Goal: Task Accomplishment & Management: Manage account settings

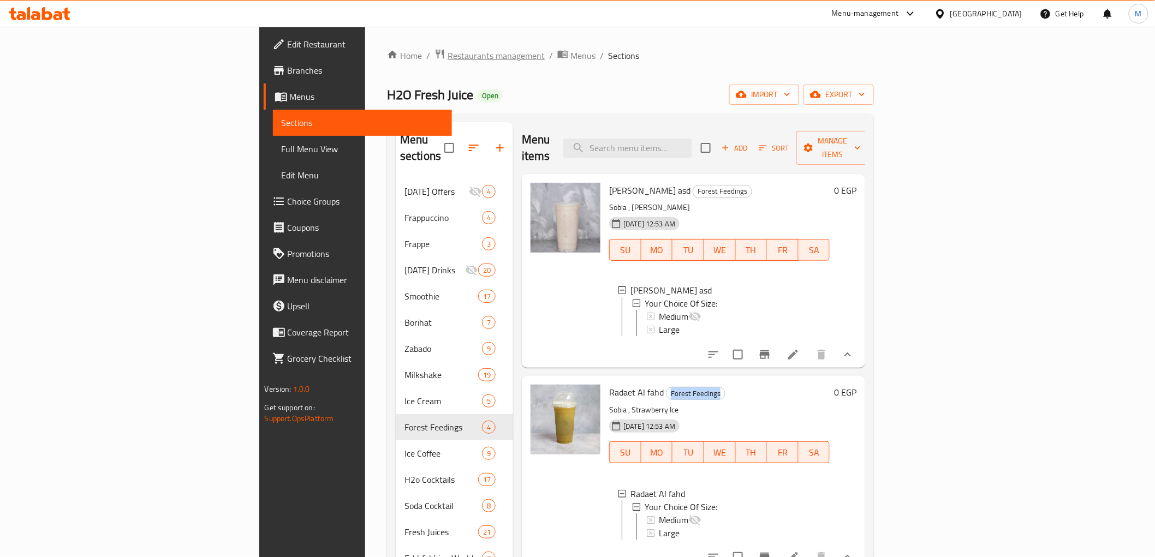
click at [448, 61] on span "Restaurants management" at bounding box center [496, 55] width 97 height 13
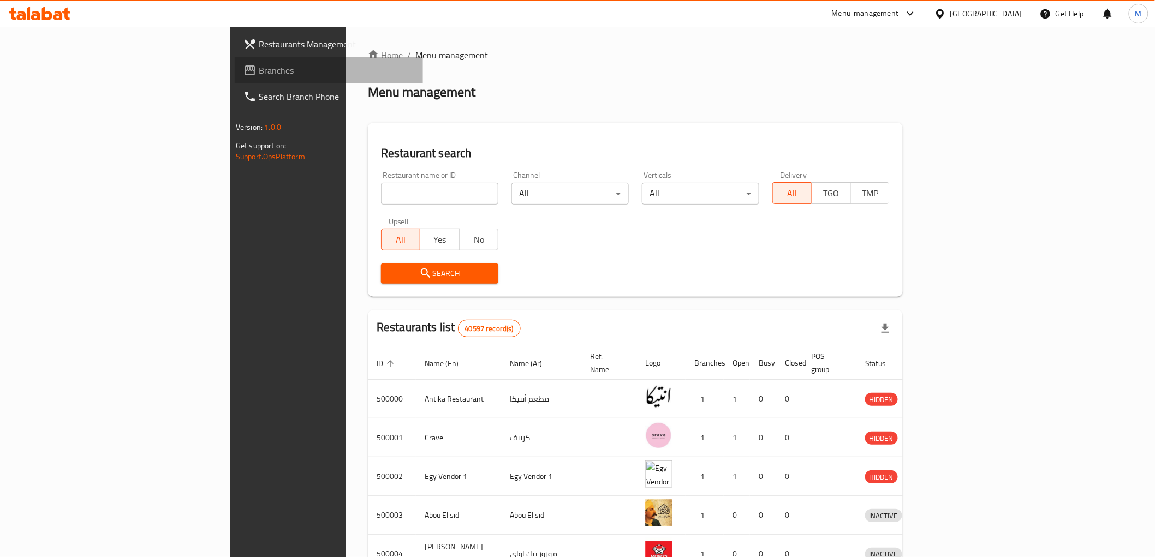
click at [259, 71] on span "Branches" at bounding box center [337, 70] width 156 height 13
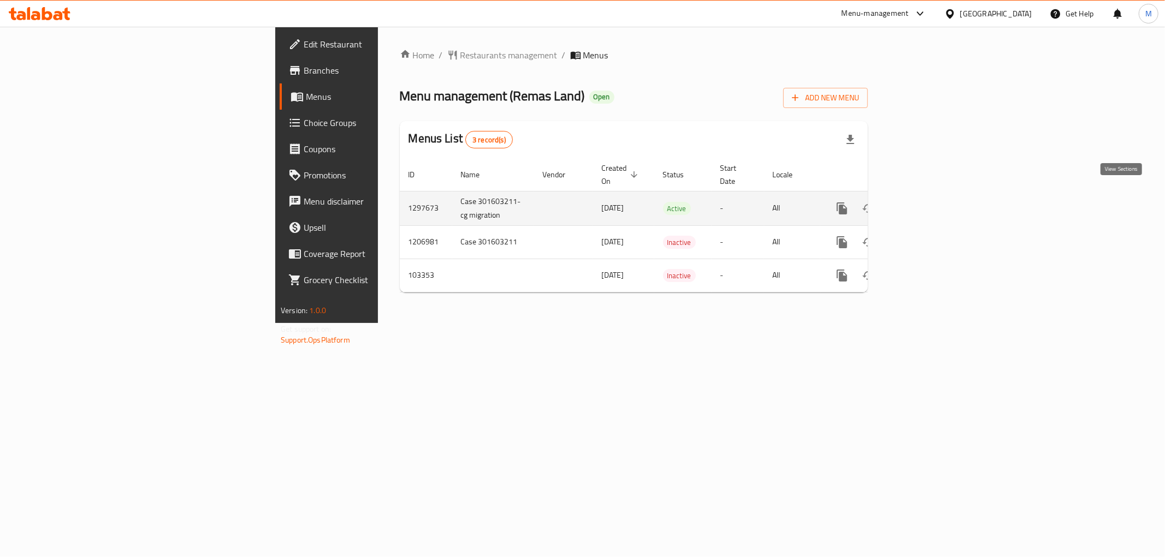
click at [934, 195] on link "enhanced table" at bounding box center [920, 208] width 26 height 26
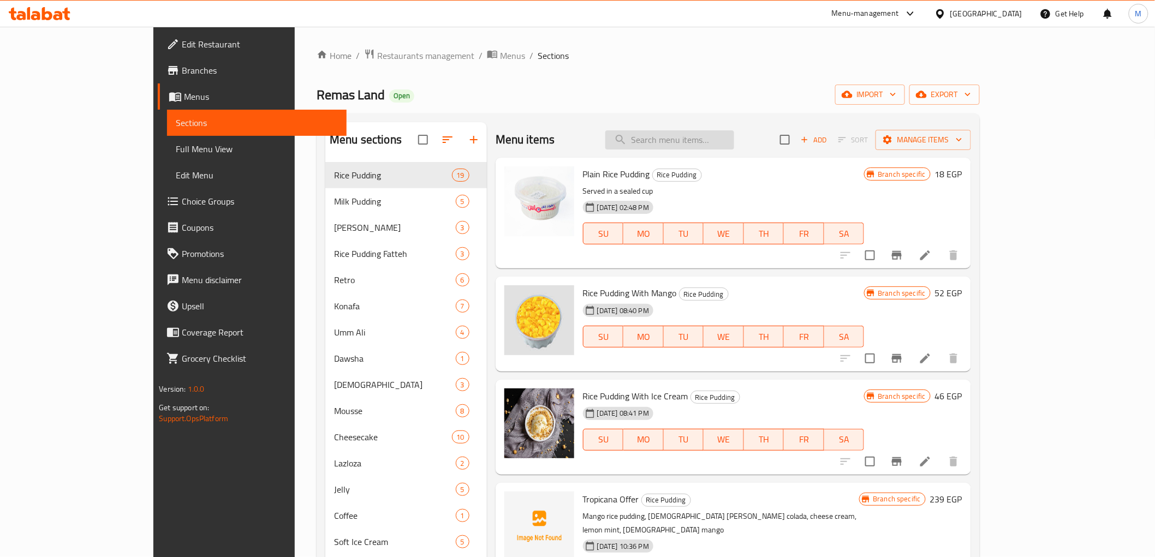
click at [734, 141] on input "search" at bounding box center [670, 139] width 129 height 19
paste input "Yogurt Offer"
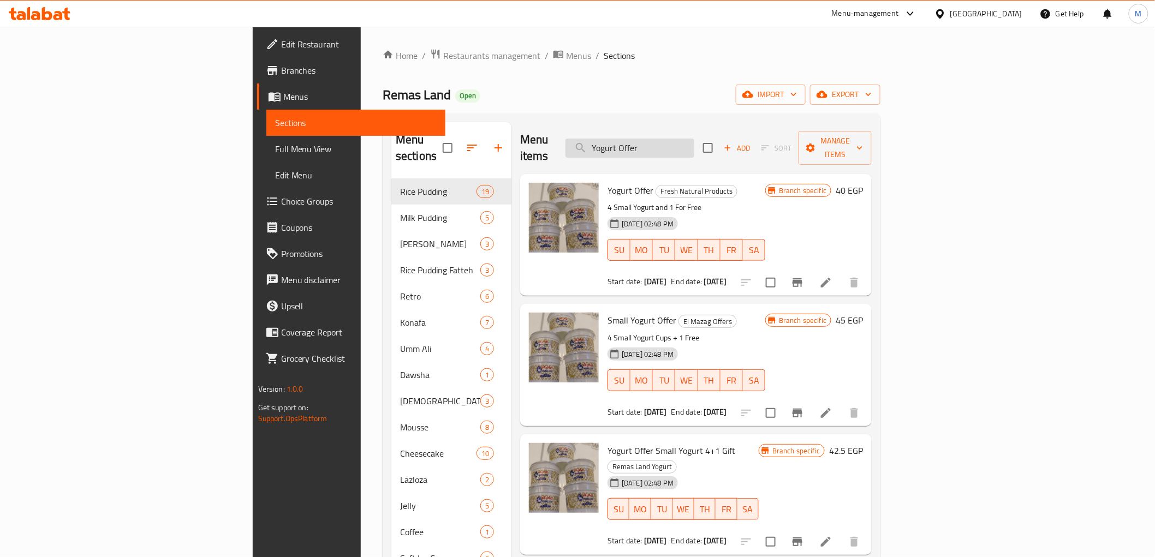
click at [695, 145] on input "Yogurt Offer" at bounding box center [630, 148] width 129 height 19
click at [695, 143] on input "Yogurt Offer" at bounding box center [630, 148] width 129 height 19
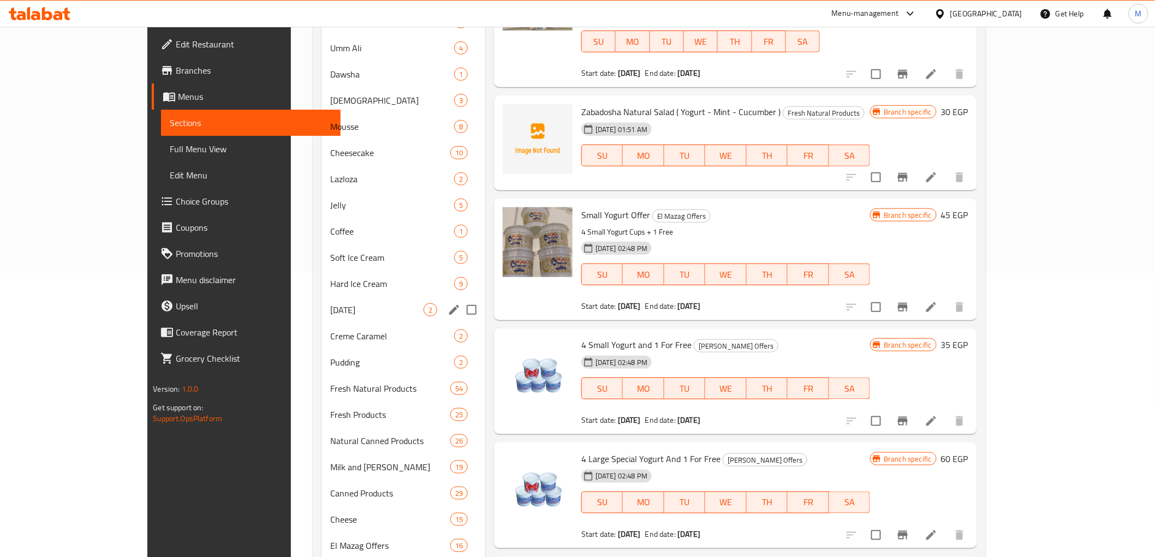
scroll to position [313, 0]
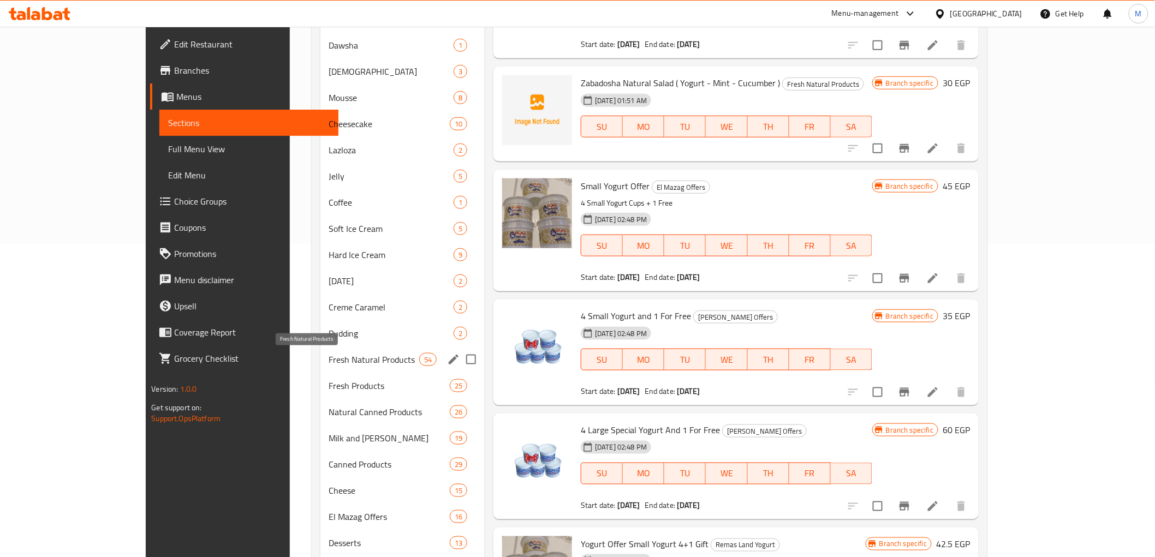
type input "Yogurt"
click at [329, 362] on span "Fresh Natural Products" at bounding box center [374, 359] width 90 height 13
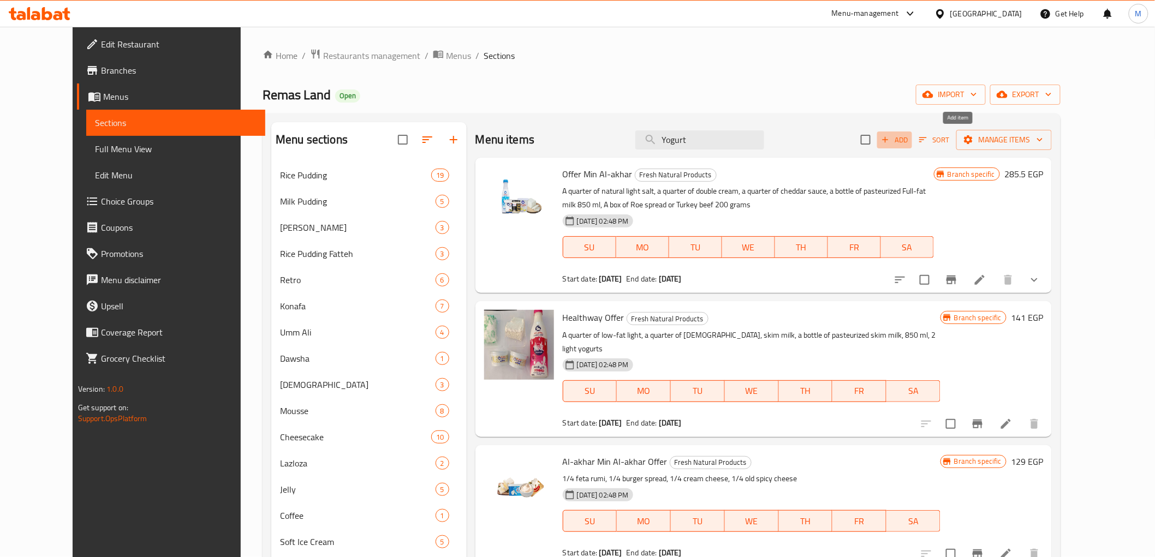
click at [910, 143] on span "Add" at bounding box center [894, 140] width 29 height 13
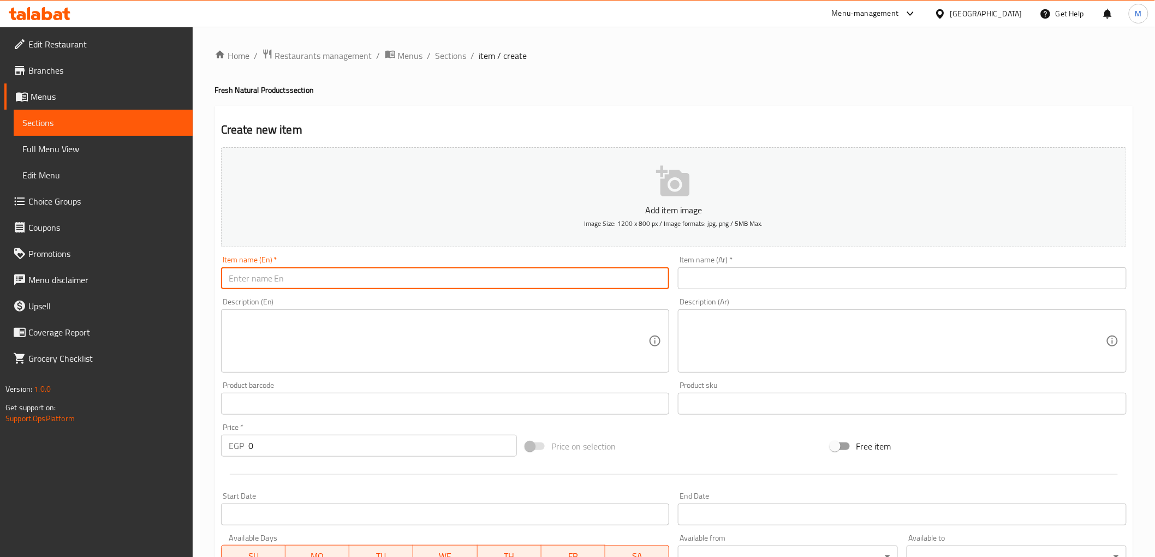
click at [281, 281] on input "text" at bounding box center [445, 279] width 449 height 22
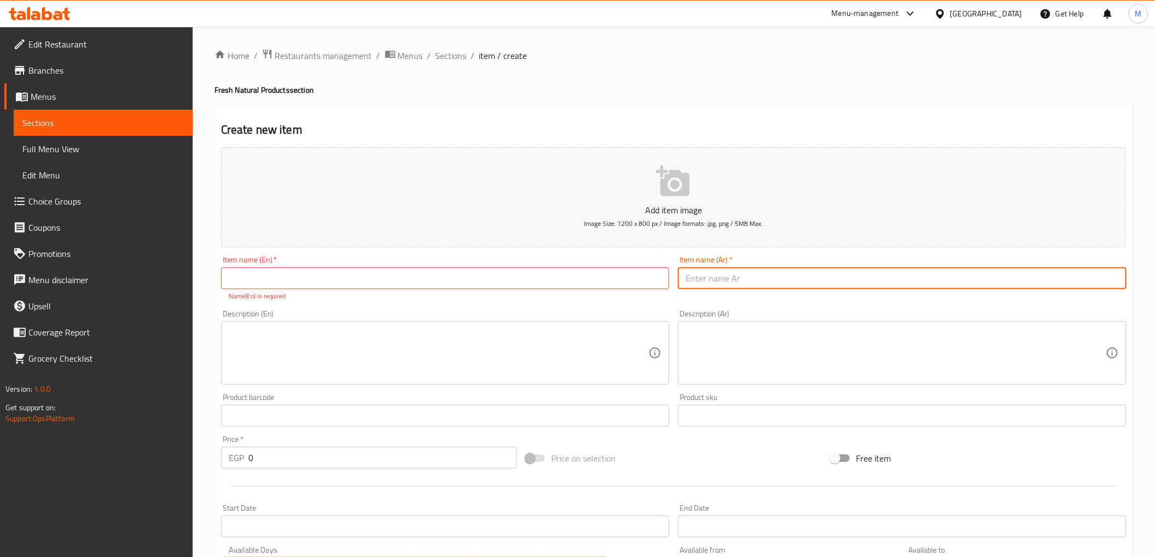
click at [826, 280] on input "text" at bounding box center [902, 279] width 449 height 22
paste input "عرض زبادي من اختيارك + ١ هدية"
click at [762, 277] on input "عرض زبادي من اختيارك + ١ هدية" at bounding box center [902, 279] width 449 height 22
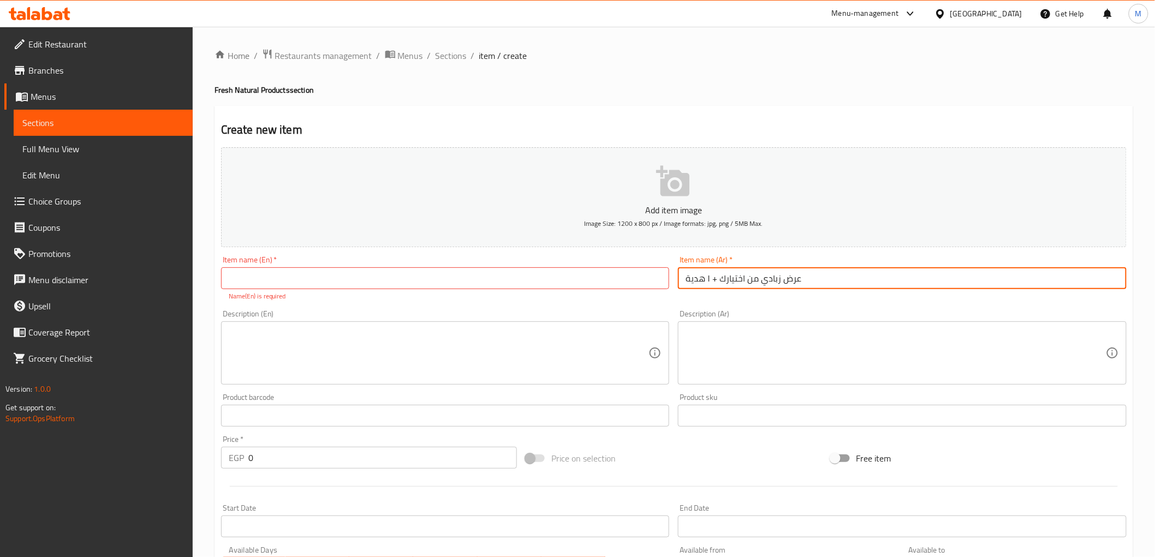
type input "عرض زبادي من اختيارك + ١ هدية"
click at [454, 278] on input "text" at bounding box center [445, 279] width 449 height 22
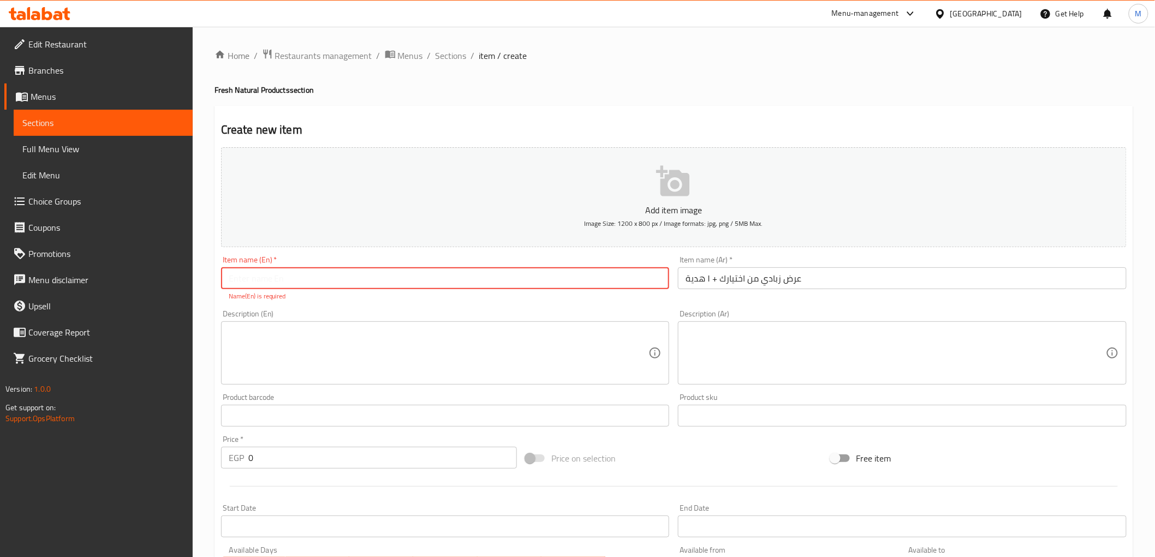
paste input "Yogurt of your choice + 1 gift"
drag, startPoint x: 320, startPoint y: 280, endPoint x: 342, endPoint y: 279, distance: 21.8
click at [342, 279] on input "Yogurt of your choice + 1 gift" at bounding box center [445, 279] width 449 height 22
click at [335, 280] on input "Yogurt of your choice + 1 for free" at bounding box center [445, 279] width 449 height 22
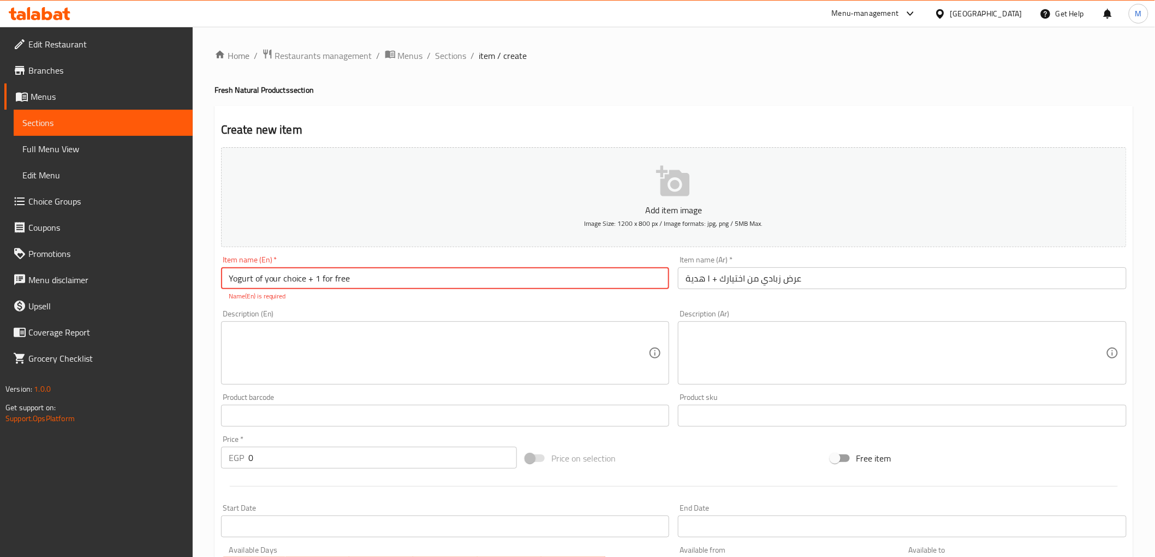
click at [335, 280] on input "Yogurt of your choice + 1 for free" at bounding box center [445, 279] width 449 height 22
type input "Yogurt of Your Choice + 1 for Free"
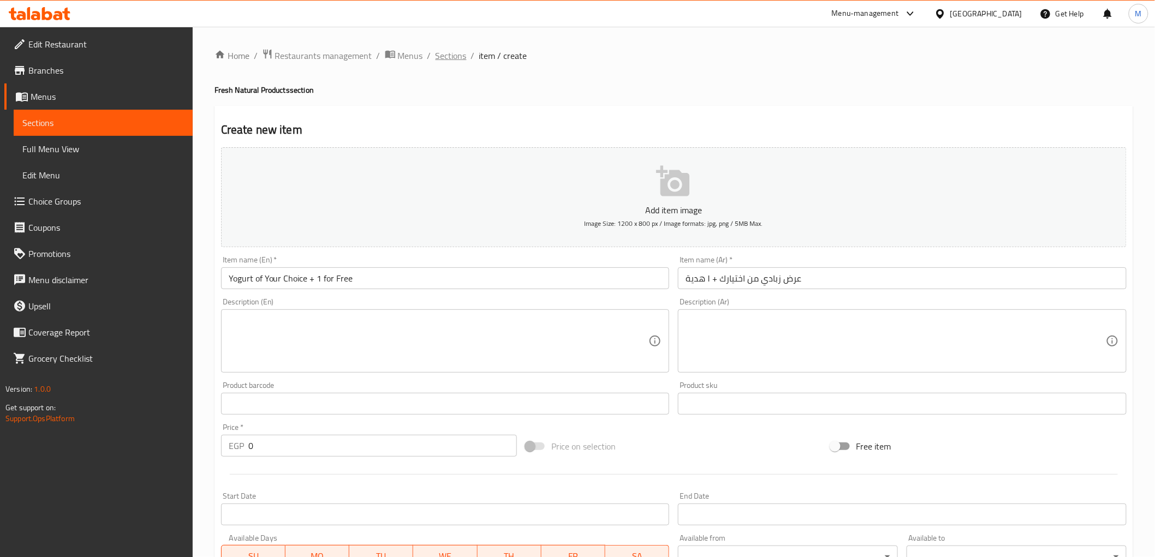
click at [448, 58] on span "Sections" at bounding box center [451, 55] width 31 height 13
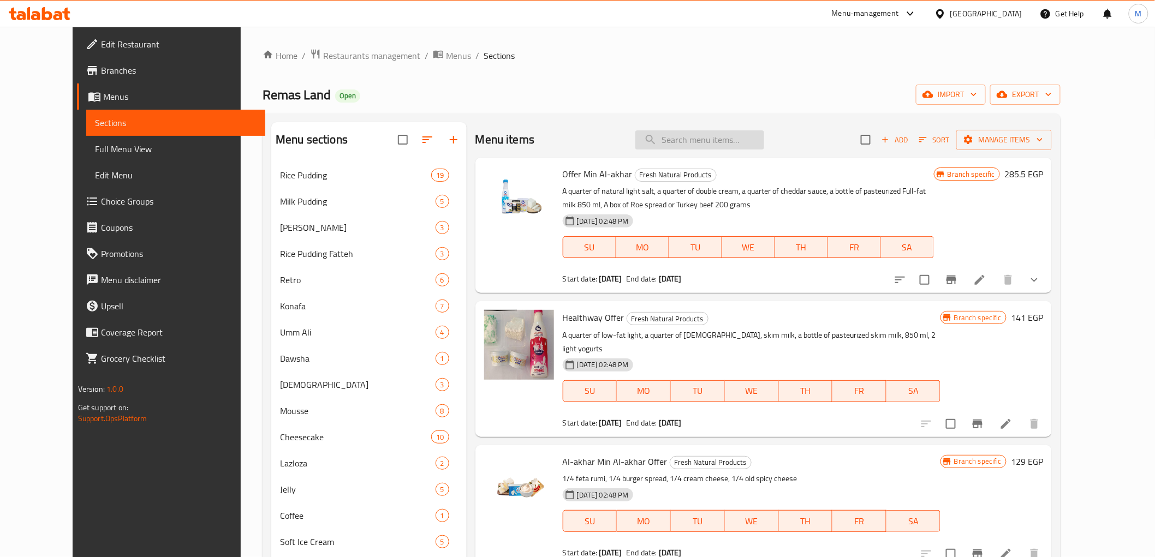
click at [711, 143] on input "search" at bounding box center [700, 139] width 129 height 19
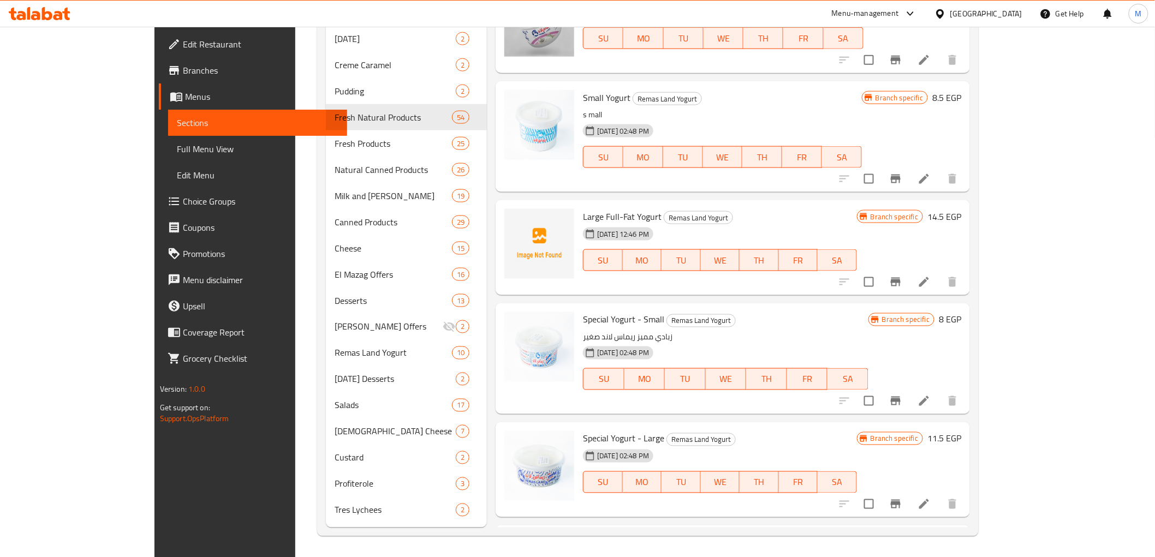
scroll to position [1303, 0]
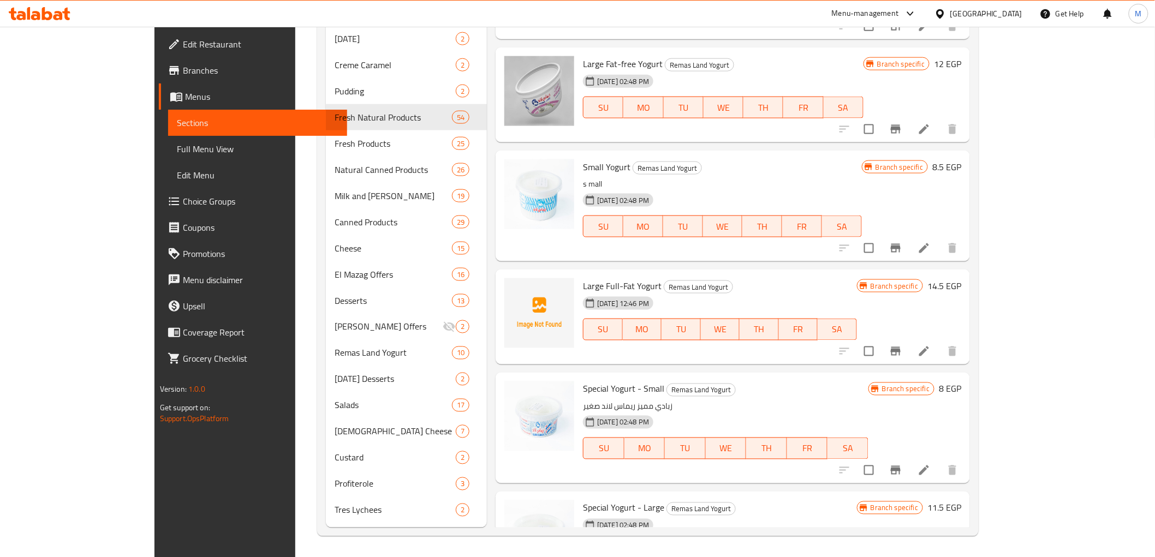
type input "yogurt"
drag, startPoint x: 545, startPoint y: 329, endPoint x: 623, endPoint y: 324, distance: 78.2
click at [623, 381] on span "Special Yogurt - Small" at bounding box center [623, 389] width 81 height 16
click at [583, 381] on span "Special Yogurt - Small" at bounding box center [623, 389] width 81 height 16
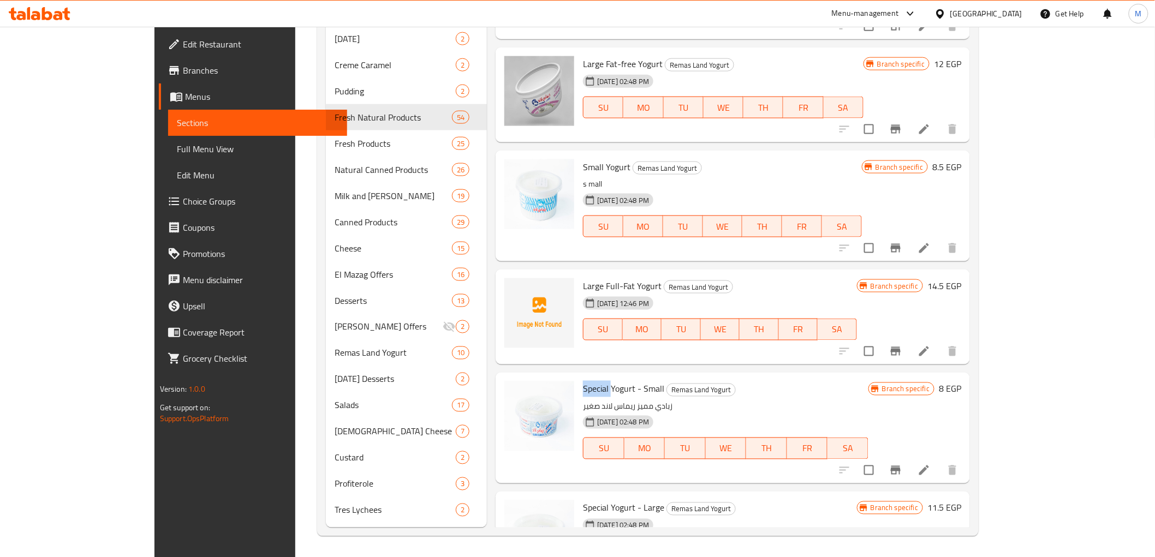
click at [583, 381] on span "Special Yogurt - Small" at bounding box center [623, 389] width 81 height 16
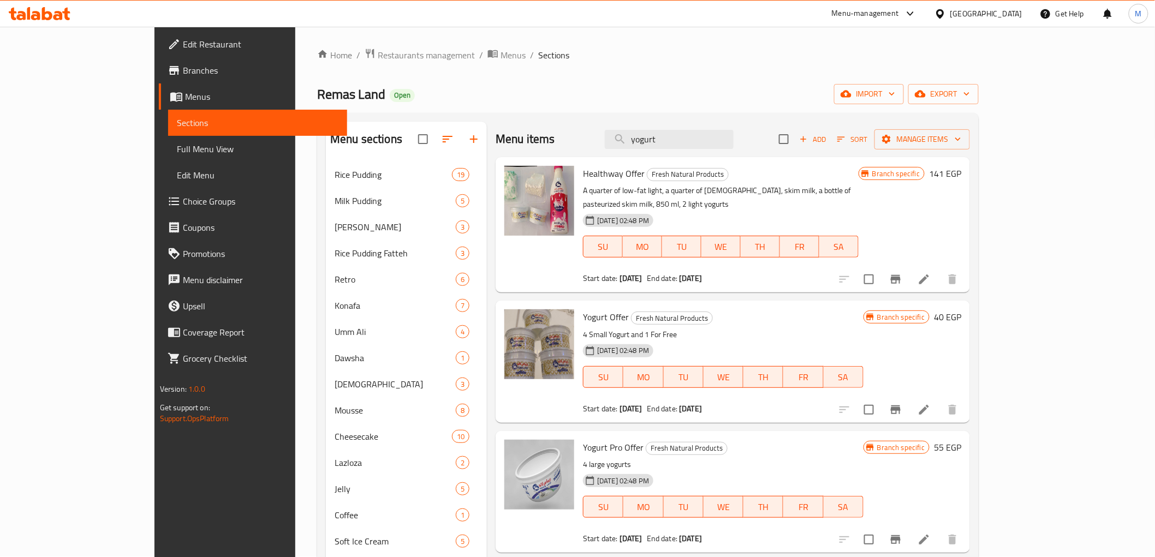
scroll to position [0, 0]
click at [718, 135] on input "yogurt" at bounding box center [669, 139] width 129 height 19
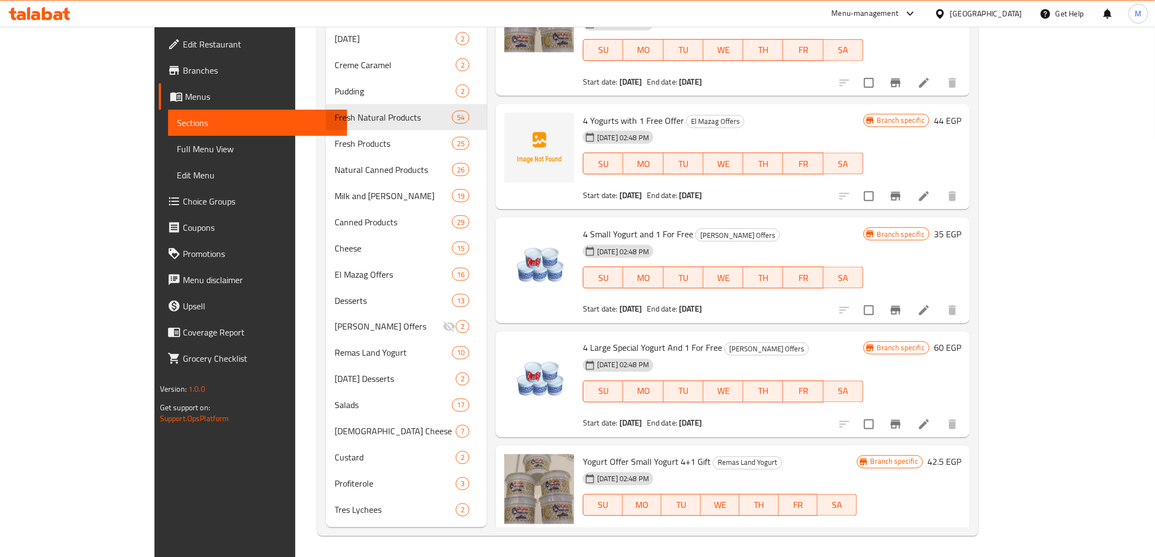
scroll to position [575, 0]
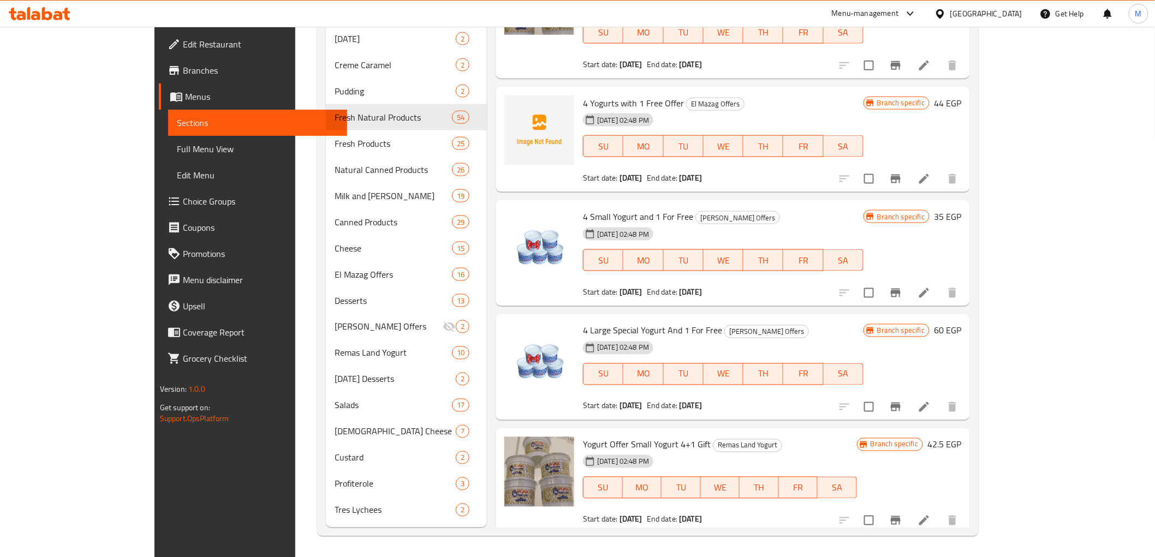
drag, startPoint x: 660, startPoint y: 233, endPoint x: 715, endPoint y: 238, distance: 55.9
click at [715, 287] on div "Start date: 06-06-2024 End date: 31-08-2024" at bounding box center [723, 292] width 281 height 11
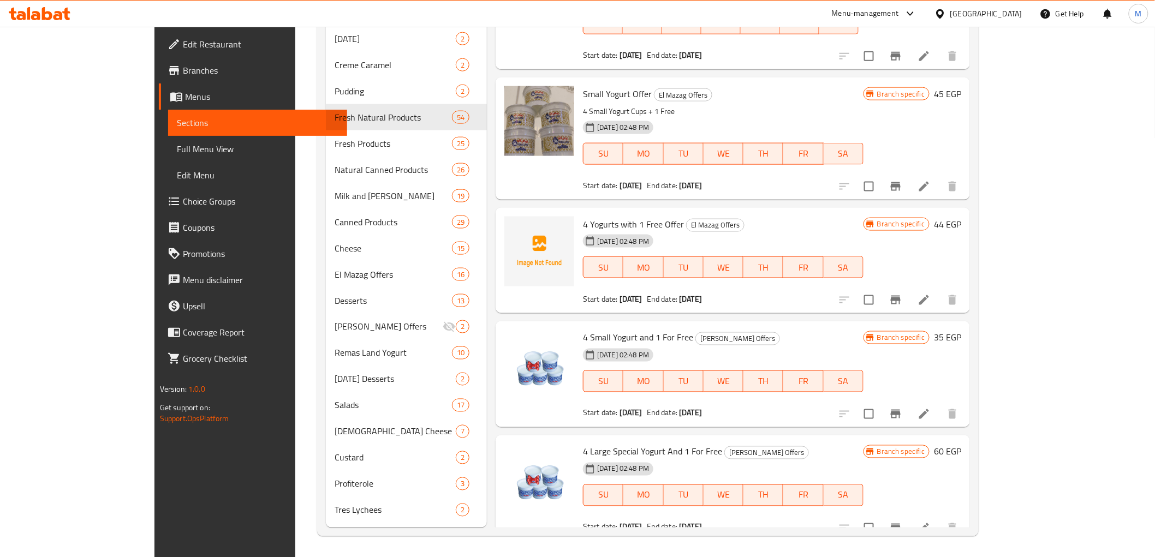
scroll to position [514, 0]
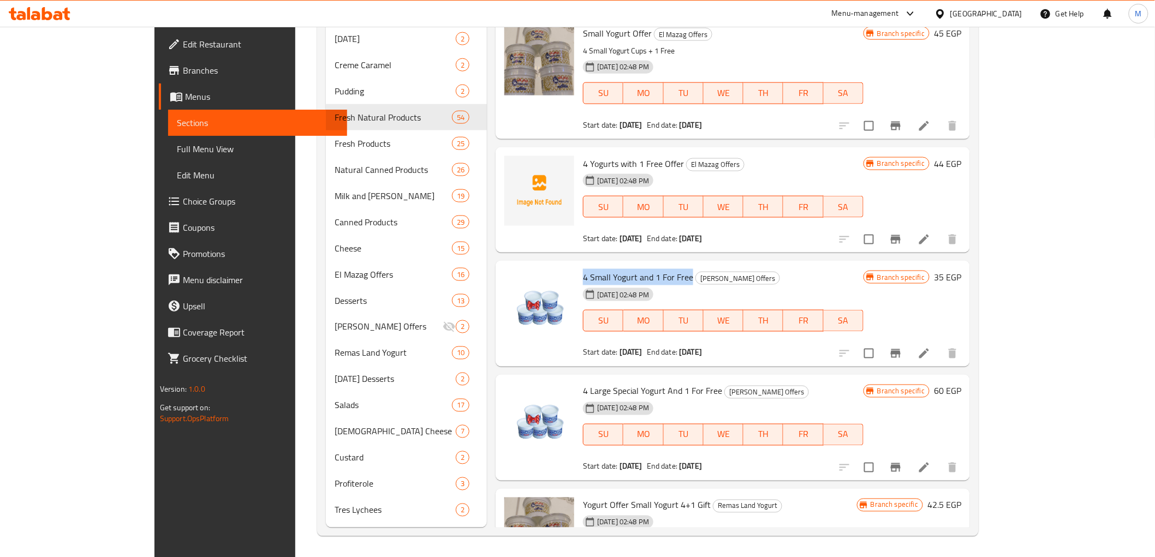
drag, startPoint x: 546, startPoint y: 218, endPoint x: 651, endPoint y: 223, distance: 104.9
click at [651, 269] on span "4 Small Yogurt and 1 For Free" at bounding box center [638, 277] width 110 height 16
copy span "4 Small Yogurt and 1 For Free"
drag, startPoint x: 547, startPoint y: 331, endPoint x: 681, endPoint y: 336, distance: 134.9
click at [681, 383] on span "4 Large Special Yogurt And 1 For Free" at bounding box center [652, 391] width 139 height 16
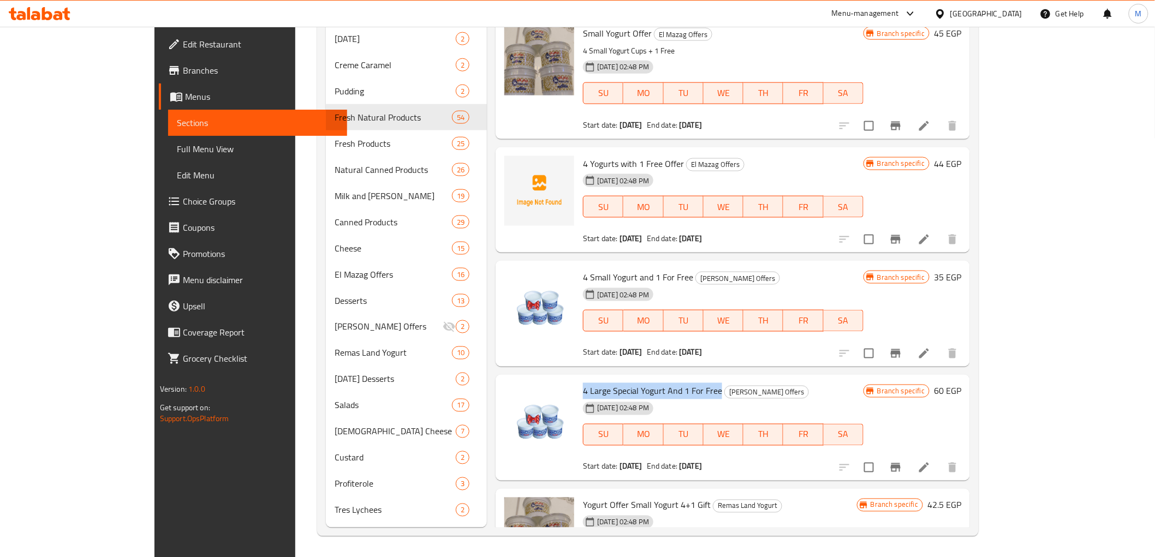
copy span "4 Large Special Yogurt And 1 For Free"
click at [513, 315] on div "Menu items yogurt Add Sort Manage items Healthway Offer Fresh Natural Products …" at bounding box center [728, 46] width 483 height 961
drag, startPoint x: 545, startPoint y: 332, endPoint x: 680, endPoint y: 329, distance: 135.4
click at [680, 383] on span "4 Large Special Yogurt And 1 For Free" at bounding box center [652, 391] width 139 height 16
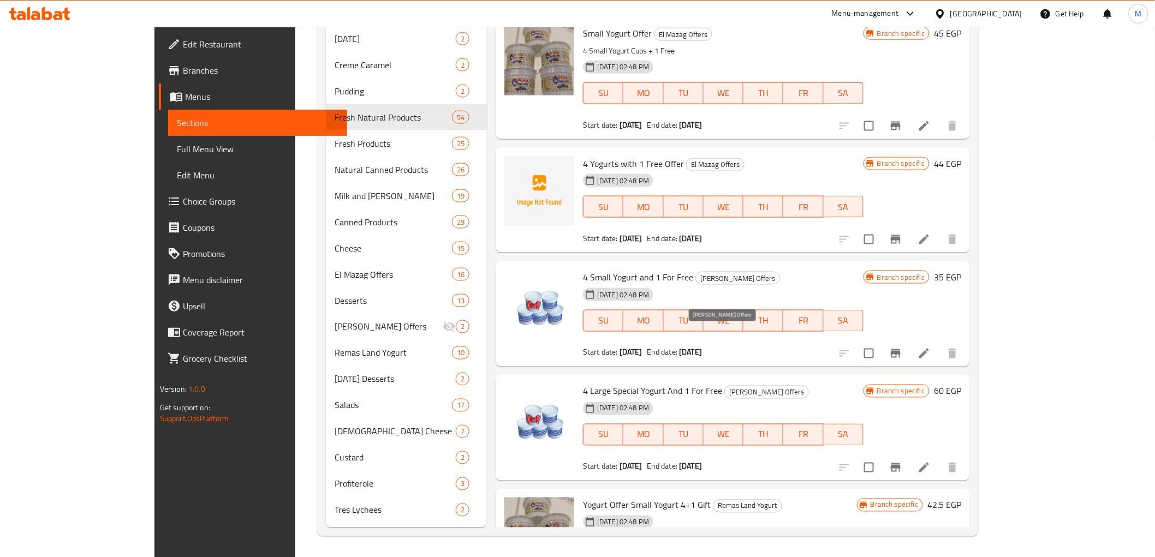
click at [725, 387] on span "Ala Mazagak Offers" at bounding box center [767, 393] width 84 height 13
drag, startPoint x: 690, startPoint y: 337, endPoint x: 757, endPoint y: 339, distance: 66.6
click at [757, 384] on h6 "4 Large Special Yogurt And 1 For Free Ala Mazagak Offers" at bounding box center [723, 391] width 281 height 15
click at [756, 384] on h6 "4 Large Special Yogurt And 1 For Free Ala Mazagak Offers" at bounding box center [723, 391] width 281 height 15
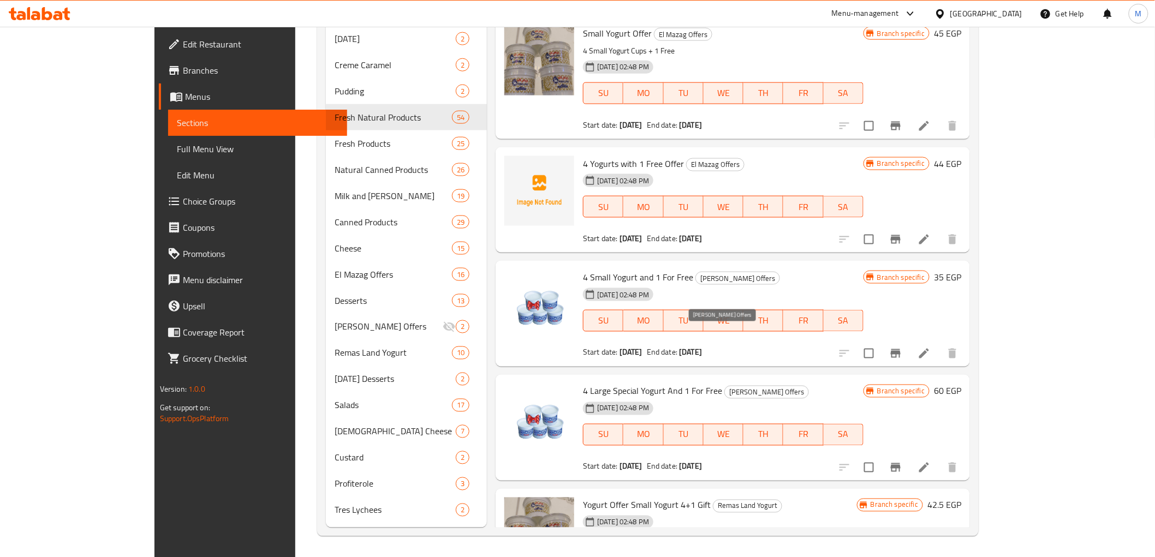
click at [725, 387] on span "Ala Mazagak Offers" at bounding box center [767, 393] width 84 height 13
drag, startPoint x: 692, startPoint y: 333, endPoint x: 745, endPoint y: 335, distance: 52.5
click at [745, 387] on span "Ala Mazagak Offers" at bounding box center [767, 393] width 84 height 13
click at [725, 387] on span "Ala Mazagak Offers" at bounding box center [767, 393] width 84 height 13
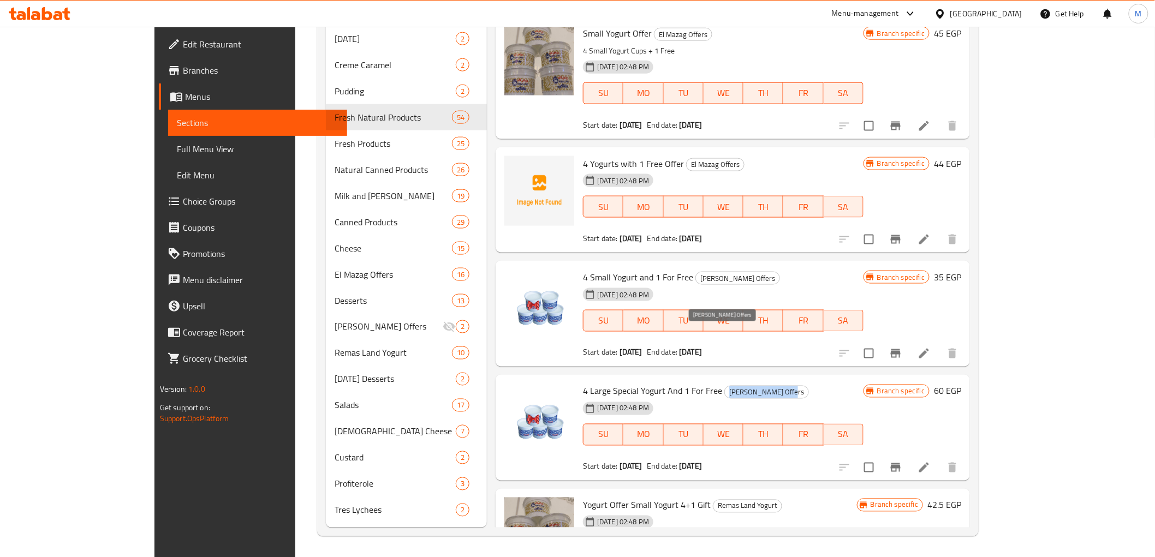
drag, startPoint x: 689, startPoint y: 335, endPoint x: 739, endPoint y: 340, distance: 50.4
click at [739, 387] on span "Ala Mazagak Offers" at bounding box center [767, 393] width 84 height 13
drag, startPoint x: 660, startPoint y: 294, endPoint x: 703, endPoint y: 296, distance: 43.7
click at [703, 347] on div "Start date: 06-06-2024 End date: 31-08-2024" at bounding box center [723, 352] width 281 height 11
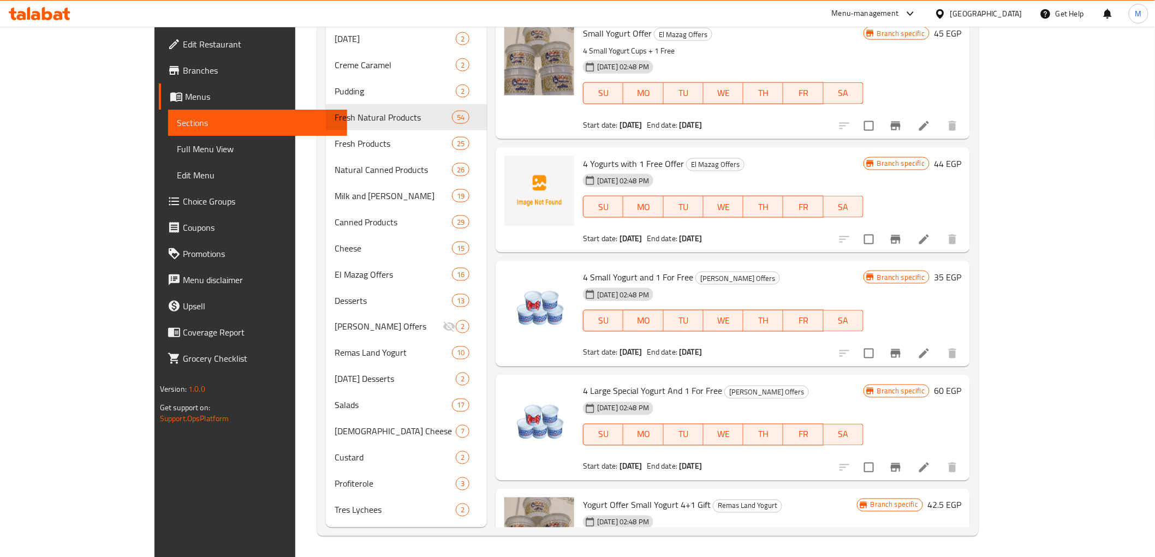
click at [703, 347] on div "Start date: 06-06-2024 End date: 31-08-2024" at bounding box center [723, 352] width 281 height 11
click at [931, 347] on icon at bounding box center [924, 353] width 13 height 13
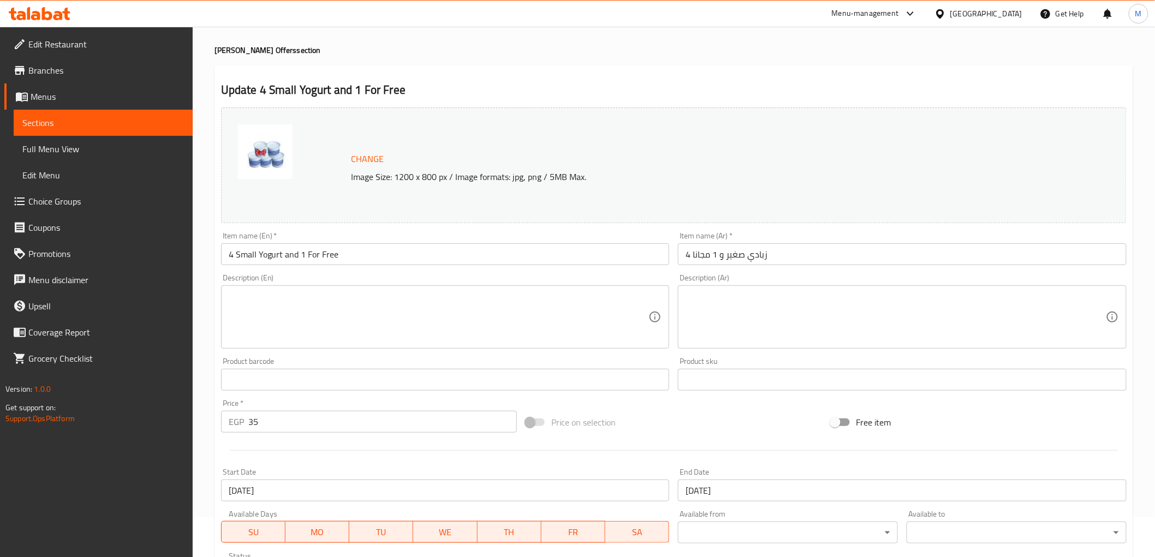
scroll to position [61, 0]
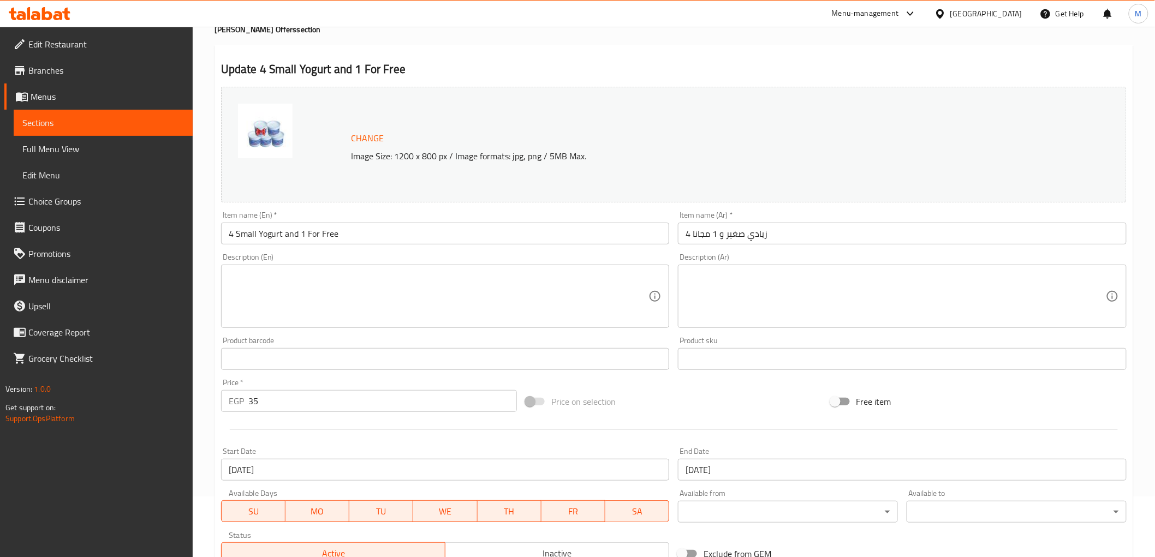
click at [292, 468] on input "06-06-2024" at bounding box center [445, 470] width 449 height 22
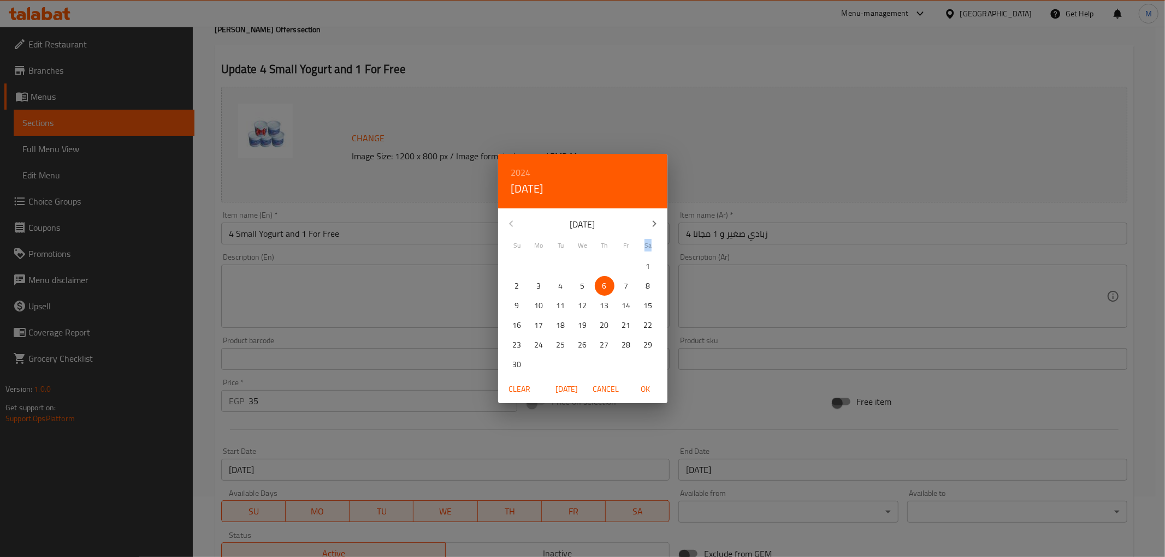
click at [292, 468] on div "2024 Thu, Jun 6 June 2024 Su Mo Tu We Th Fr Sa 26 27 28 29 30 31 1 2 3 4 5 6 7 …" at bounding box center [582, 278] width 1165 height 557
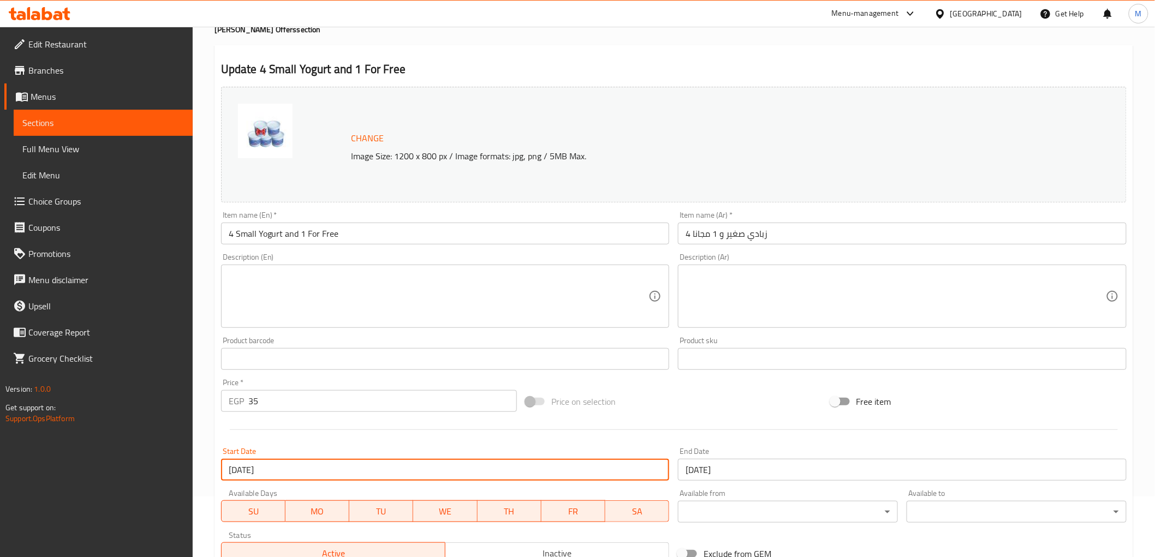
click at [292, 468] on input "06-06-2024" at bounding box center [445, 470] width 449 height 22
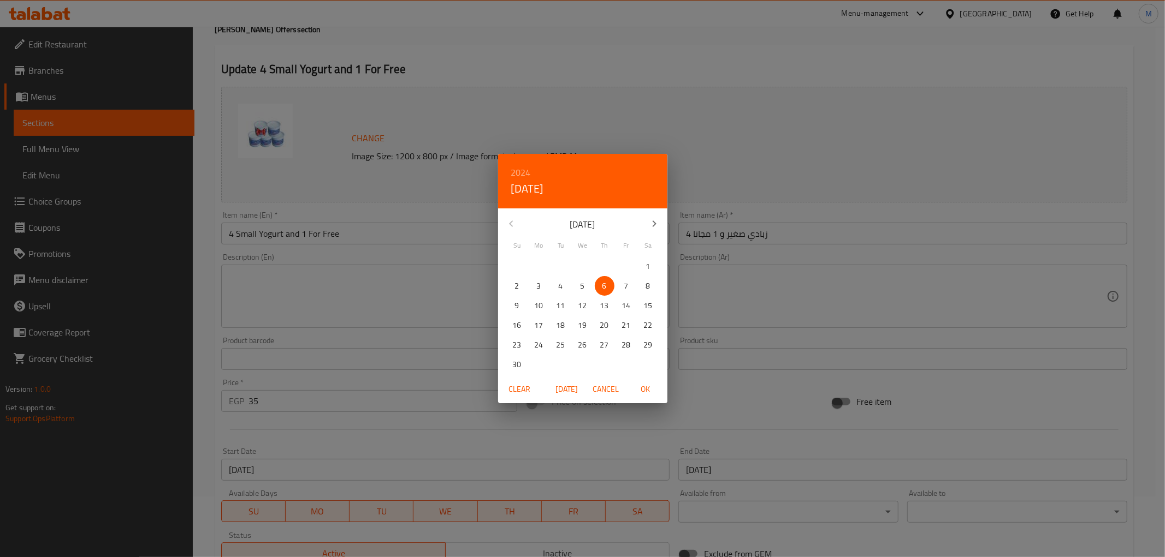
click at [526, 169] on h6 "2024" at bounding box center [521, 172] width 20 height 15
click at [523, 170] on h6 "2024" at bounding box center [521, 172] width 20 height 15
click at [514, 390] on span "Clear" at bounding box center [520, 390] width 26 height 14
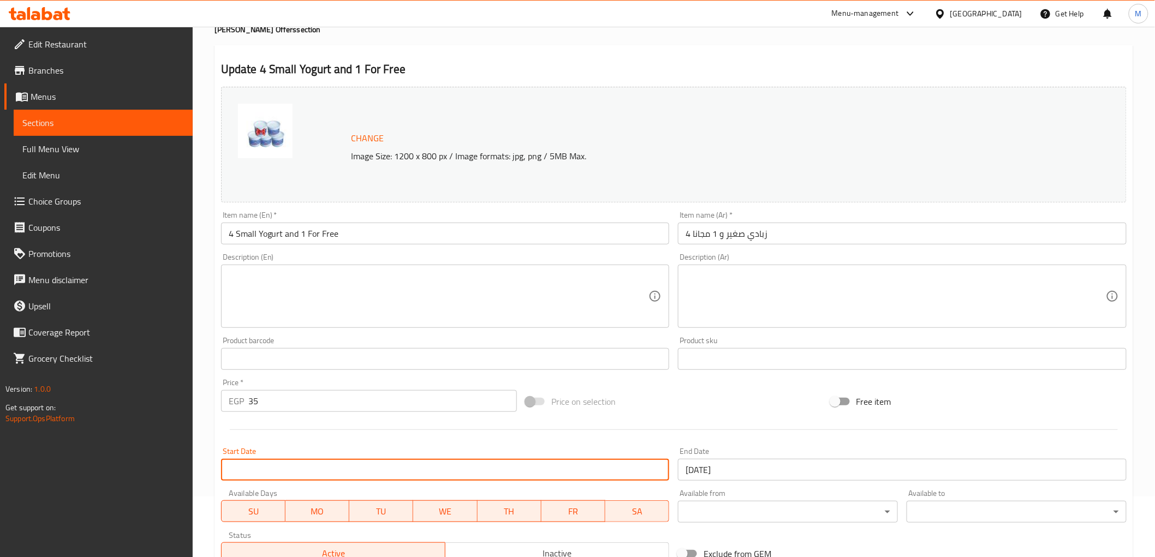
click at [312, 462] on input "Start Date" at bounding box center [445, 470] width 449 height 22
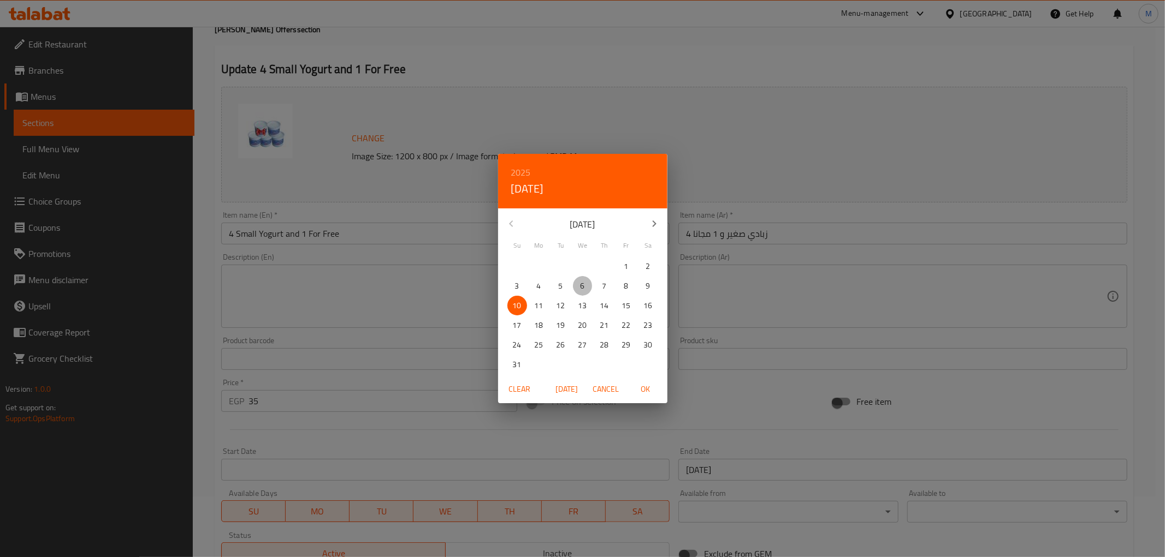
click at [587, 282] on span "6" at bounding box center [583, 287] width 20 height 14
click at [646, 385] on span "OK" at bounding box center [645, 390] width 26 height 14
type input "06-08-2025"
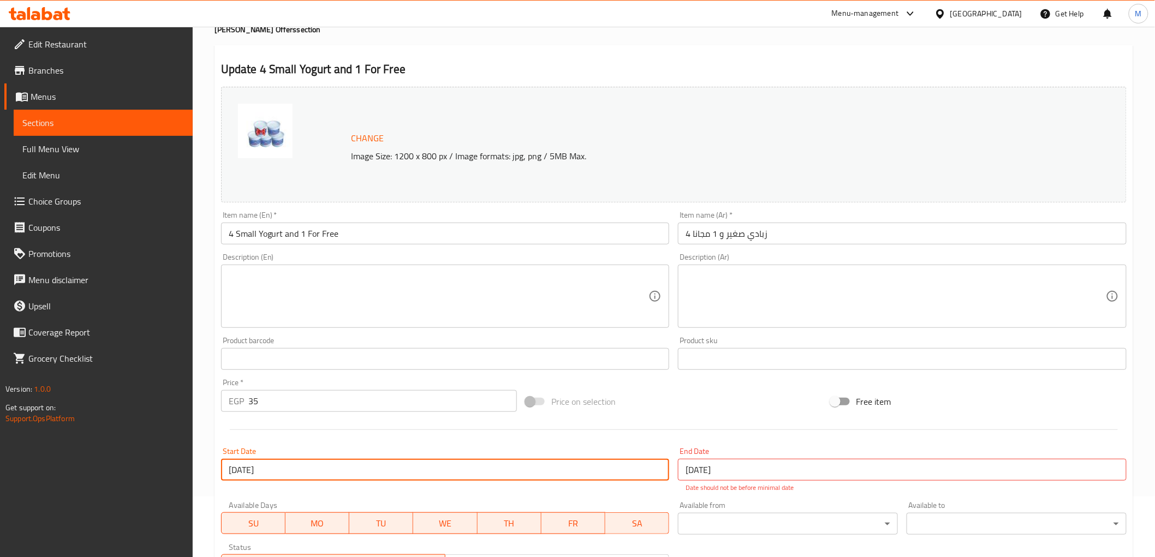
click at [771, 467] on input "31-08-2024" at bounding box center [902, 470] width 449 height 22
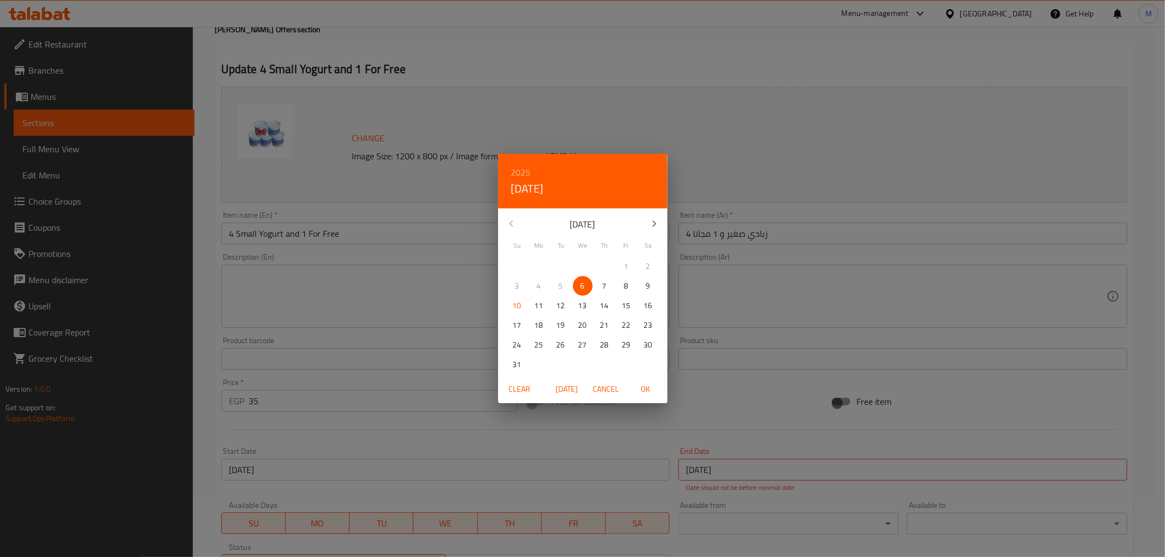
click at [654, 222] on icon "button" at bounding box center [654, 224] width 4 height 7
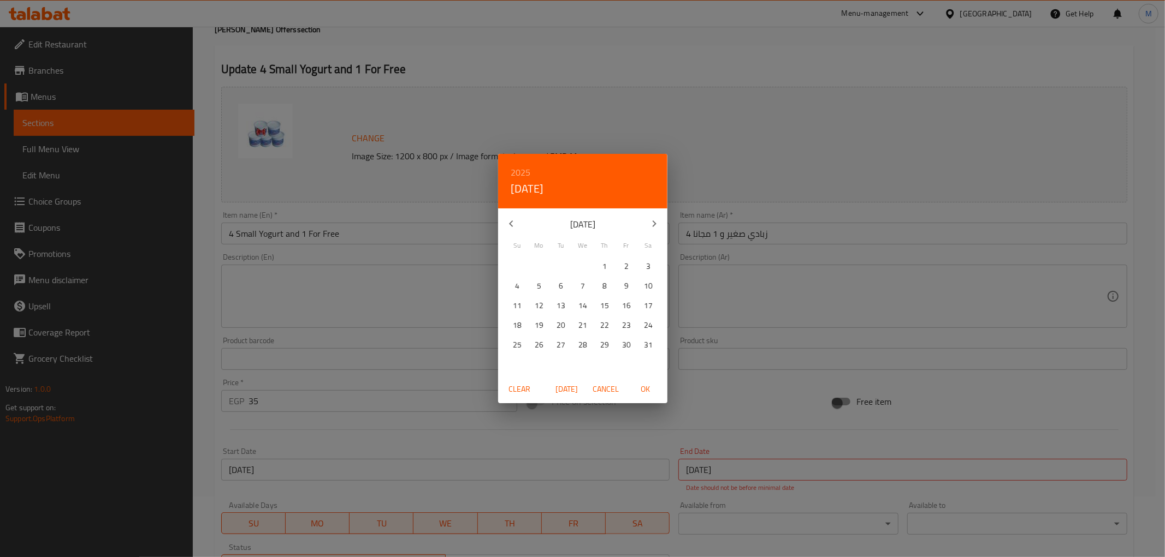
click at [654, 222] on icon "button" at bounding box center [654, 224] width 4 height 7
click at [513, 225] on icon "button" at bounding box center [510, 223] width 13 height 13
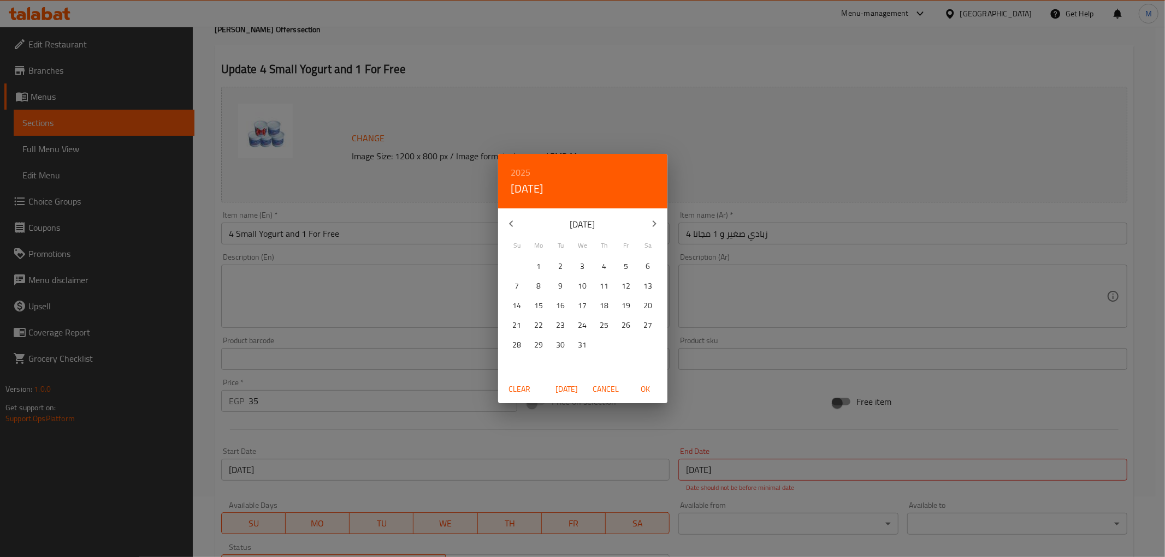
click at [583, 342] on p "31" at bounding box center [582, 346] width 9 height 14
click at [648, 386] on span "OK" at bounding box center [645, 390] width 26 height 14
type input "31-12-2025"
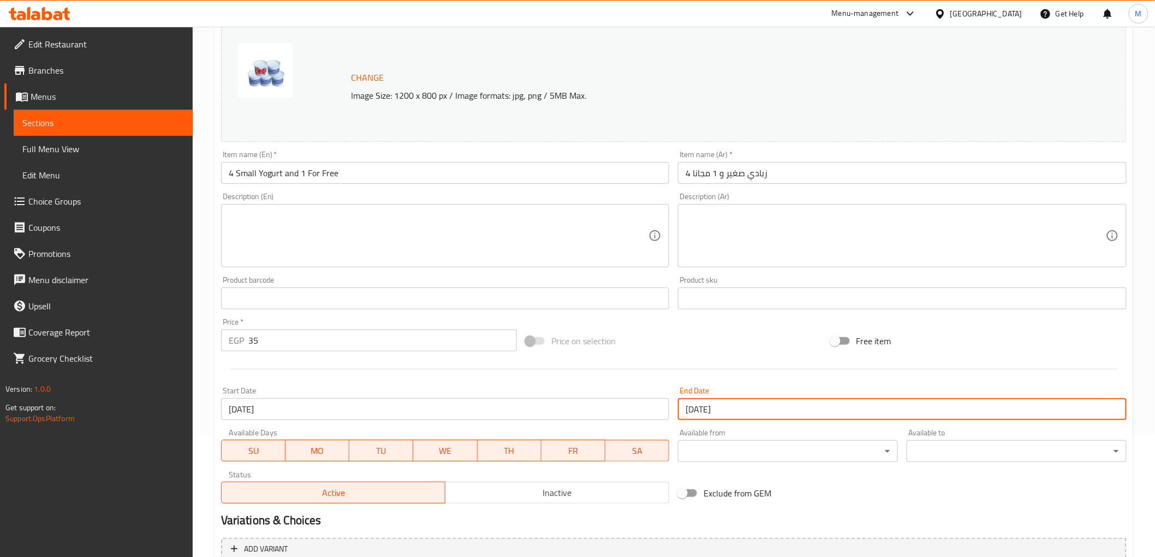
scroll to position [0, 0]
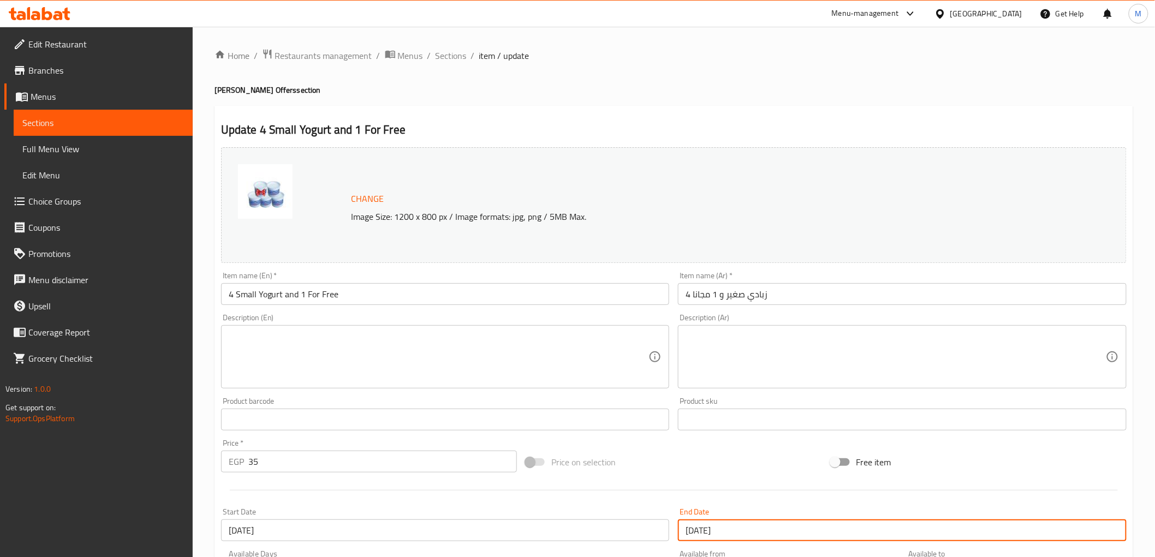
click at [286, 466] on input "35" at bounding box center [382, 462] width 269 height 22
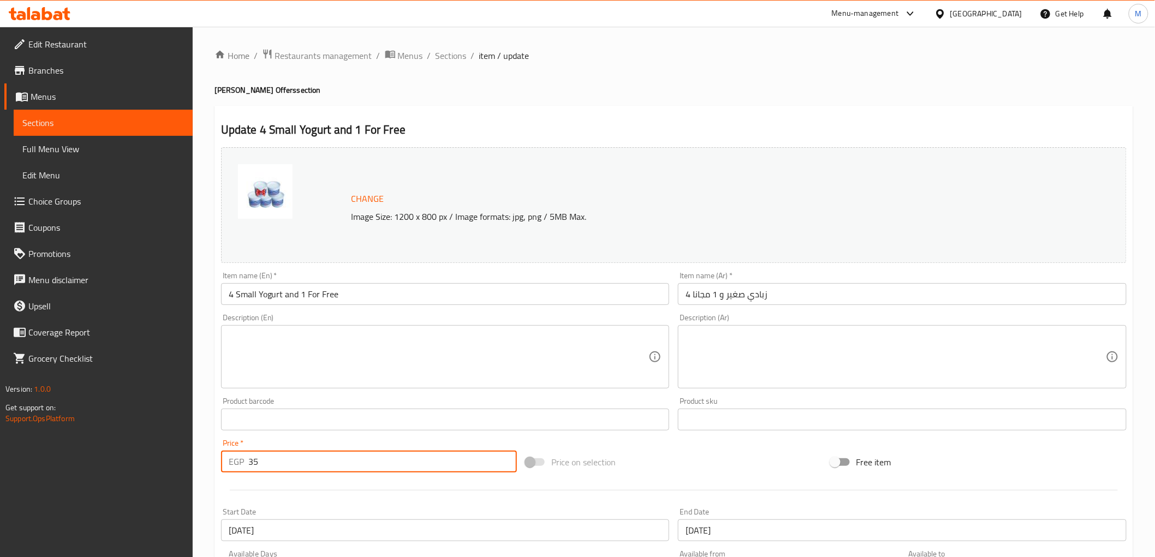
click at [286, 466] on input "35" at bounding box center [382, 462] width 269 height 22
click at [287, 466] on input "35" at bounding box center [382, 462] width 269 height 22
type input "47.5"
click at [304, 438] on div "Price   * EGP 47.5 Price *" at bounding box center [369, 456] width 305 height 42
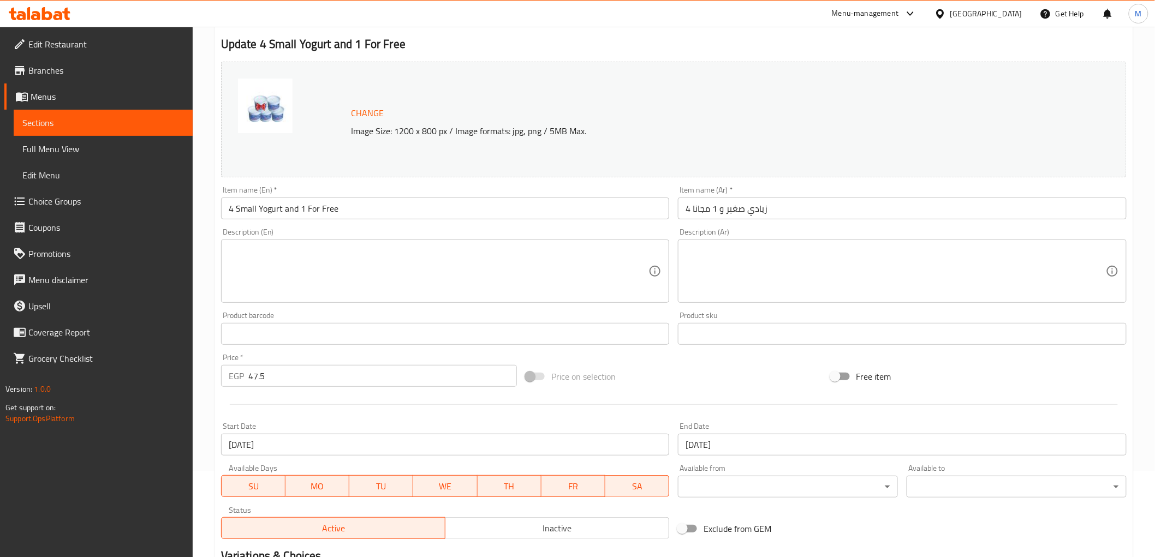
scroll to position [228, 0]
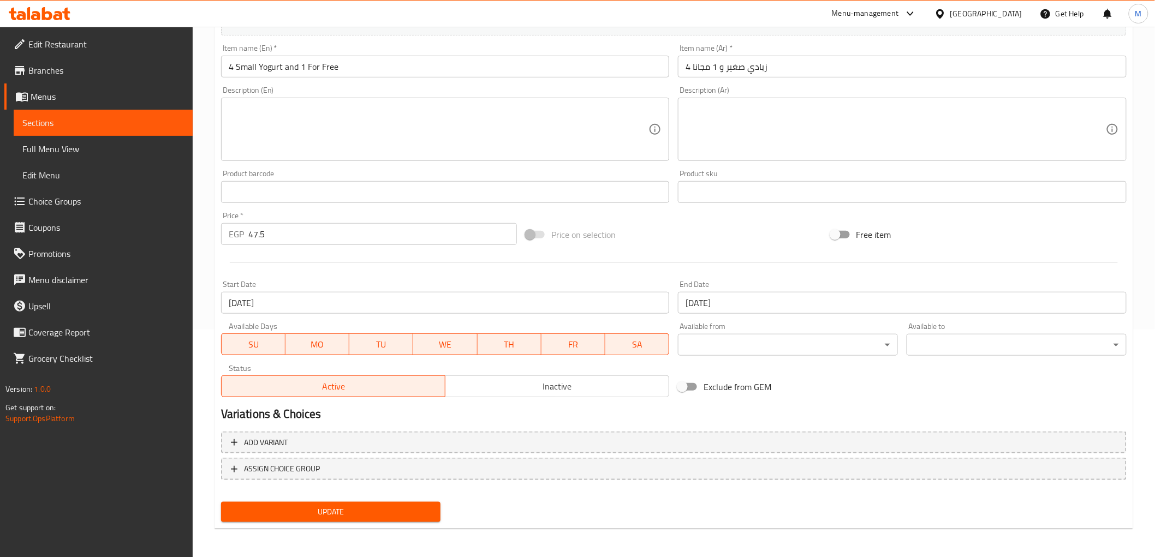
click at [303, 502] on button "Update" at bounding box center [331, 512] width 220 height 20
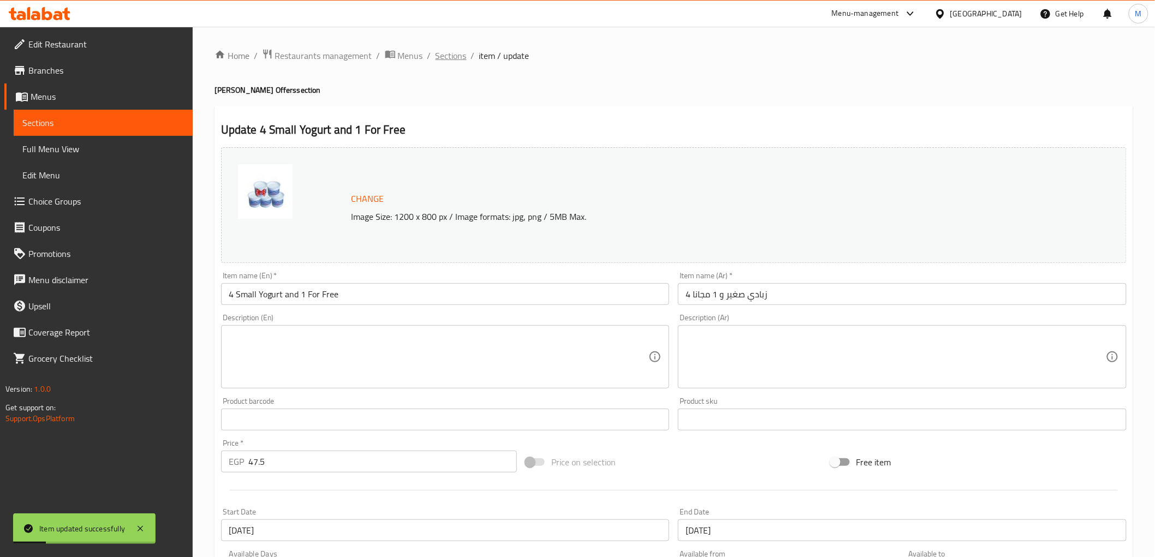
click at [448, 58] on span "Sections" at bounding box center [451, 55] width 31 height 13
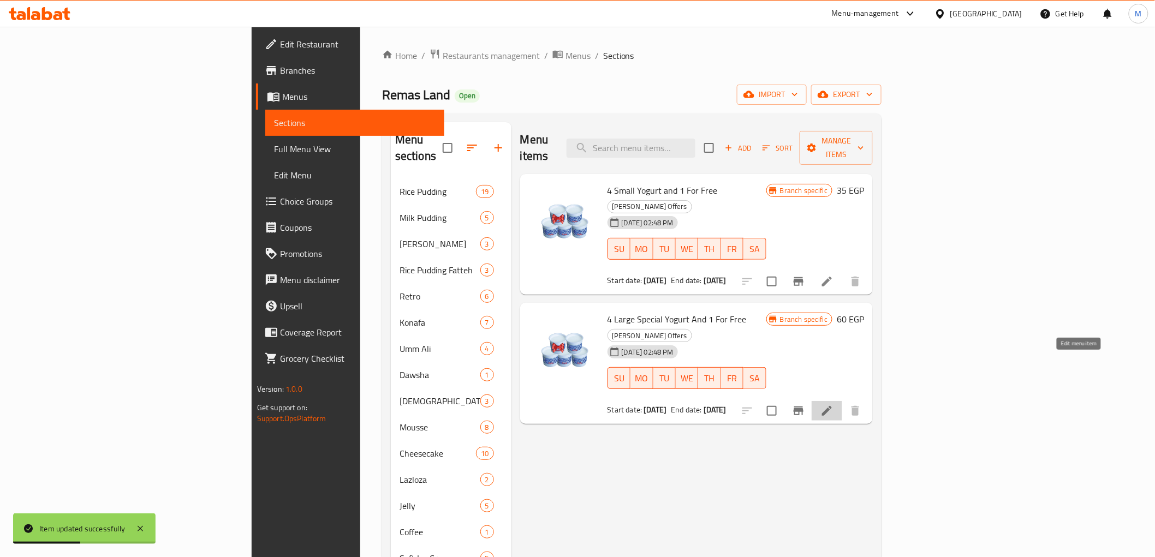
click at [832, 406] on icon at bounding box center [827, 411] width 10 height 10
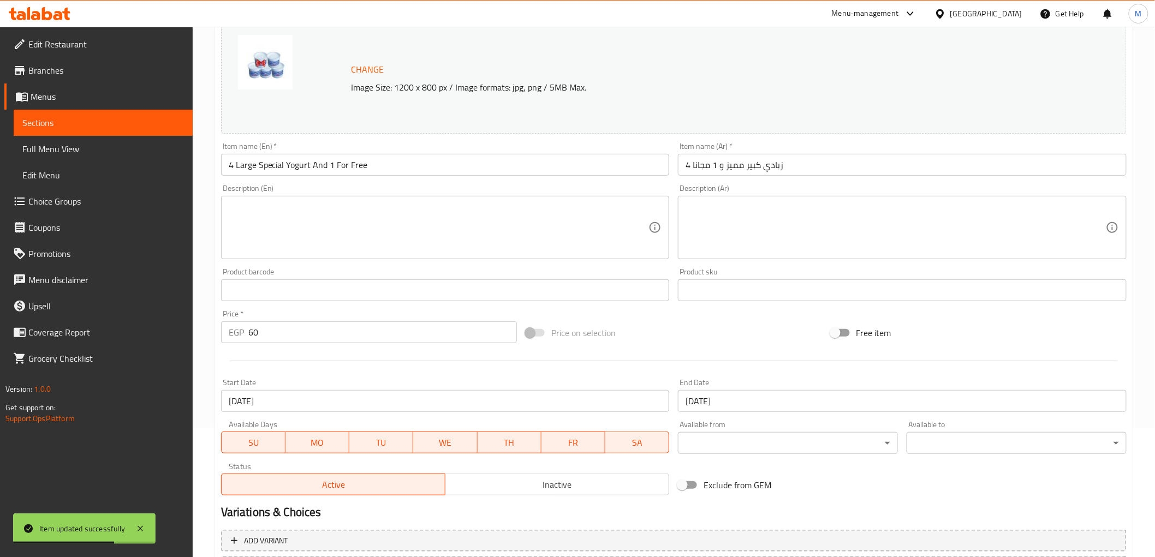
scroll to position [182, 0]
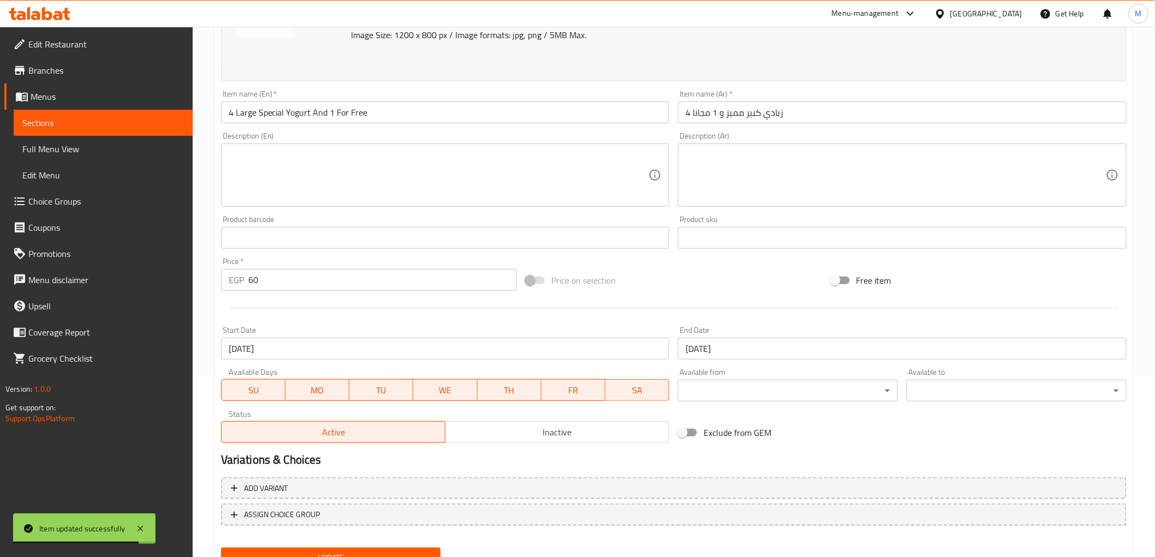
click at [367, 347] on input "06-06-2024" at bounding box center [445, 349] width 449 height 22
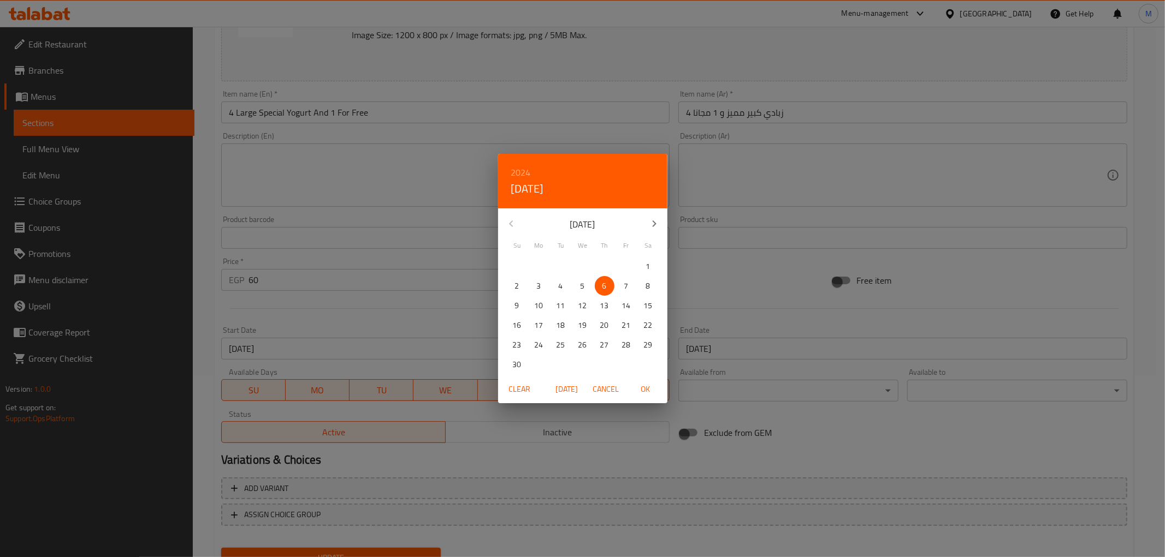
click at [526, 171] on h6 "2024" at bounding box center [521, 172] width 20 height 15
click at [509, 394] on span "Clear" at bounding box center [520, 390] width 26 height 14
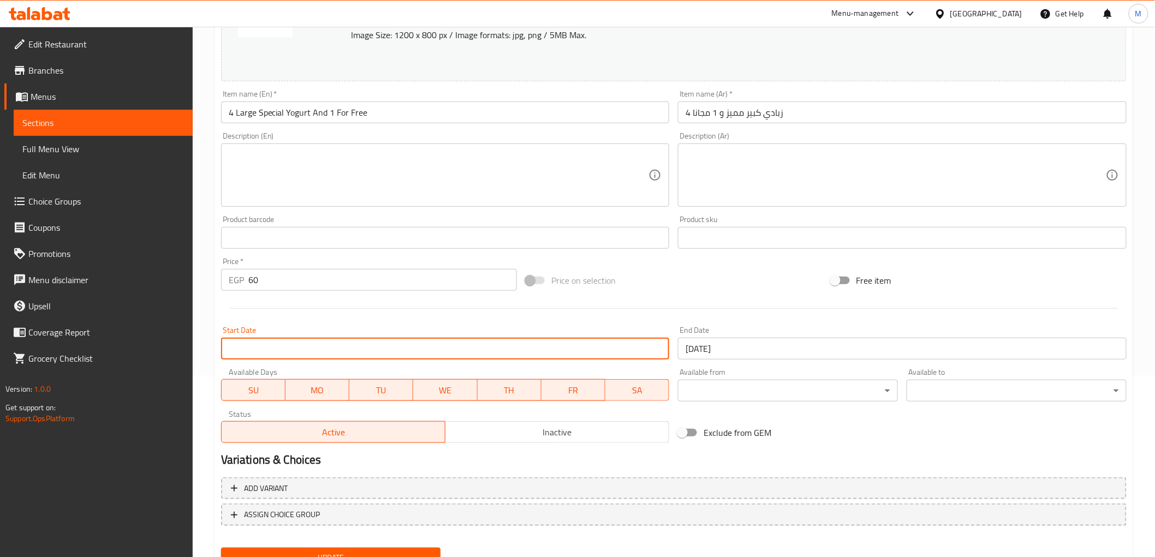
click at [391, 353] on input "Start Date" at bounding box center [445, 349] width 449 height 22
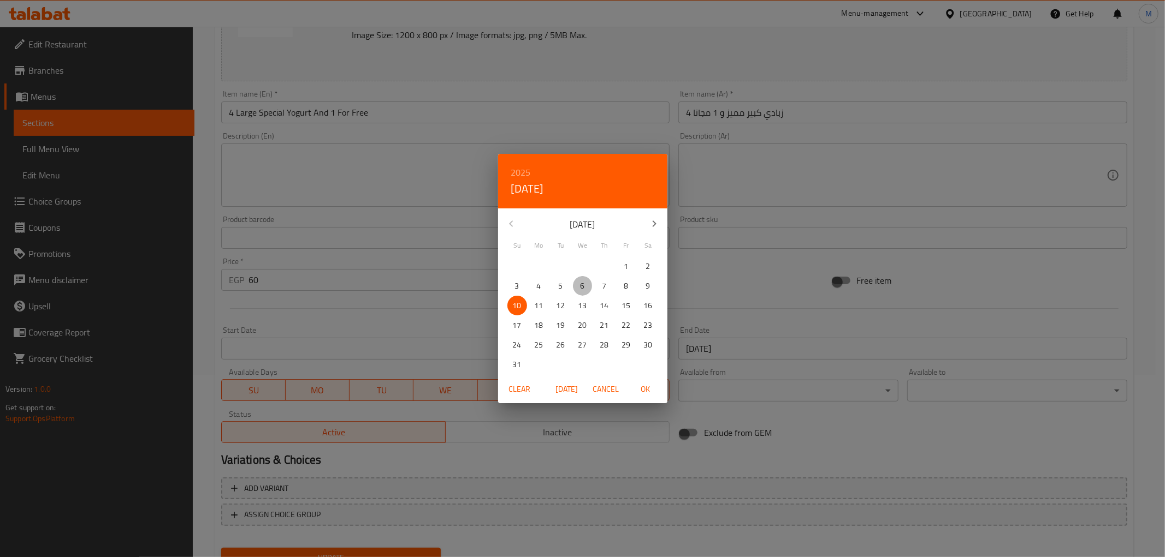
click at [584, 283] on p "6" at bounding box center [582, 287] width 4 height 14
click at [645, 384] on span "OK" at bounding box center [645, 390] width 26 height 14
type input "06-08-2025"
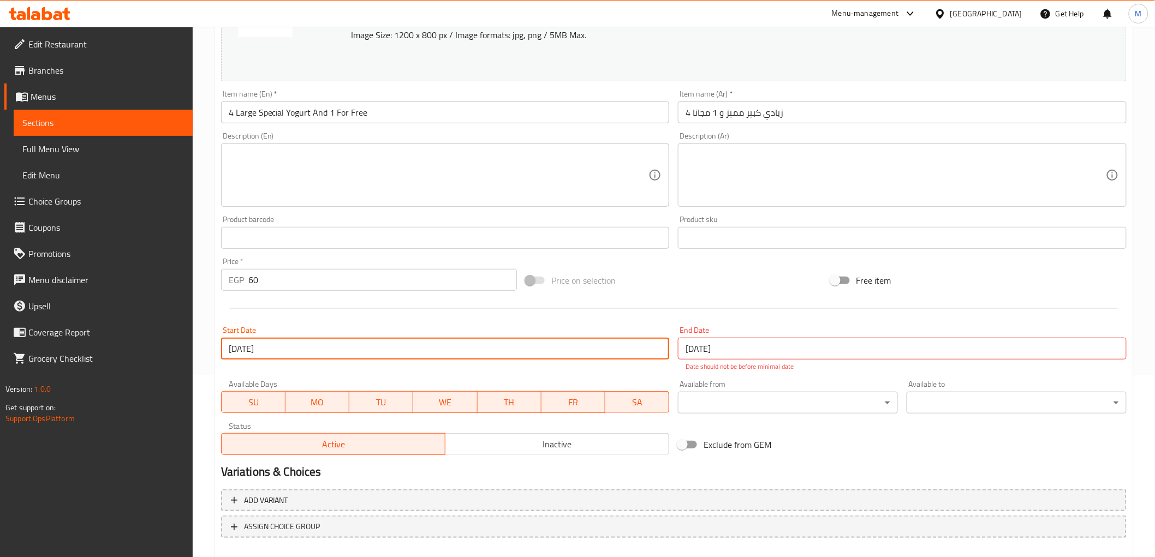
click at [741, 353] on input "31-08-2024" at bounding box center [902, 349] width 449 height 22
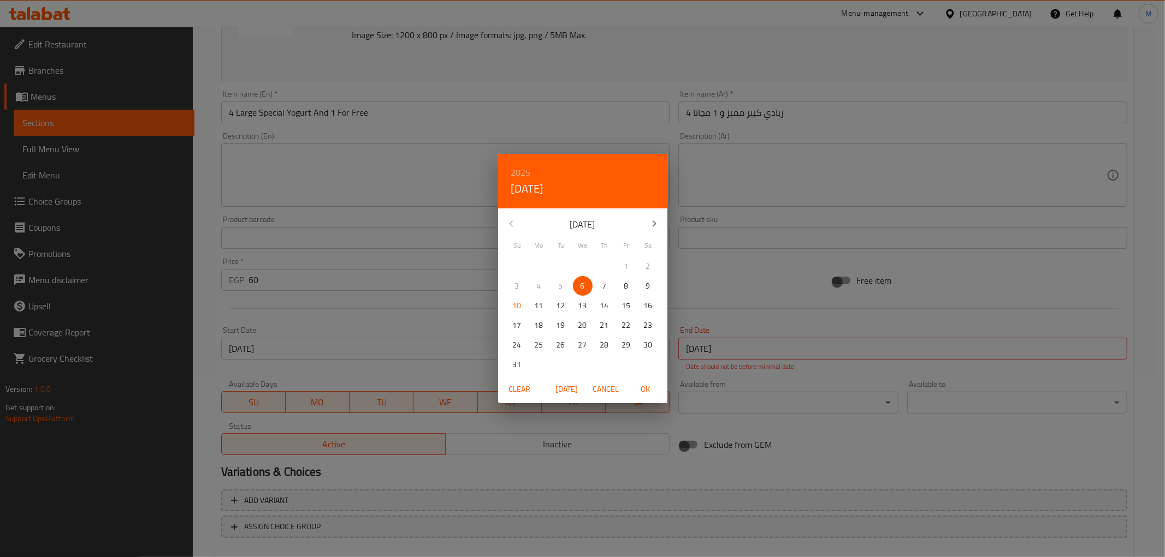
click at [654, 219] on icon "button" at bounding box center [654, 223] width 13 height 13
click at [583, 347] on p "31" at bounding box center [582, 346] width 9 height 14
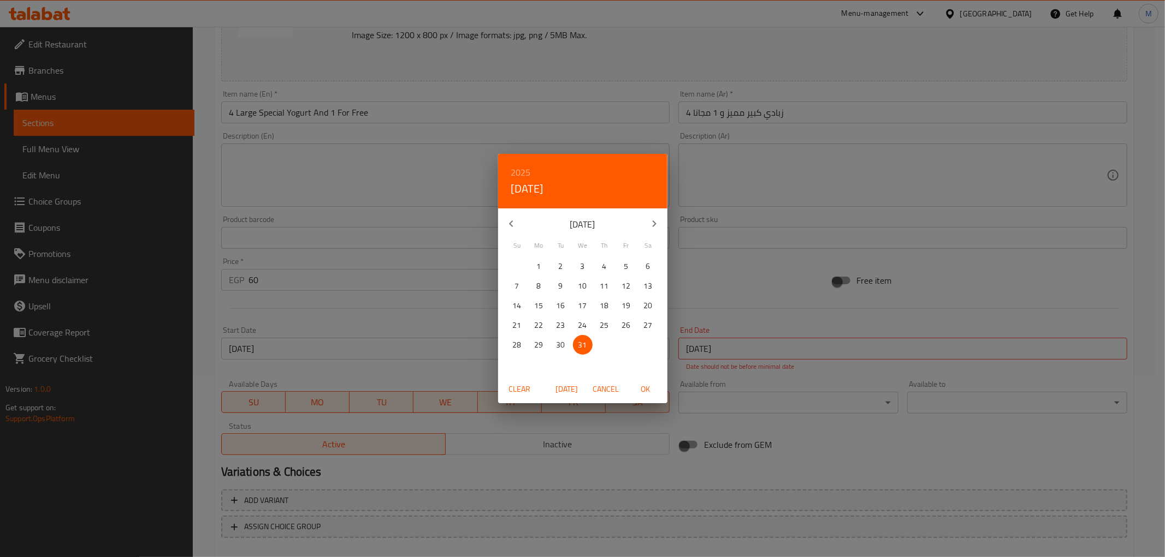
click at [640, 385] on span "OK" at bounding box center [645, 390] width 26 height 14
type input "31-12-2025"
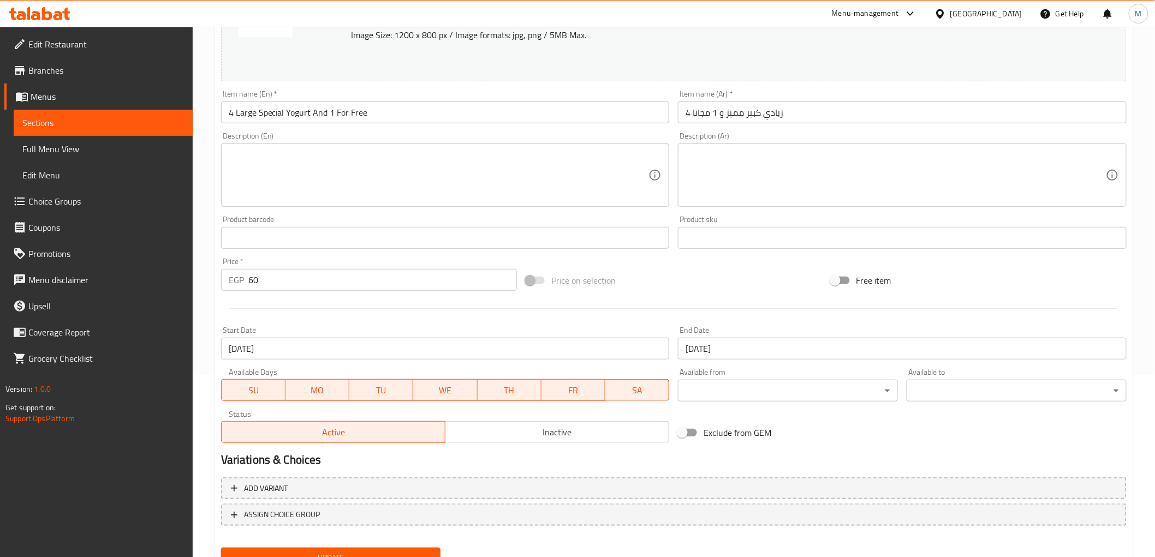
click at [628, 323] on div "Start Date 06-08-2025 Start Date" at bounding box center [446, 343] width 458 height 42
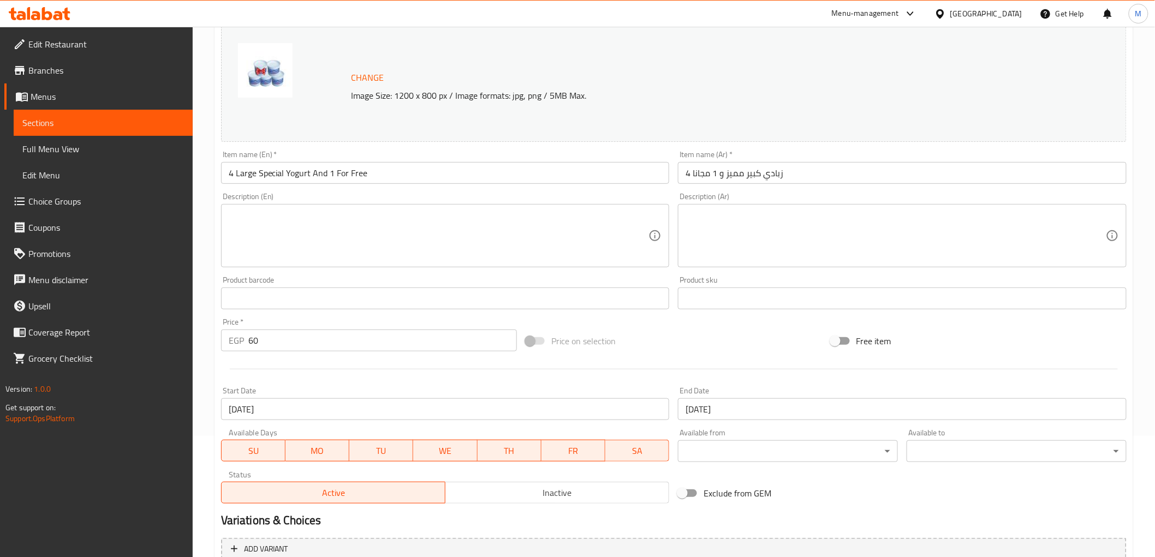
click at [291, 340] on input "60" at bounding box center [382, 341] width 269 height 22
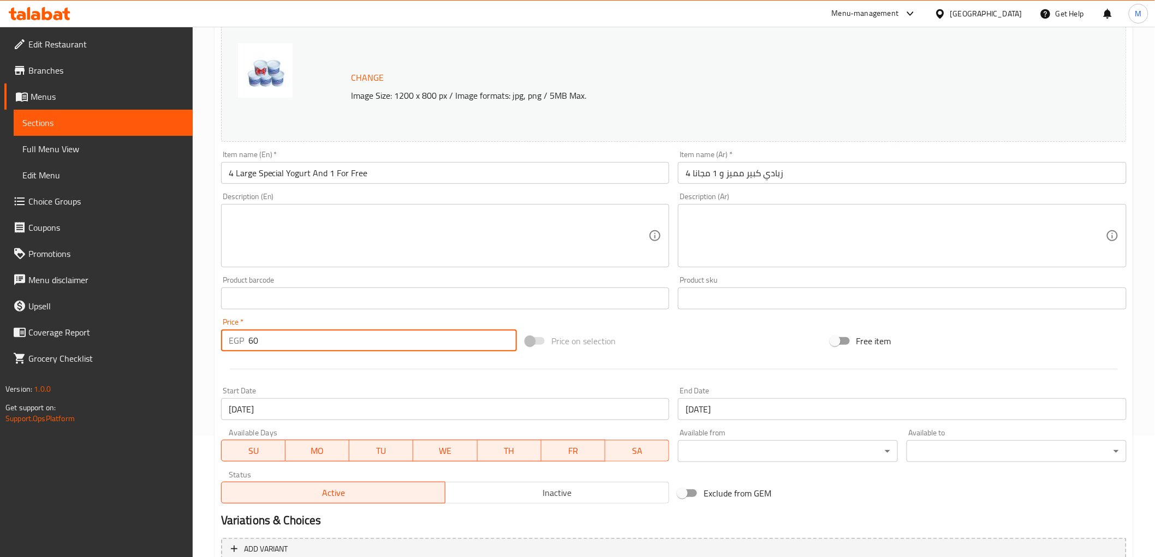
click at [292, 339] on input "60" at bounding box center [382, 341] width 269 height 22
click at [293, 339] on input "60" at bounding box center [382, 341] width 269 height 22
type input "72.5"
click at [301, 323] on div "Price   * EGP 72.5 Price *" at bounding box center [369, 334] width 296 height 33
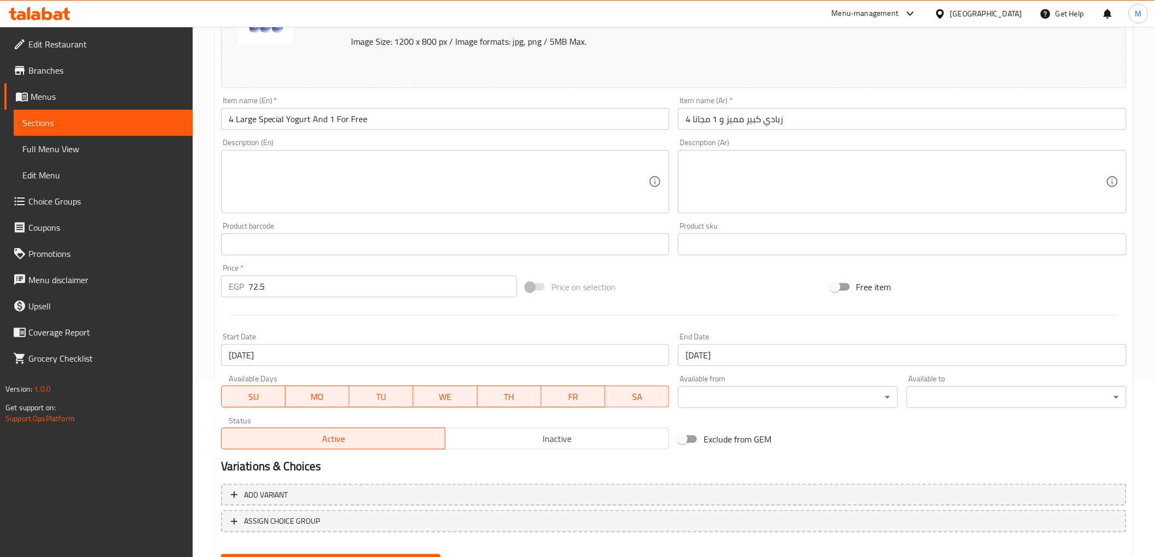
scroll to position [228, 0]
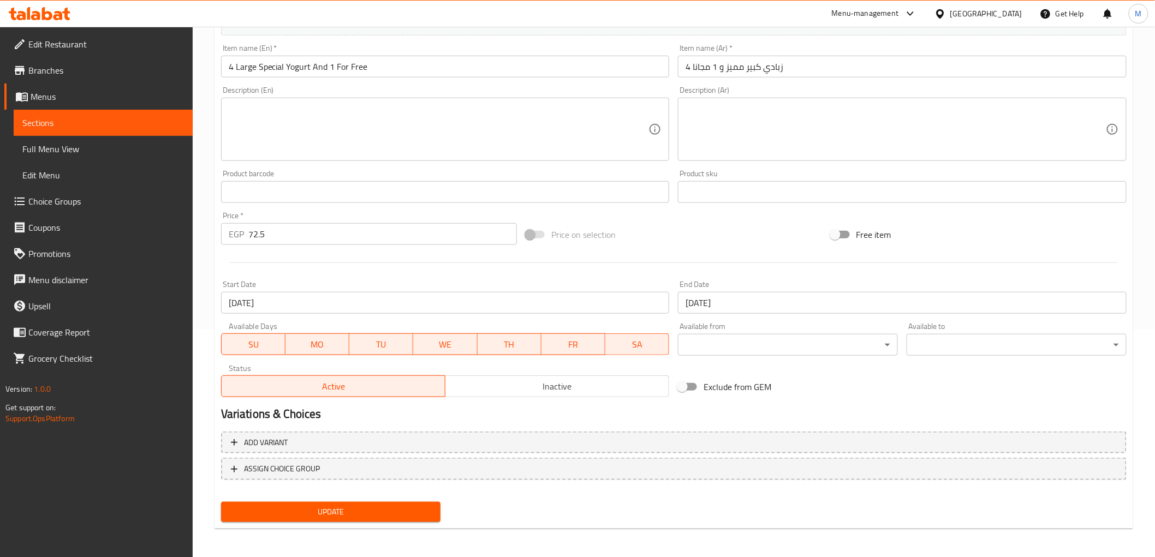
click at [351, 506] on span "Update" at bounding box center [331, 513] width 203 height 14
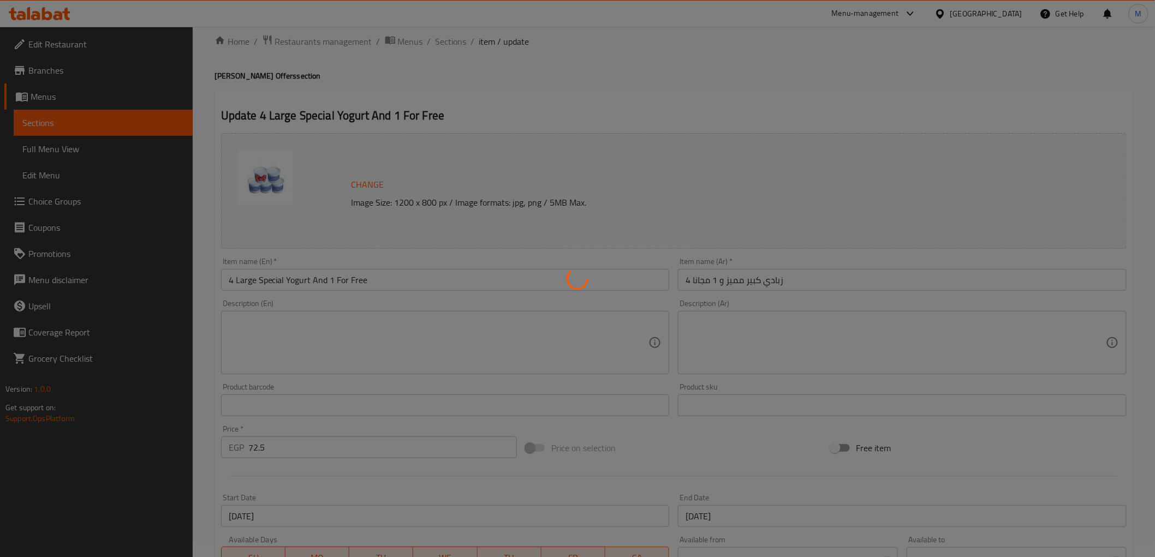
scroll to position [0, 0]
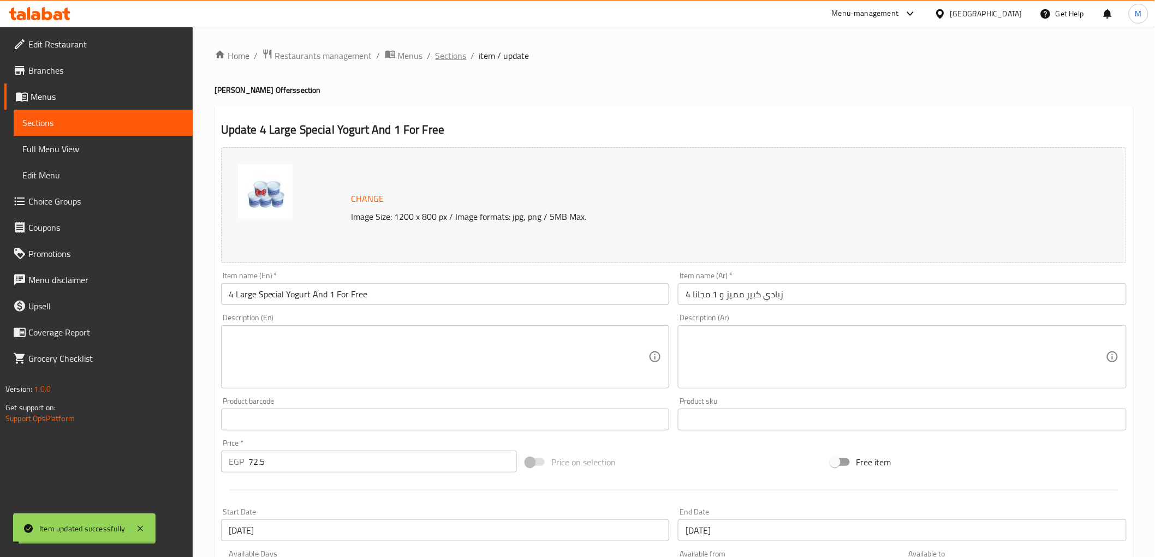
click at [450, 49] on span "Sections" at bounding box center [451, 55] width 31 height 13
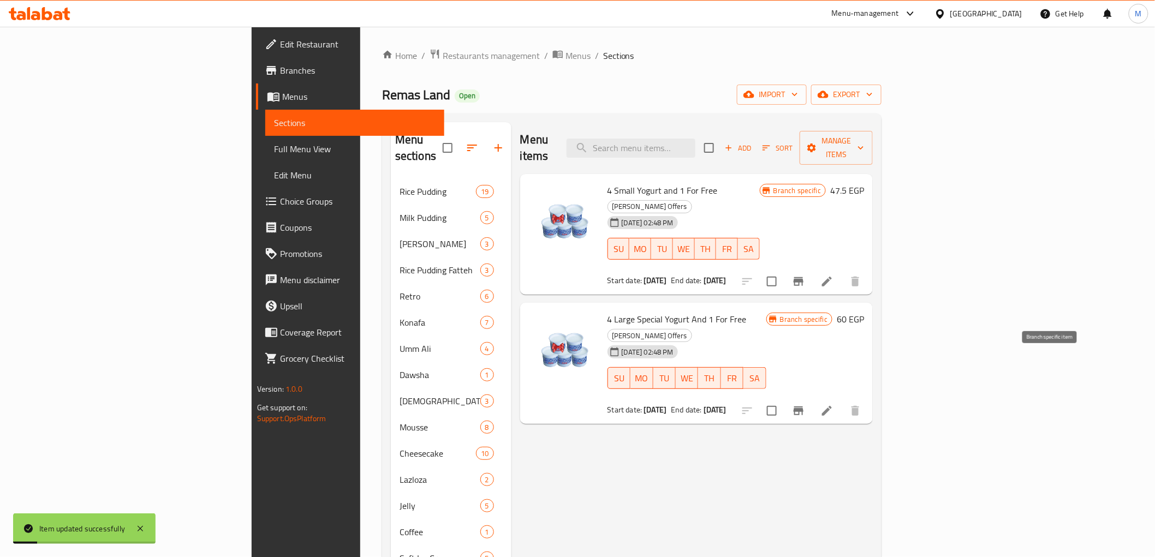
click at [804, 407] on icon "Branch-specific-item" at bounding box center [799, 411] width 10 height 9
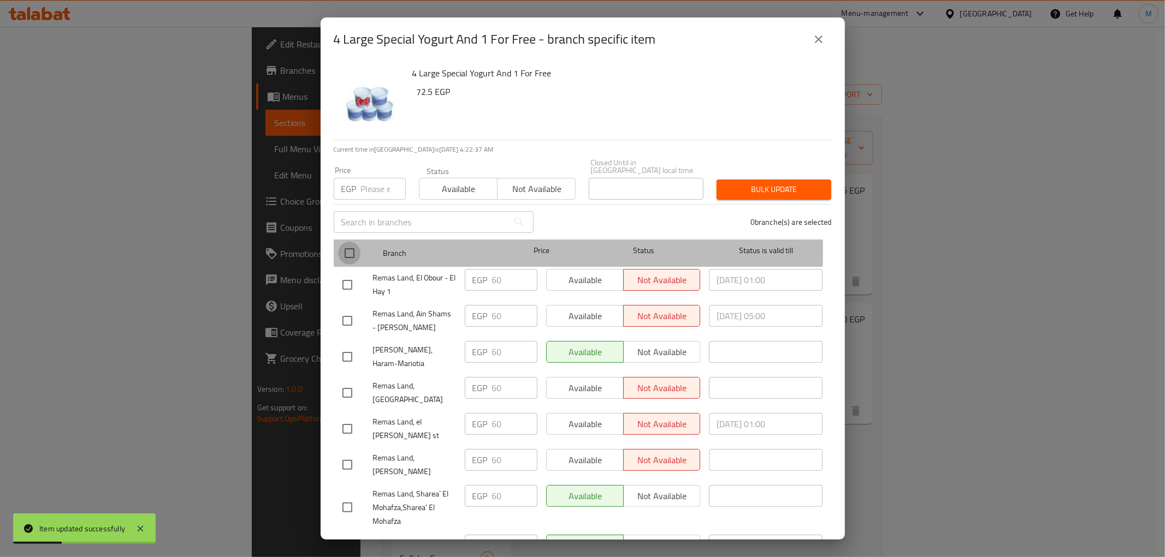
click at [350, 245] on input "checkbox" at bounding box center [349, 253] width 23 height 23
checkbox input "true"
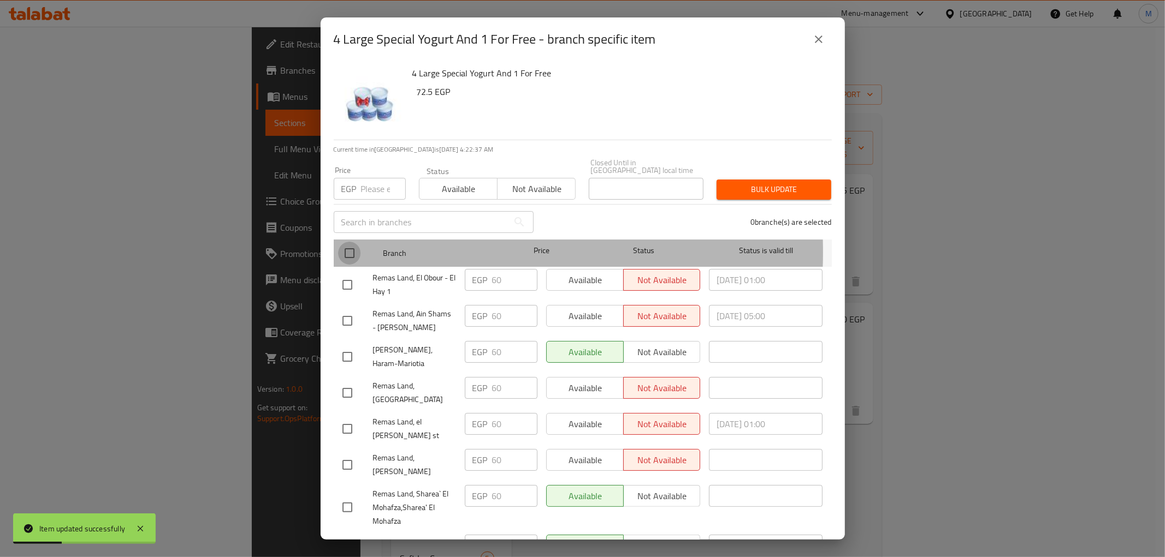
checkbox input "true"
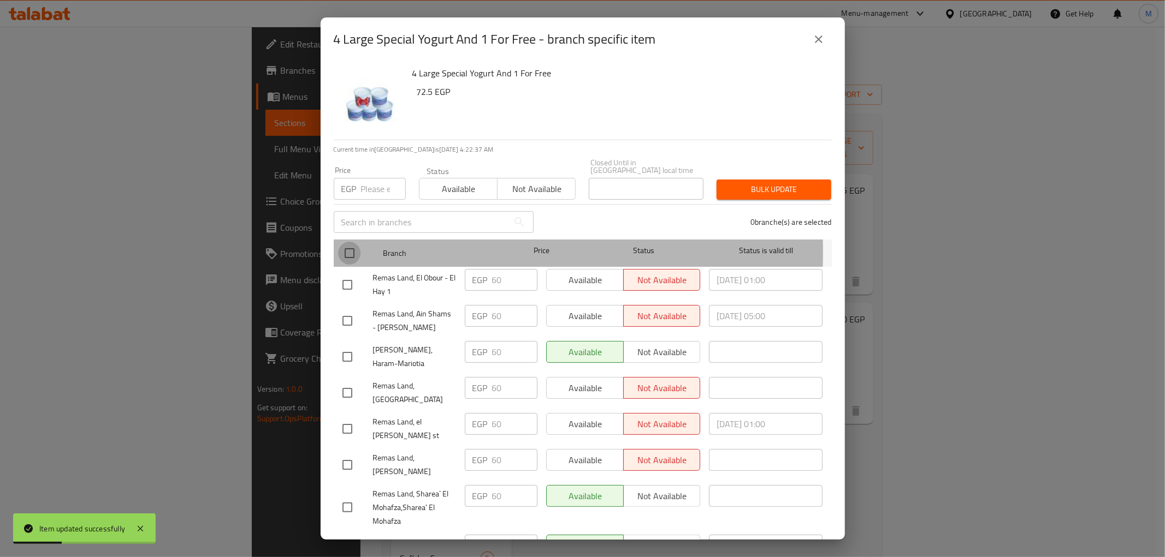
checkbox input "true"
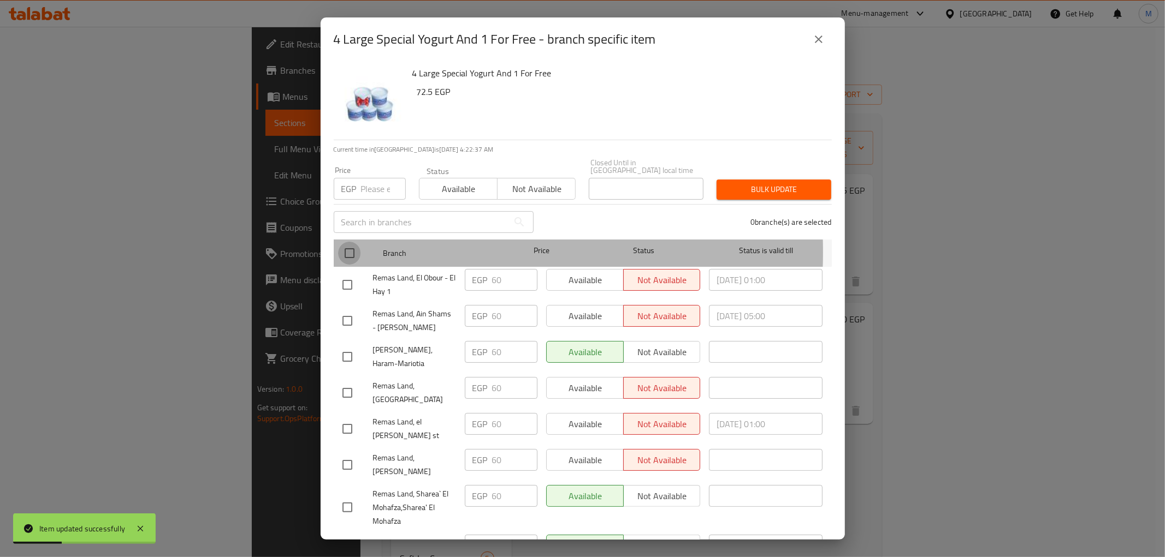
checkbox input "true"
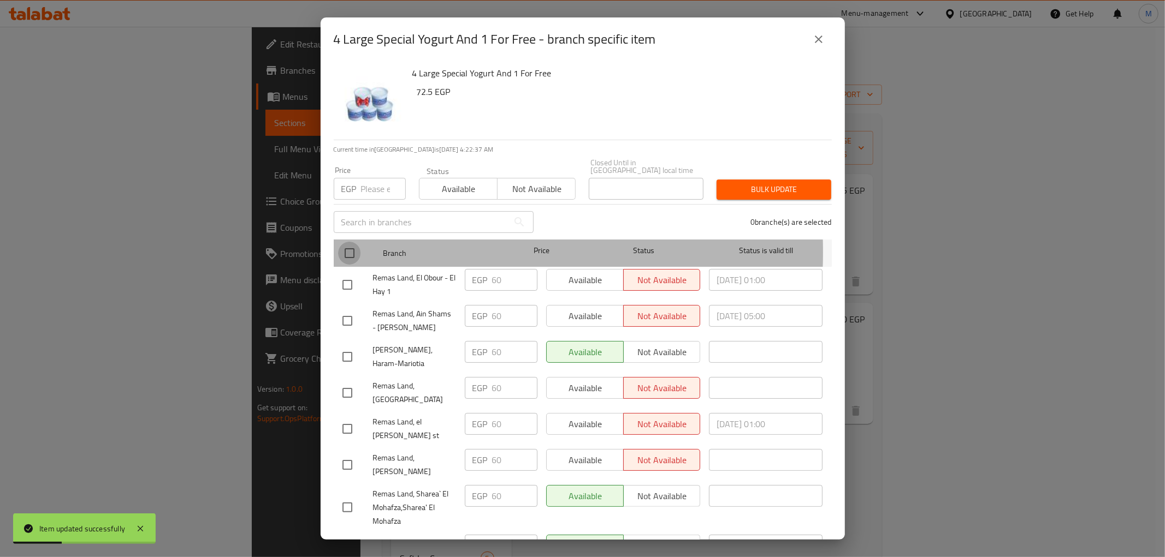
checkbox input "true"
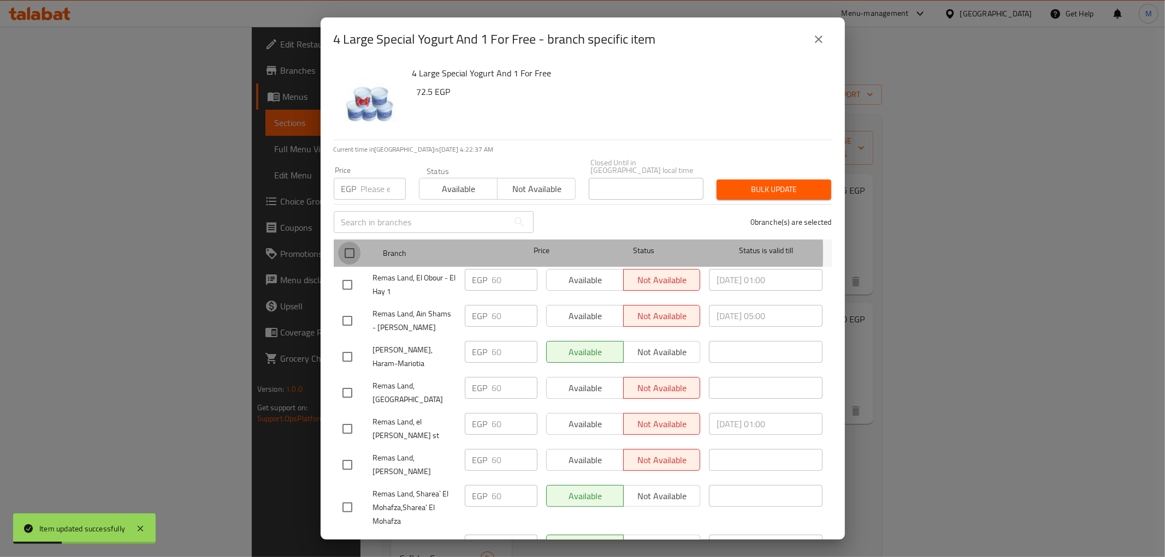
checkbox input "true"
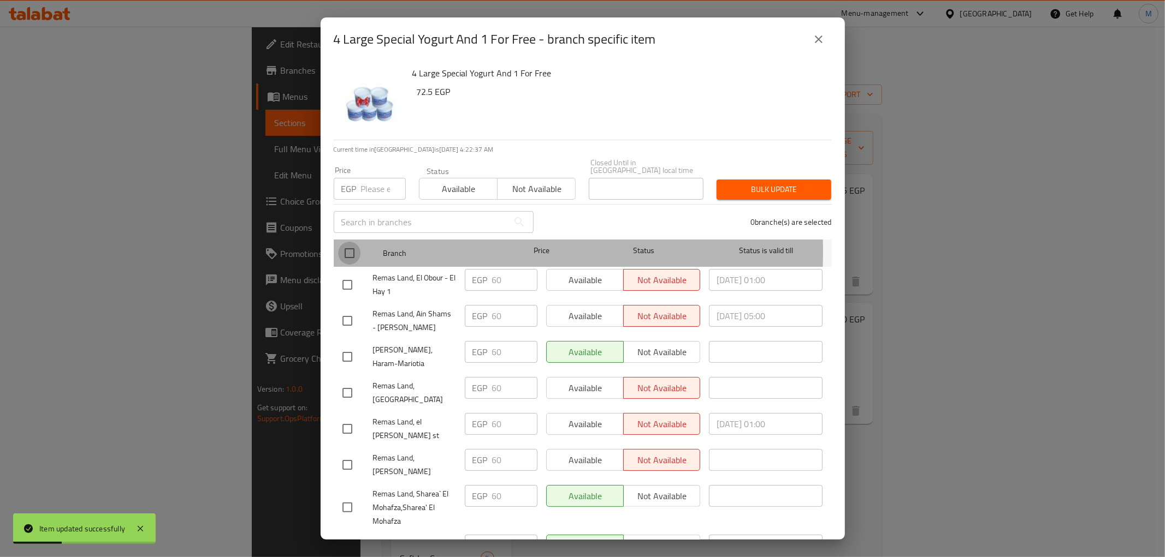
checkbox input "true"
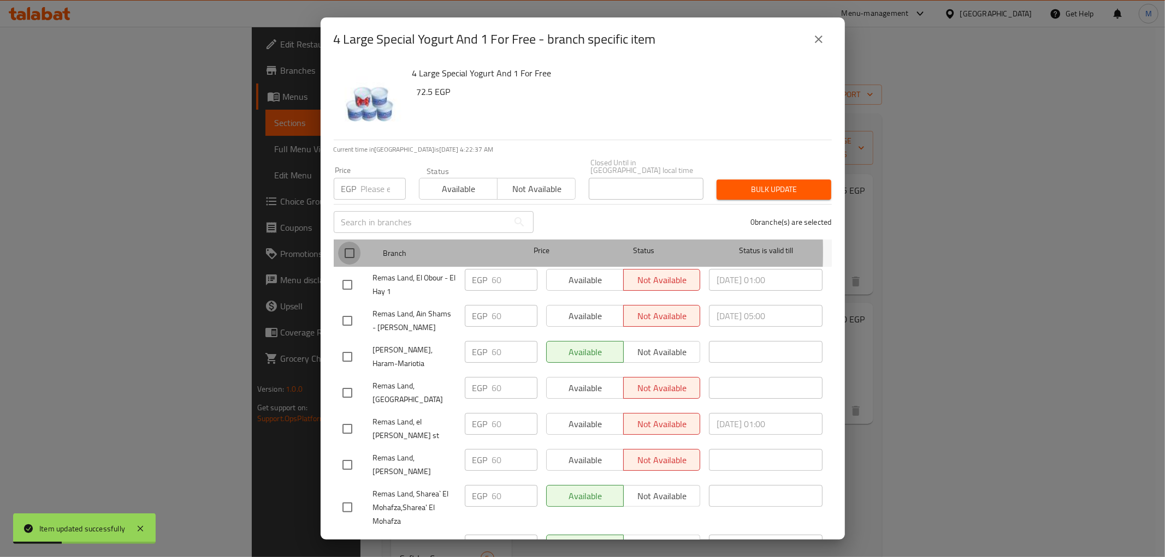
checkbox input "true"
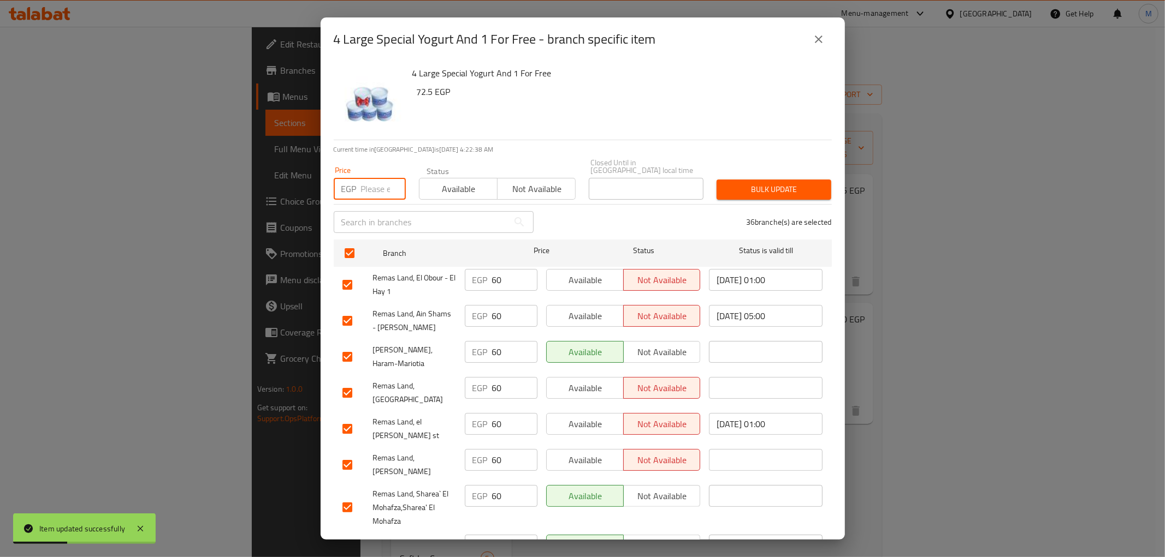
click at [370, 183] on input "number" at bounding box center [383, 189] width 45 height 22
type input "72.5"
click at [763, 186] on span "Bulk update" at bounding box center [773, 190] width 97 height 14
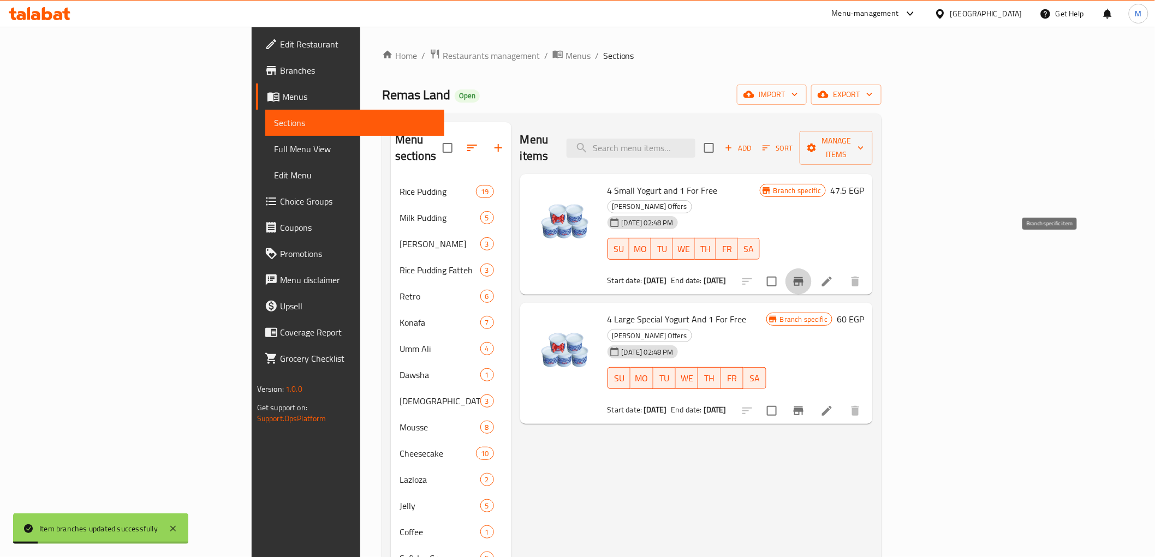
click at [804, 277] on icon "Branch-specific-item" at bounding box center [799, 281] width 10 height 9
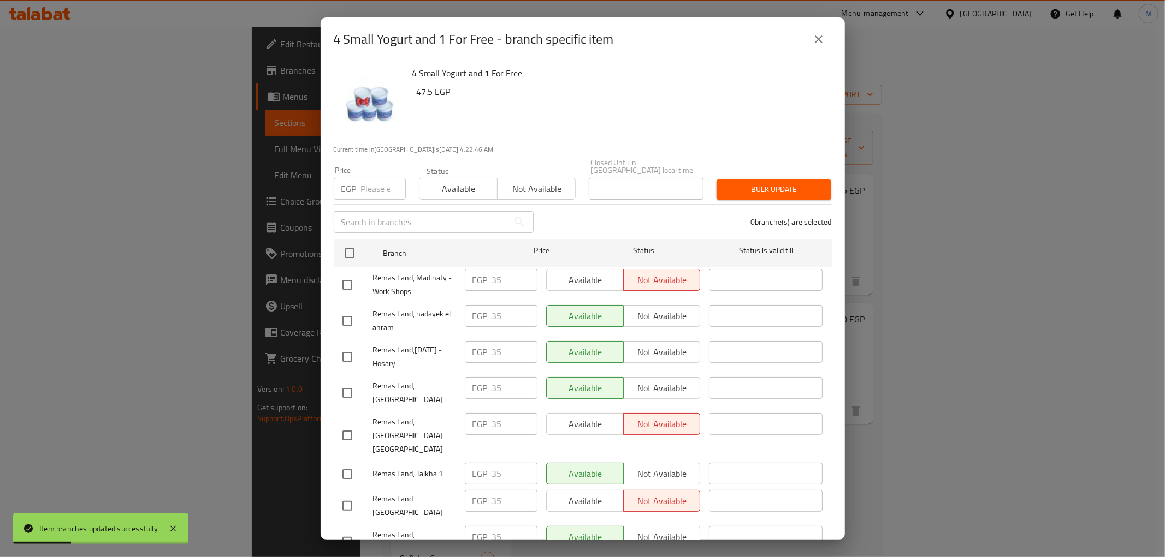
drag, startPoint x: 349, startPoint y: 248, endPoint x: 361, endPoint y: 207, distance: 42.7
click at [351, 248] on input "checkbox" at bounding box center [349, 253] width 23 height 23
checkbox input "true"
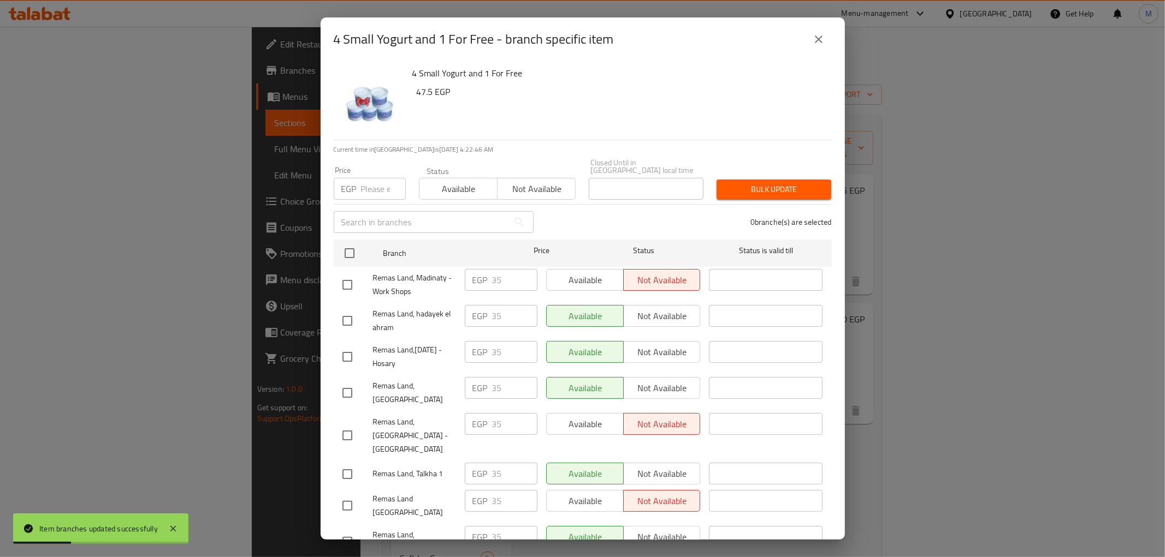
checkbox input "true"
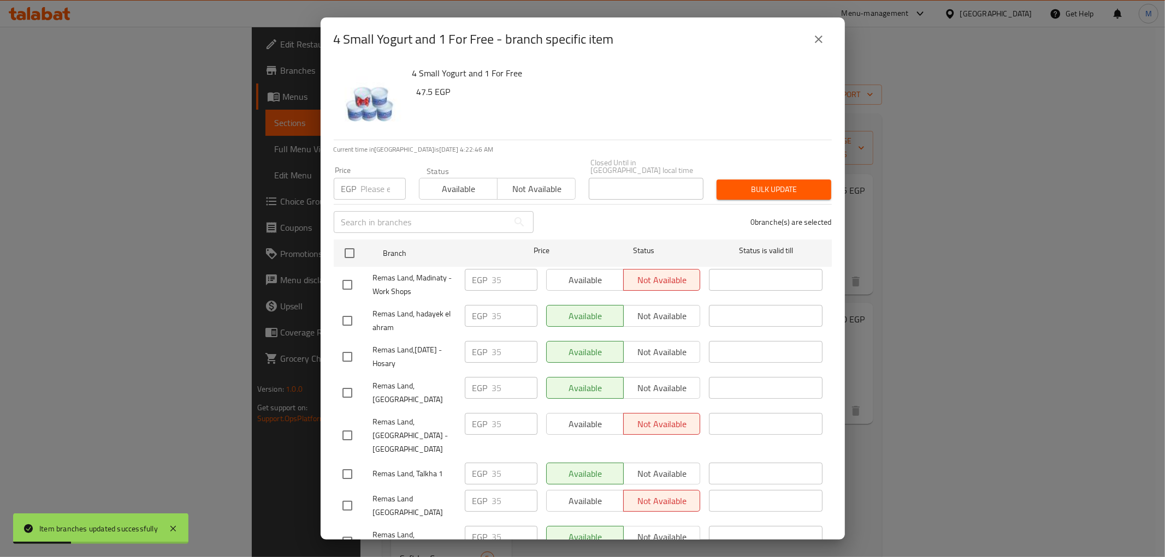
checkbox input "true"
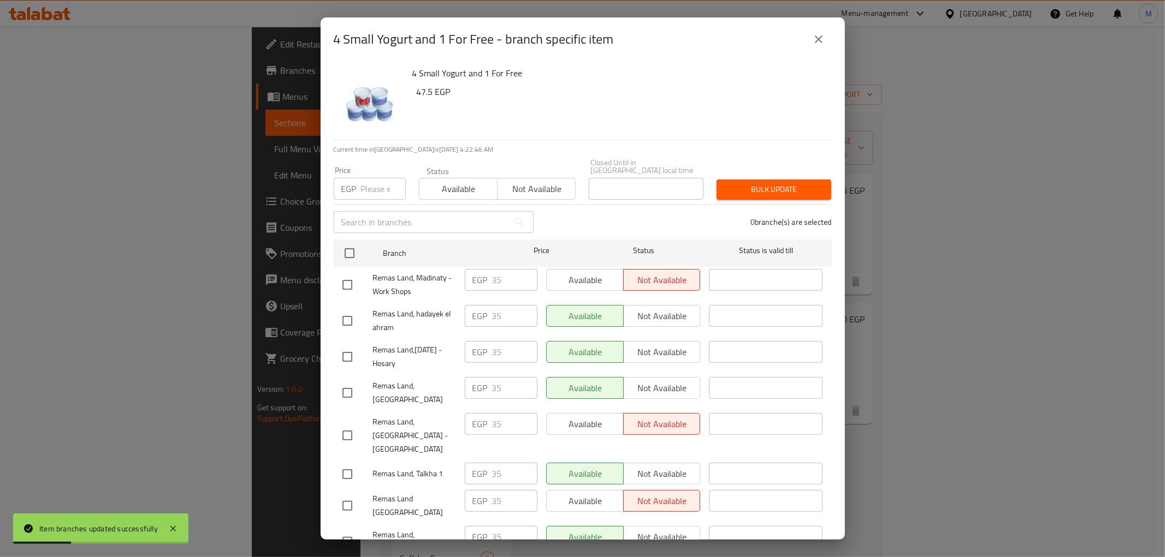
checkbox input "true"
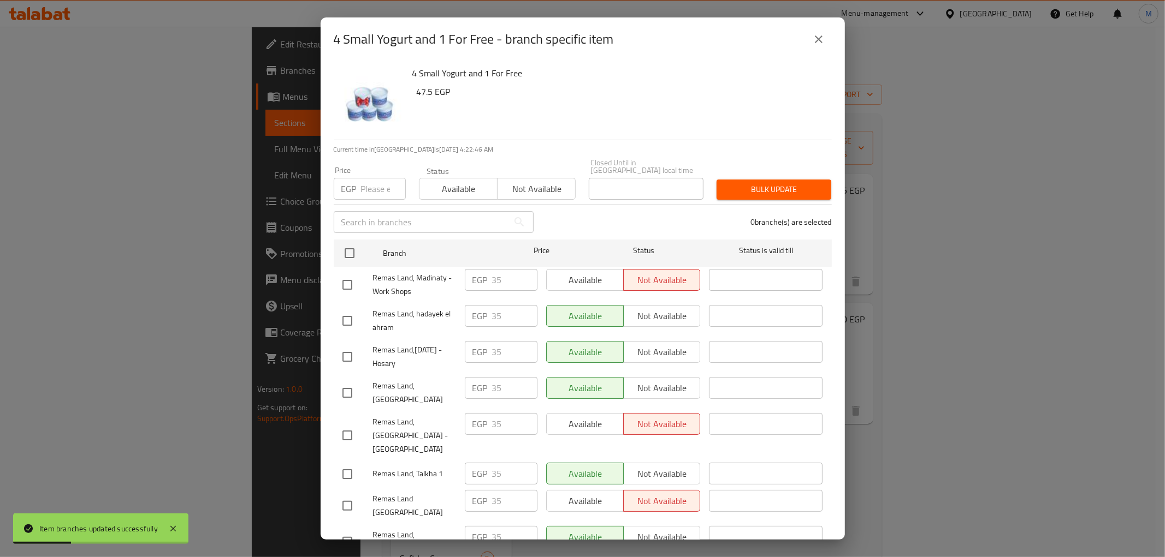
checkbox input "true"
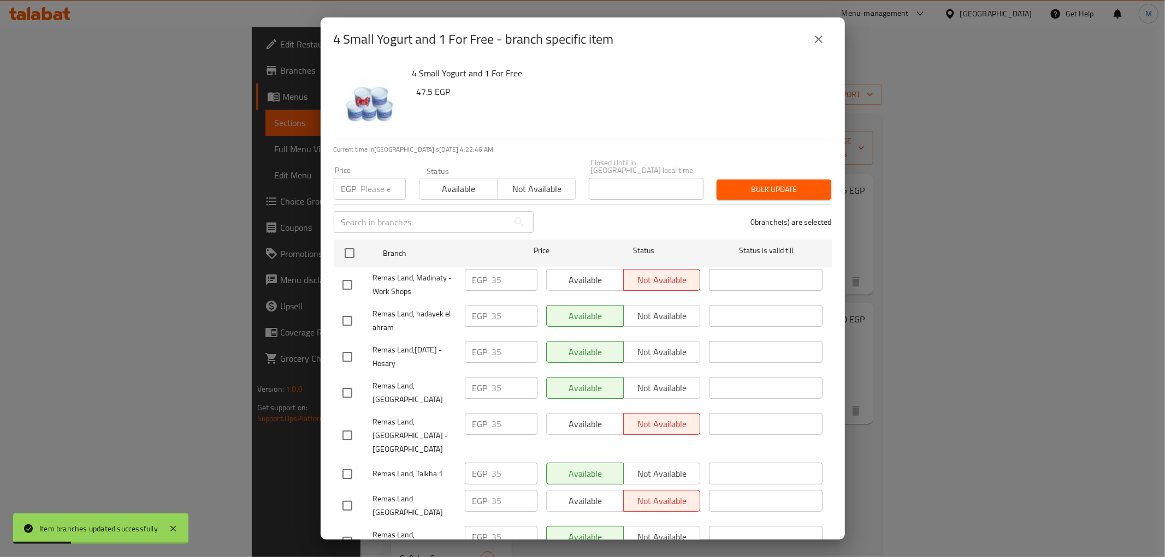
checkbox input "true"
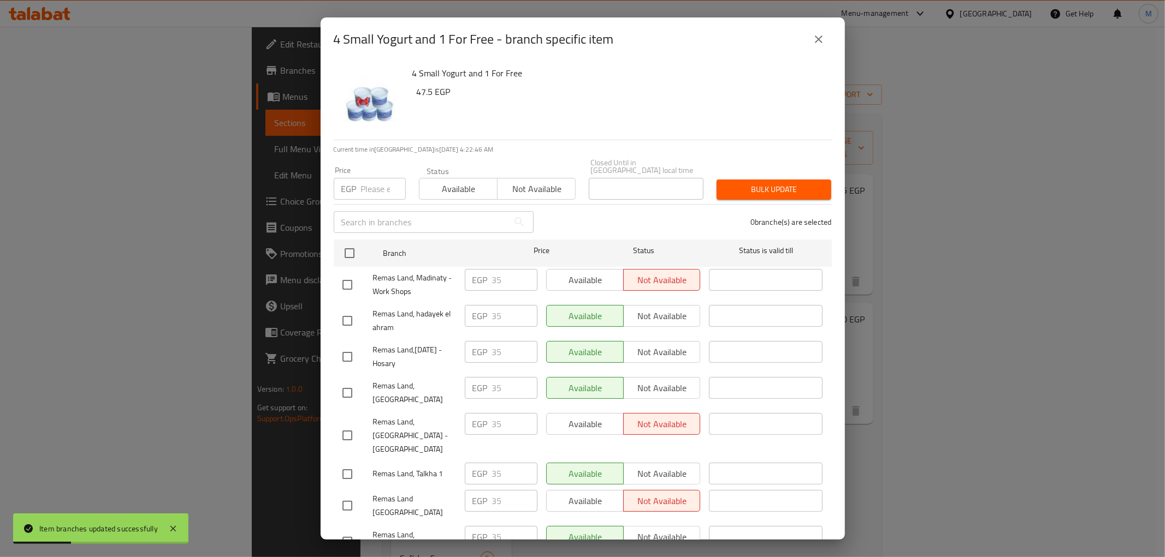
checkbox input "true"
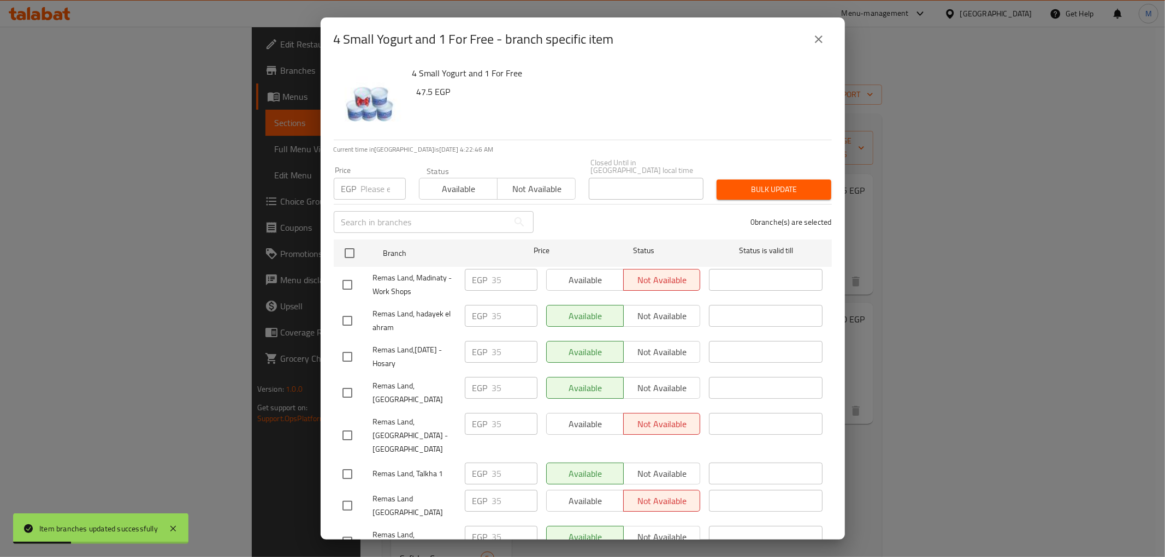
checkbox input "true"
click at [372, 183] on input "number" at bounding box center [383, 189] width 45 height 22
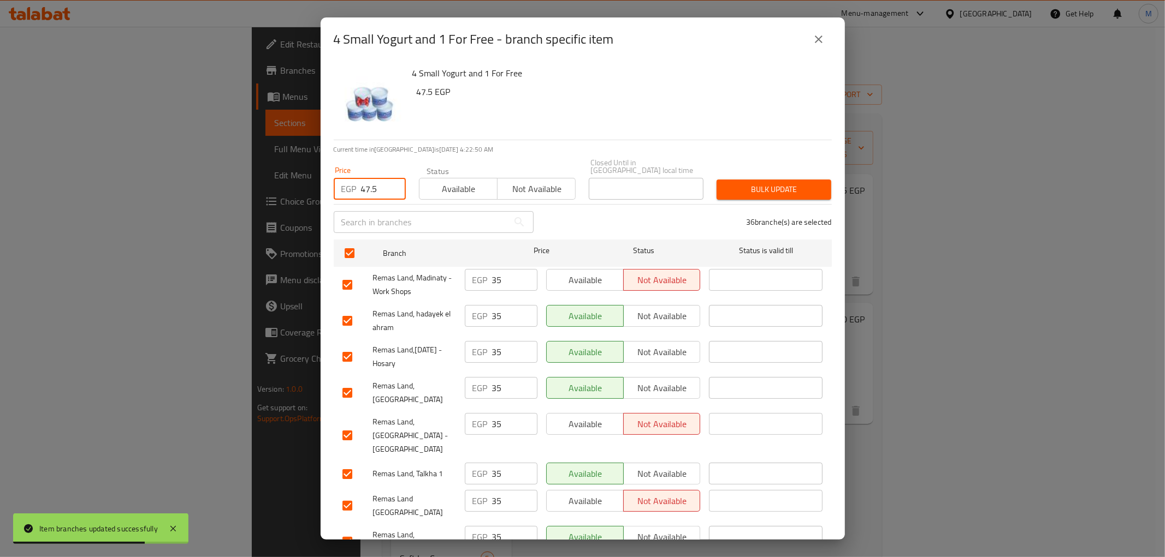
type input "47.5"
click at [739, 183] on span "Bulk update" at bounding box center [773, 190] width 97 height 14
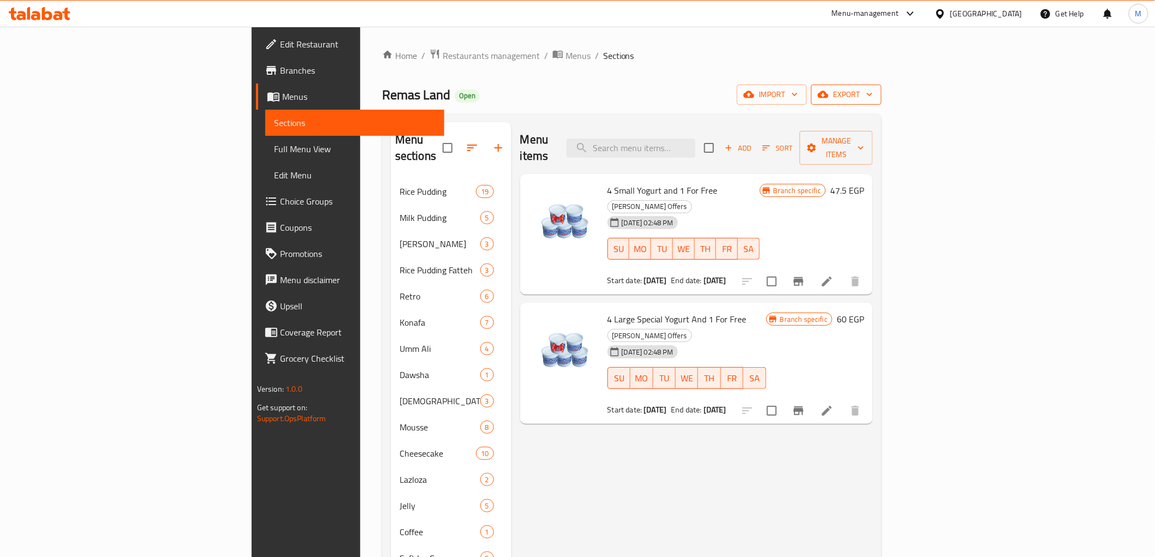
click at [873, 92] on span "export" at bounding box center [846, 95] width 53 height 14
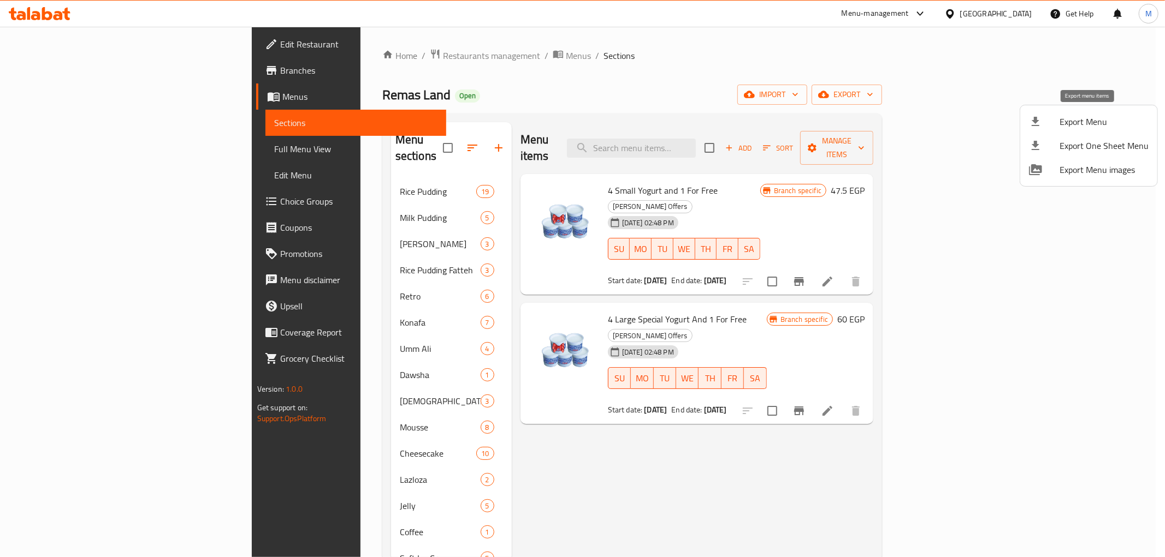
click at [1069, 124] on span "Export Menu" at bounding box center [1103, 121] width 89 height 13
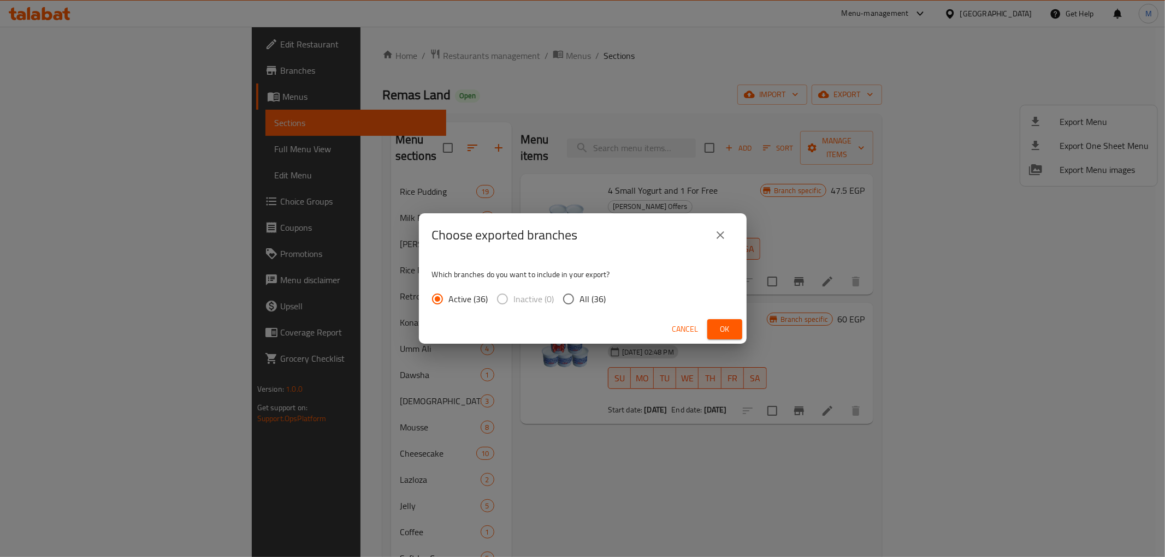
click at [564, 299] on input "All (36)" at bounding box center [568, 299] width 23 height 23
radio input "true"
click at [765, 336] on div "Choose exported branches Which branches do you want to include in your export? …" at bounding box center [582, 278] width 1165 height 557
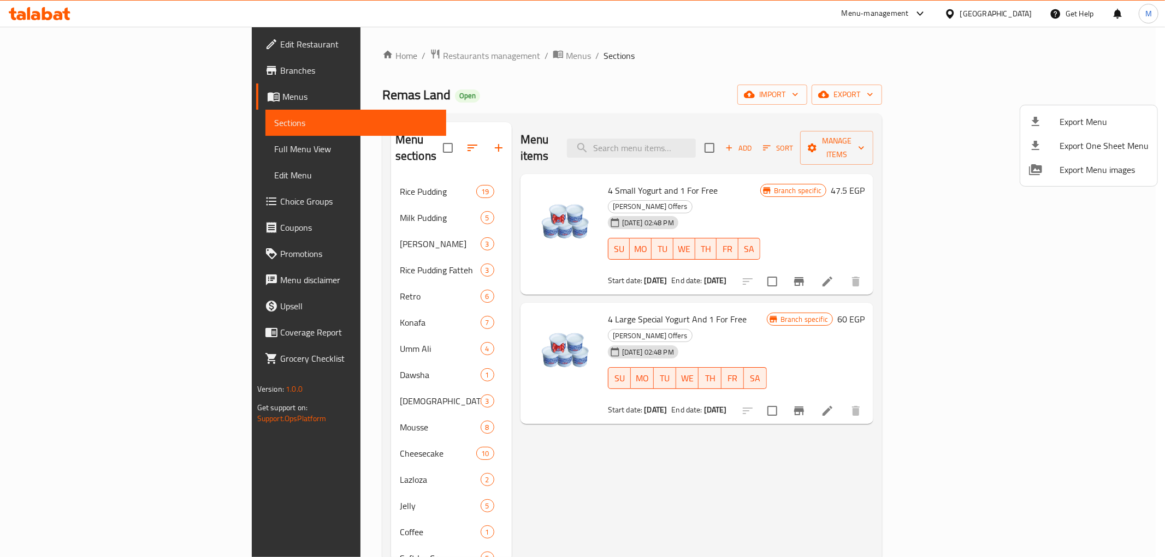
click at [723, 326] on div at bounding box center [582, 278] width 1165 height 557
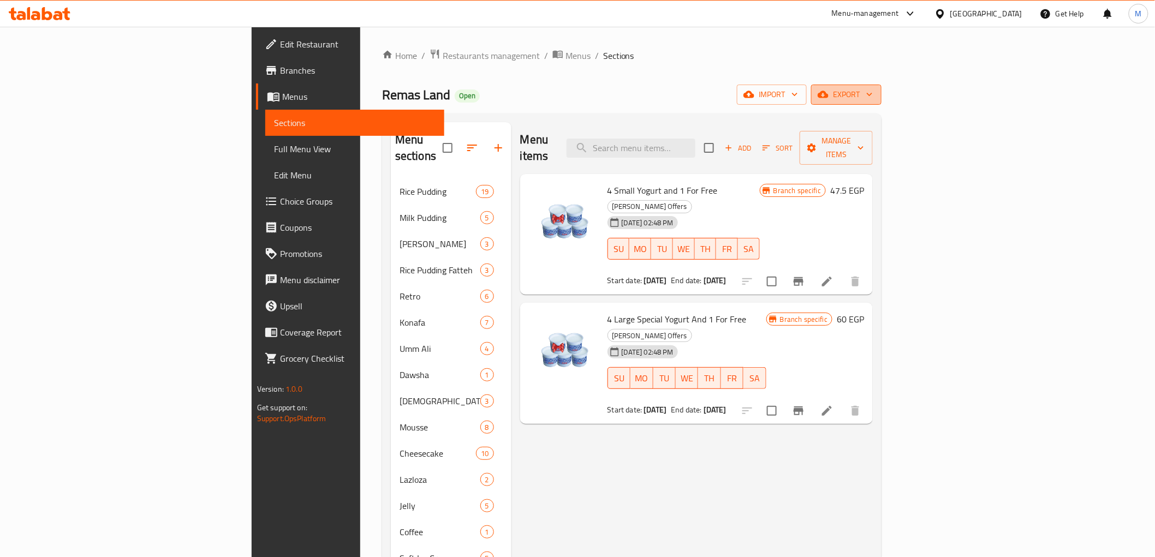
click at [873, 96] on span "export" at bounding box center [846, 95] width 53 height 14
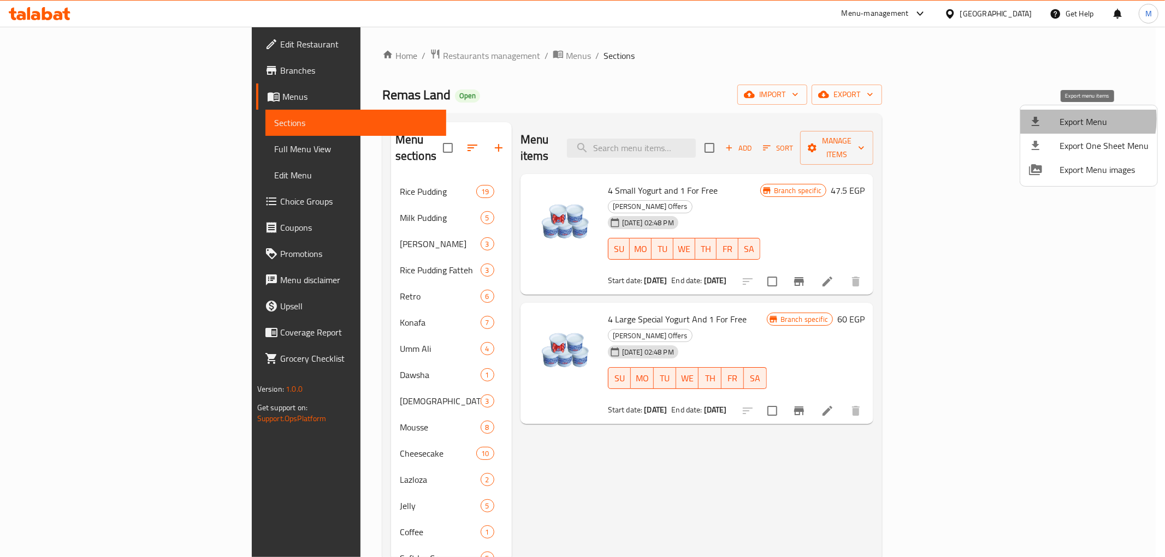
click at [1065, 119] on span "Export Menu" at bounding box center [1103, 121] width 89 height 13
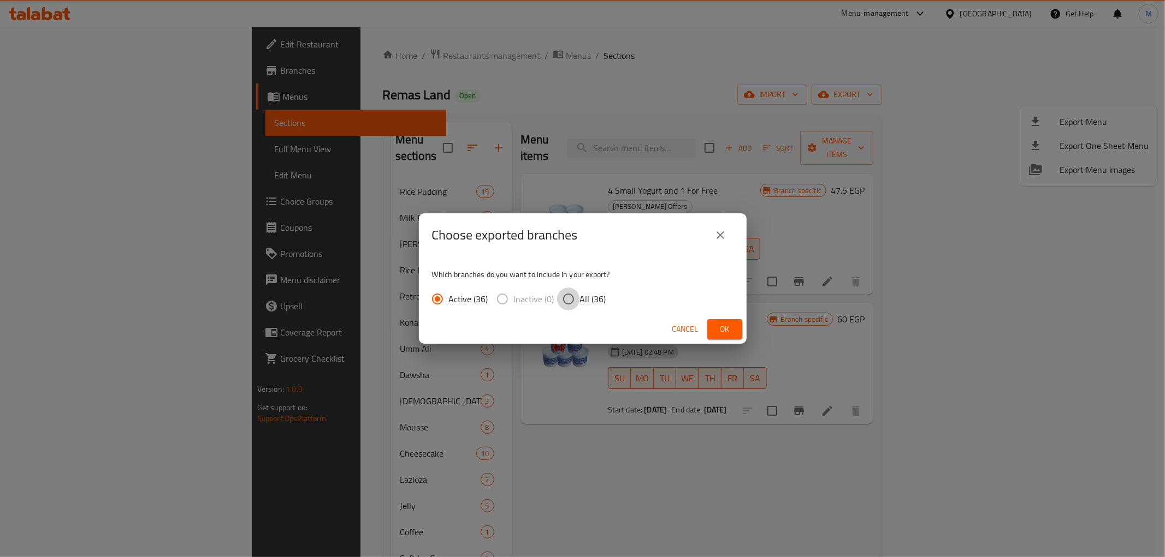
click at [565, 300] on input "All (36)" at bounding box center [568, 299] width 23 height 23
radio input "true"
click at [725, 328] on span "Ok" at bounding box center [724, 330] width 17 height 14
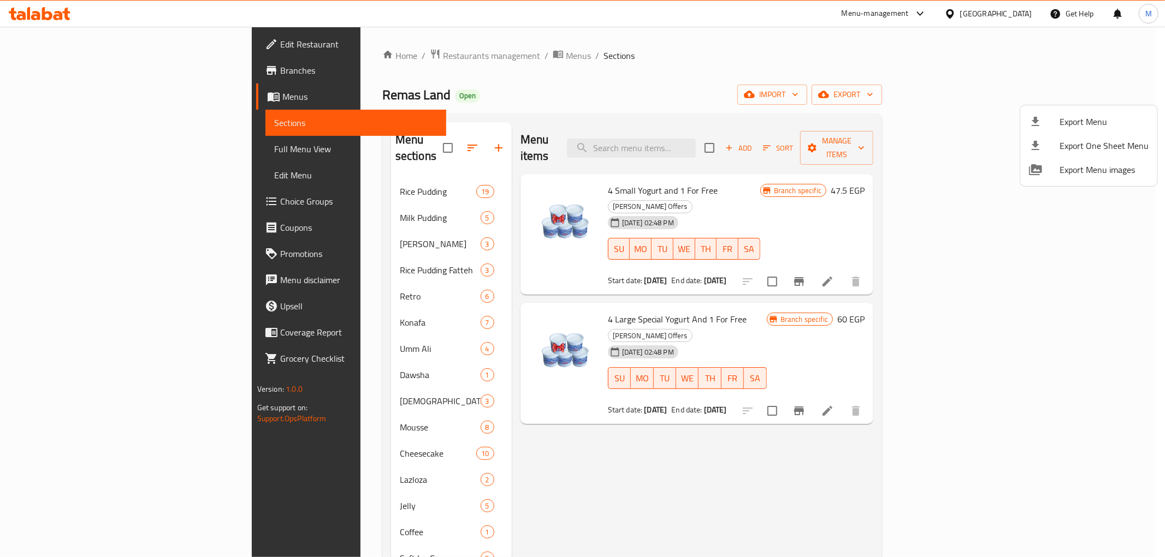
click at [590, 67] on div at bounding box center [582, 278] width 1165 height 557
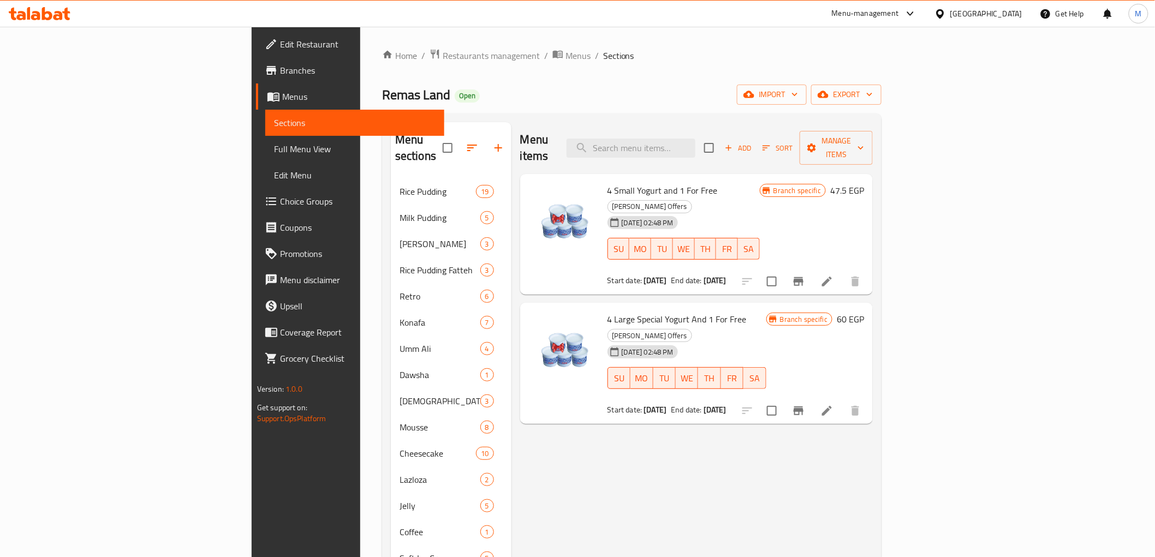
click at [603, 54] on span "Sections" at bounding box center [618, 55] width 31 height 13
click at [498, 52] on ol "Home / Restaurants management / Menus / Sections" at bounding box center [632, 56] width 500 height 14
click at [603, 50] on span "Sections" at bounding box center [618, 55] width 31 height 13
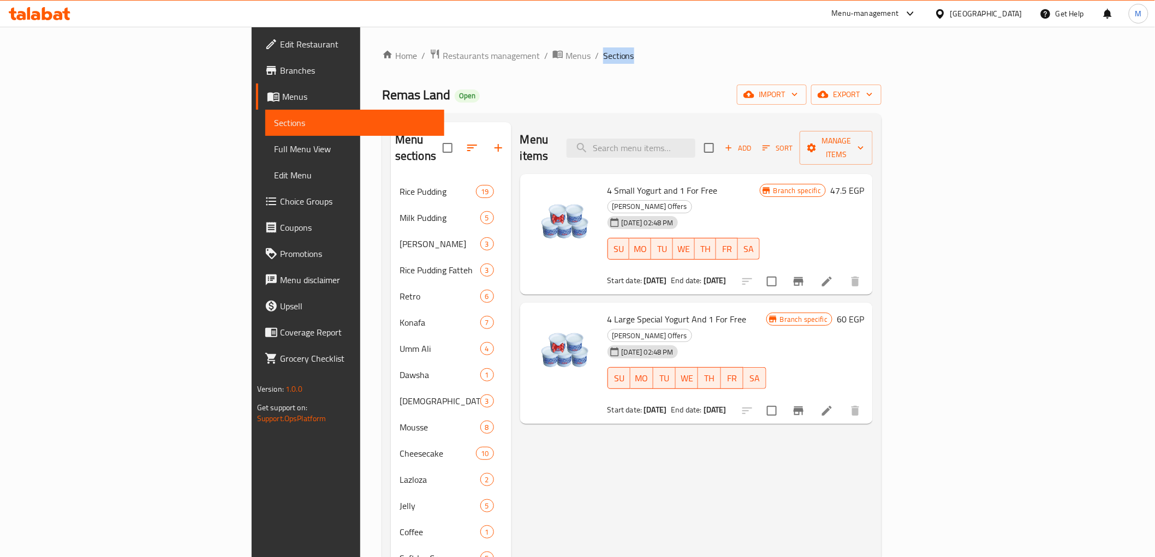
click at [603, 50] on span "Sections" at bounding box center [618, 55] width 31 height 13
click at [490, 52] on ol "Home / Restaurants management / Menus / Sections" at bounding box center [632, 56] width 500 height 14
click at [495, 55] on ol "Home / Restaurants management / Menus / Sections" at bounding box center [632, 56] width 500 height 14
click at [603, 55] on span "Sections" at bounding box center [618, 55] width 31 height 13
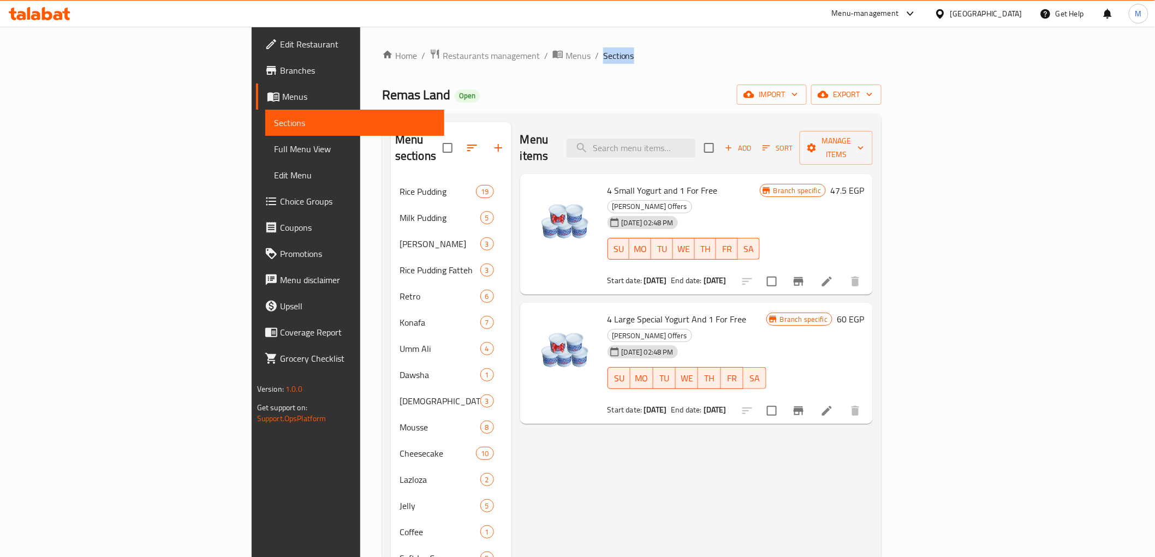
click at [498, 58] on ol "Home / Restaurants management / Menus / Sections" at bounding box center [632, 56] width 500 height 14
click at [280, 74] on span "Branches" at bounding box center [358, 70] width 156 height 13
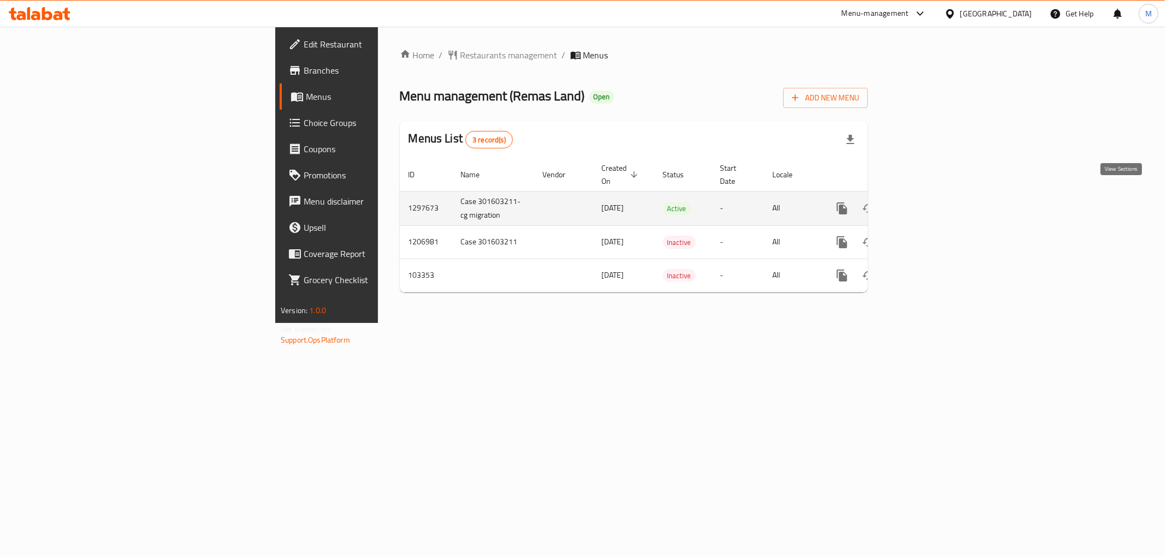
click at [934, 195] on link "enhanced table" at bounding box center [920, 208] width 26 height 26
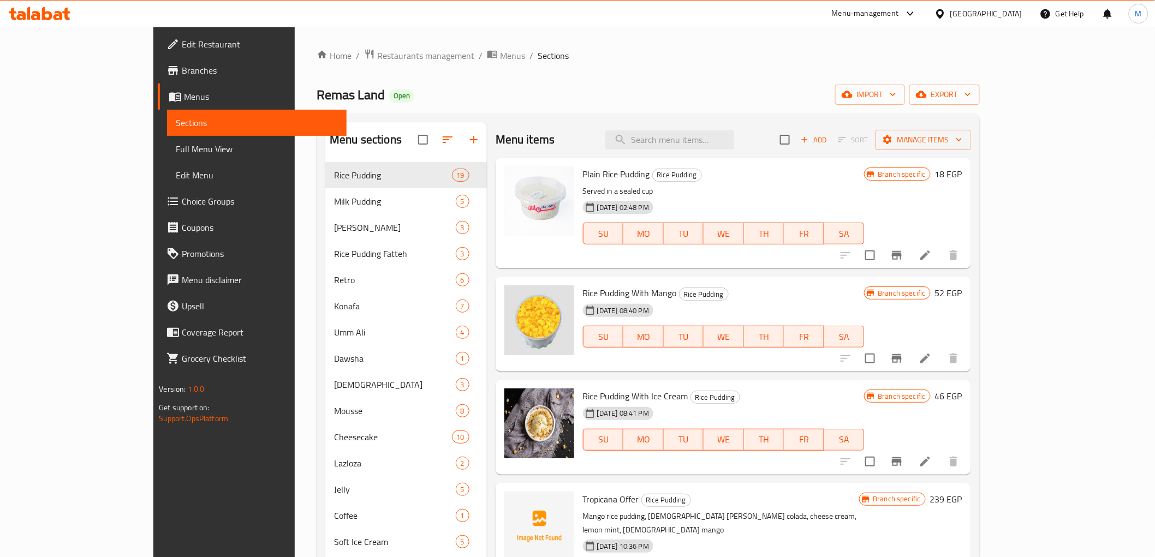
click at [182, 74] on span "Branches" at bounding box center [260, 70] width 156 height 13
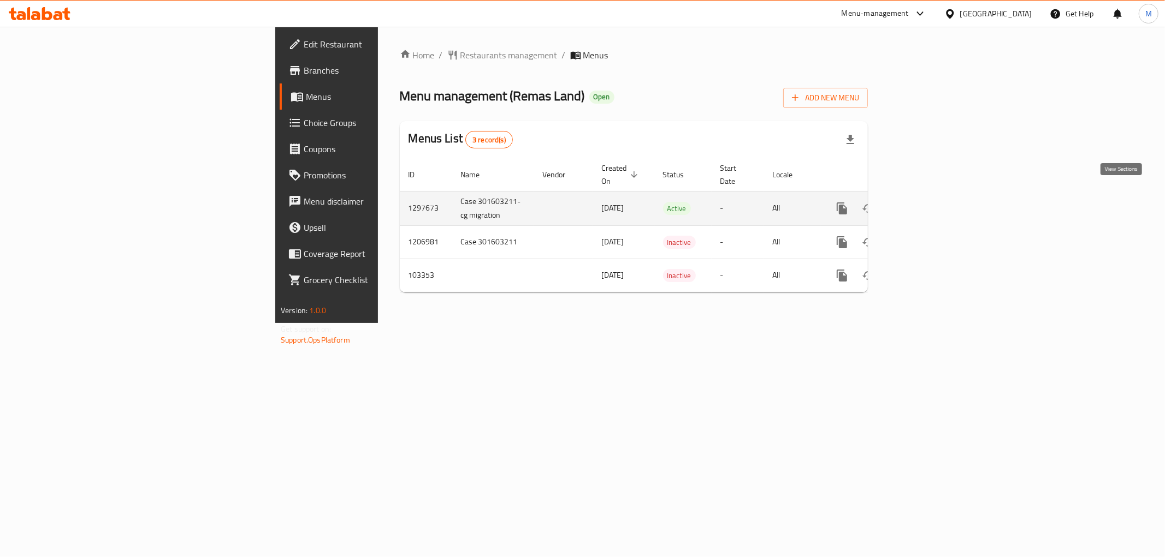
click at [927, 202] on icon "enhanced table" at bounding box center [920, 208] width 13 height 13
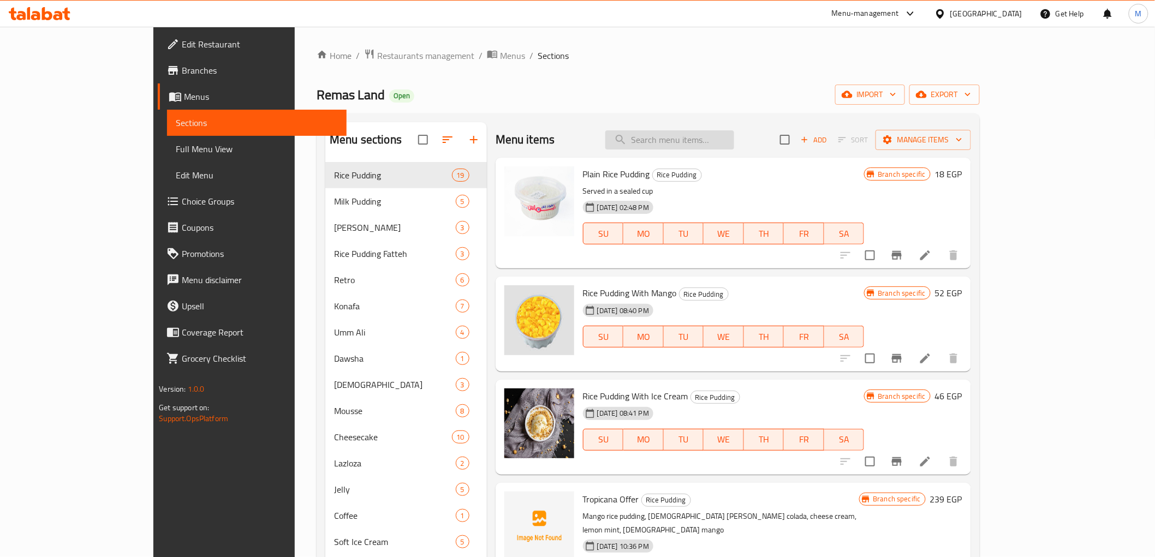
click at [715, 140] on input "search" at bounding box center [670, 139] width 129 height 19
paste input "4 Small Yogurt and 1 For Free"
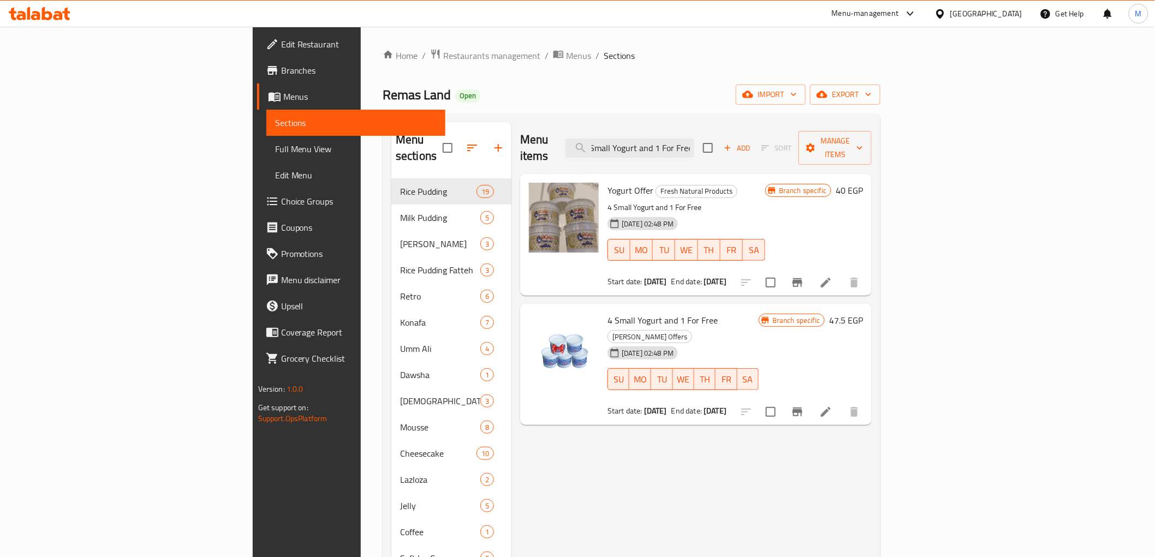
type input "4 Small Yogurt and 1 For Free"
click at [281, 74] on span "Branches" at bounding box center [359, 70] width 156 height 13
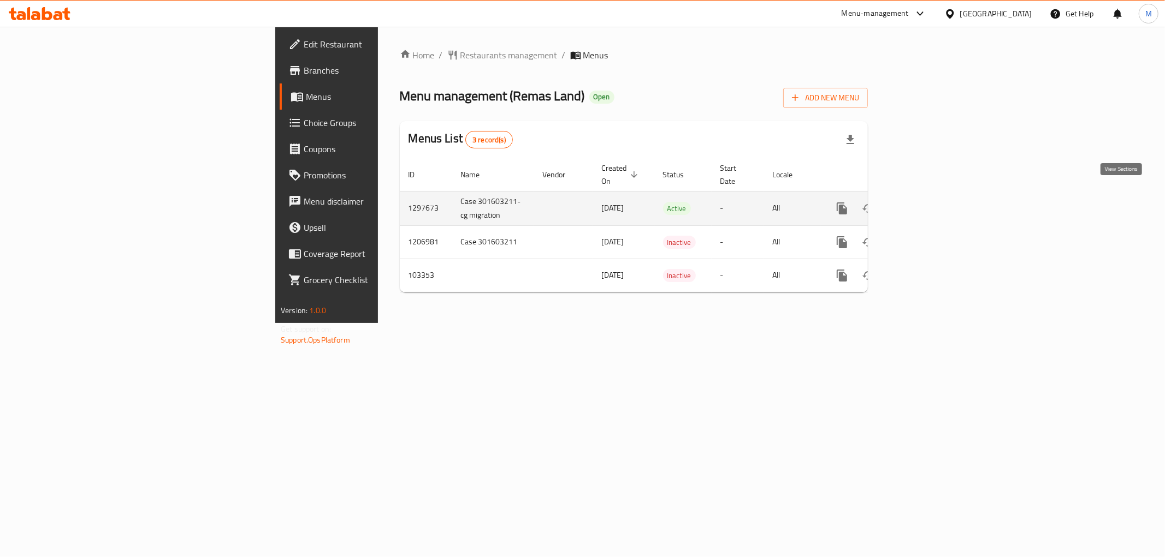
click at [925, 204] on icon "enhanced table" at bounding box center [921, 209] width 10 height 10
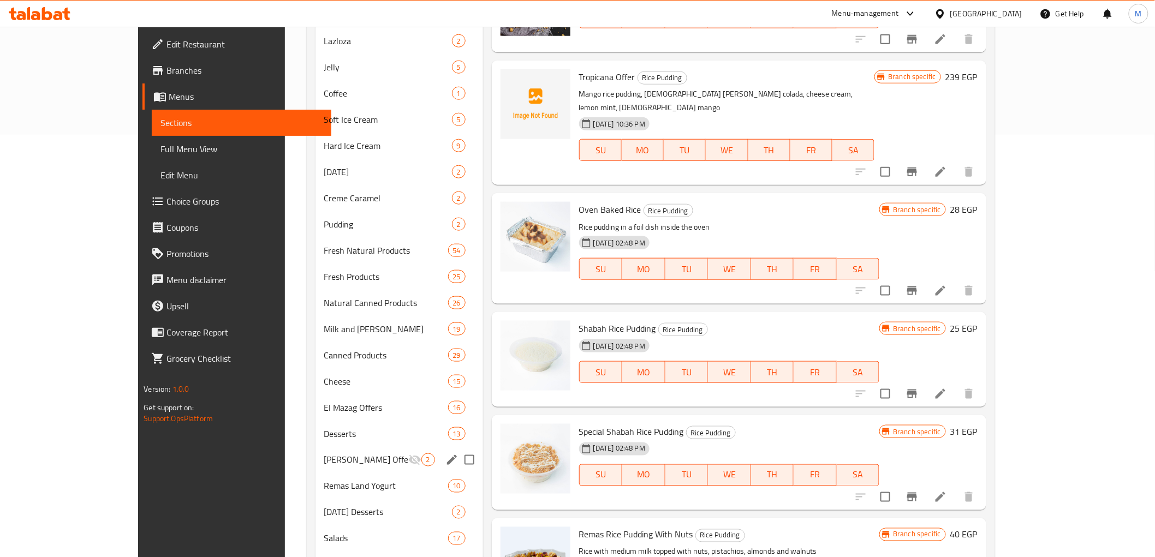
scroll to position [424, 0]
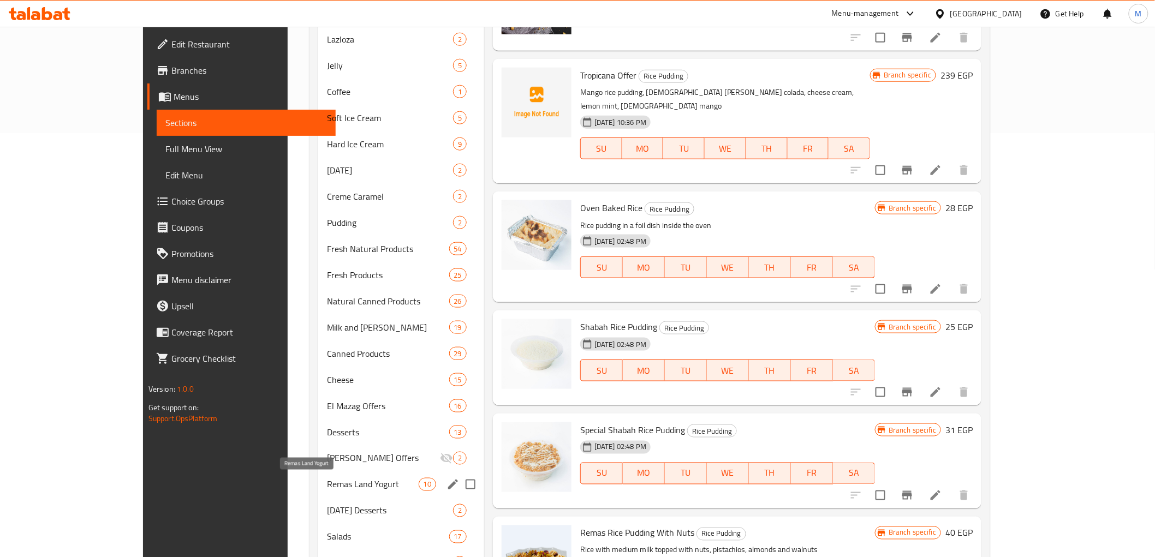
click at [327, 483] on span "Remas Land Yogurt" at bounding box center [372, 484] width 91 height 13
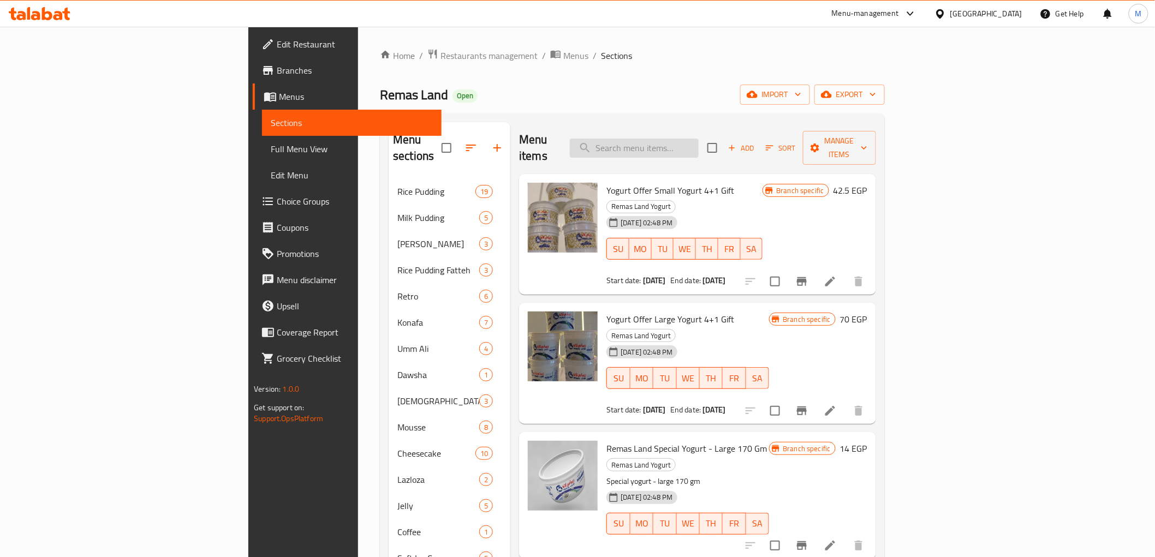
click at [699, 145] on input "search" at bounding box center [634, 148] width 129 height 19
click at [699, 139] on input "search" at bounding box center [634, 148] width 129 height 19
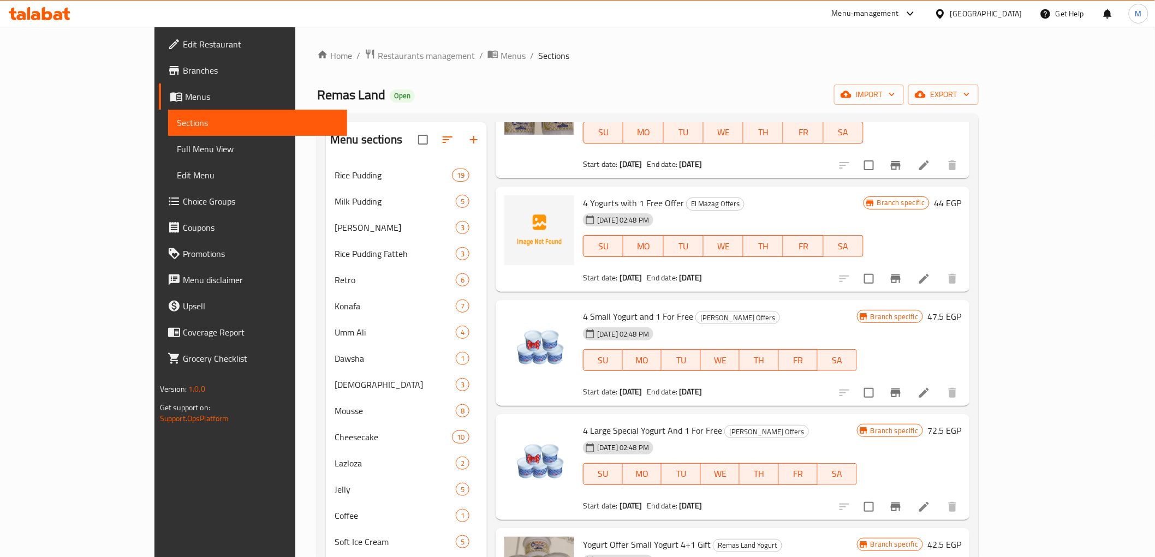
scroll to position [1092, 0]
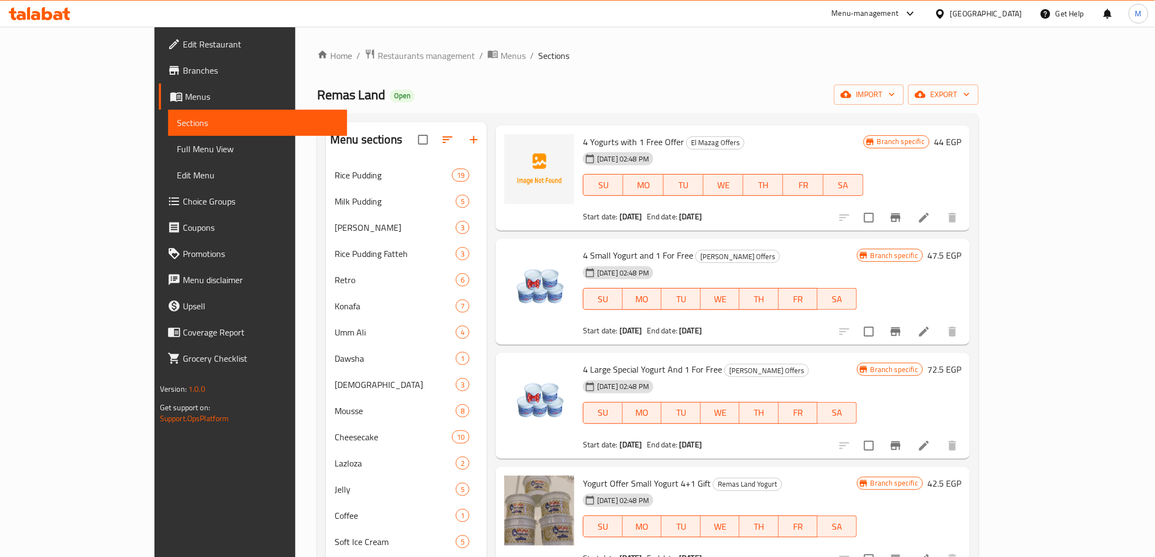
type input "yogurt"
drag, startPoint x: 546, startPoint y: 200, endPoint x: 651, endPoint y: 200, distance: 104.8
click at [651, 247] on span "4 Small Yogurt and 1 For Free" at bounding box center [638, 255] width 110 height 16
copy span "4 Small Yogurt and 1 For Free"
click at [183, 74] on span "Branches" at bounding box center [261, 70] width 156 height 13
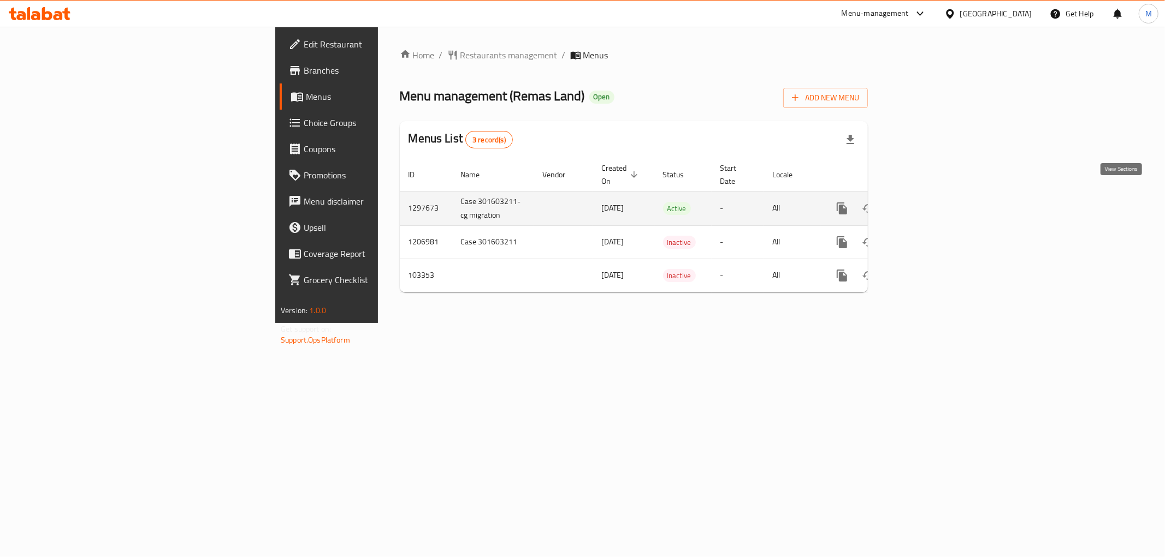
click at [927, 202] on icon "enhanced table" at bounding box center [920, 208] width 13 height 13
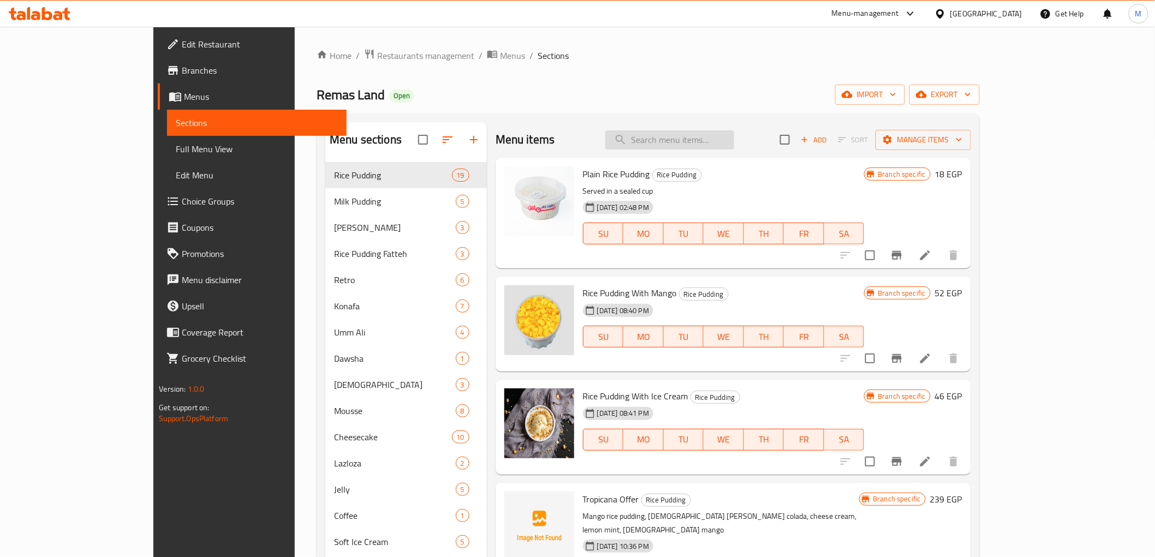
click at [734, 145] on input "search" at bounding box center [670, 139] width 129 height 19
paste input "1688269846"
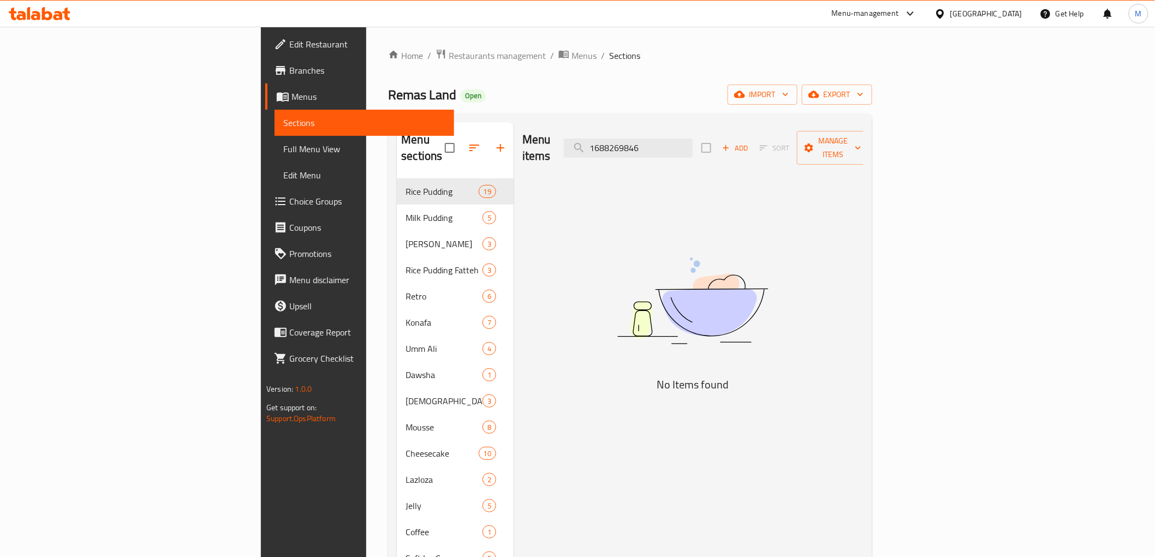
drag, startPoint x: 549, startPoint y: 381, endPoint x: 553, endPoint y: 372, distance: 10.3
click at [693, 139] on input "1688269846" at bounding box center [628, 148] width 129 height 19
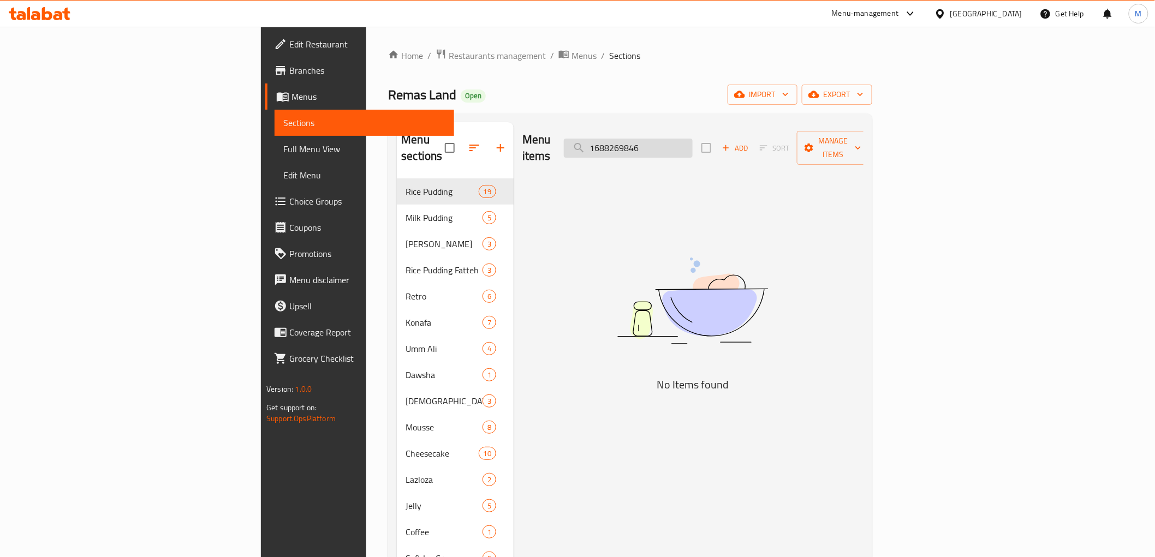
paste input "4 Large Special Yogurt And 1 For Free"
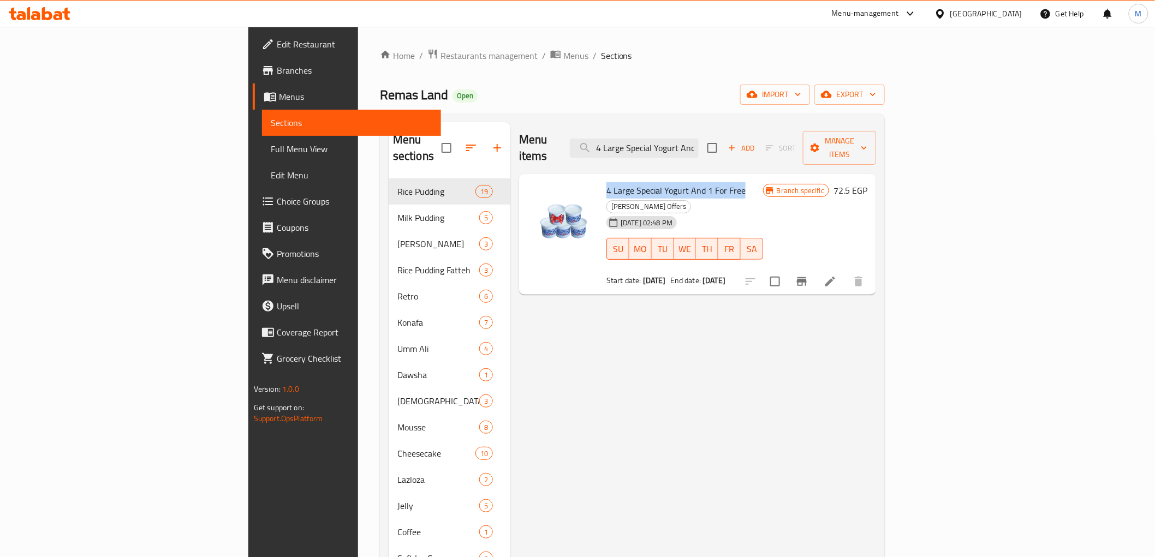
drag, startPoint x: 544, startPoint y: 173, endPoint x: 680, endPoint y: 177, distance: 136.0
click at [680, 182] on span "4 Large Special Yogurt And 1 For Free" at bounding box center [676, 190] width 139 height 16
copy span "4 Large Special Yogurt And 1 For Free"
click at [699, 142] on input "4 Large Special Yogurt And 1 For Free" at bounding box center [634, 148] width 129 height 19
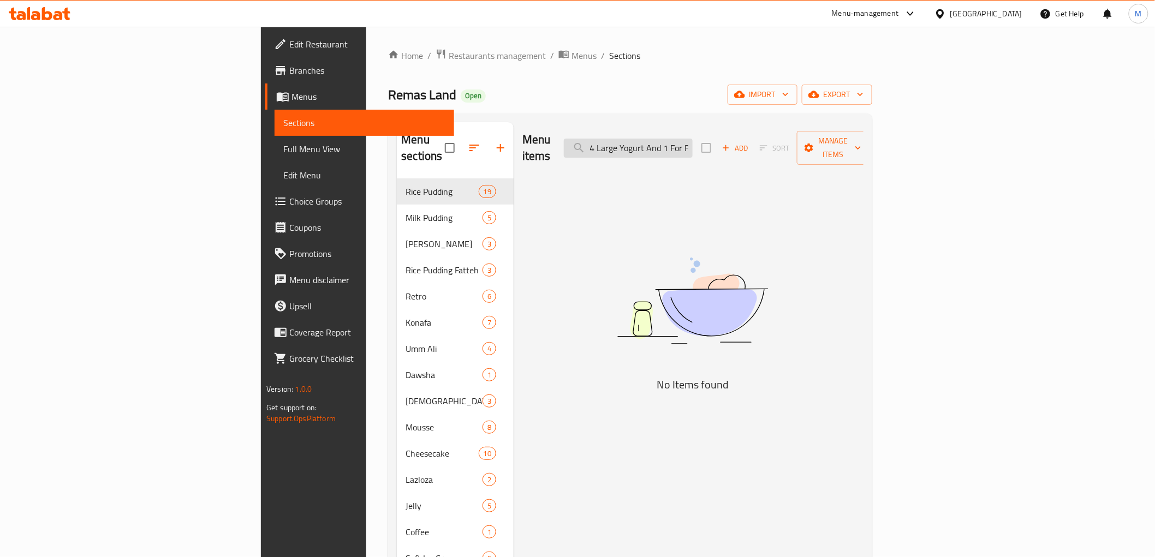
click at [693, 149] on input "4 Large Yogurt And 1 For Free" at bounding box center [628, 148] width 129 height 19
paste input "Special"
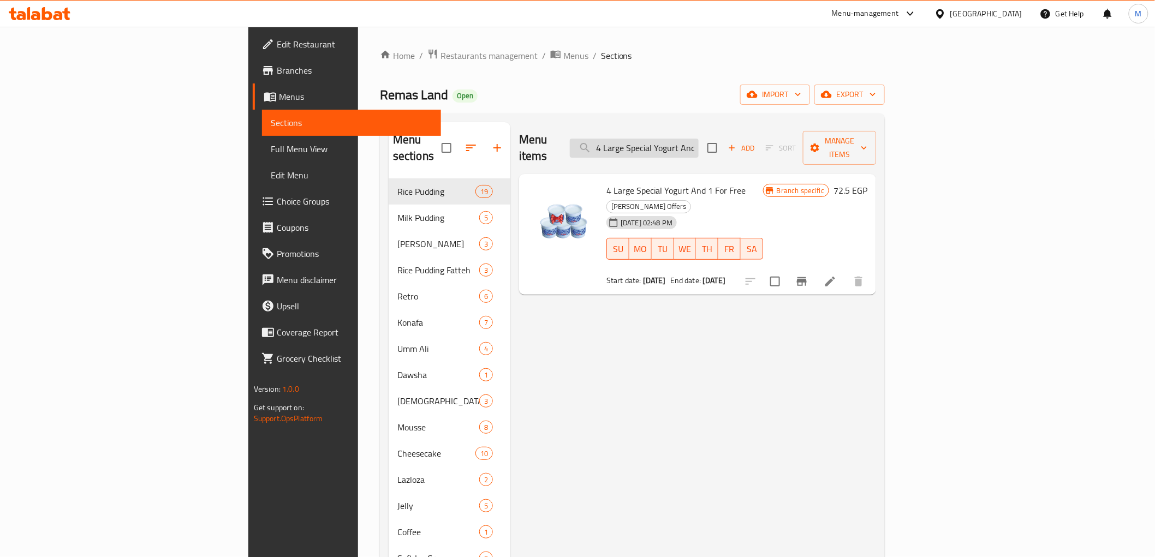
click at [699, 145] on input "4 Large Special Yogurt And 1 For Free" at bounding box center [634, 148] width 129 height 19
click at [799, 174] on div "4 Large Special Yogurt And 1 For Free Ala Mazagak Offers 26-06-2025 02:48 PM SU…" at bounding box center [697, 234] width 357 height 121
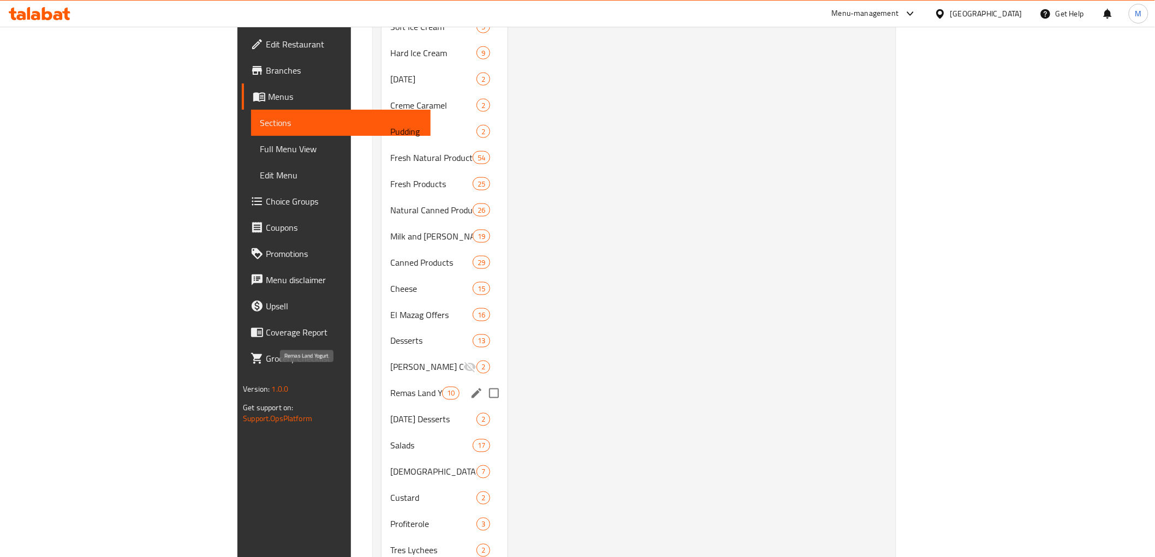
scroll to position [546, 0]
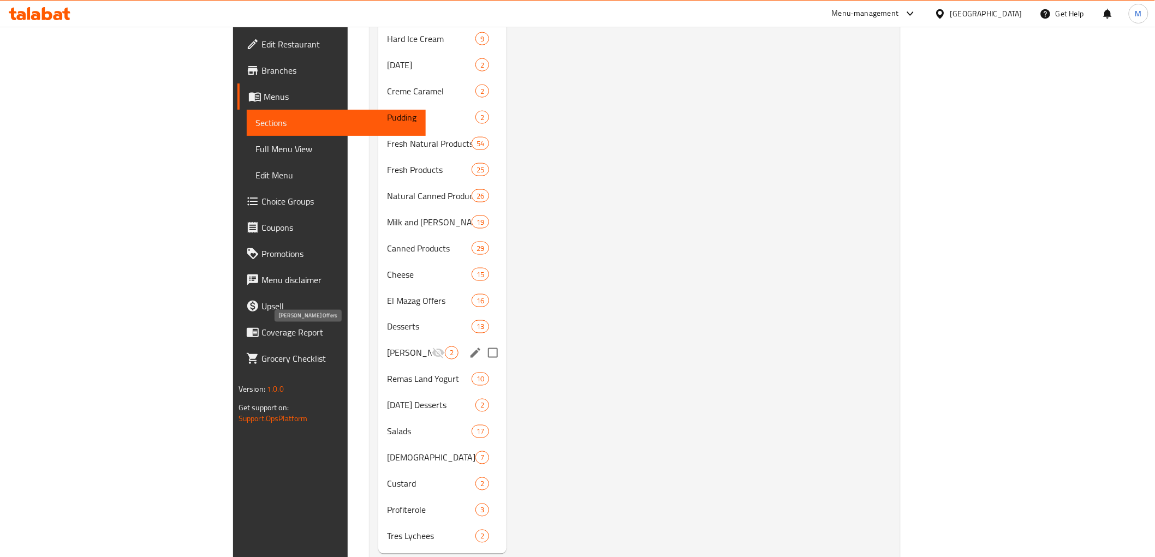
click at [387, 347] on span "Ala Mazagak Offers" at bounding box center [409, 353] width 45 height 13
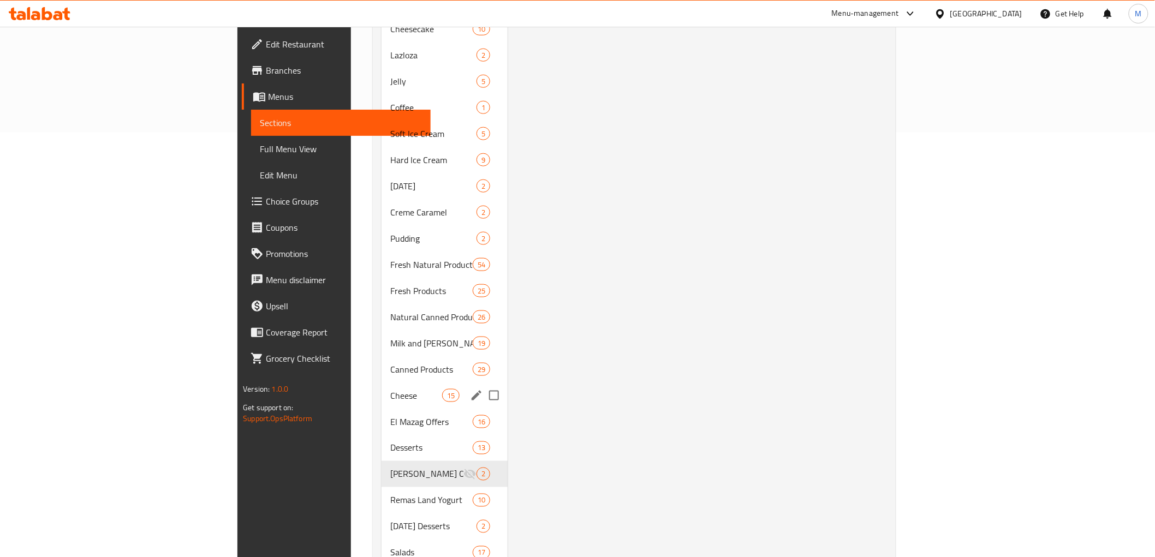
scroll to position [546, 0]
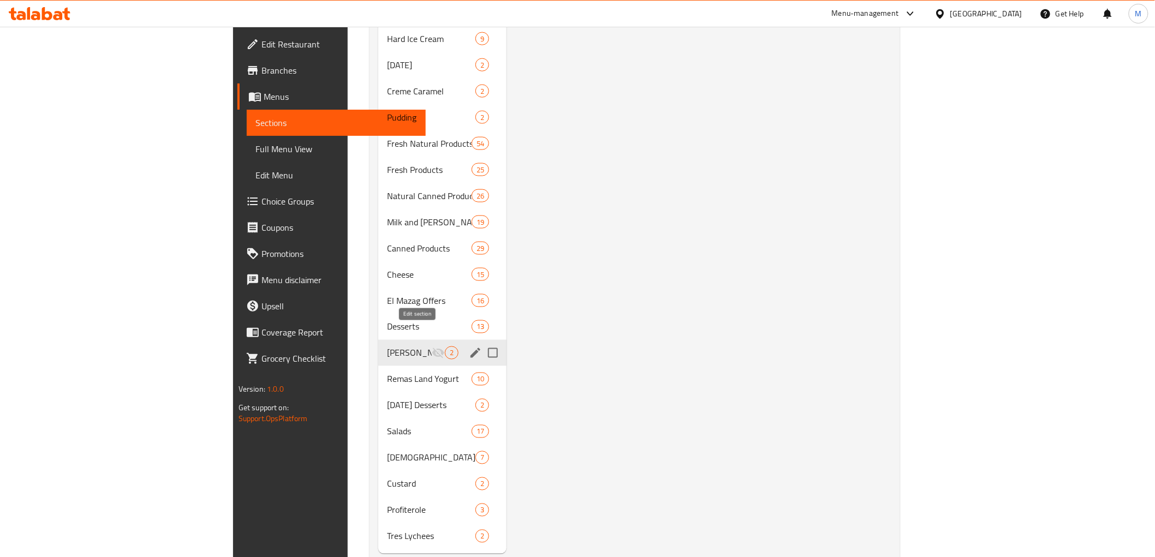
click at [469, 347] on icon "edit" at bounding box center [475, 353] width 13 height 13
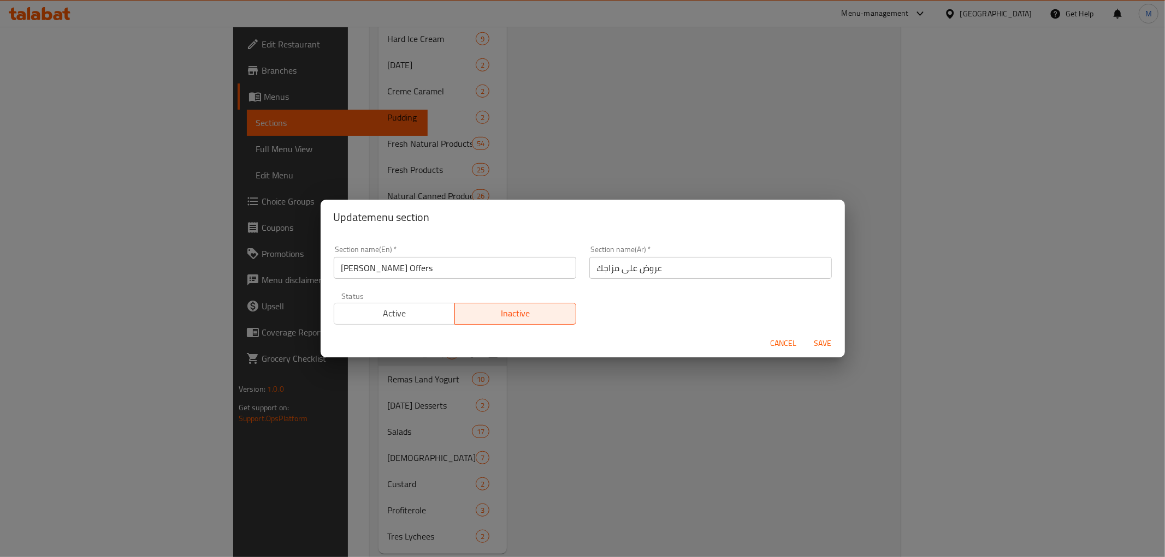
click at [420, 314] on span "Active" at bounding box center [395, 314] width 112 height 16
click at [821, 340] on span "Save" at bounding box center [823, 344] width 26 height 14
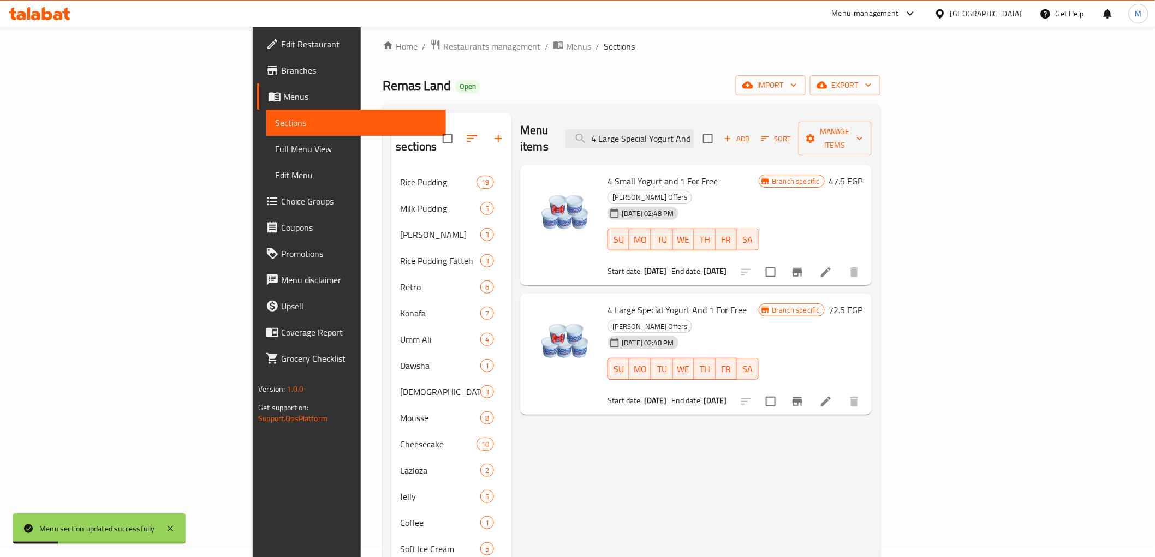
scroll to position [0, 0]
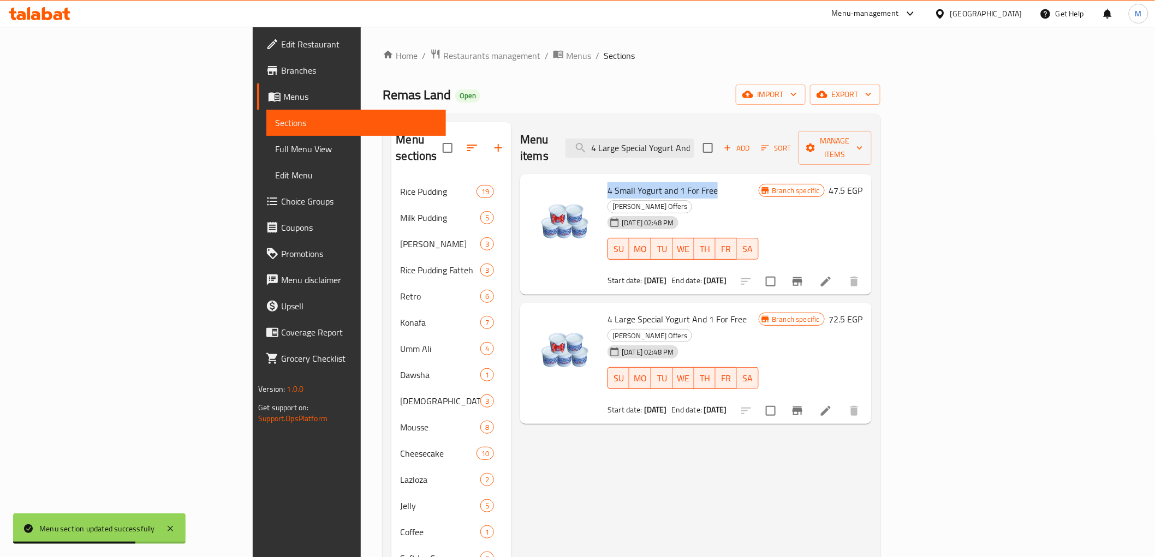
drag, startPoint x: 544, startPoint y: 172, endPoint x: 651, endPoint y: 175, distance: 107.1
click at [651, 182] on span "4 Small Yogurt and 1 For Free" at bounding box center [663, 190] width 110 height 16
copy span "4 Small Yogurt and 1 For Free"
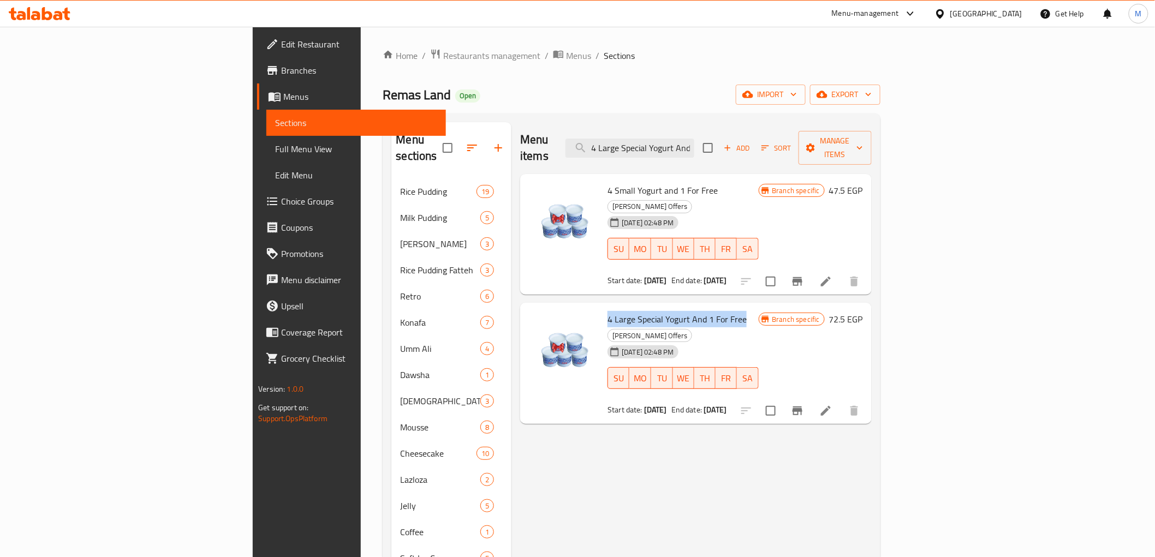
drag, startPoint x: 546, startPoint y: 289, endPoint x: 672, endPoint y: 281, distance: 125.9
click at [679, 311] on span "4 Large Special Yogurt And 1 For Free" at bounding box center [677, 319] width 139 height 16
copy span "4 Large Special Yogurt And 1 For Free"
click at [695, 139] on input "4 Large Special Yogurt And 1 For Free" at bounding box center [630, 148] width 129 height 19
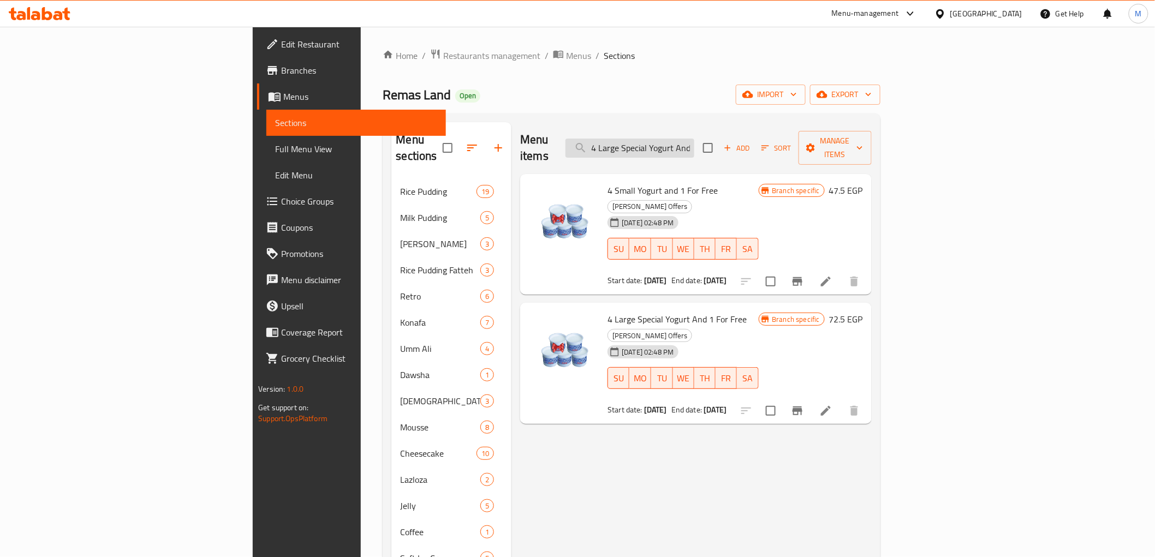
click at [695, 139] on input "4 Large Special Yogurt And 1 For Free" at bounding box center [630, 148] width 129 height 19
paste input "Natural Spread Offer + 1 f"
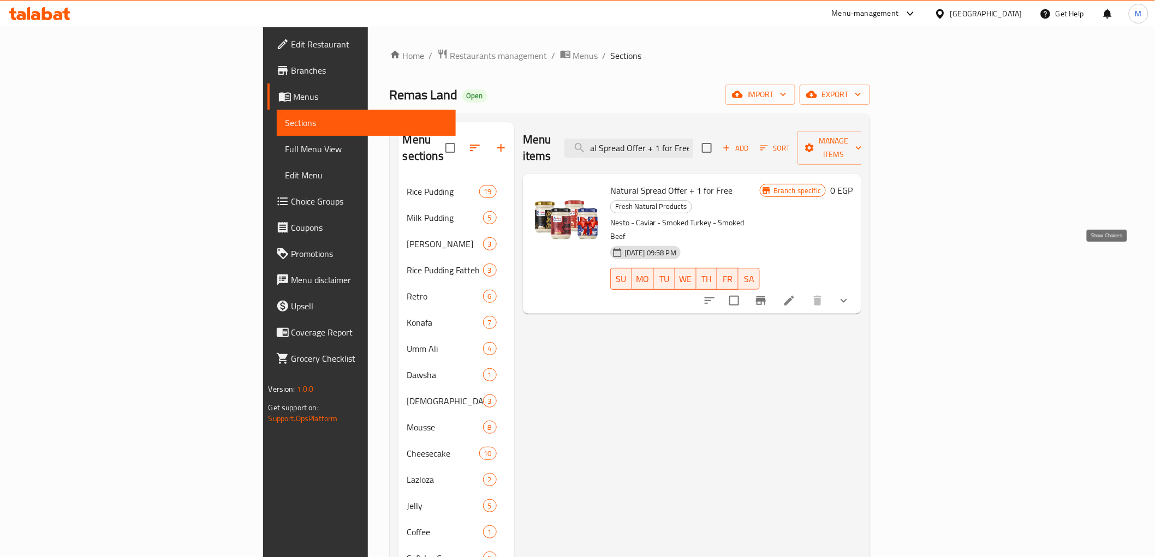
type input "Natural Spread Offer + 1 for Free"
click at [847, 299] on icon "show more" at bounding box center [844, 301] width 7 height 4
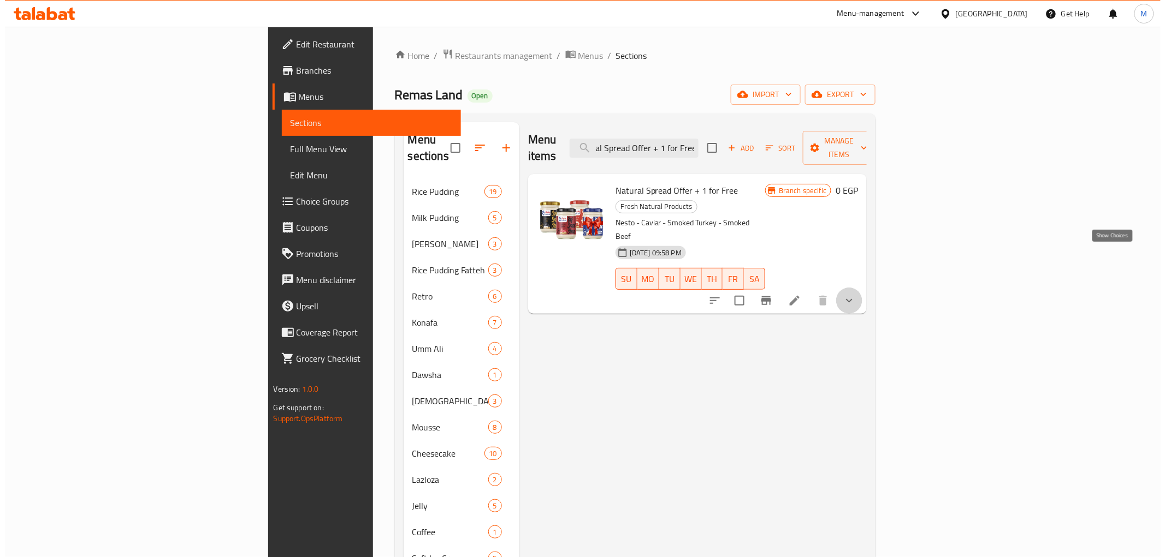
scroll to position [0, 0]
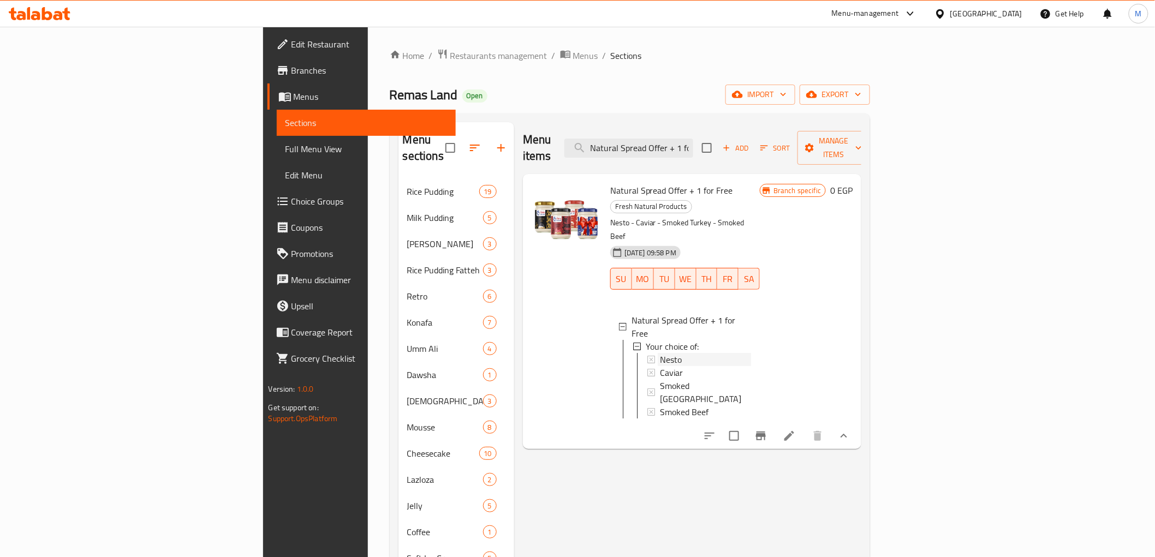
click at [660, 353] on span "Nesto" at bounding box center [671, 359] width 22 height 13
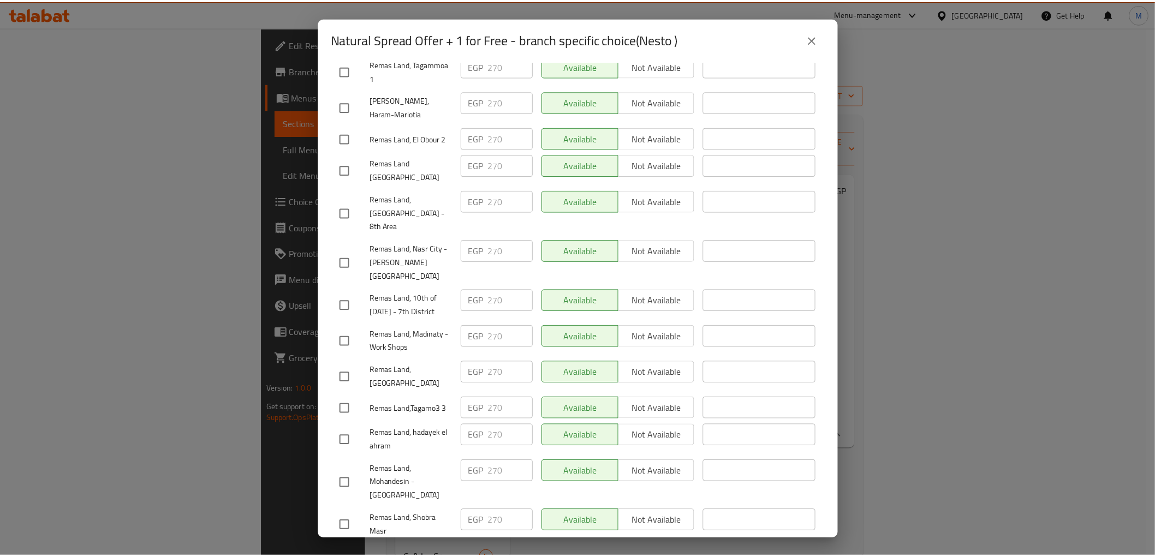
scroll to position [997, 0]
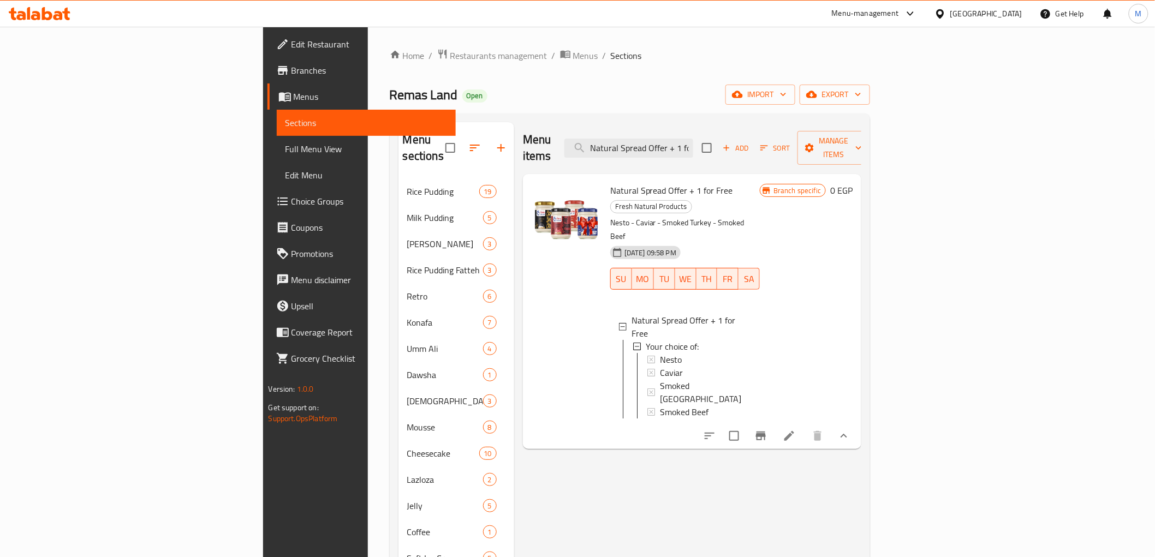
click at [1017, 13] on div "Egypt" at bounding box center [987, 14] width 72 height 12
click at [887, 282] on div "[GEOGRAPHIC_DATA]" at bounding box center [905, 286] width 72 height 12
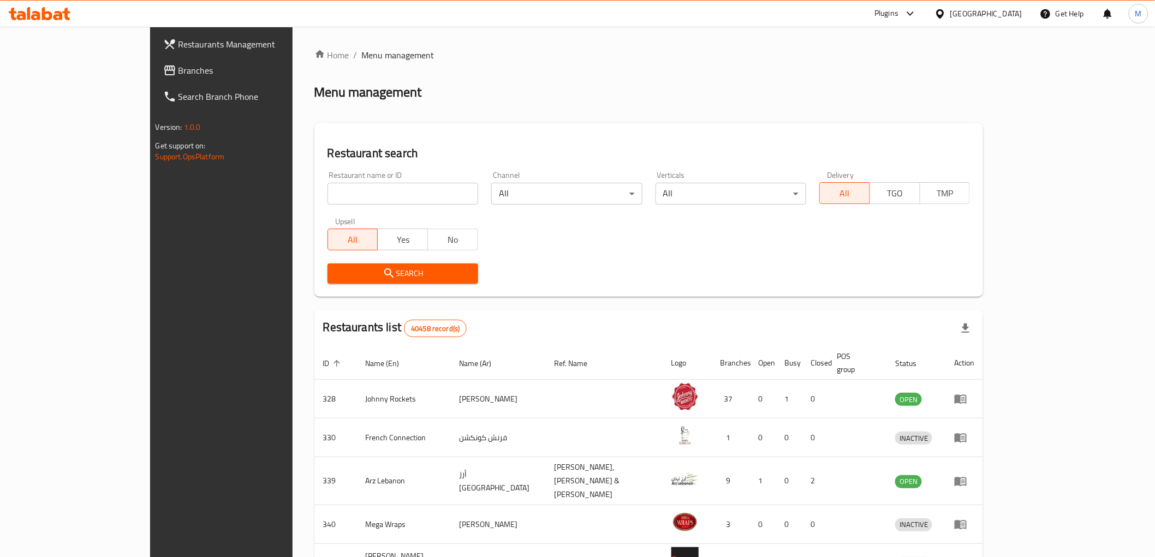
click at [179, 74] on span "Branches" at bounding box center [257, 70] width 156 height 13
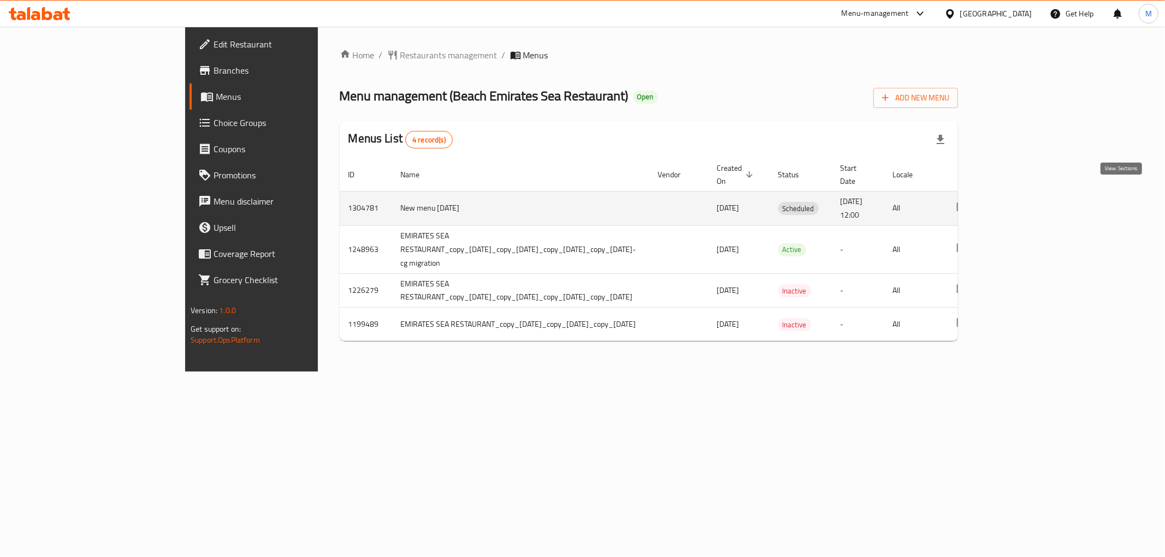
click at [1047, 202] on icon "enhanced table" at bounding box center [1040, 208] width 13 height 13
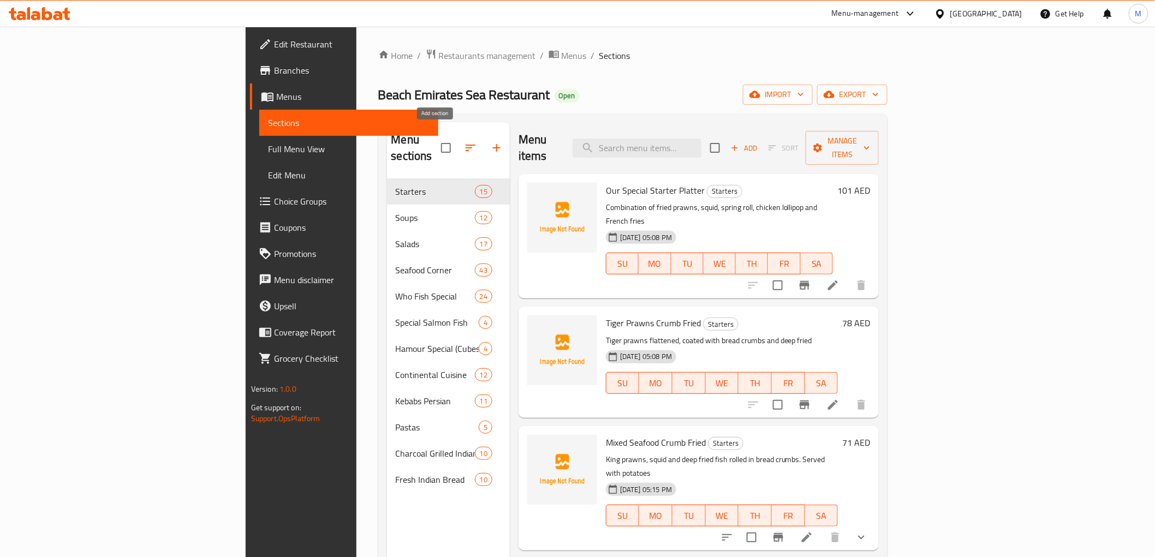
click at [490, 141] on icon "button" at bounding box center [496, 147] width 13 height 13
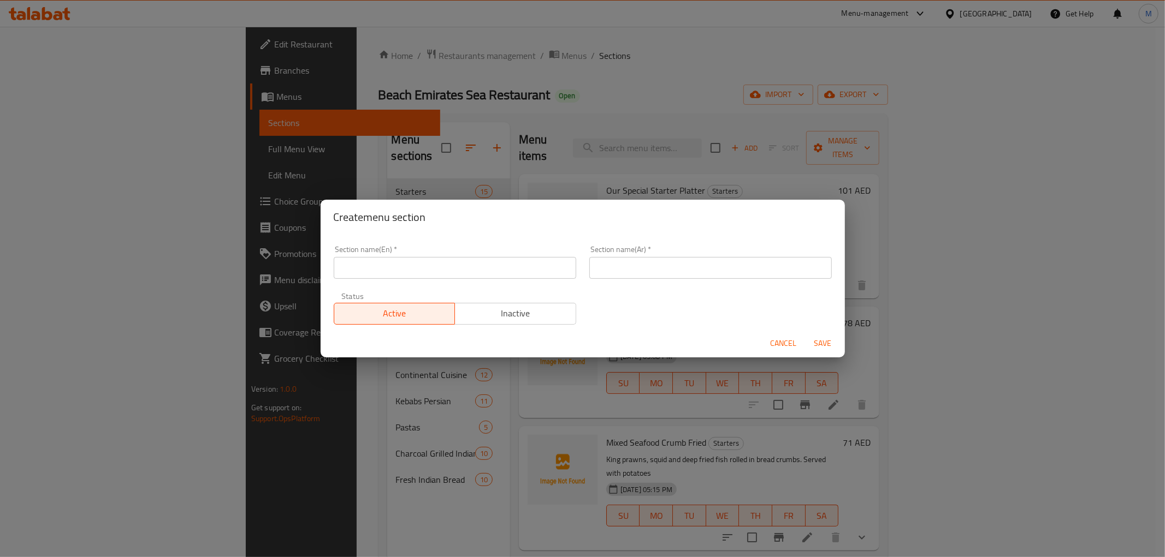
click at [376, 270] on input "text" at bounding box center [455, 268] width 242 height 22
paste input "Indian Seafood Curries"
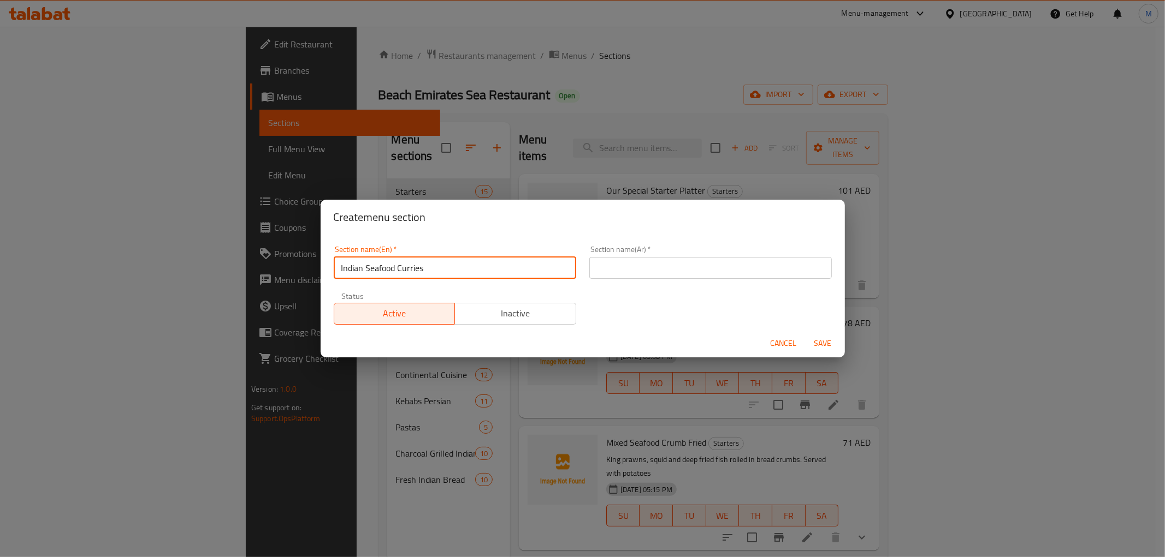
type input "Indian Seafood Curries"
click at [679, 275] on input "text" at bounding box center [710, 268] width 242 height 22
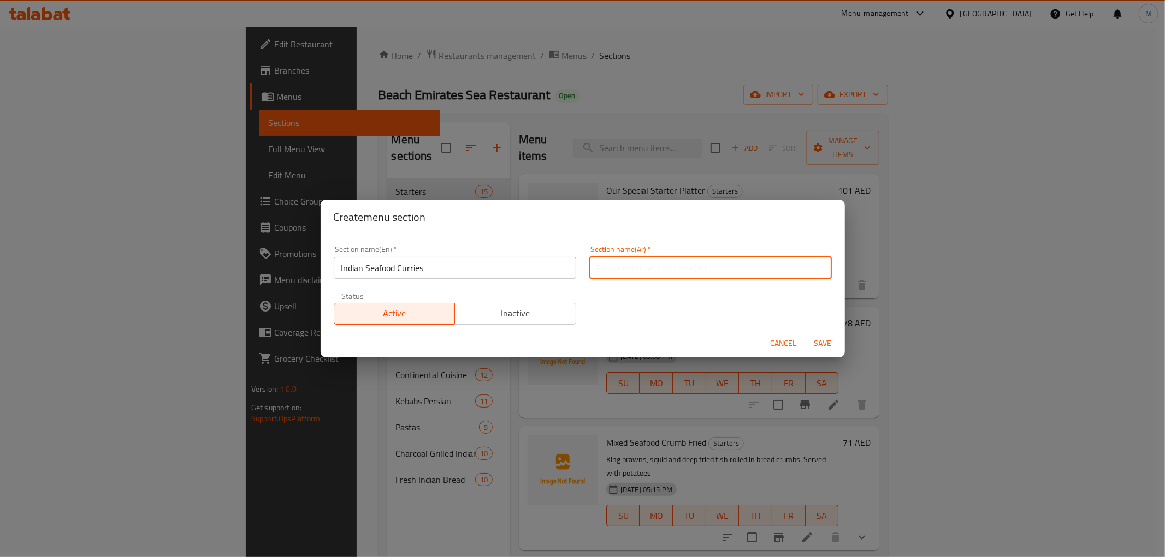
paste input "صالونة المأكولات البحرية الهندية"
type input "صالونة المأكولات البحرية الهندية"
click at [822, 341] on span "Save" at bounding box center [823, 344] width 26 height 14
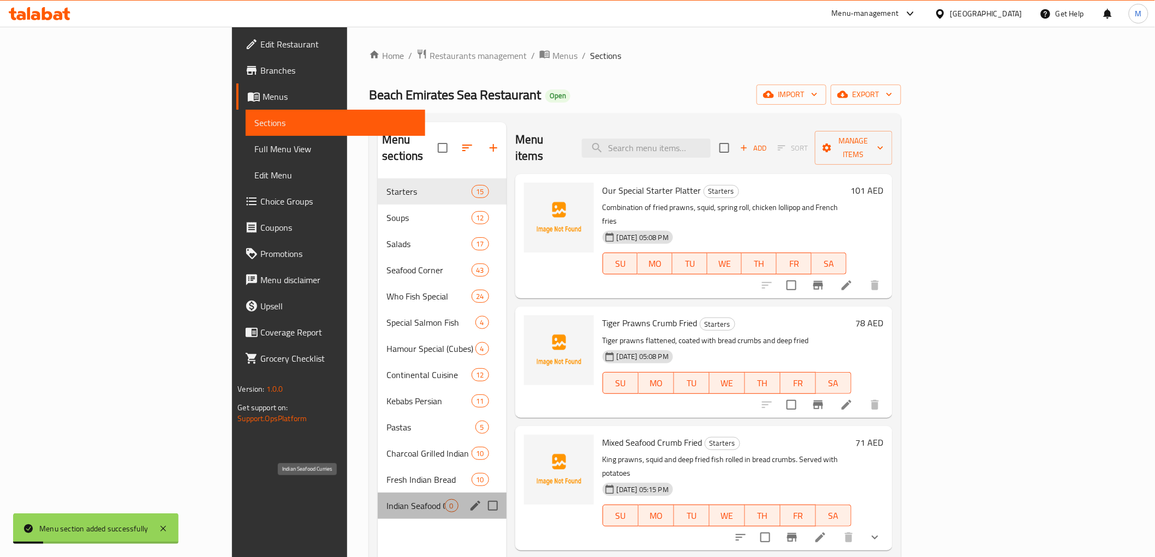
click at [387, 500] on span "Indian Seafood Curries" at bounding box center [416, 506] width 58 height 13
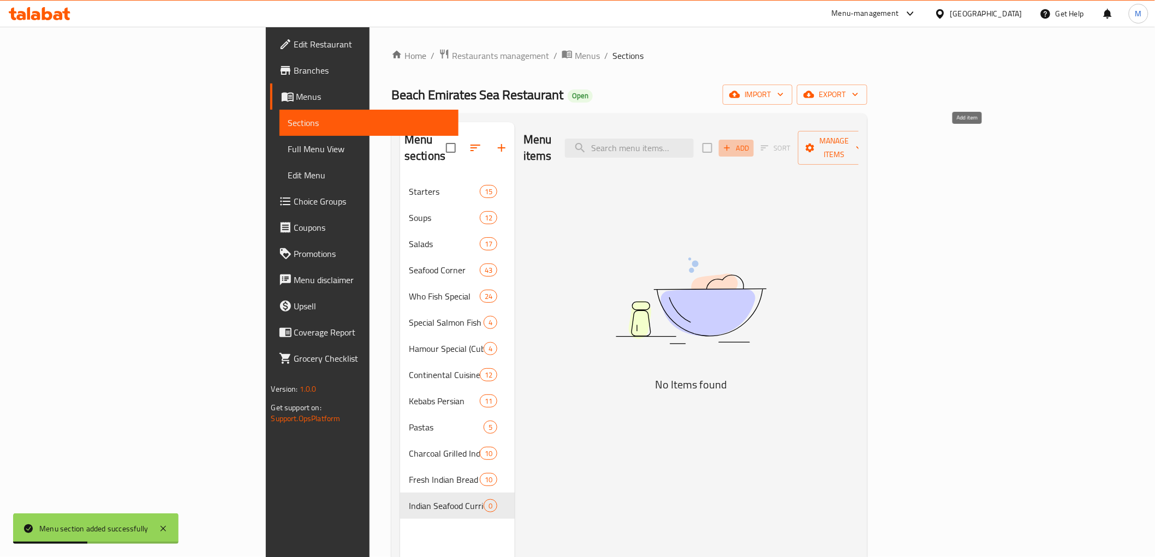
click at [751, 142] on span "Add" at bounding box center [736, 148] width 29 height 13
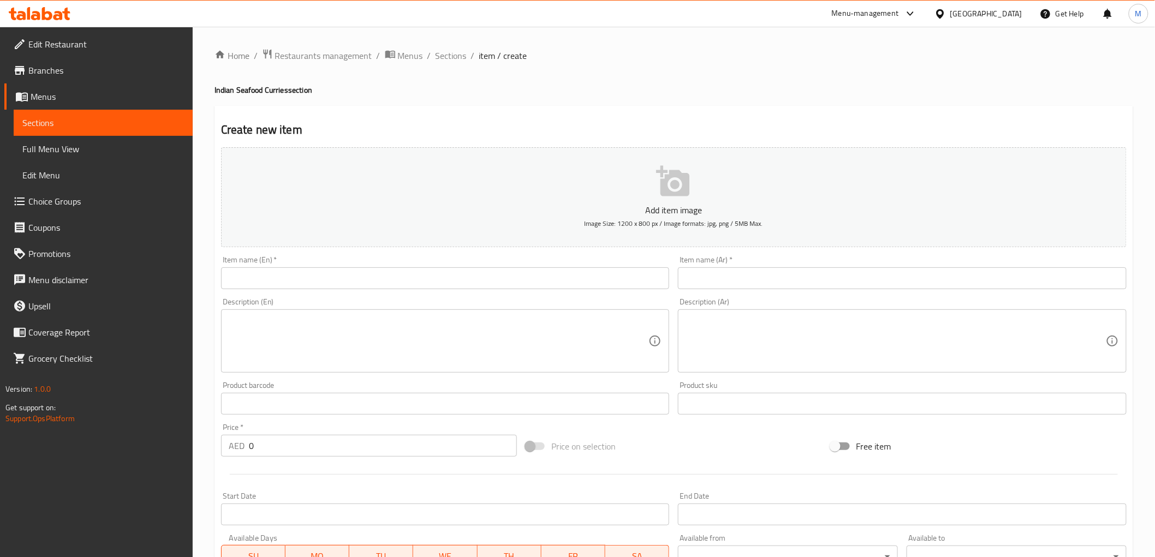
click at [419, 289] on input "text" at bounding box center [445, 279] width 449 height 22
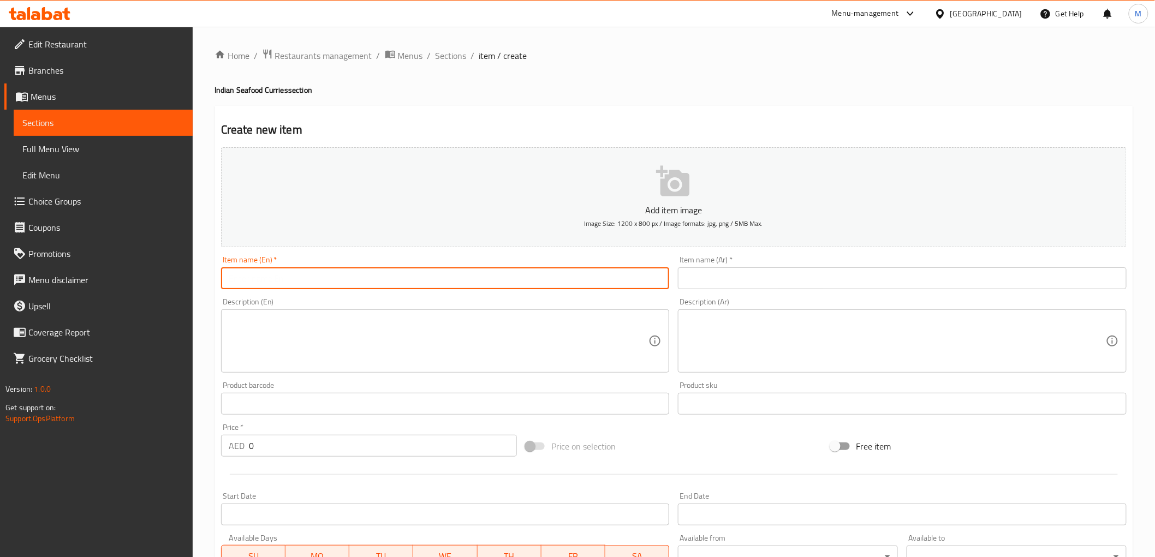
paste input "Our Special Lobster Butter Masala"
type input "Our Special Lobster Butter Masala"
click at [766, 277] on input "text" at bounding box center [902, 279] width 449 height 22
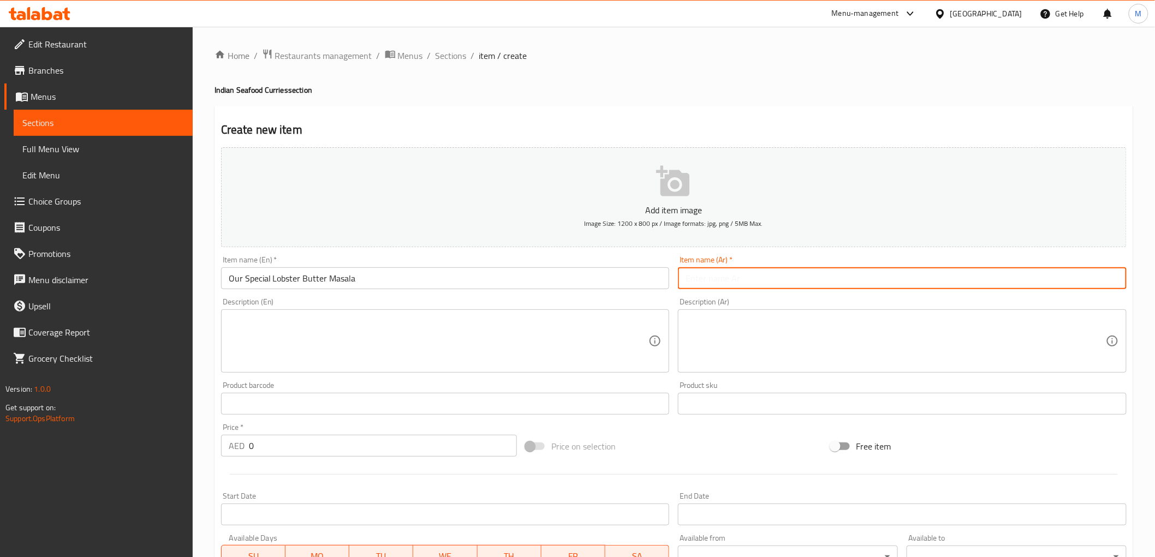
paste input "لوبسترماسالا بالزبدة الخاصة بنا"
type input "لوبسترماسالا بالزبدة الخاصة بنا"
click at [604, 254] on div "Item name (En)   * Our Special Lobster Butter Masala Item name (En) *" at bounding box center [446, 273] width 458 height 42
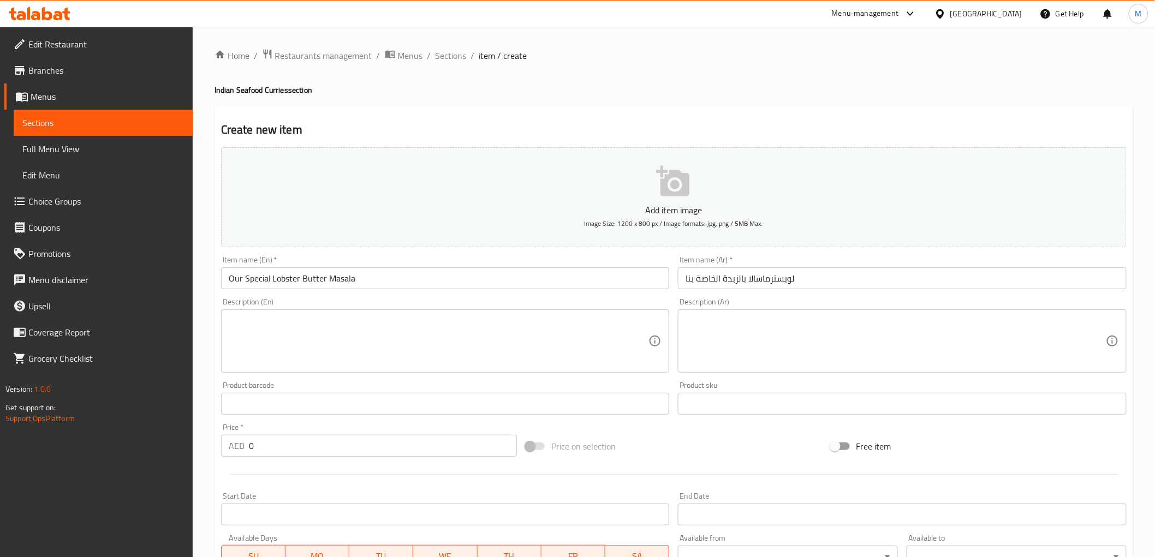
click at [331, 346] on textarea at bounding box center [439, 342] width 420 height 52
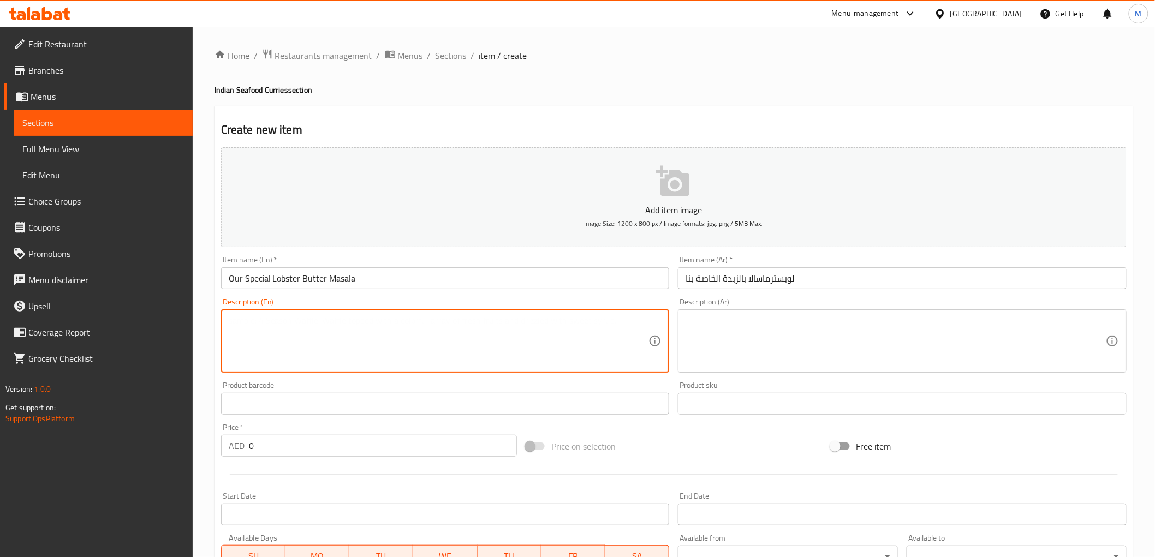
paste textarea "Lobster meat cubes cooked in tomato broth with indian spices"
type textarea "Lobster meat cubes cooked in tomato broth with indian spices"
click at [723, 333] on textarea at bounding box center [896, 342] width 420 height 52
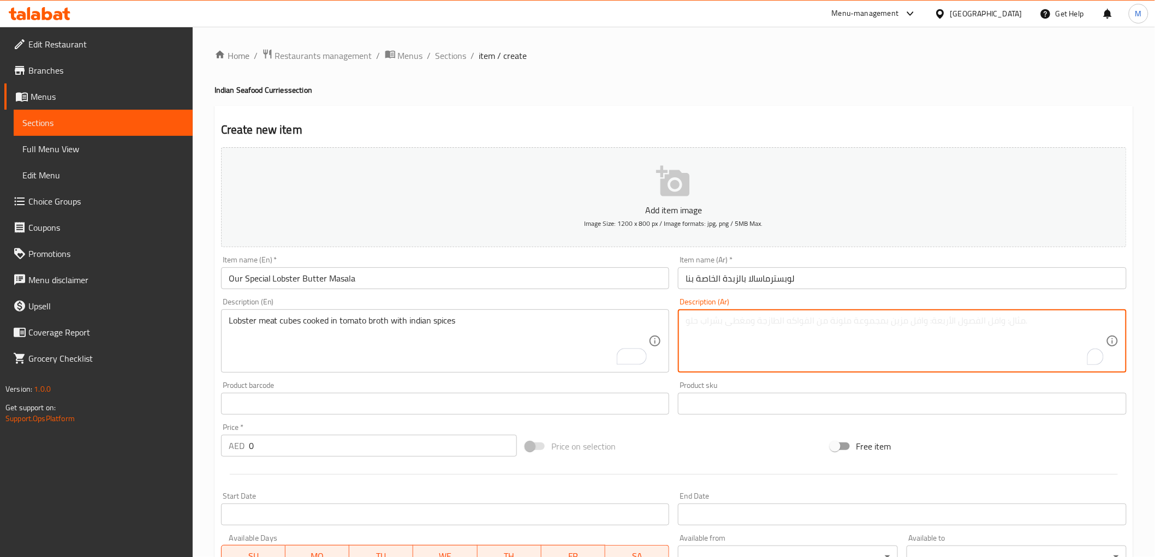
paste textarea "مكعبات لحم جراد البحر مطهوة في مرق طماطم مع توابل هندية"
type textarea "مكعبات لحم جراد البحر مطهوة في مرق طماطم مع توابل هندية"
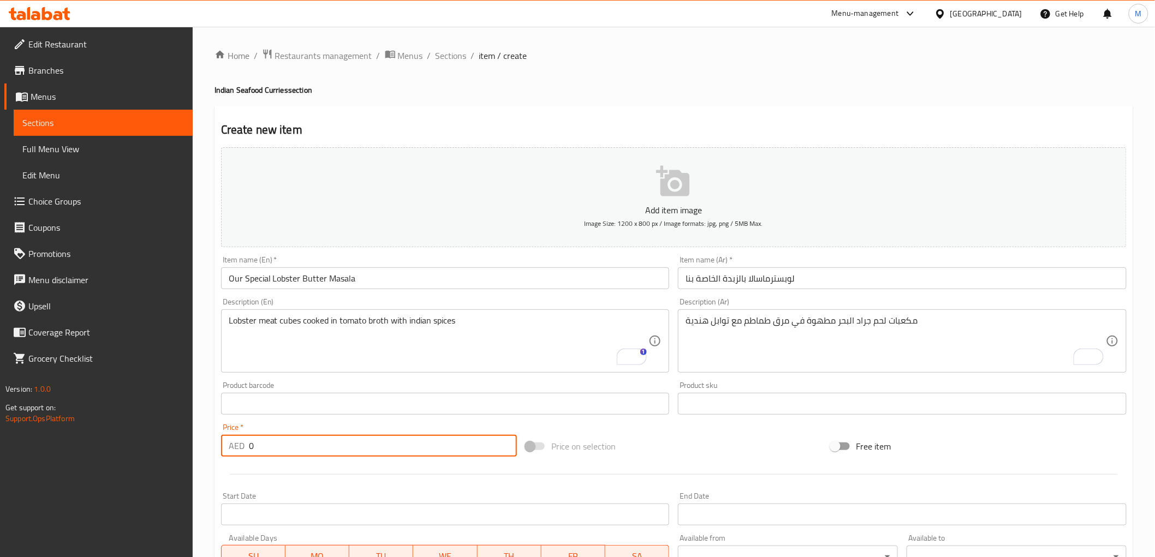
click at [369, 441] on input "0" at bounding box center [383, 446] width 268 height 22
paste input "15"
type input "150"
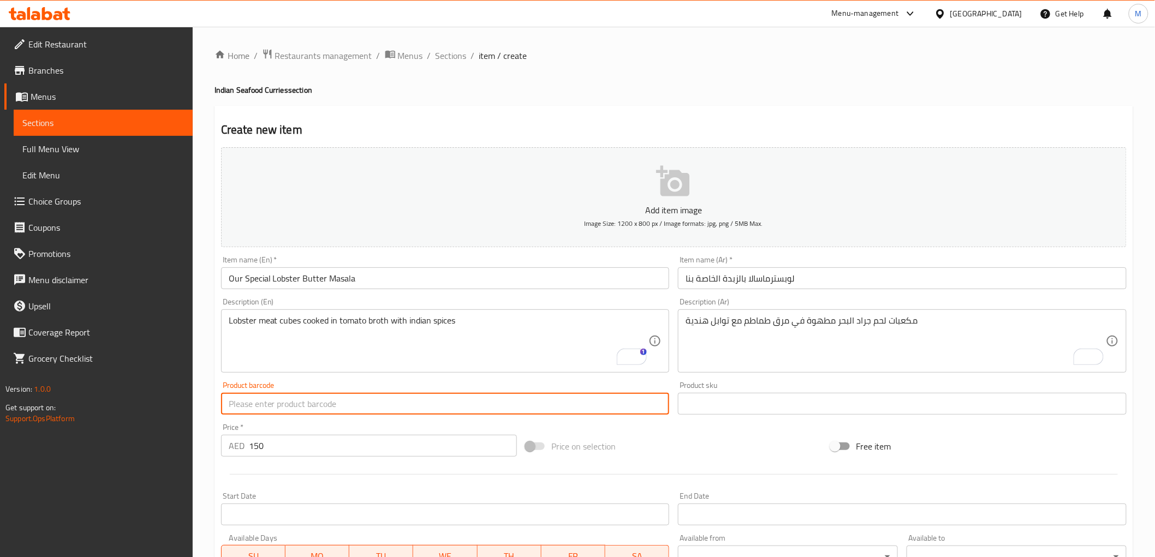
click at [367, 411] on input "text" at bounding box center [445, 404] width 449 height 22
click at [391, 423] on div "Price   * AED 150 Price *" at bounding box center [369, 440] width 305 height 42
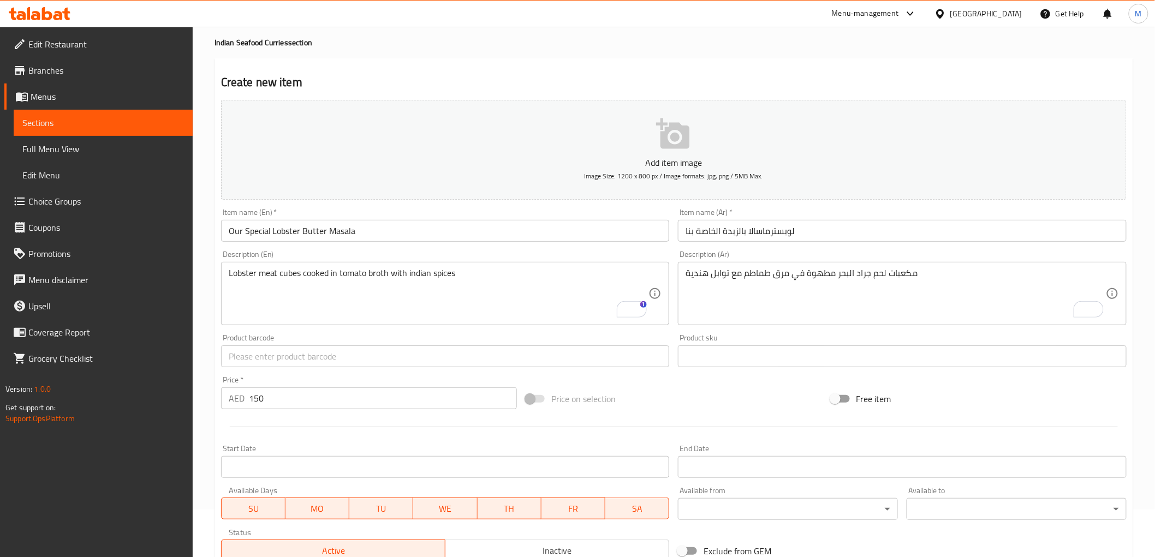
scroll to position [212, 0]
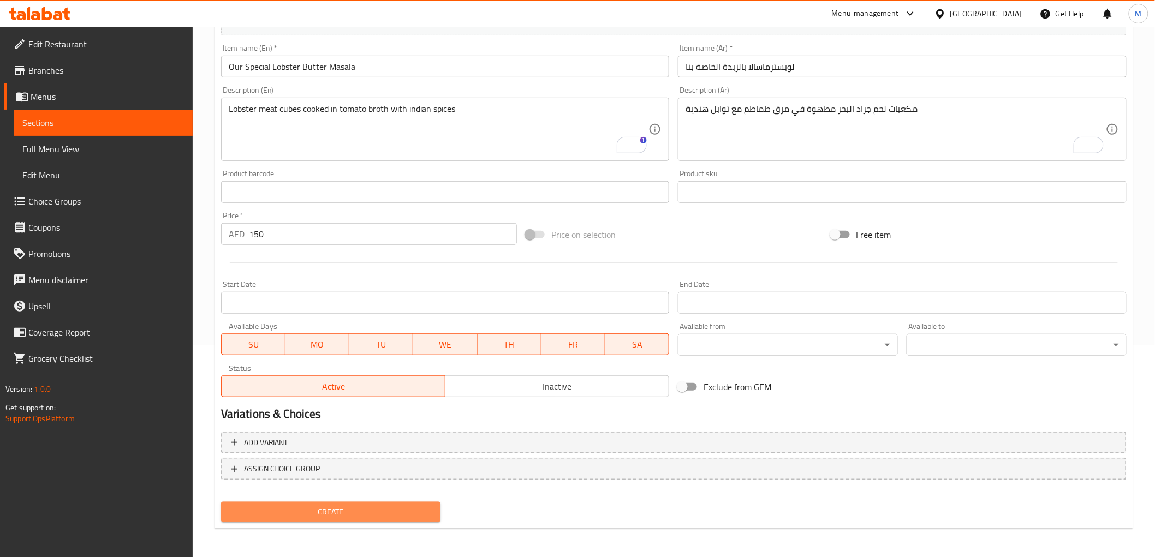
click at [331, 506] on span "Create" at bounding box center [331, 513] width 203 height 14
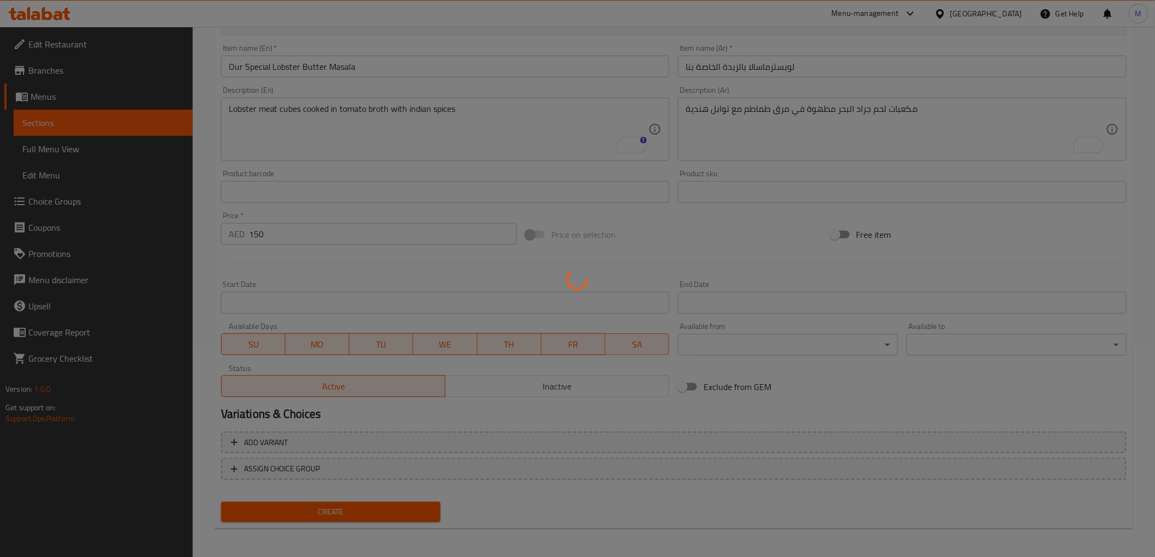
type input "0"
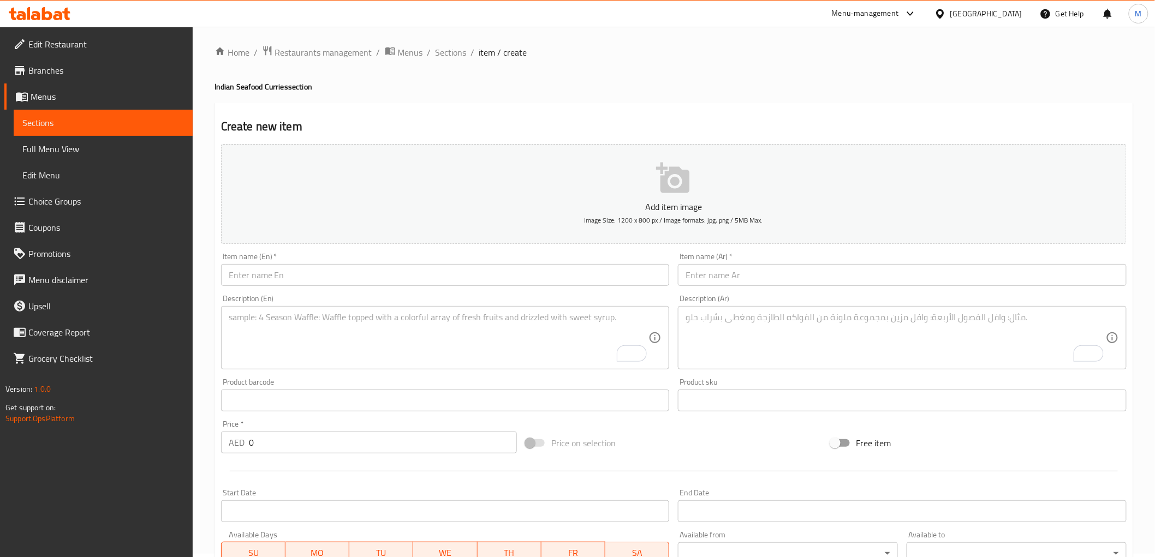
scroll to position [0, 0]
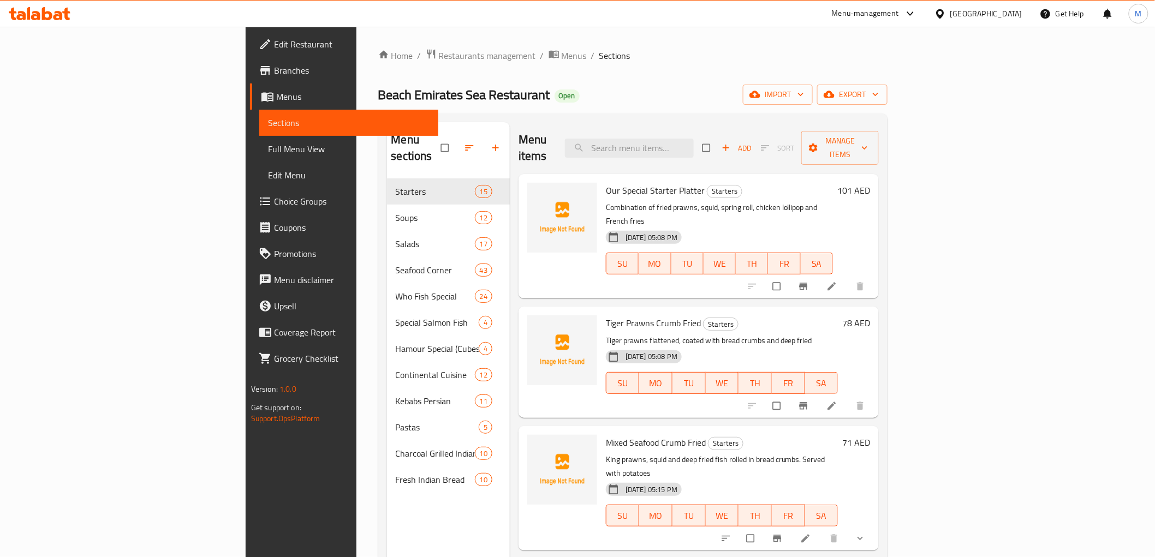
click at [274, 71] on span "Branches" at bounding box center [352, 70] width 156 height 13
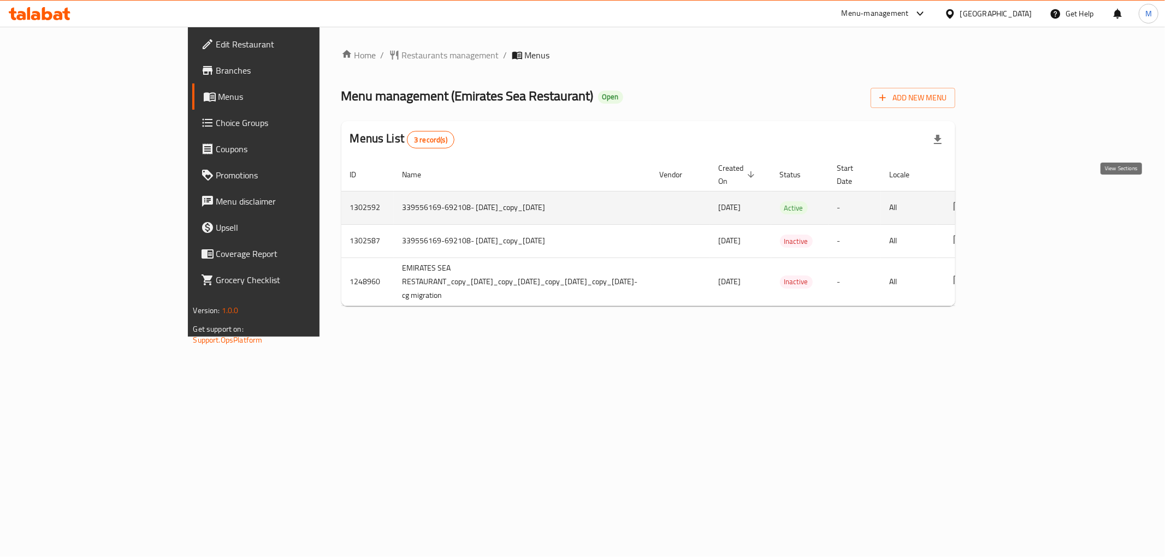
click at [1044, 201] on icon "enhanced table" at bounding box center [1037, 207] width 13 height 13
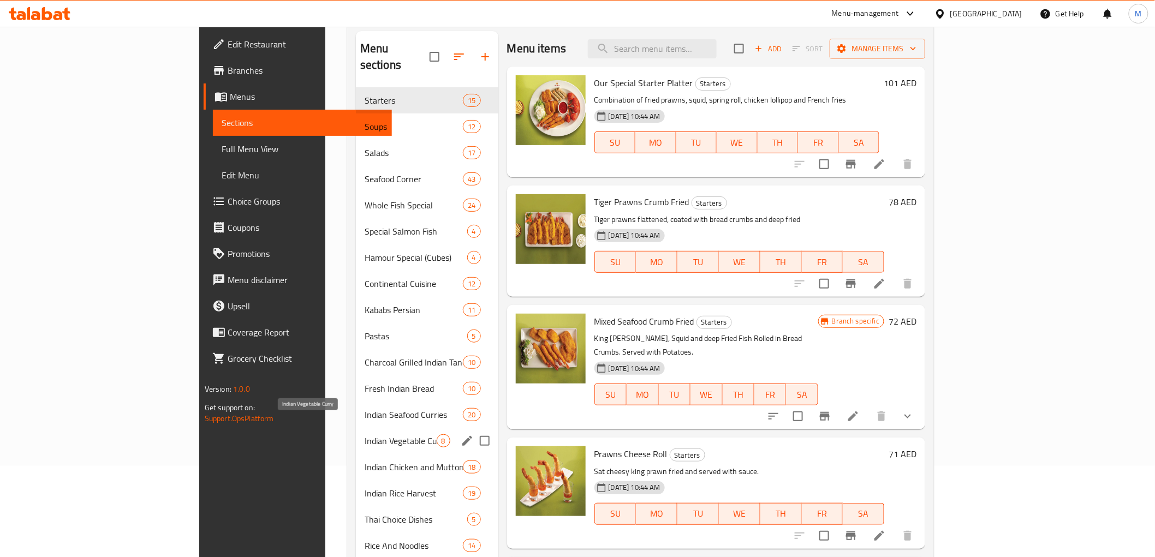
scroll to position [121, 0]
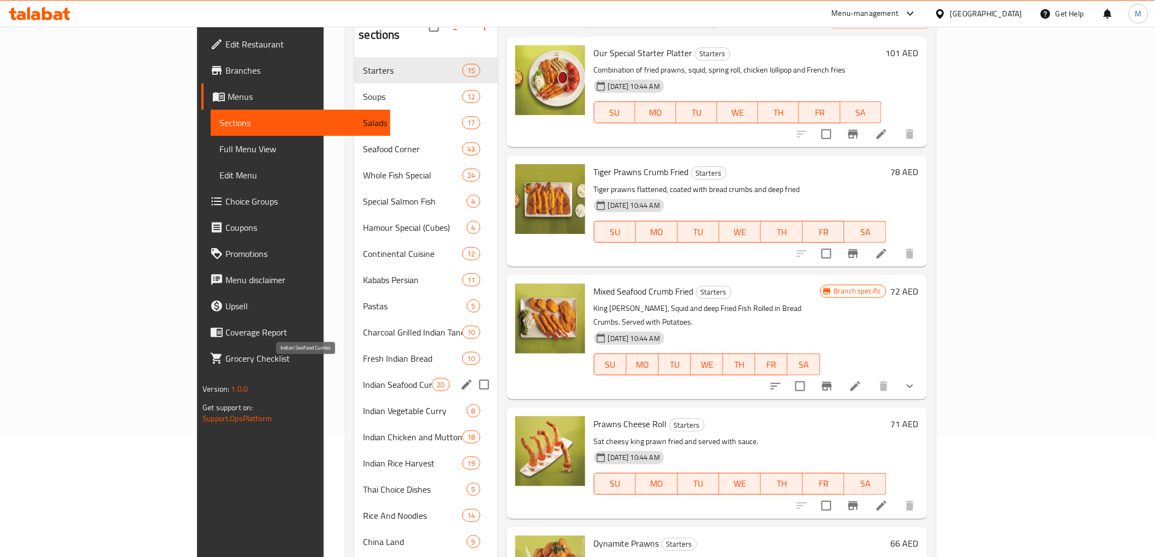
click at [363, 378] on span "Indian Seafood Curries" at bounding box center [397, 384] width 69 height 13
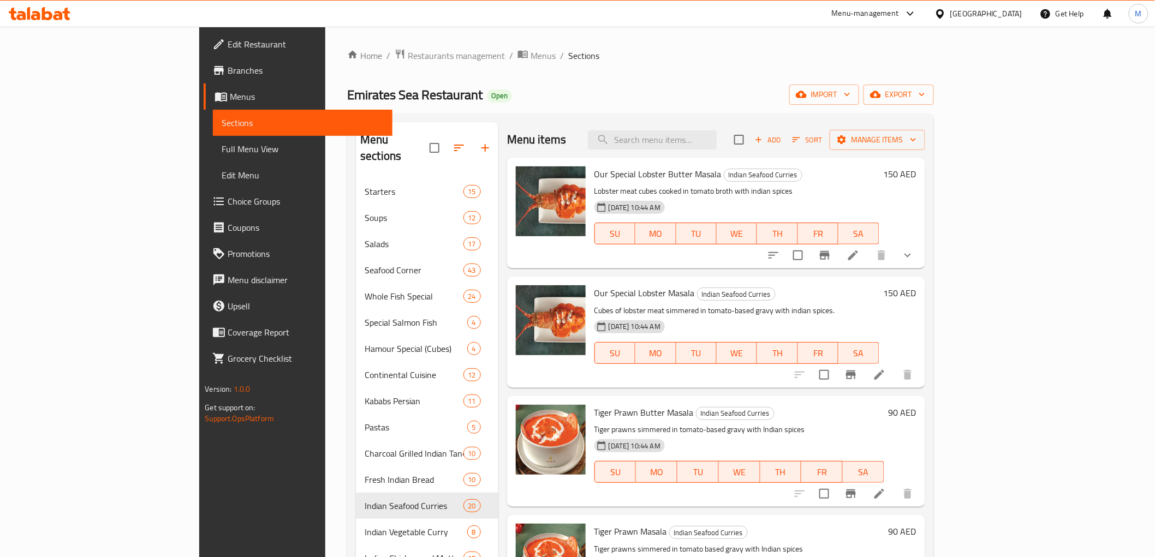
click at [915, 258] on icon "show more" at bounding box center [907, 255] width 13 height 13
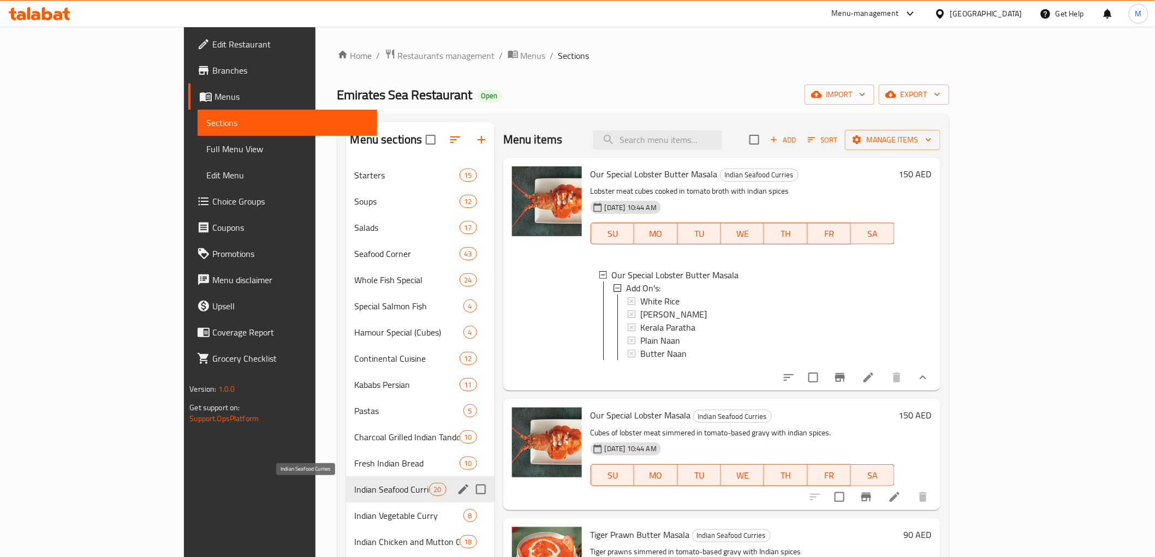
click at [355, 486] on span "Indian Seafood Curries" at bounding box center [392, 489] width 74 height 13
click at [455, 482] on button "edit" at bounding box center [463, 490] width 16 height 16
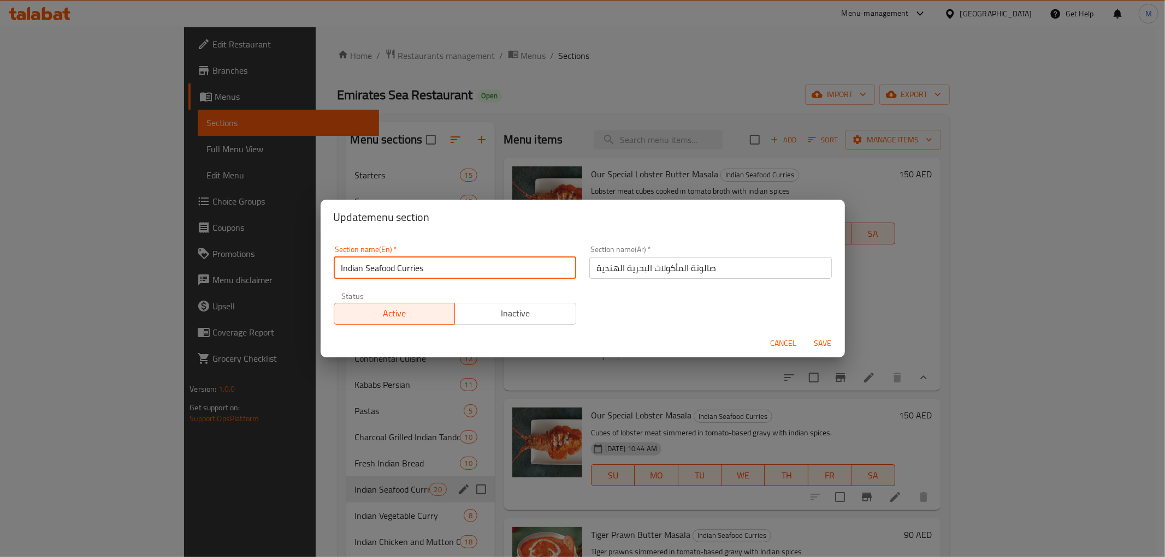
click at [383, 273] on input "Indian Seafood Curries" at bounding box center [455, 268] width 242 height 22
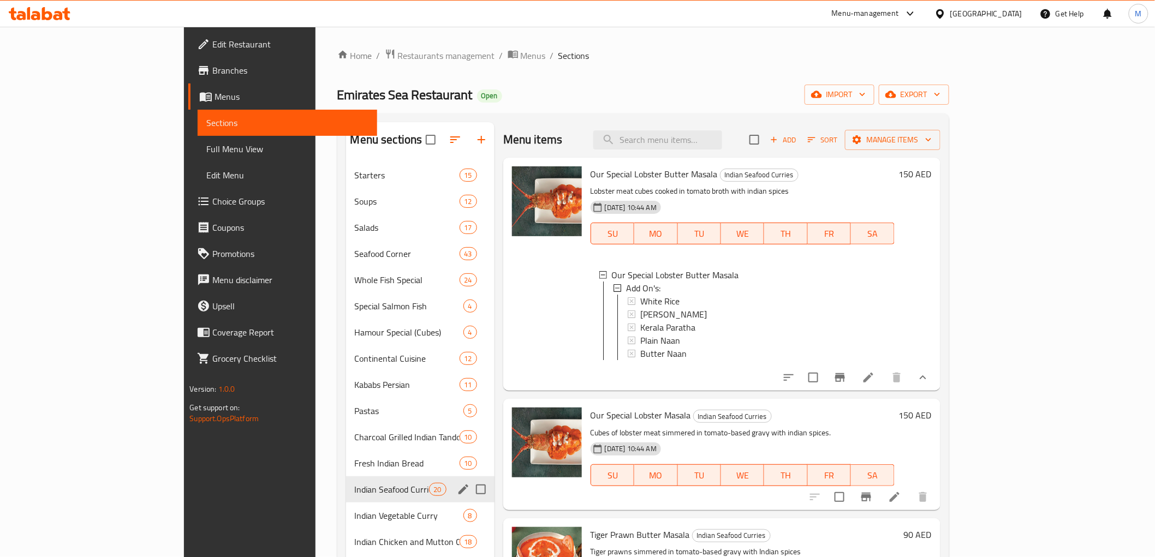
click at [470, 489] on input "Menu sections" at bounding box center [481, 489] width 23 height 23
checkbox input "true"
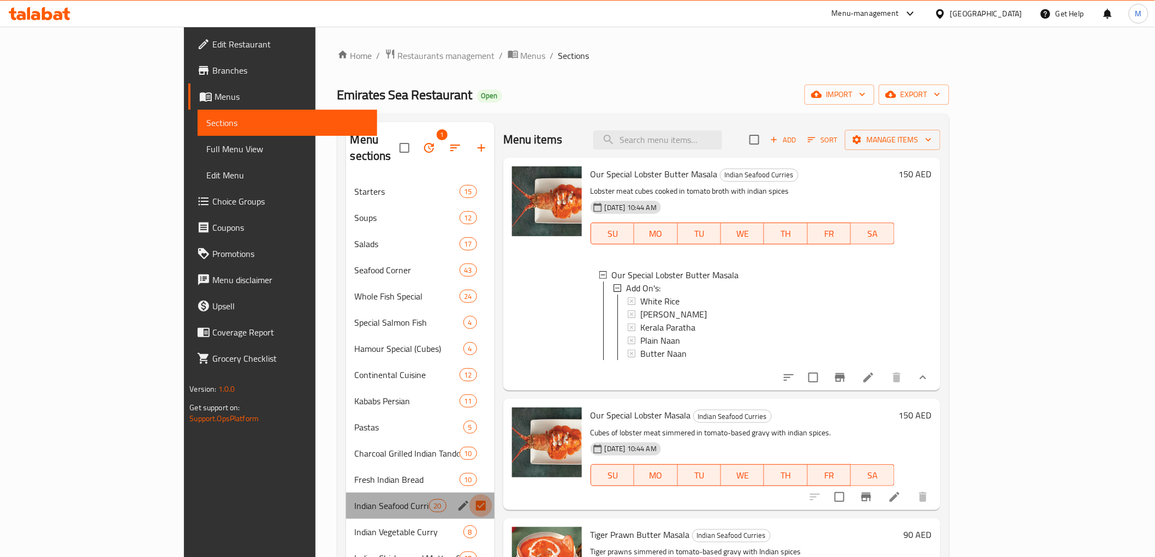
click at [470, 495] on input "Menu sections" at bounding box center [481, 506] width 23 height 23
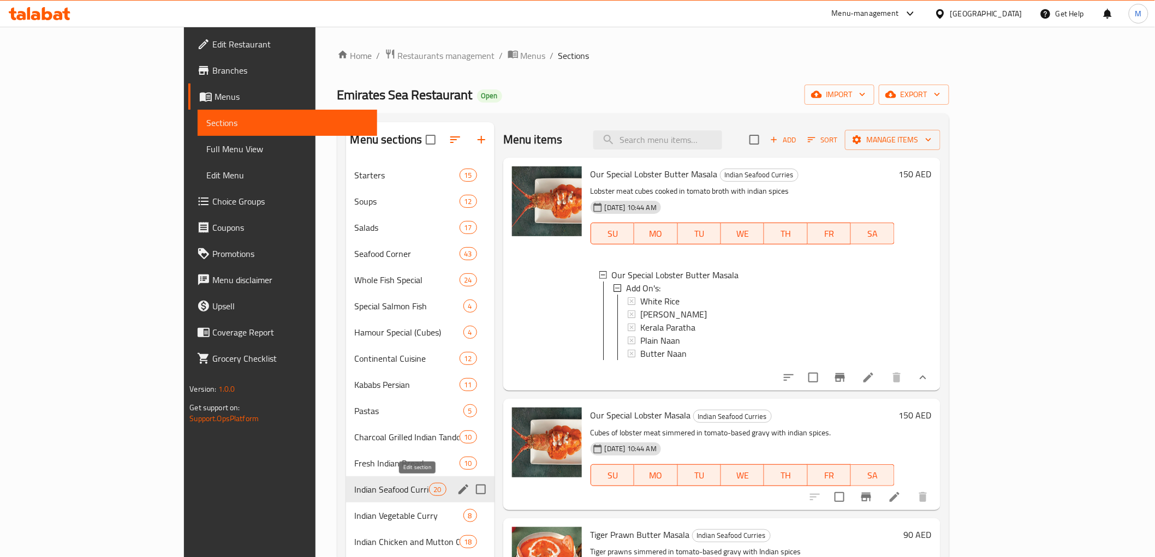
click at [457, 486] on icon "edit" at bounding box center [463, 489] width 13 height 13
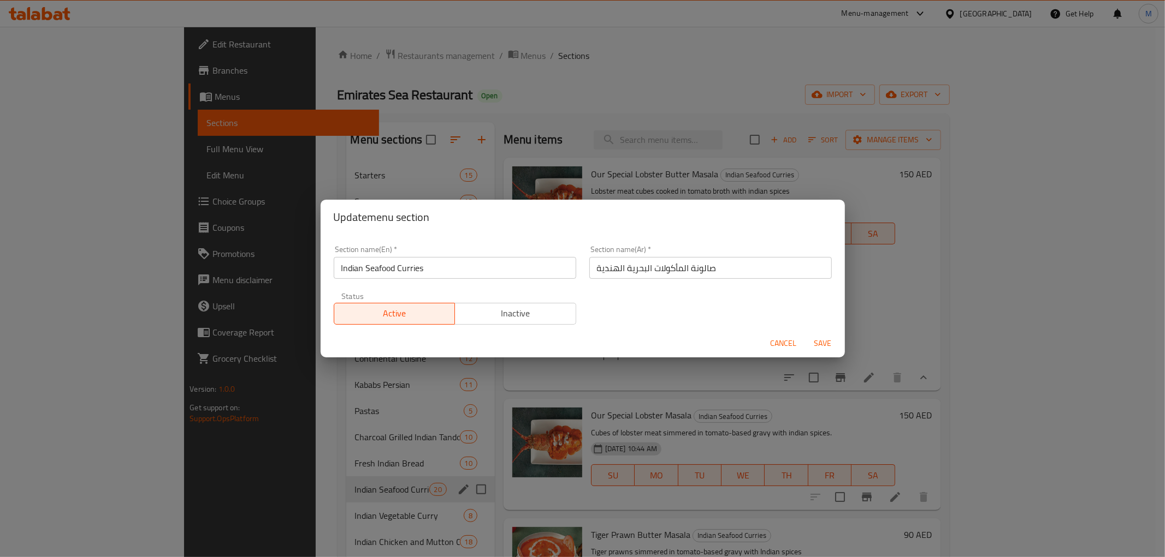
click at [696, 268] on input "صالونة المأكولات البحرية الهندية" at bounding box center [710, 268] width 242 height 22
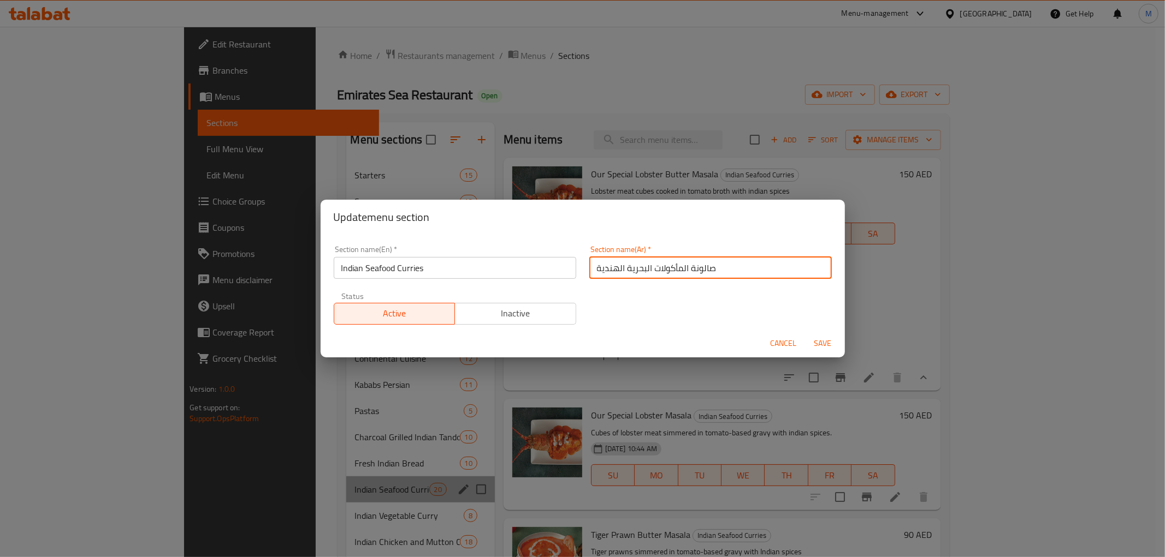
click at [696, 268] on input "صالونة المأكولات البحرية الهندية" at bounding box center [710, 268] width 242 height 22
drag, startPoint x: 696, startPoint y: 268, endPoint x: 669, endPoint y: 258, distance: 28.5
click at [695, 268] on input "صالونة المأكولات البحرية الهندية" at bounding box center [710, 268] width 242 height 22
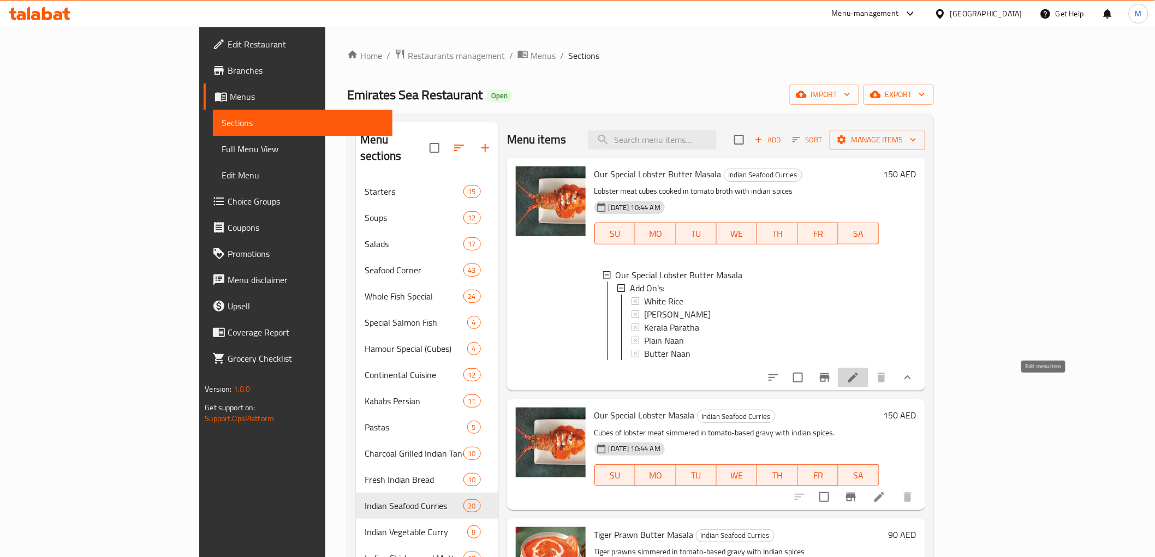
click at [858, 383] on icon at bounding box center [853, 378] width 10 height 10
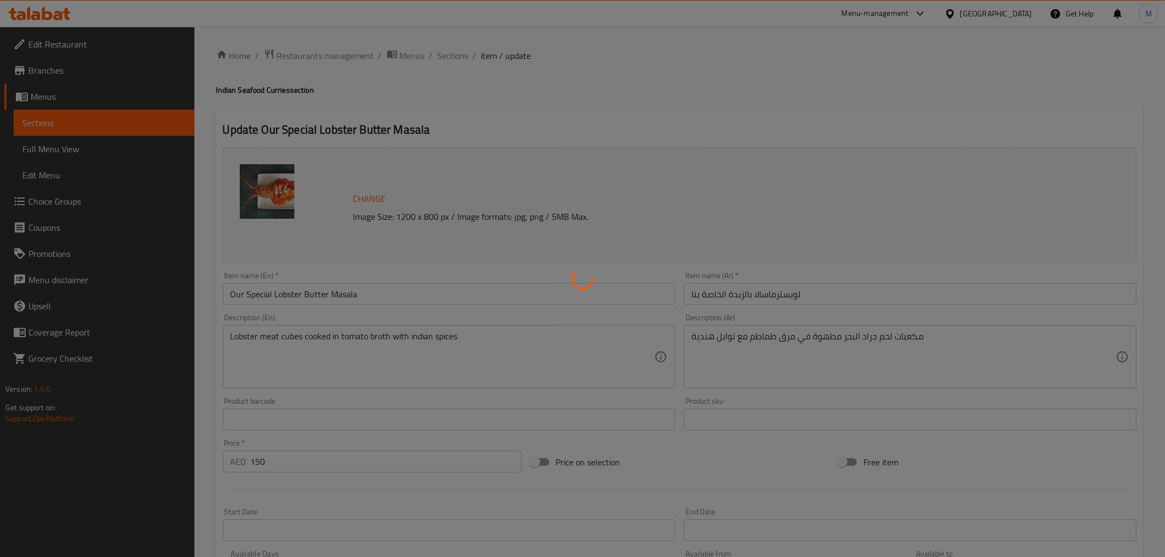
type input "الإضافات:"
type input "0"
type input "5"
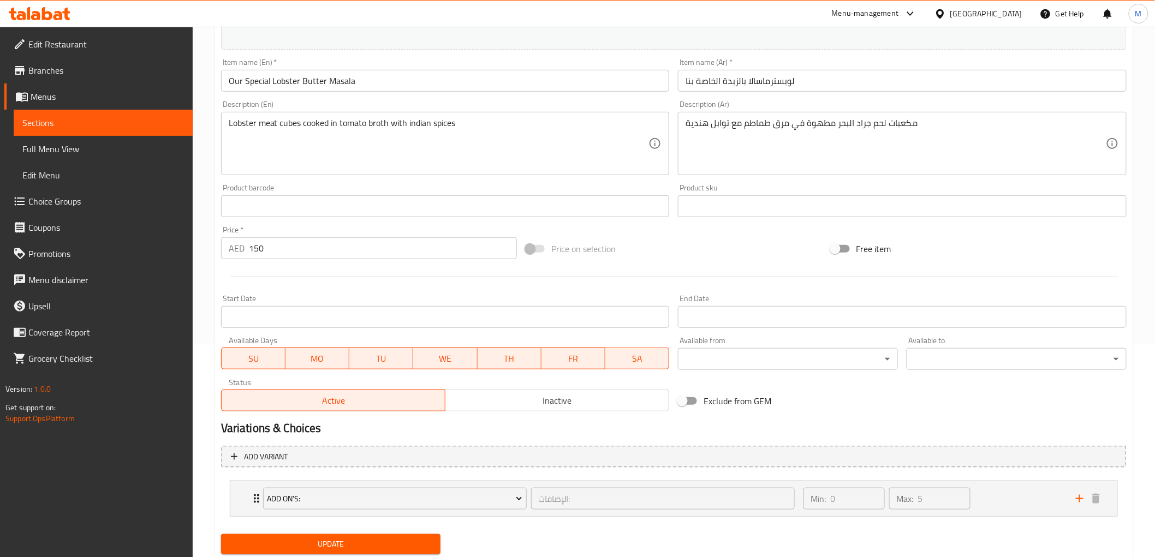
scroll to position [247, 0]
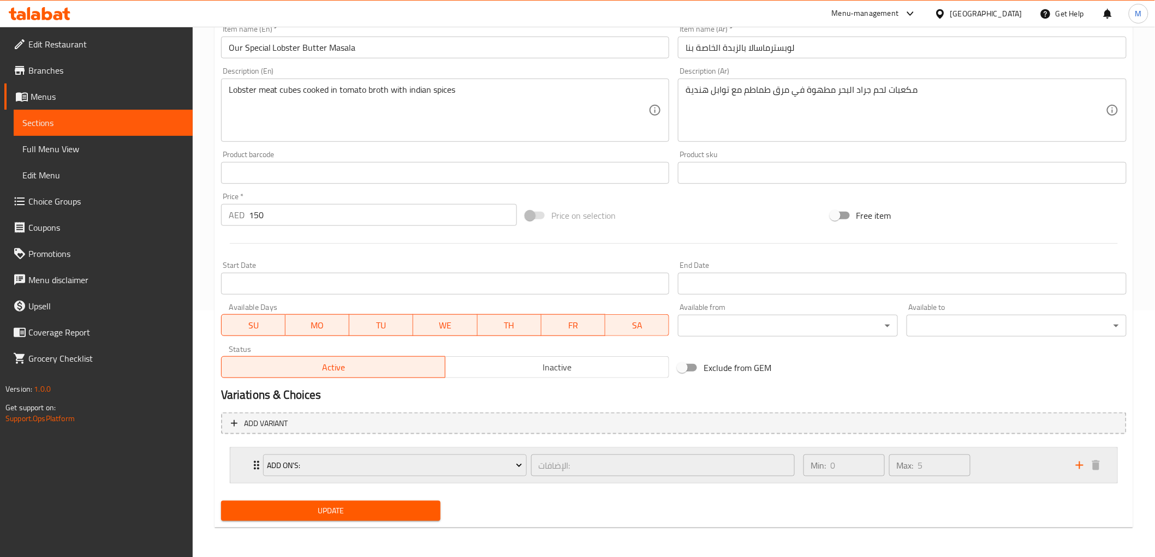
click at [254, 467] on icon "Expand" at bounding box center [256, 465] width 5 height 9
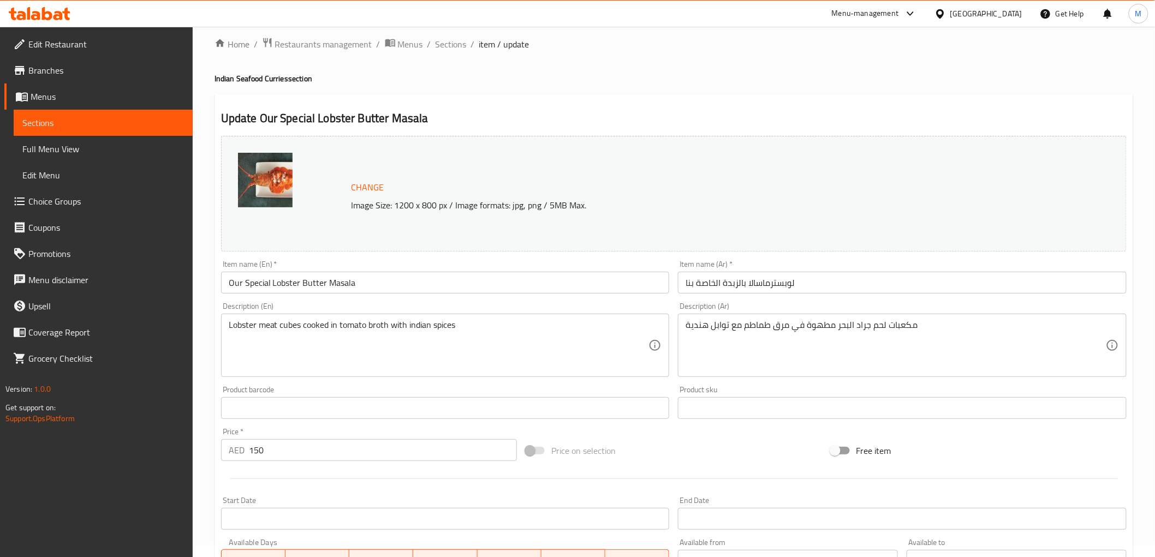
scroll to position [0, 0]
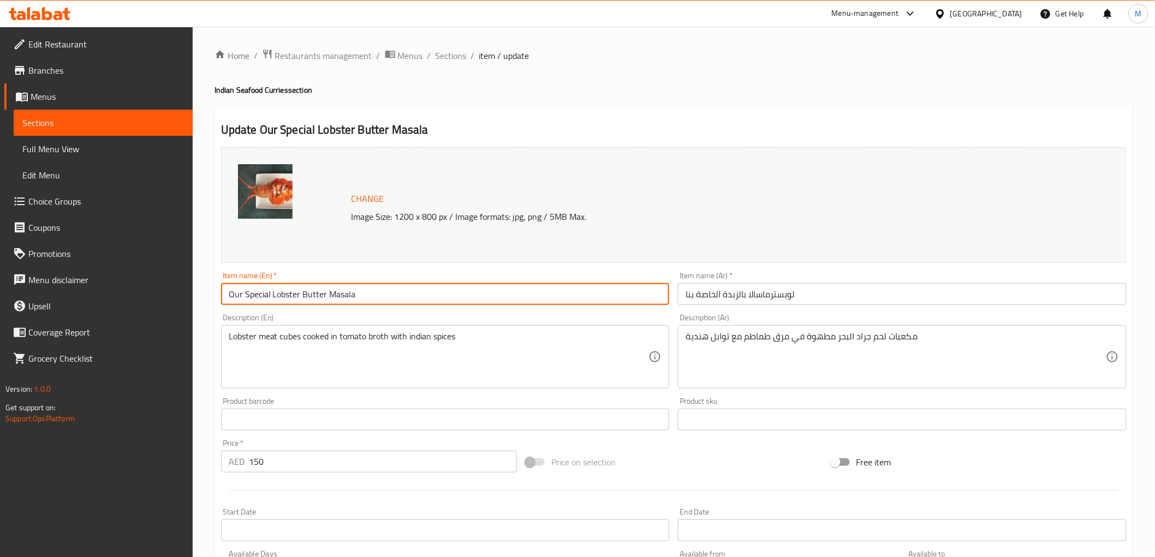
click at [342, 298] on input "Our Special Lobster Butter Masala" at bounding box center [445, 294] width 449 height 22
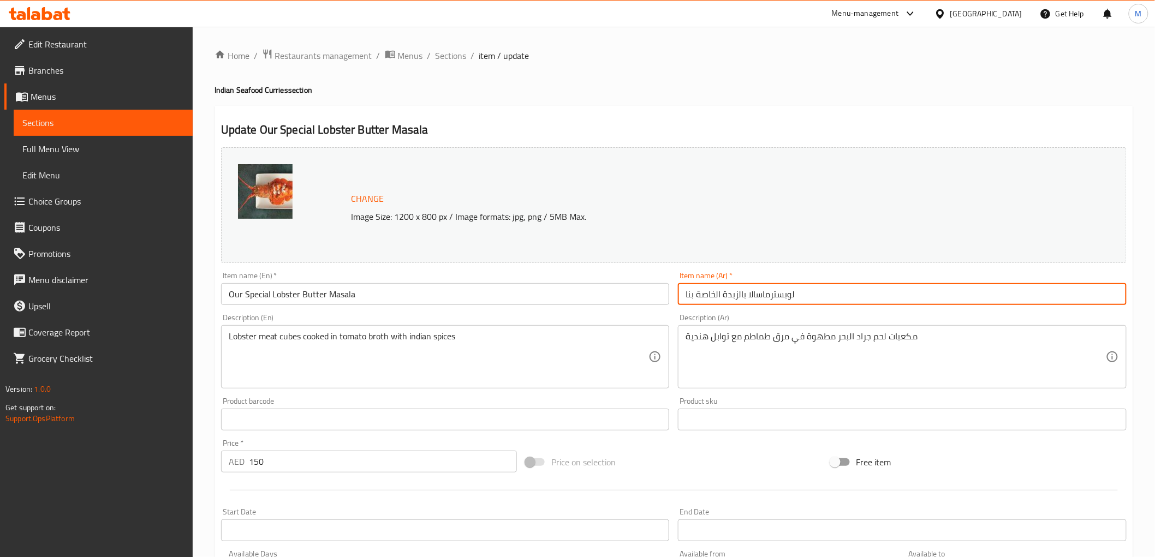
click at [732, 302] on input "لوبسترماسالا بالزبدة الخاصة بنا" at bounding box center [902, 294] width 449 height 22
click at [334, 337] on textarea "Lobster meat cubes cooked in tomato broth with indian spices" at bounding box center [439, 357] width 420 height 52
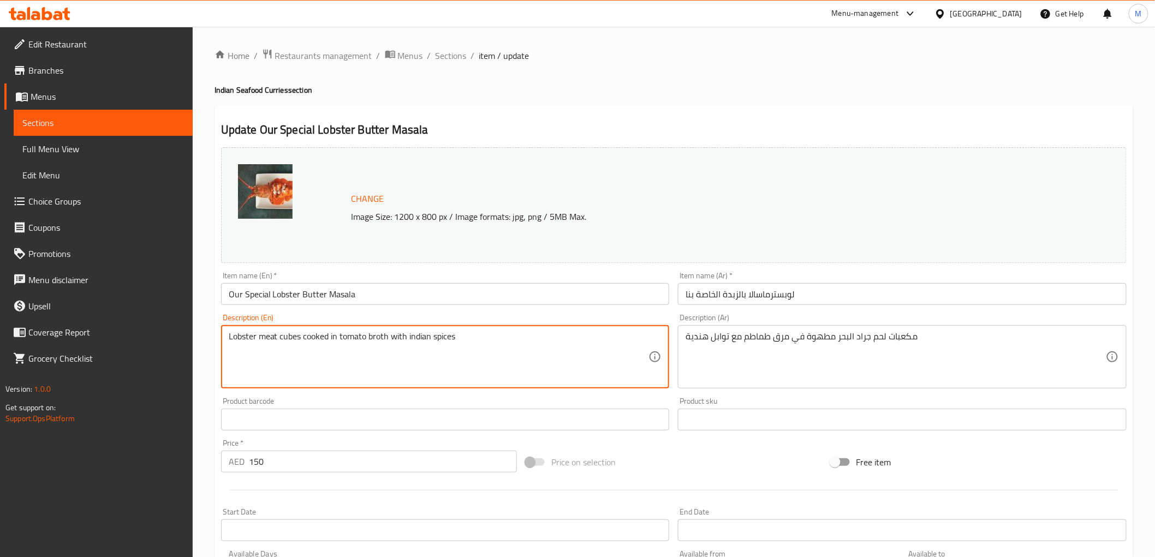
click at [334, 336] on textarea "Lobster meat cubes cooked in tomato broth with indian spices" at bounding box center [439, 357] width 420 height 52
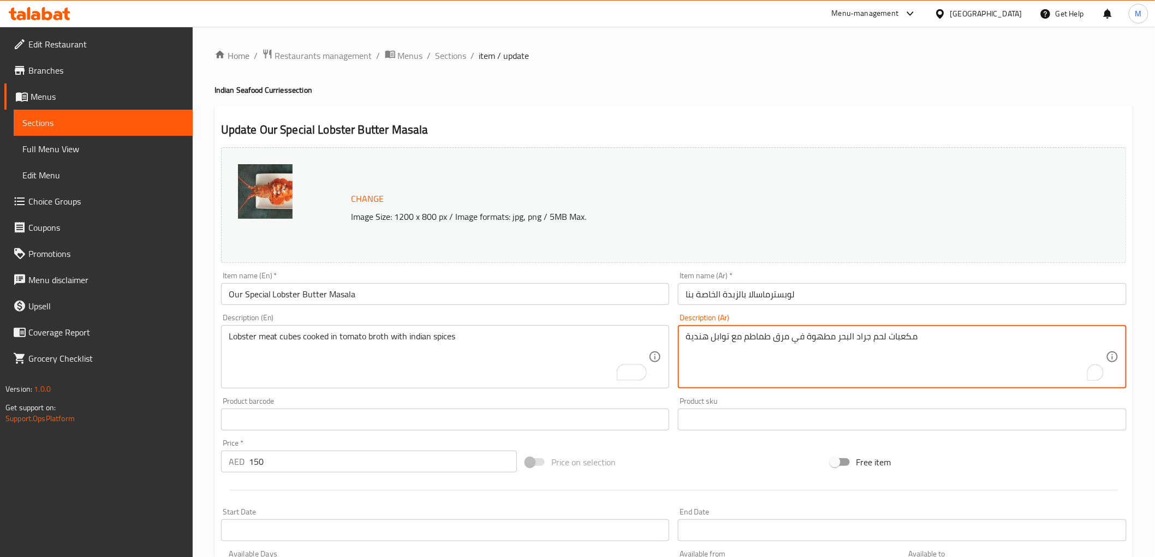
click at [804, 339] on textarea "مكعبات لحم جراد البحر مطهوة في مرق طماطم مع توابل هندية" at bounding box center [896, 357] width 420 height 52
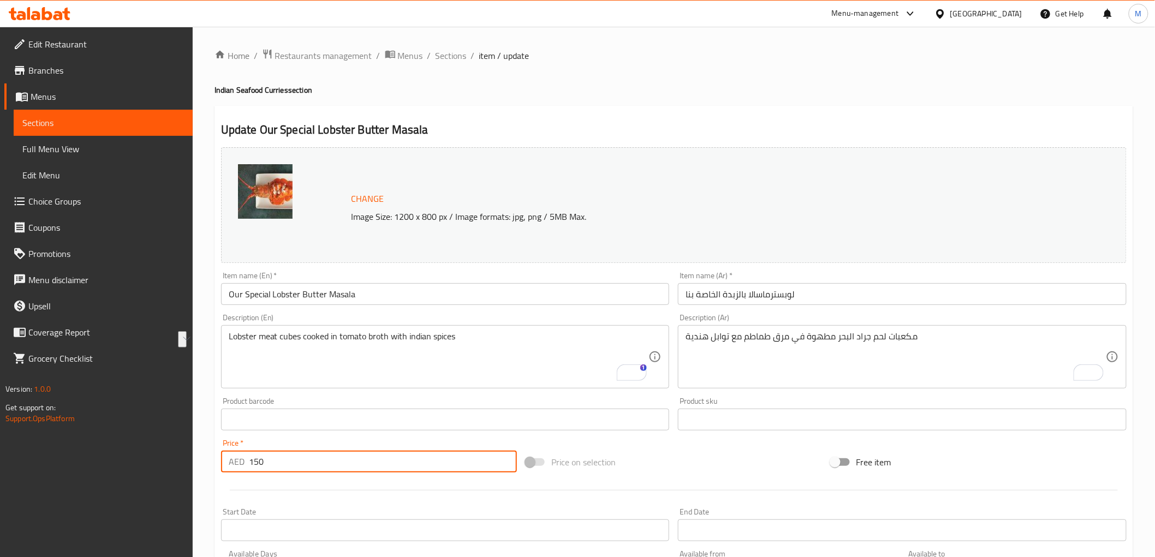
click at [254, 462] on input "150" at bounding box center [383, 462] width 268 height 22
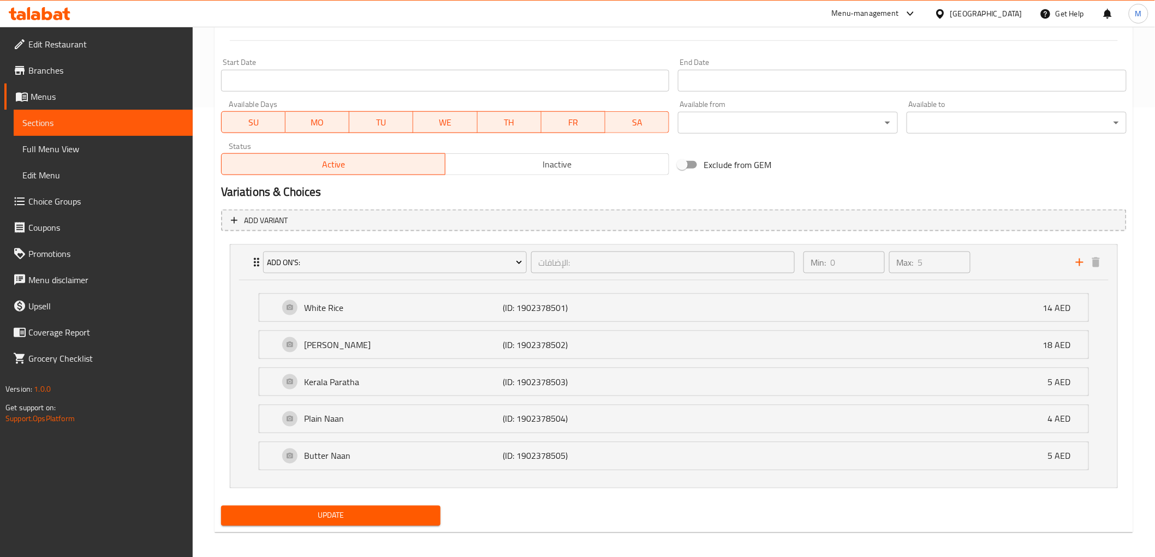
scroll to position [455, 0]
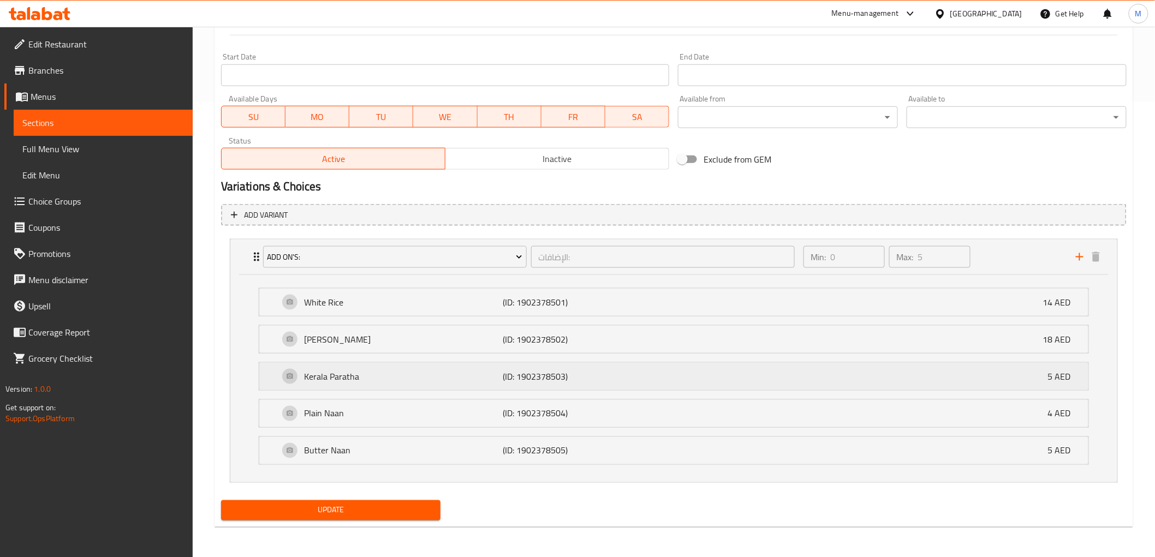
click at [341, 377] on p "Kerala Paratha" at bounding box center [404, 376] width 199 height 13
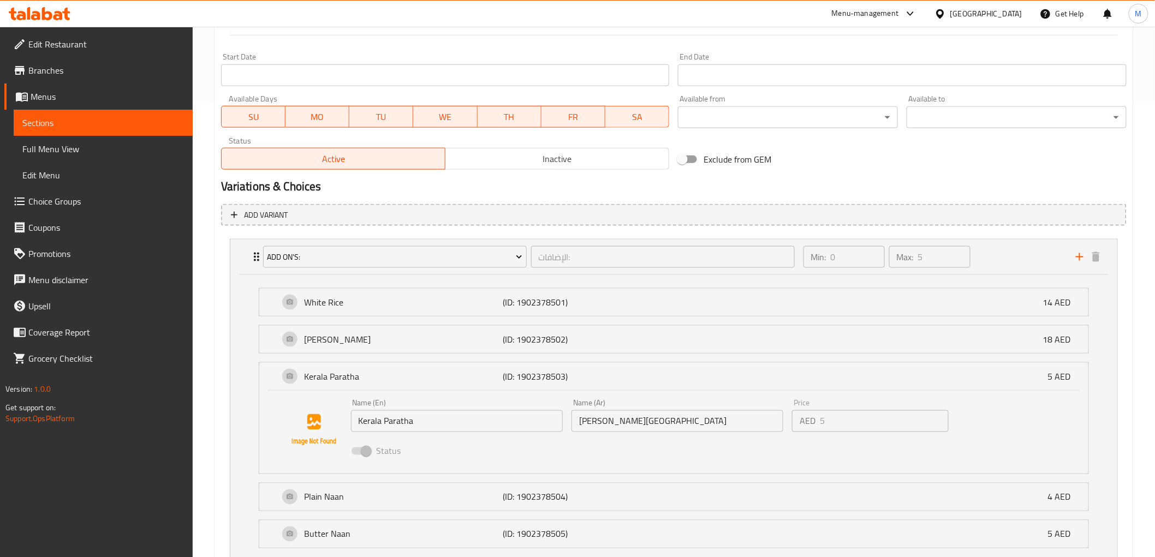
click at [382, 418] on input "Kerala Paratha" at bounding box center [457, 422] width 212 height 22
click at [383, 418] on input "Kerala Paratha" at bounding box center [457, 422] width 212 height 22
click at [198, 346] on div "Home / Restaurants management / Menus / Sections / item / update Indian Seafood…" at bounding box center [674, 106] width 963 height 1070
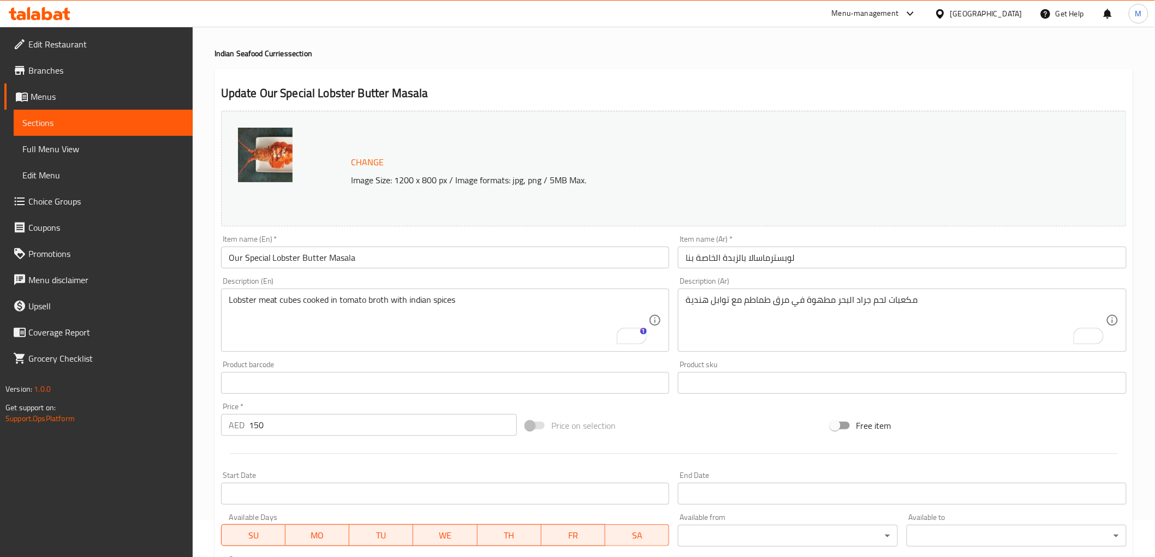
scroll to position [0, 0]
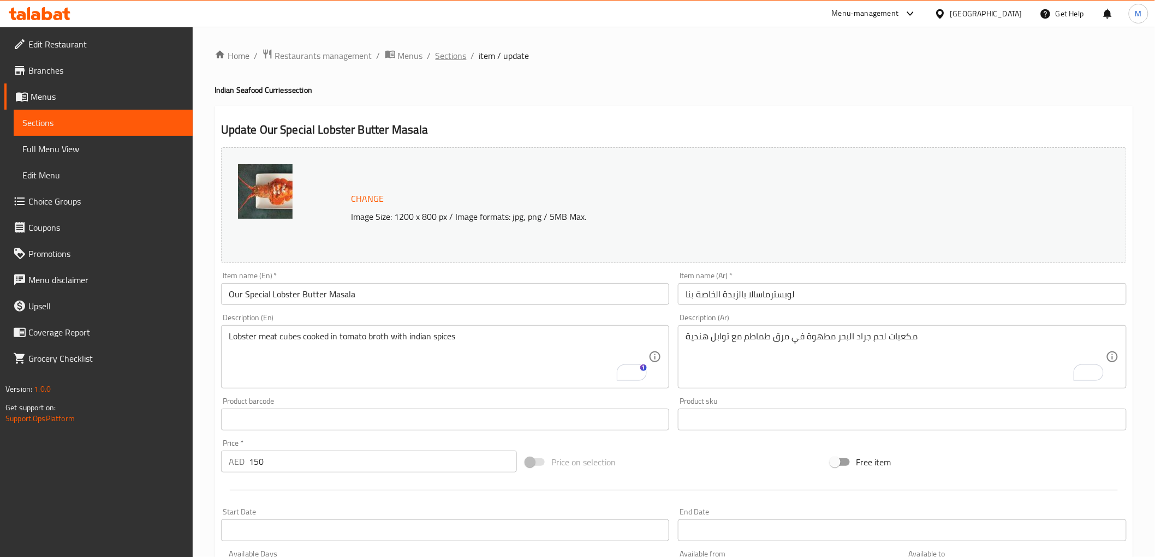
click at [443, 58] on span "Sections" at bounding box center [451, 55] width 31 height 13
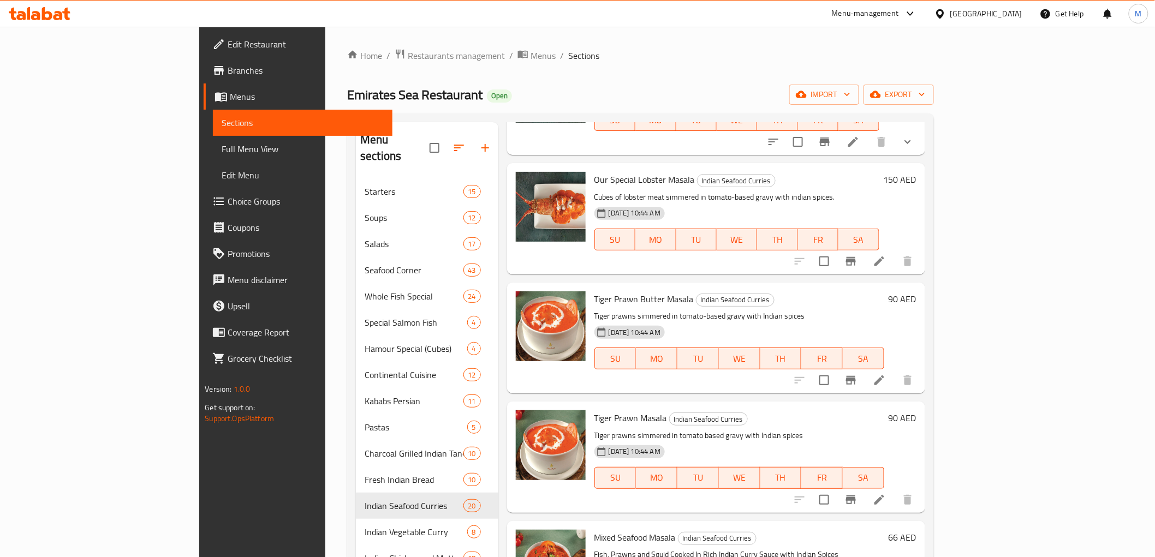
scroll to position [121, 0]
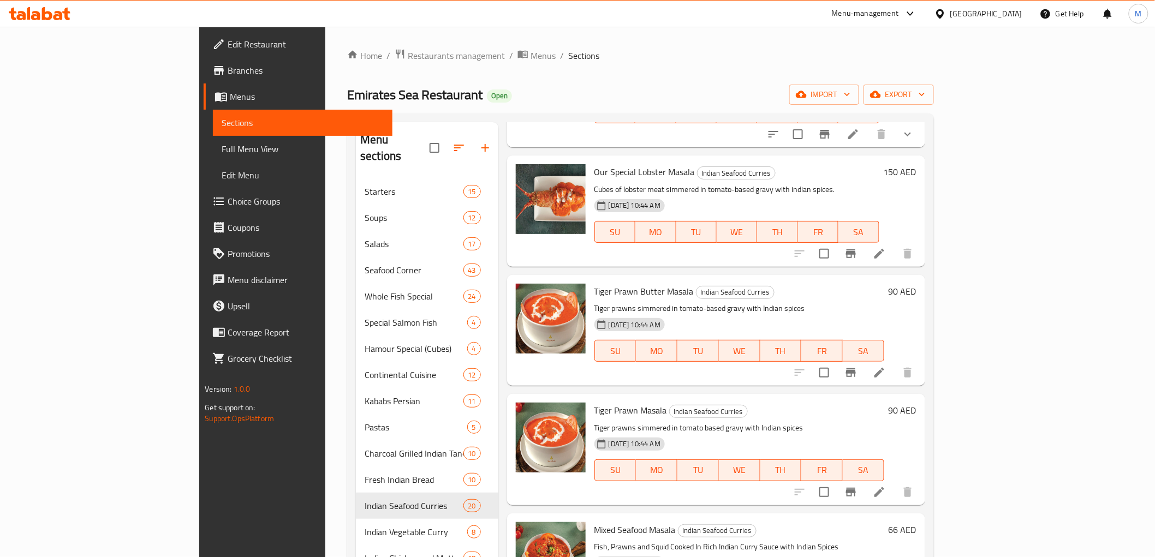
click at [595, 172] on span "Our Special Lobster Masala" at bounding box center [645, 172] width 100 height 16
click at [886, 252] on icon at bounding box center [879, 253] width 13 height 13
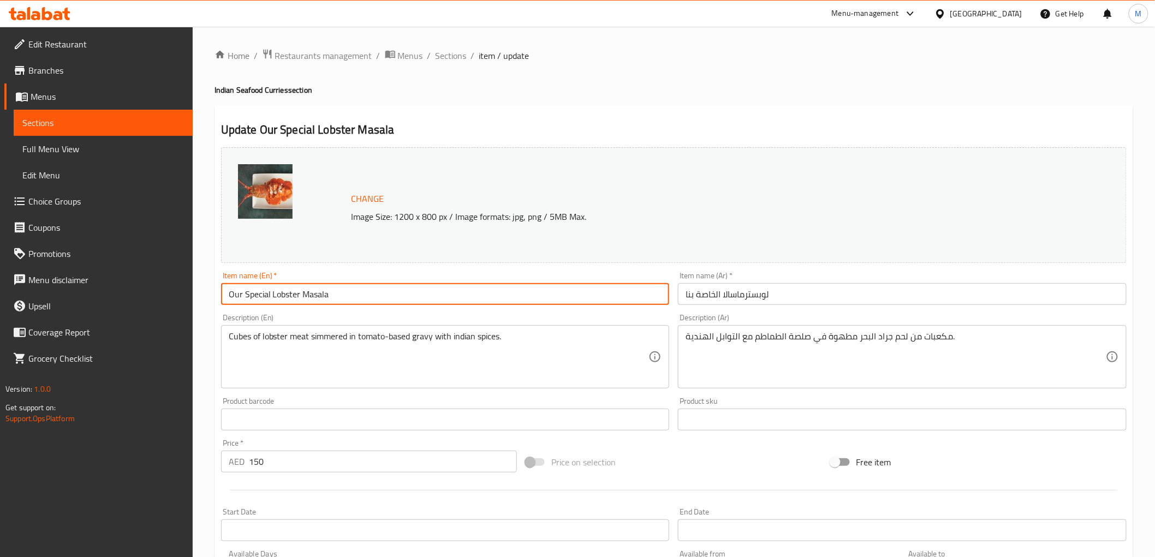
click at [287, 289] on input "Our Special Lobster Masala" at bounding box center [445, 294] width 449 height 22
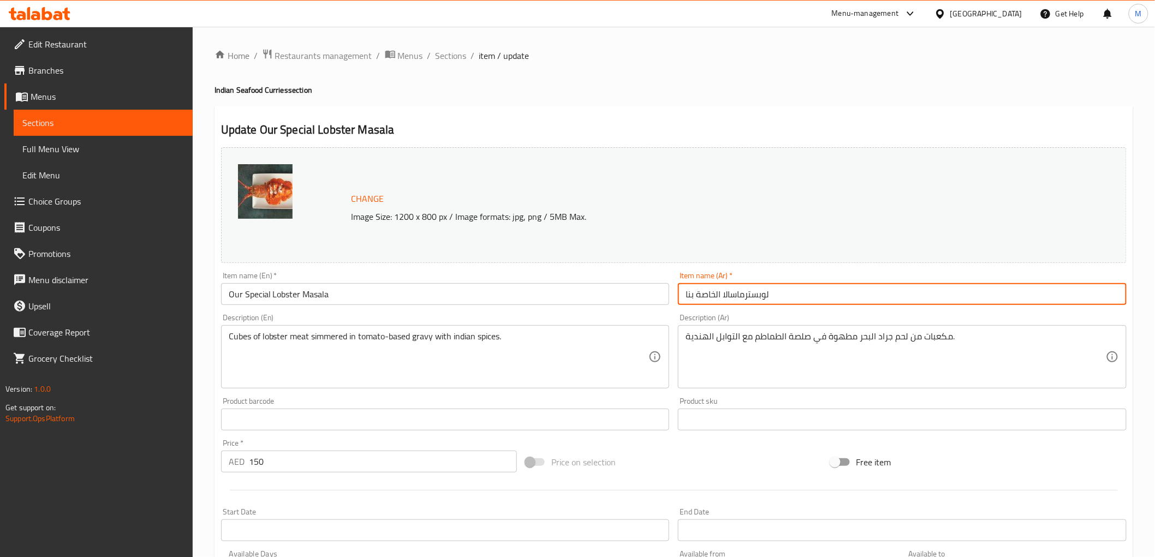
click at [776, 295] on input "لوبسترماسالا الخاصة بنا" at bounding box center [902, 294] width 449 height 22
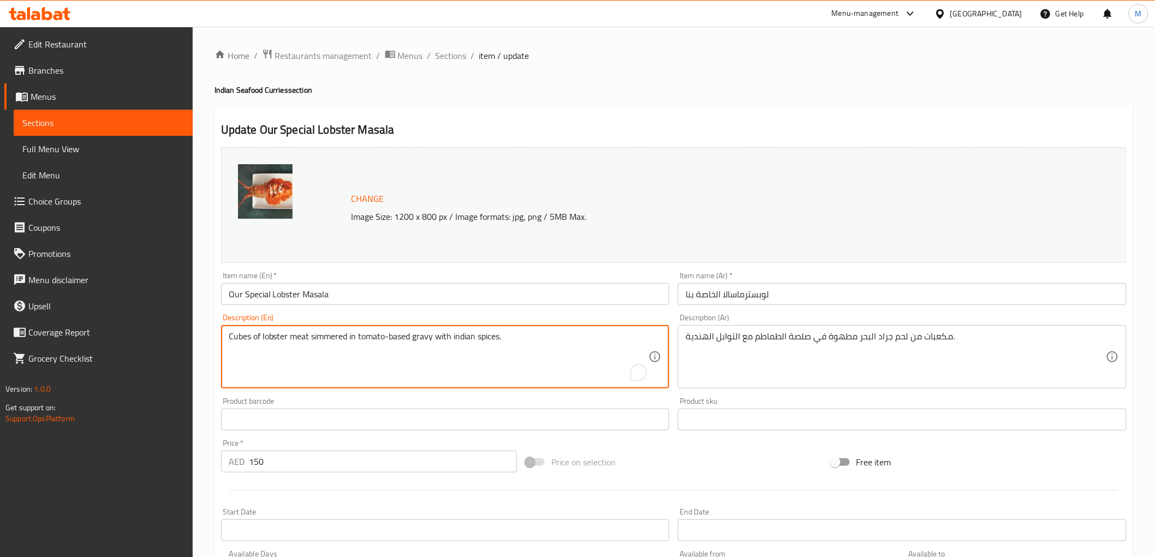
click at [417, 336] on textarea "Cubes of lobster meat simmered in tomato-based gravy with indian spices." at bounding box center [439, 357] width 420 height 52
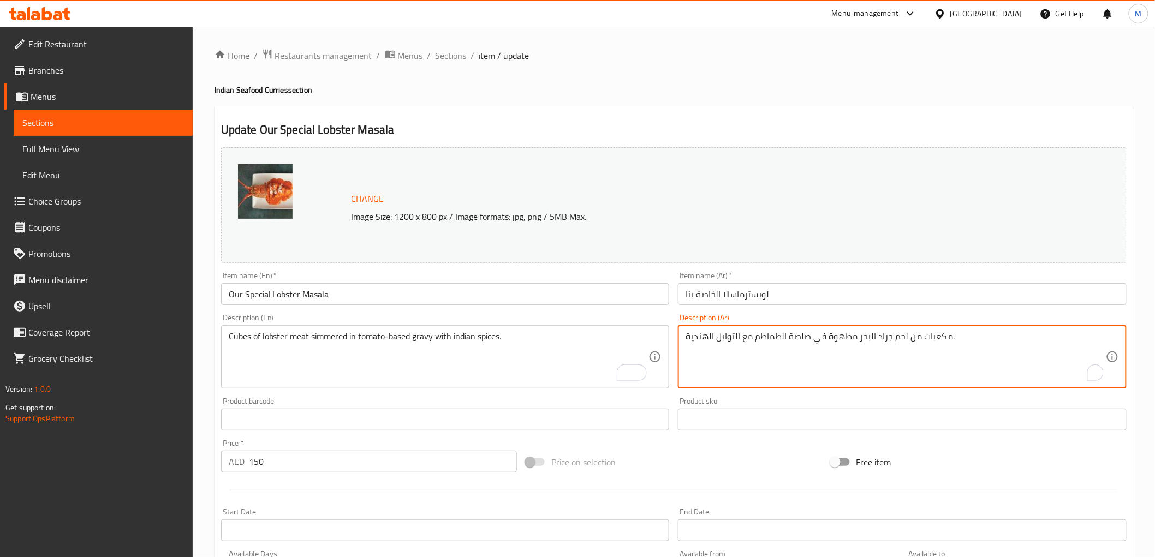
click at [759, 341] on textarea "مكعبات من لحم جراد البحر مطهوة في صلصة الطماطم مع التوابل الهندية." at bounding box center [896, 357] width 420 height 52
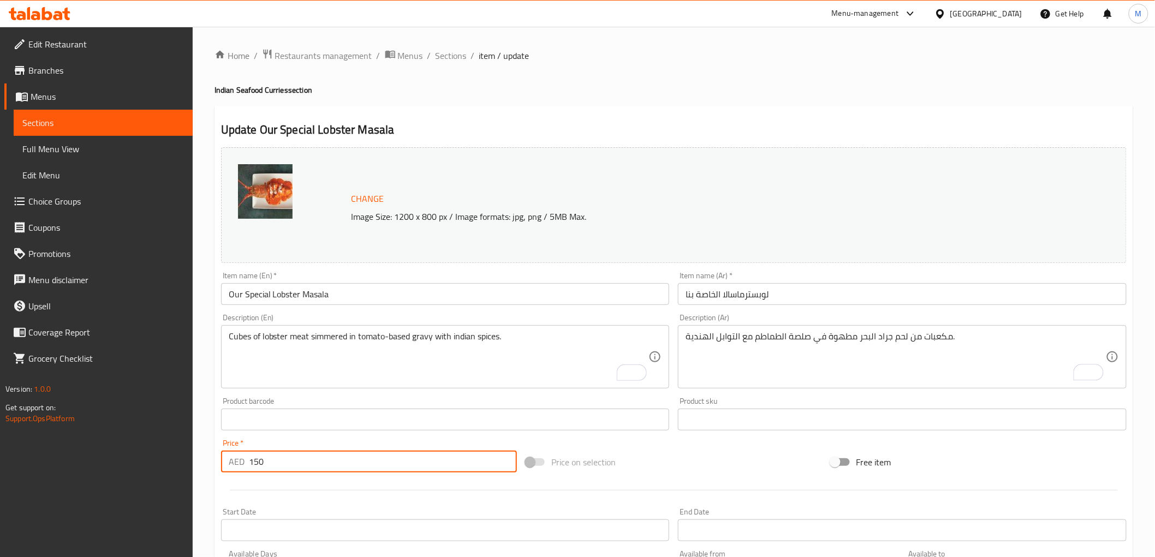
click at [266, 461] on input "150" at bounding box center [383, 462] width 268 height 22
click at [271, 445] on div "Price   * AED 150 Price *" at bounding box center [369, 456] width 296 height 33
click at [52, 153] on span "Full Menu View" at bounding box center [103, 149] width 162 height 13
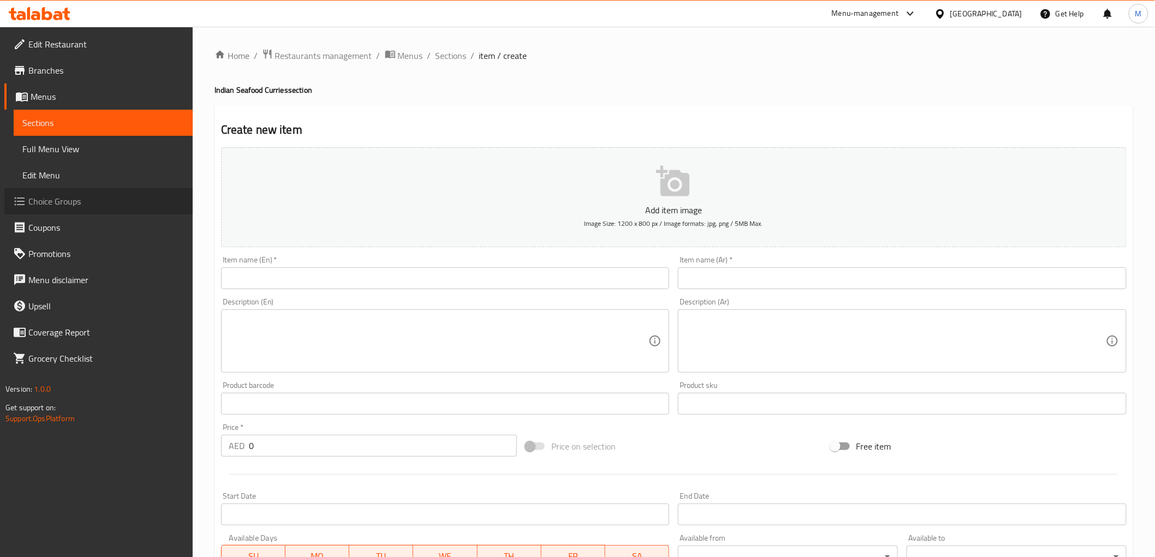
click at [66, 195] on span "Choice Groups" at bounding box center [106, 201] width 156 height 13
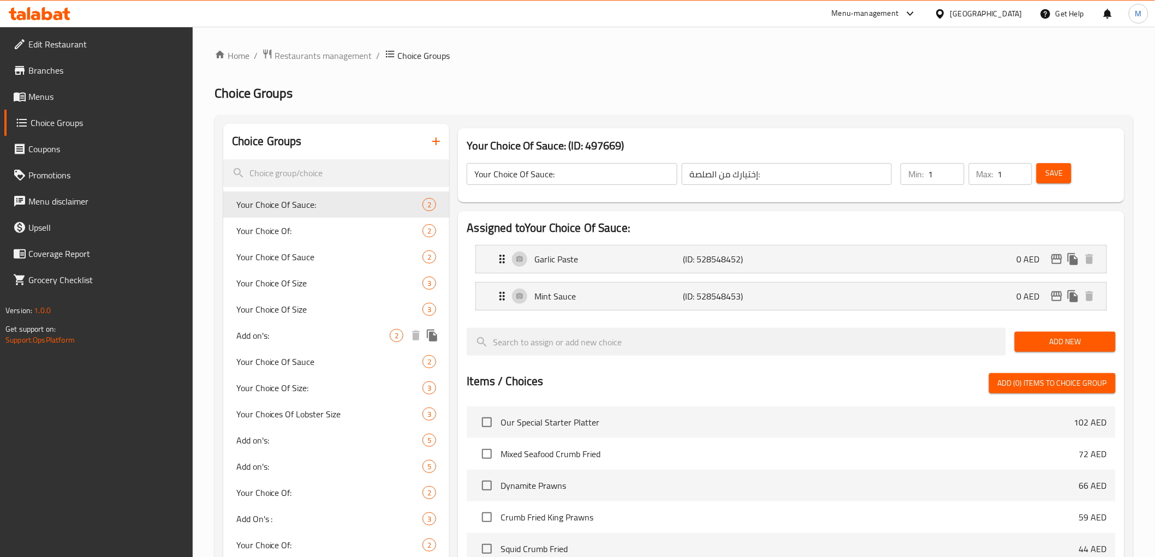
scroll to position [61, 0]
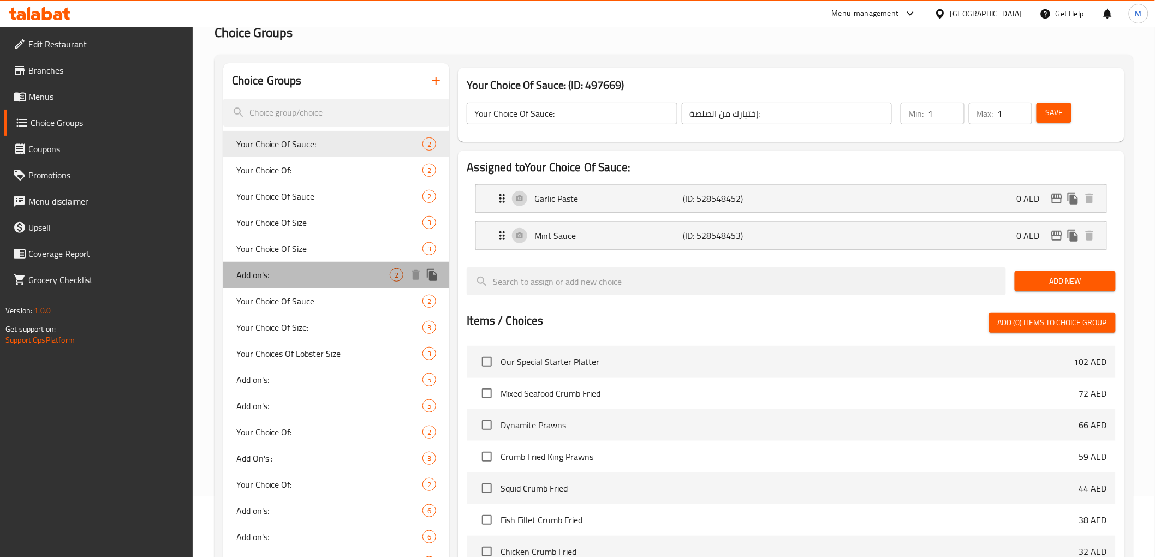
click at [271, 276] on span "Add on's:" at bounding box center [313, 275] width 154 height 13
type input "Add on's:"
type input "إضافات:"
type input "0"
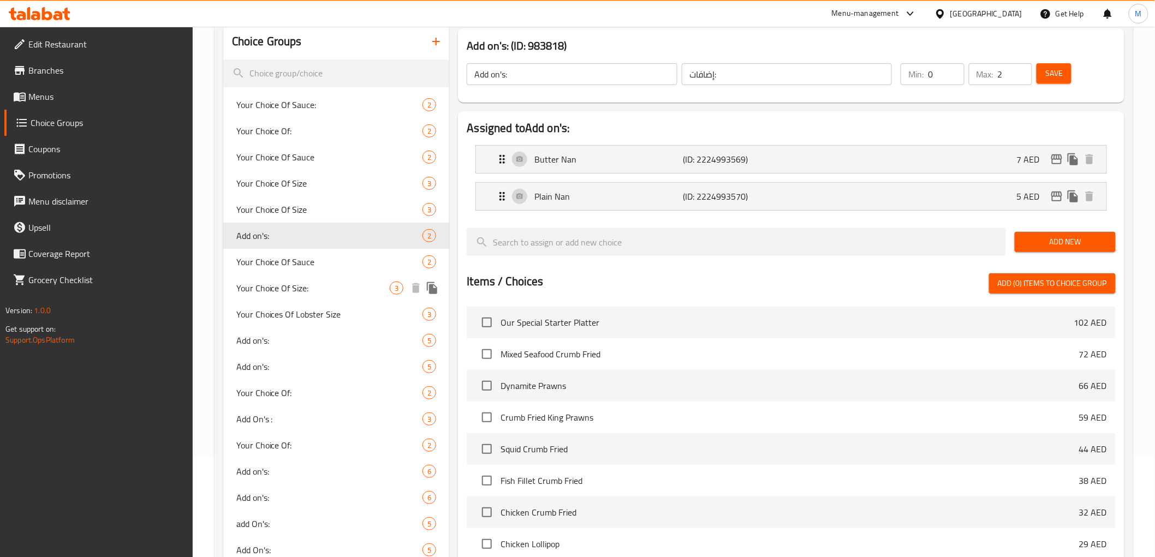
scroll to position [121, 0]
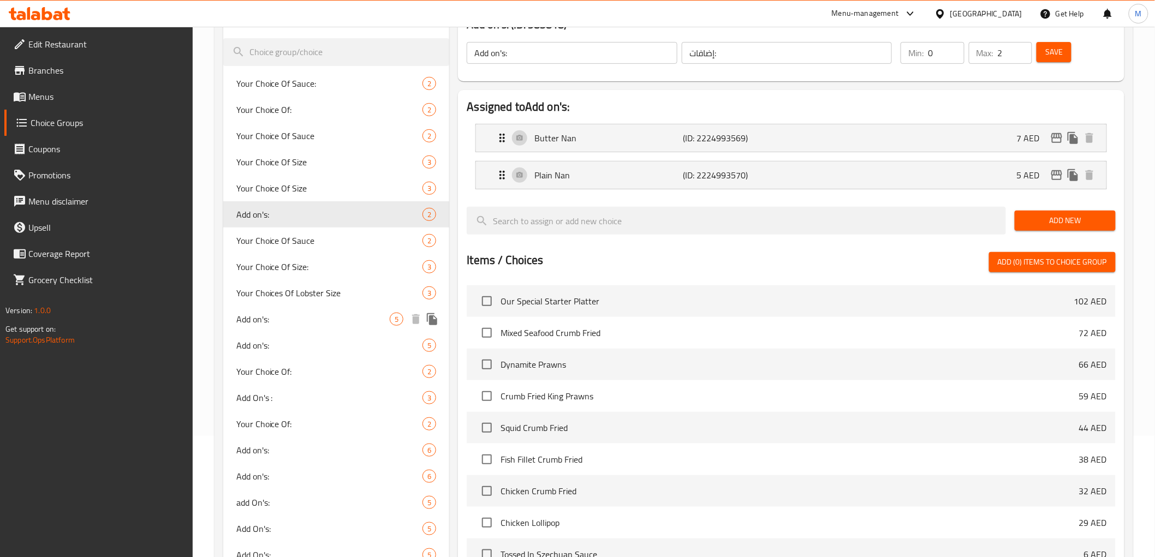
click at [323, 325] on div "Add on's: 5" at bounding box center [336, 319] width 227 height 26
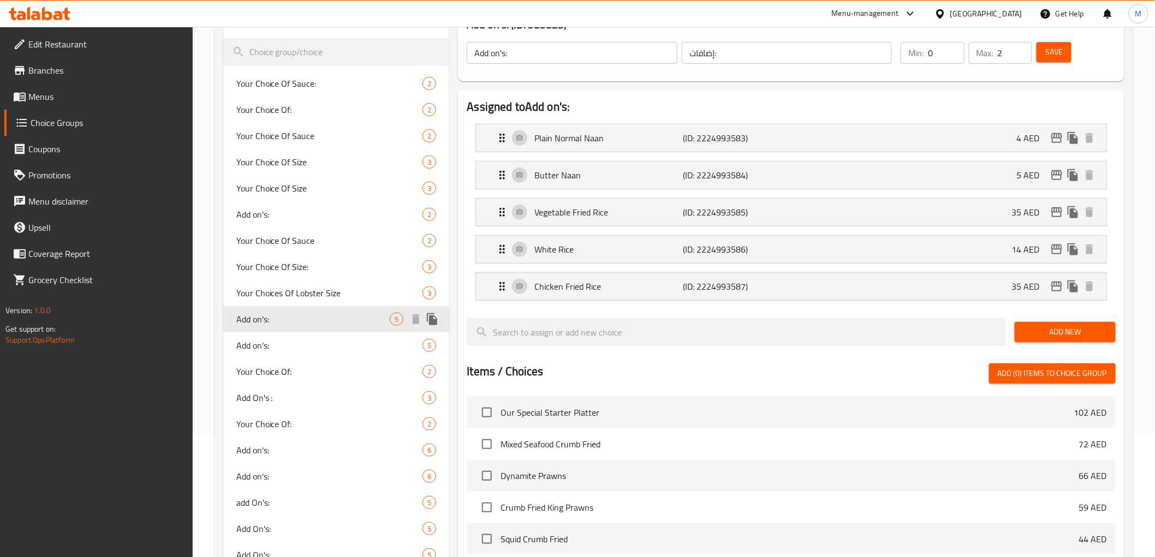
type input "5"
click at [320, 347] on span "Add on's:" at bounding box center [313, 345] width 154 height 13
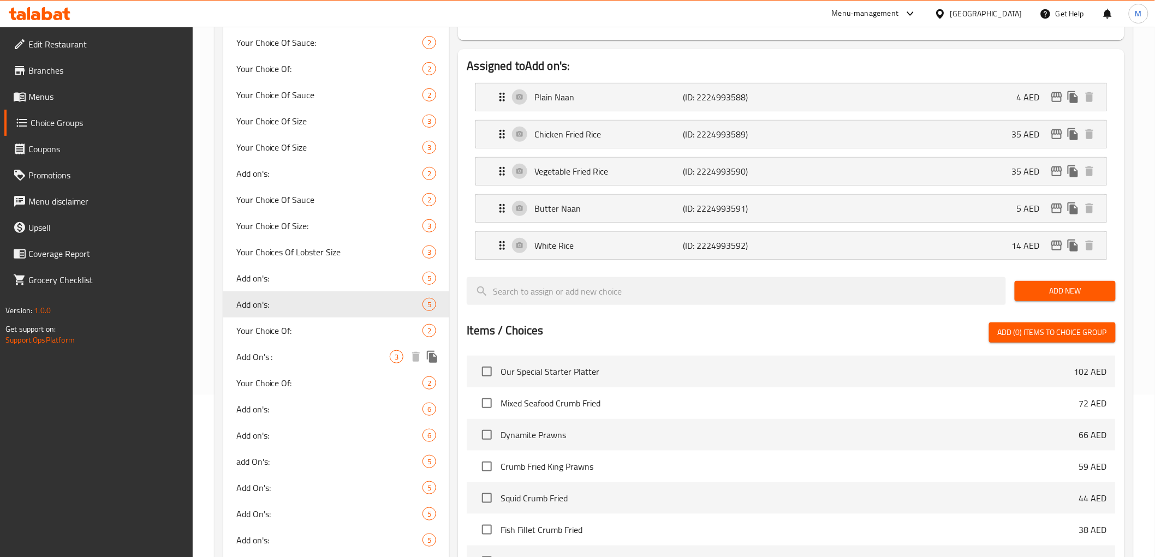
scroll to position [182, 0]
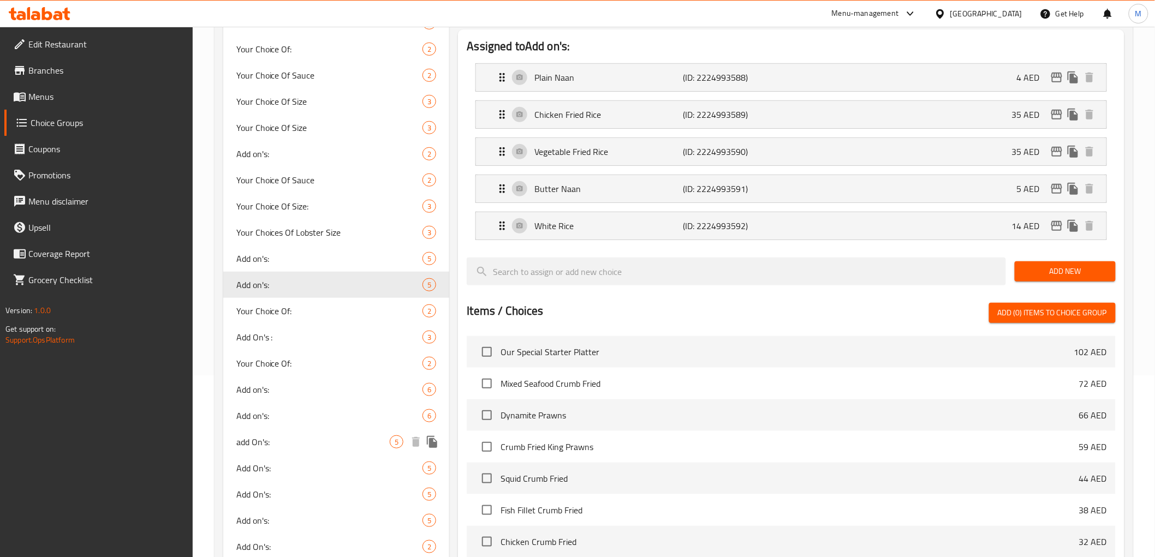
click at [270, 436] on span "add On's:" at bounding box center [313, 442] width 154 height 13
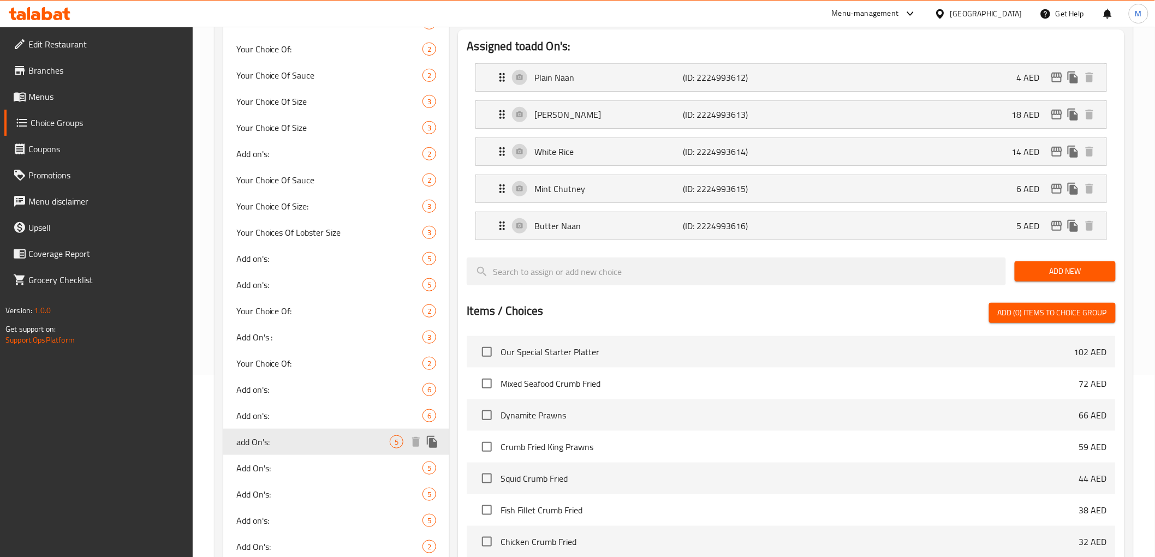
type input "add On's:"
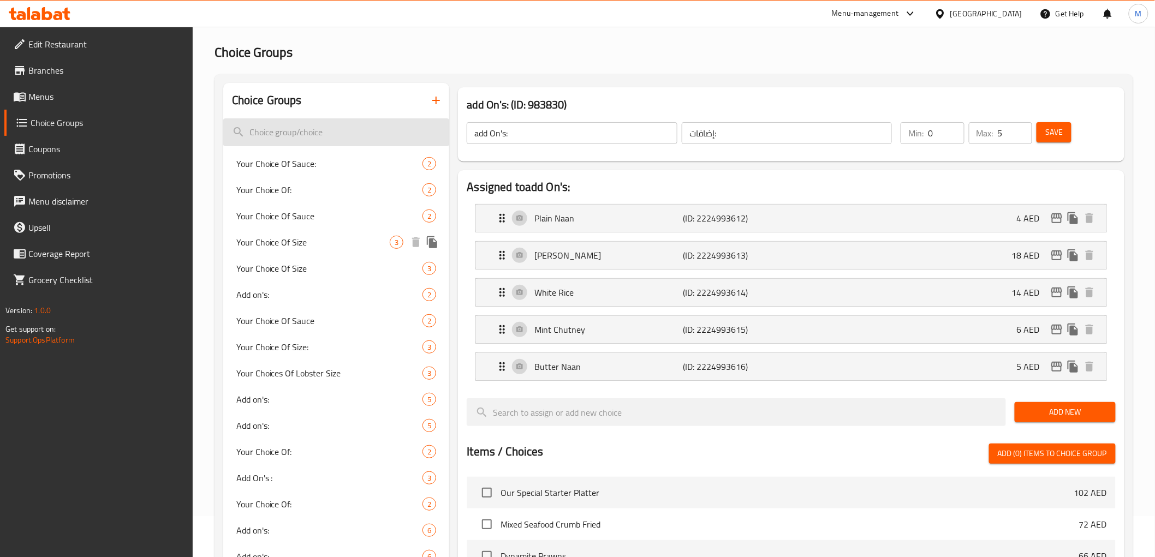
scroll to position [0, 0]
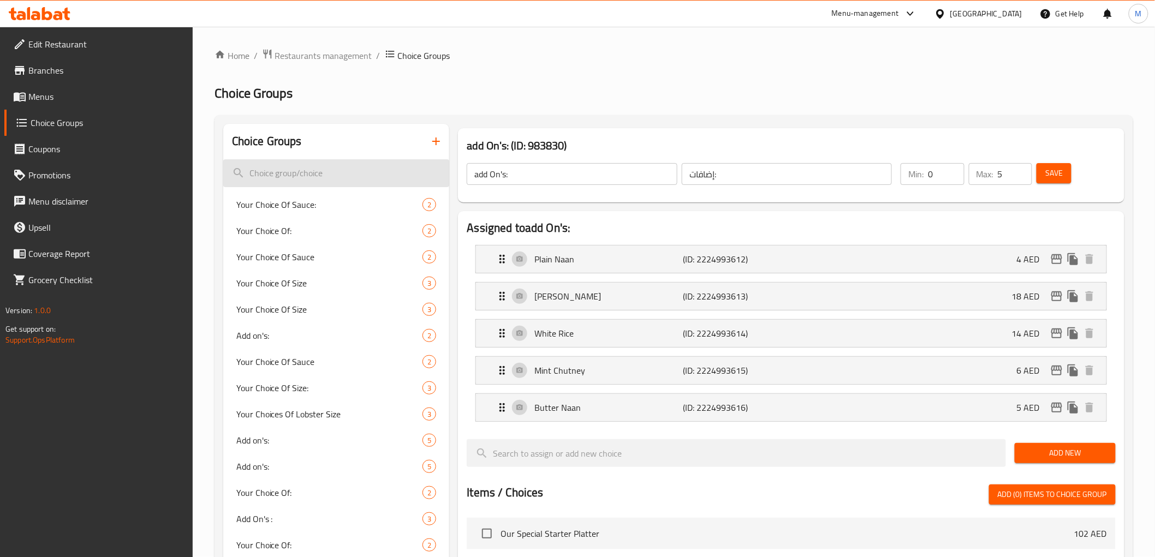
click at [289, 169] on input "search" at bounding box center [336, 173] width 227 height 28
paste input "Kerala Paratha"
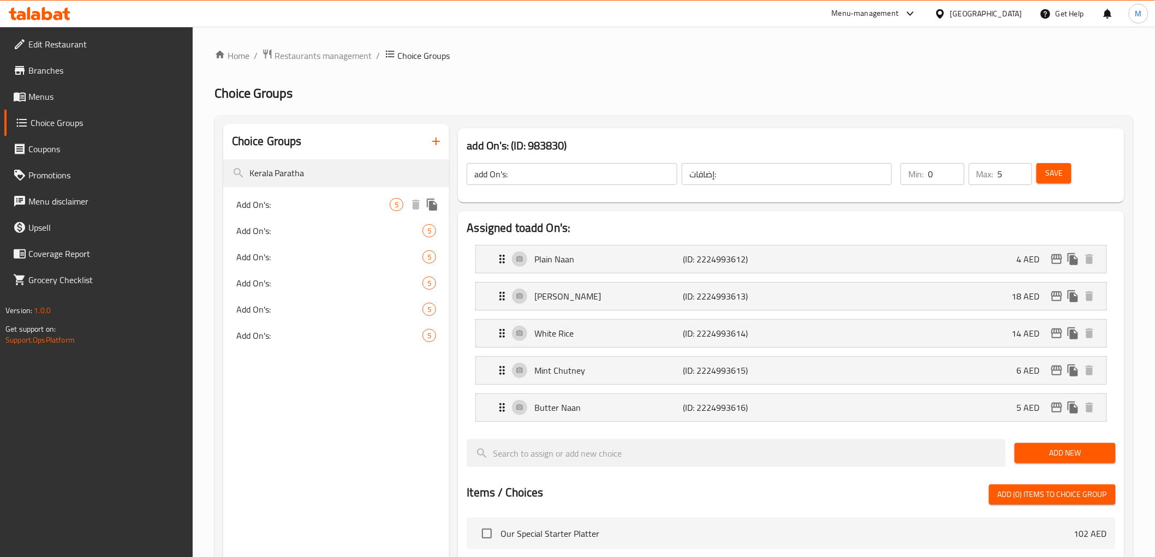
type input "Kerala Paratha"
click at [281, 203] on span "Add On's:" at bounding box center [313, 204] width 154 height 13
type input "Add On's:"
type input "الإضافات:"
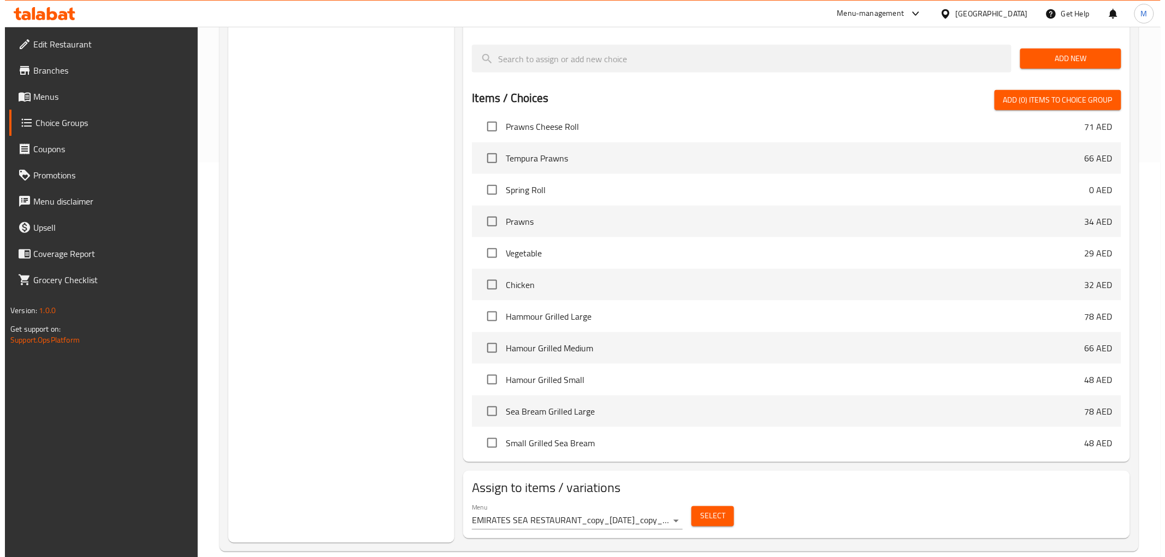
scroll to position [411, 0]
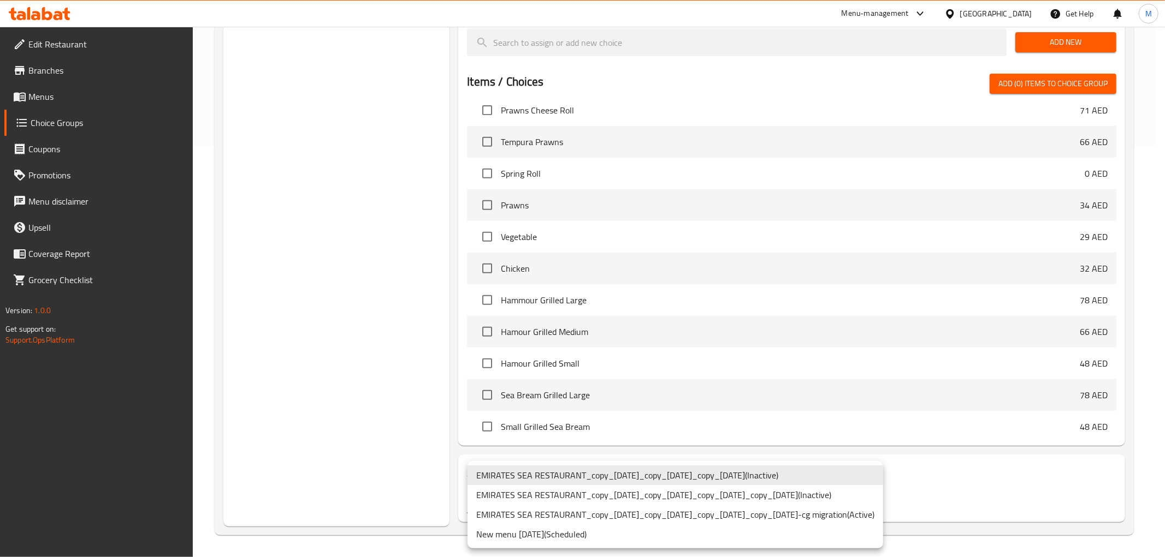
click at [601, 530] on li "New menu 11/08/2025 ( Scheduled )" at bounding box center [674, 535] width 415 height 20
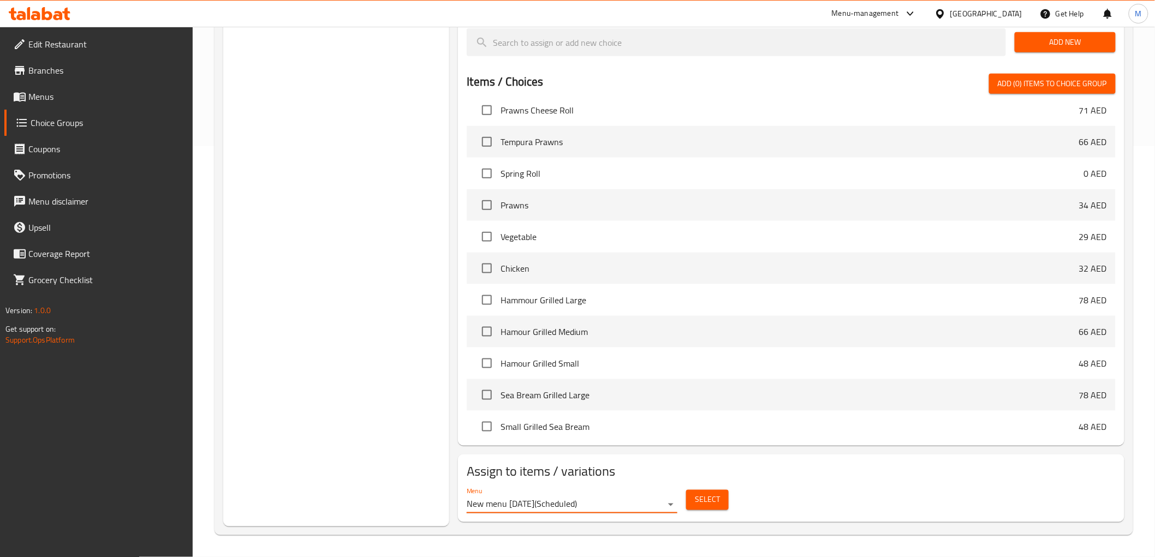
click at [710, 494] on span "Select" at bounding box center [707, 501] width 25 height 14
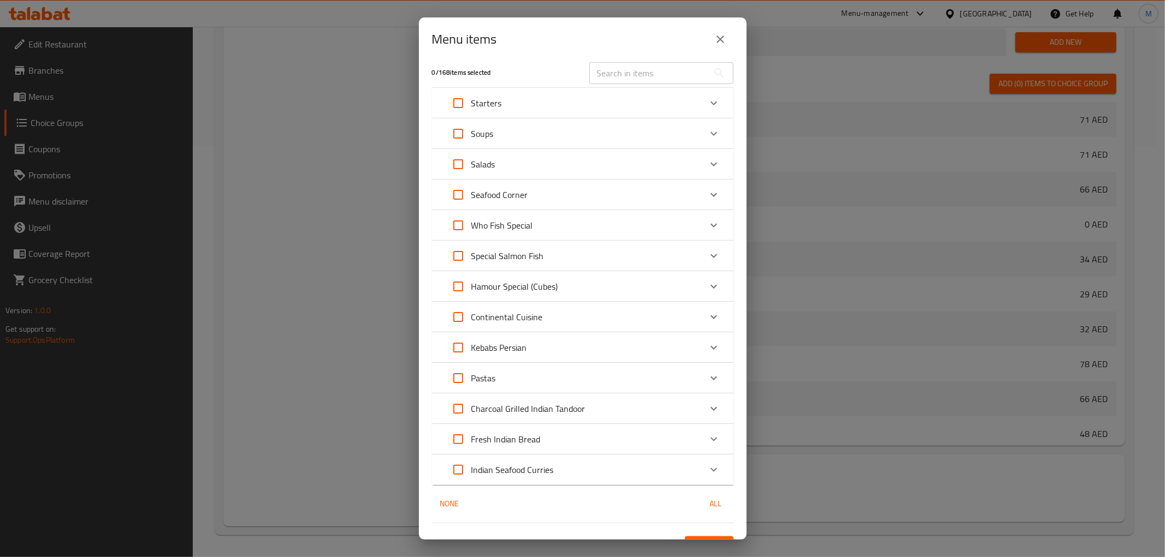
scroll to position [0, 0]
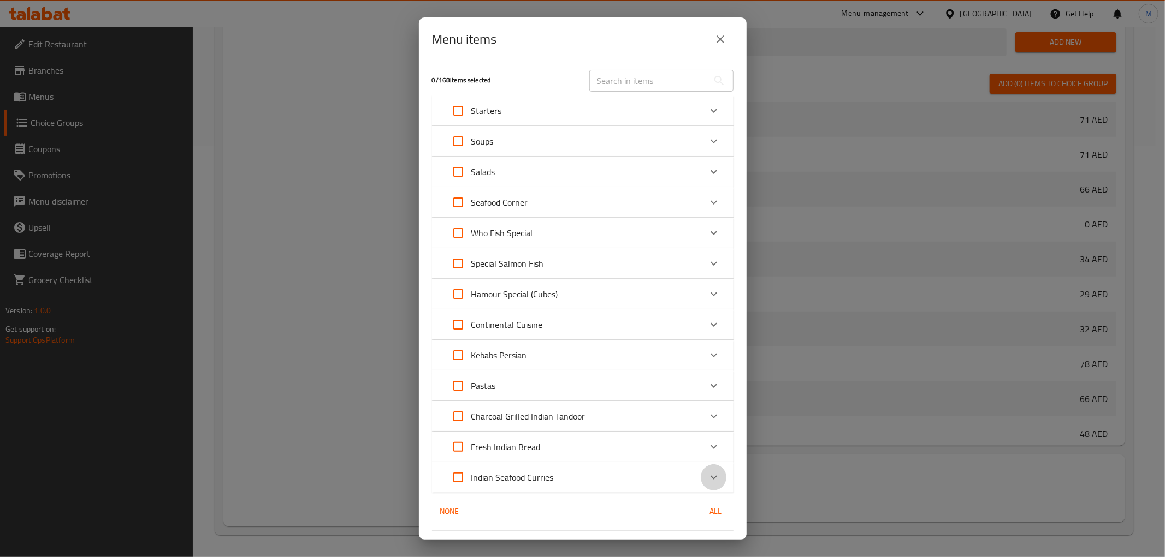
click at [710, 477] on icon "Expand" at bounding box center [713, 478] width 7 height 4
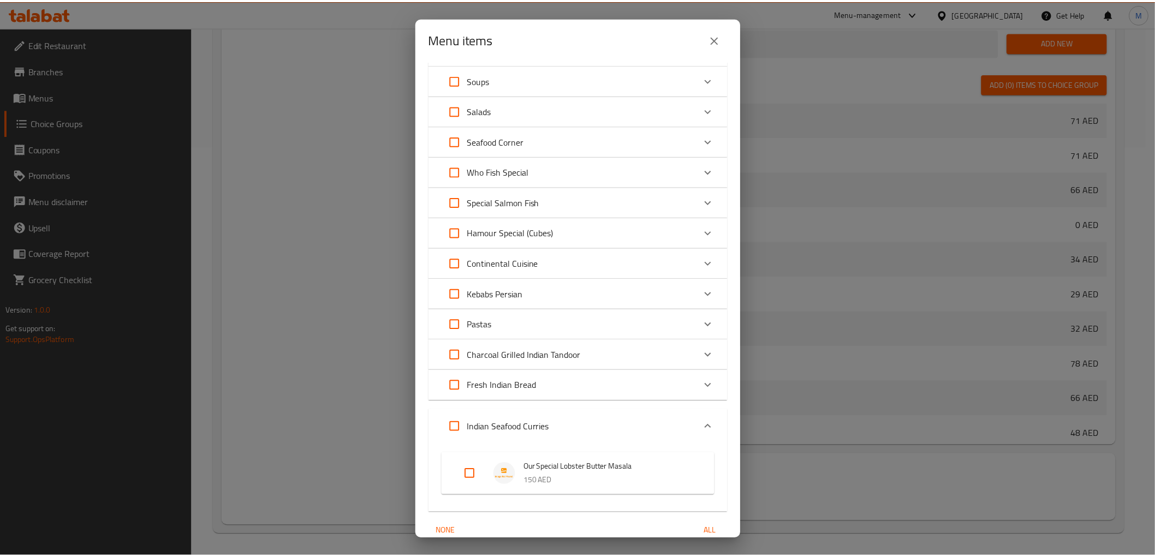
scroll to position [110, 0]
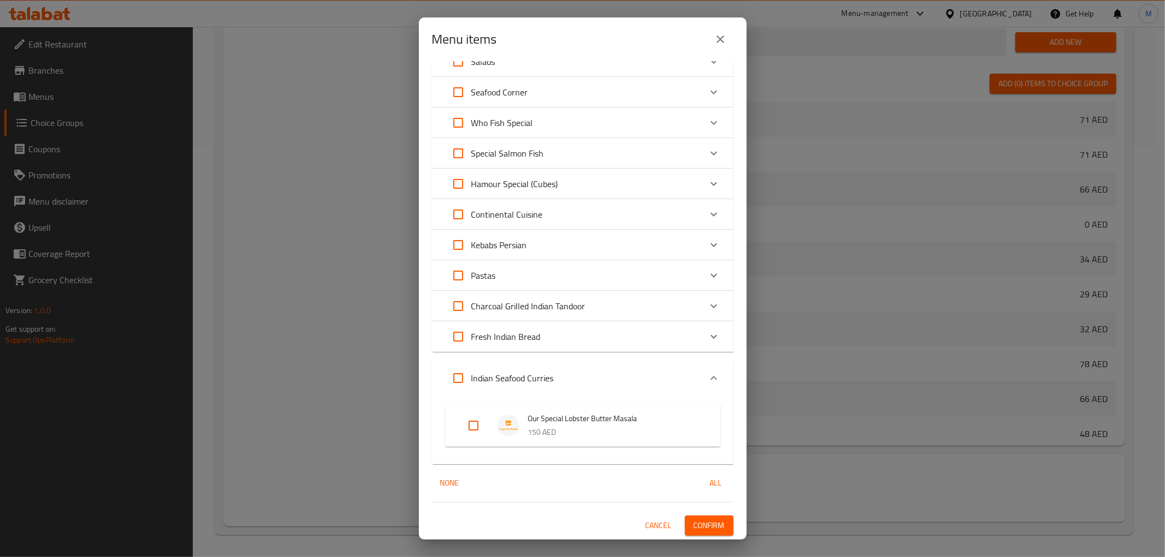
click at [466, 424] on input "Expand" at bounding box center [473, 426] width 26 height 26
checkbox input "true"
click at [705, 521] on span "Confirm" at bounding box center [708, 526] width 31 height 14
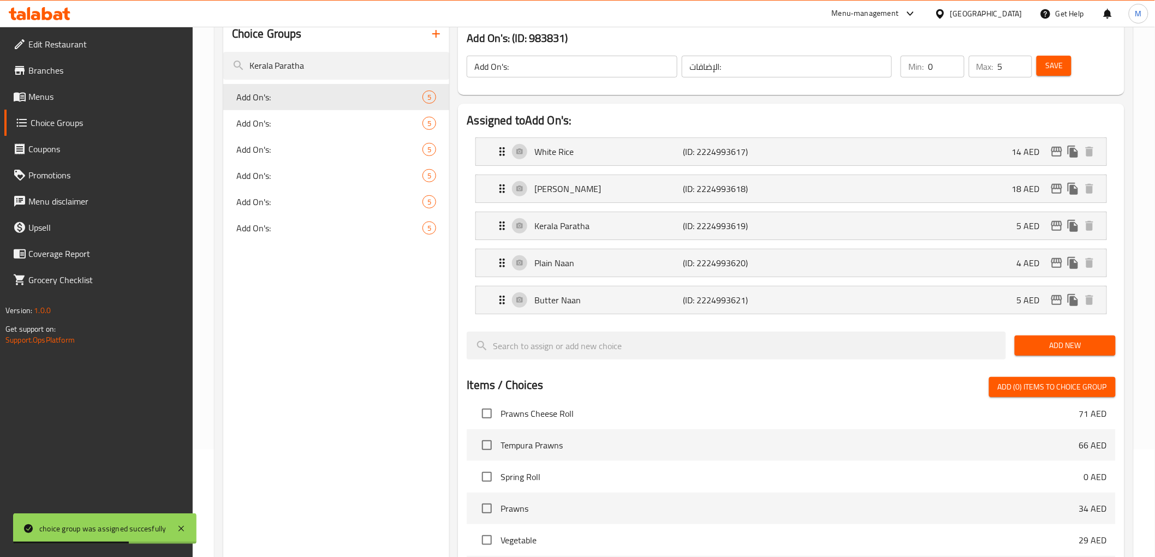
scroll to position [0, 0]
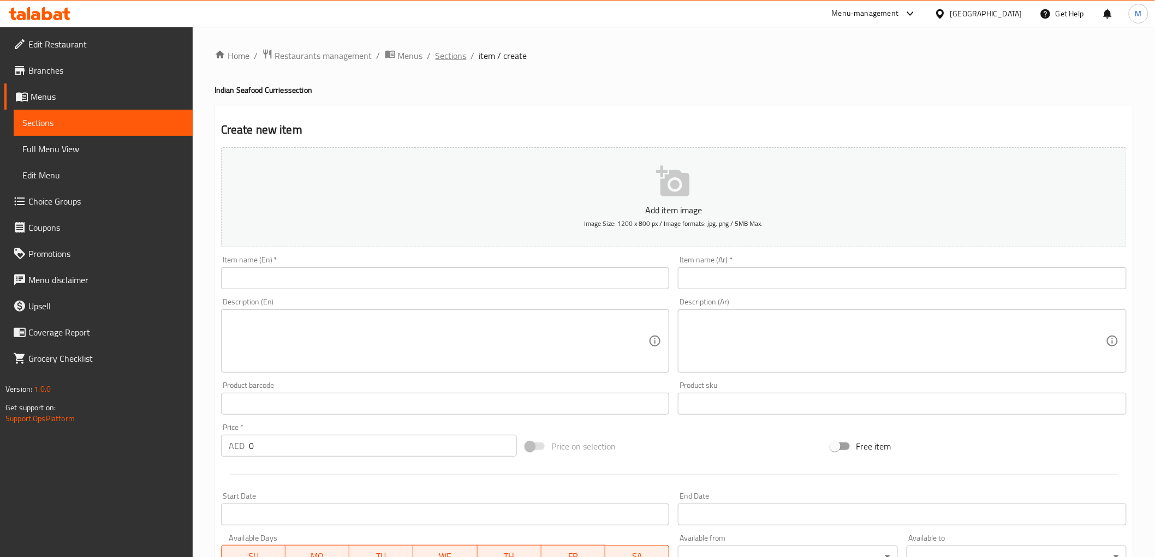
click at [454, 55] on span "Sections" at bounding box center [451, 55] width 31 height 13
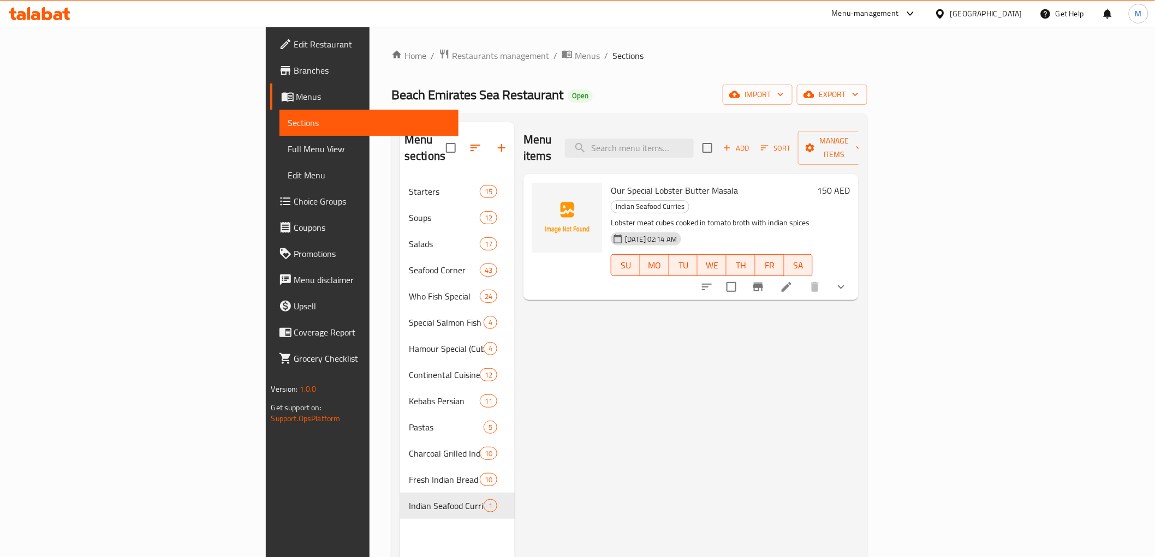
click at [848, 281] on icon "show more" at bounding box center [841, 287] width 13 height 13
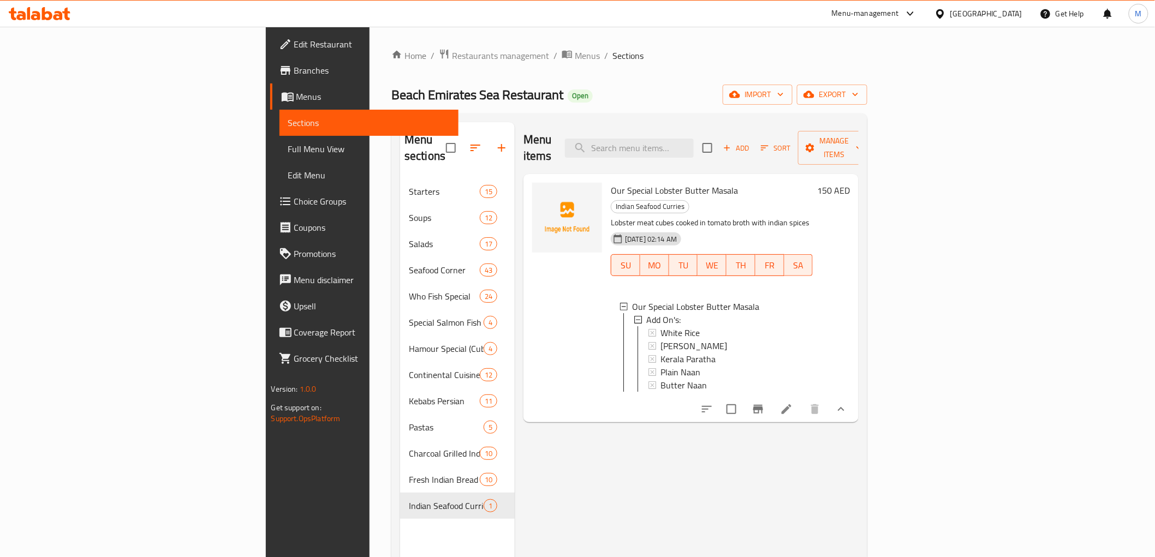
scroll to position [1, 0]
click at [751, 142] on span "Add" at bounding box center [736, 148] width 29 height 13
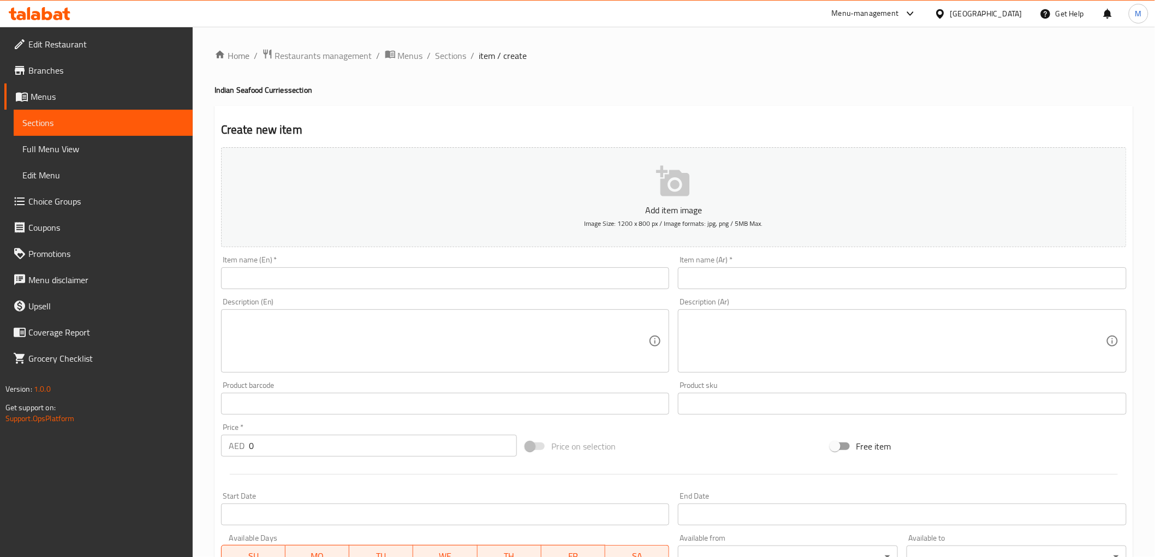
click at [552, 284] on input "text" at bounding box center [445, 279] width 449 height 22
paste input "Our Special Lobster Masala"
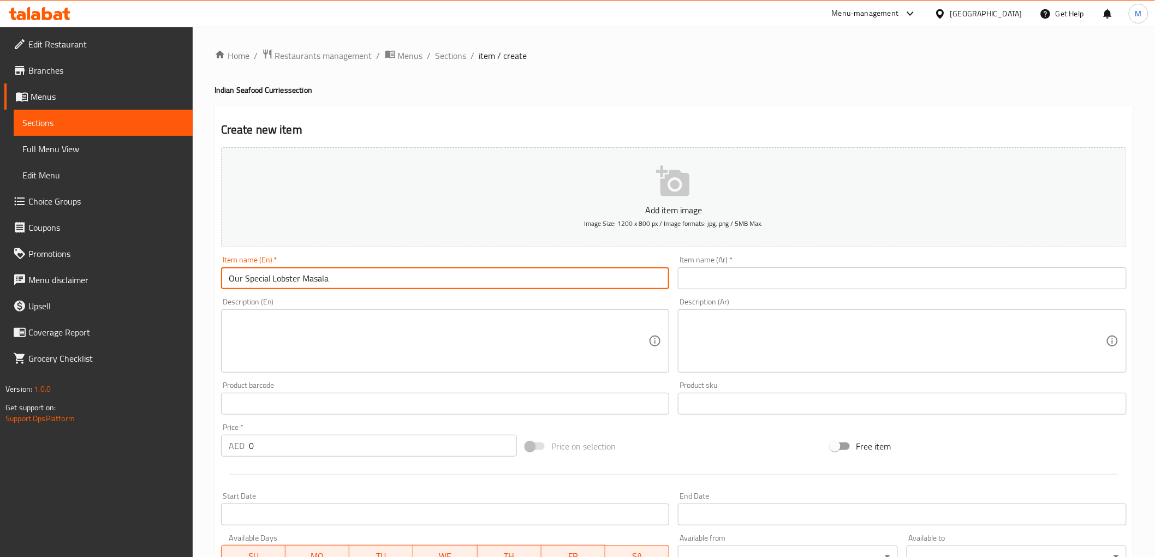
type input "Our Special Lobster Masala"
click at [827, 277] on input "text" at bounding box center [902, 279] width 449 height 22
paste input "لوبسترماسالا الخاصة بنا"
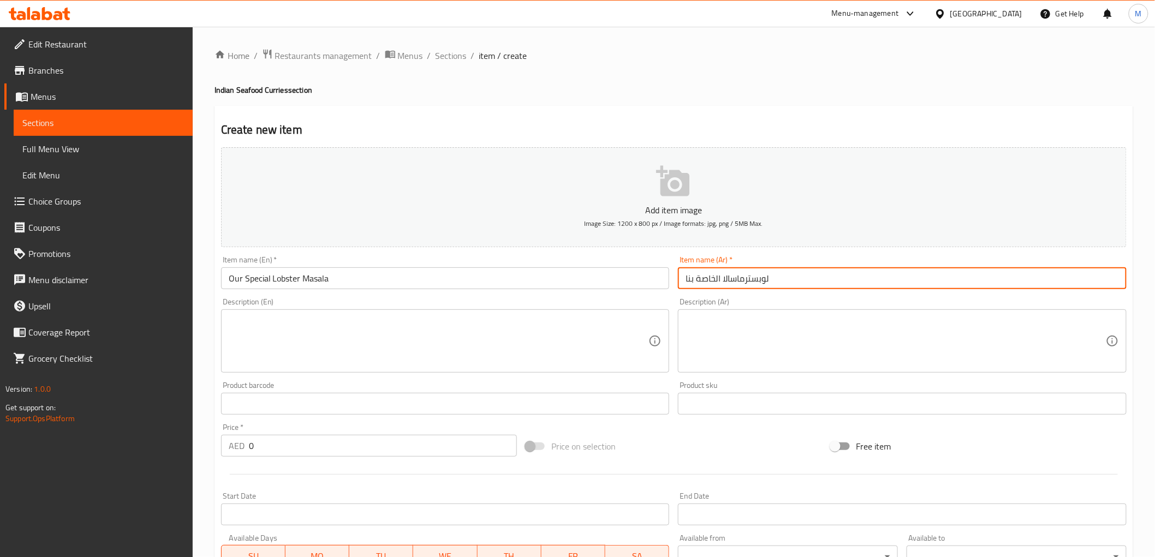
type input "لوبسترماسالا الخاصة بنا"
click at [766, 260] on div "Item name (Ar)   * لوبسترماسالا الخاصة بنا Item name (Ar) *" at bounding box center [902, 272] width 449 height 33
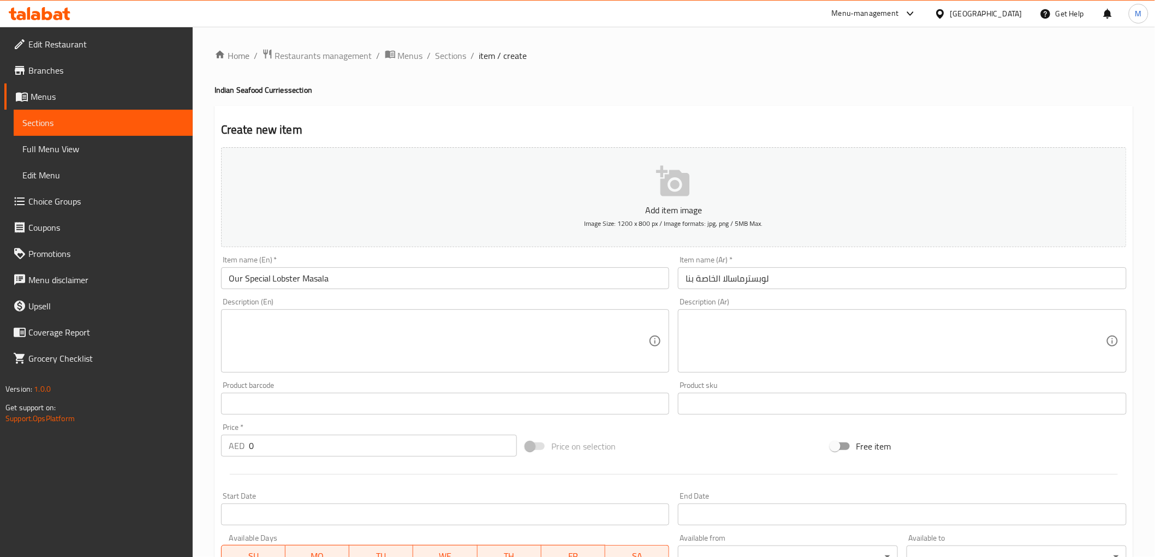
click at [443, 329] on textarea at bounding box center [439, 342] width 420 height 52
paste textarea "Cubes of lobster meat simmered in tomato-based gravy with indian spices."
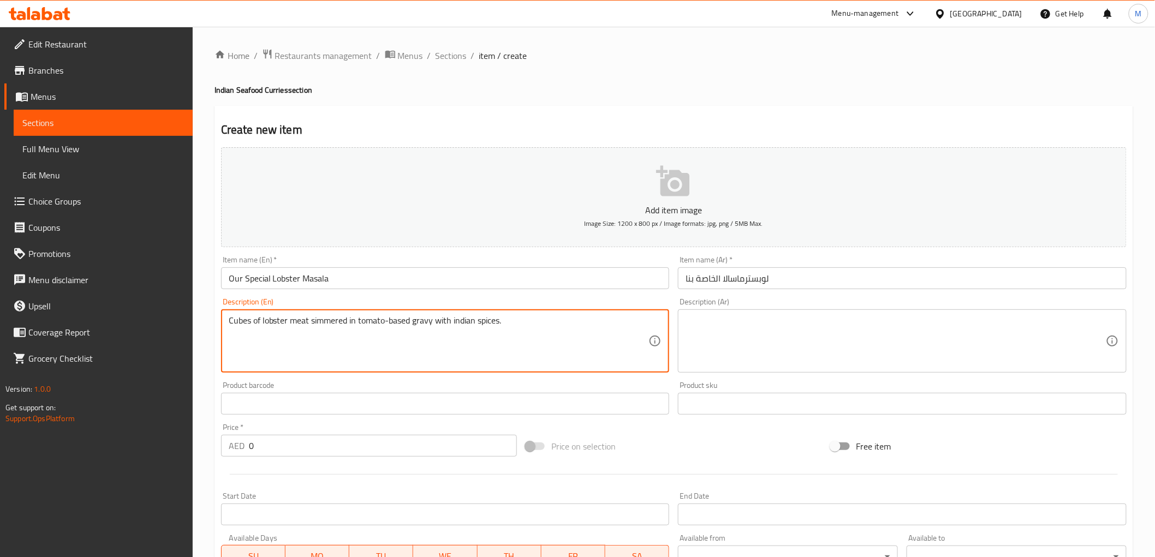
type textarea "Cubes of lobster meat simmered in tomato-based gravy with indian spices."
click at [729, 322] on textarea at bounding box center [896, 342] width 420 height 52
paste textarea "مكعبات من لحم جراد البحر مطهوة في صلصة الطماطم مع التوابل الهندية."
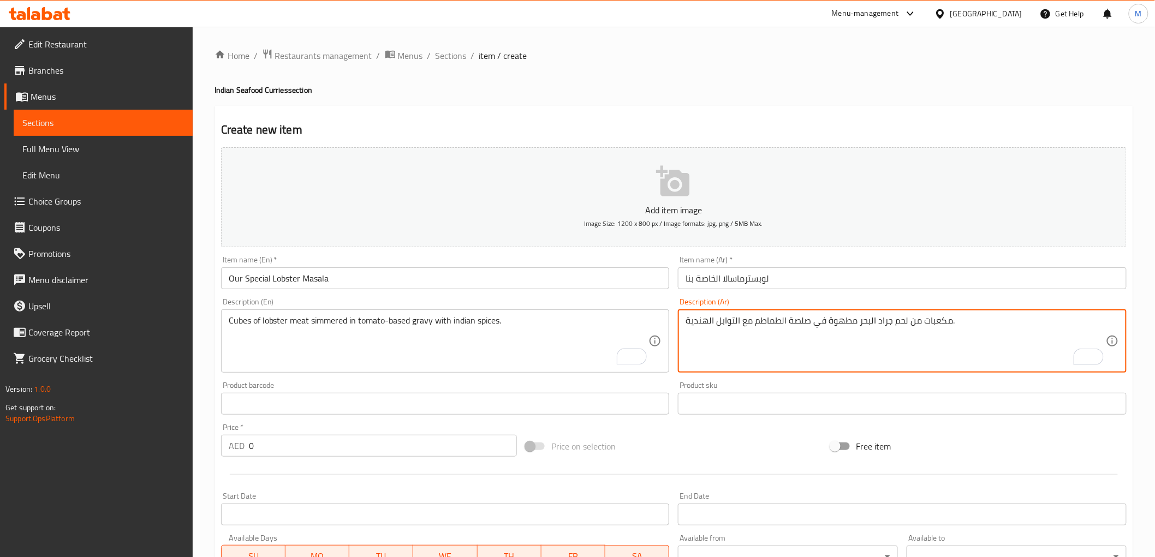
type textarea "مكعبات من لحم جراد البحر مطهوة في صلصة الطماطم مع التوابل الهندية."
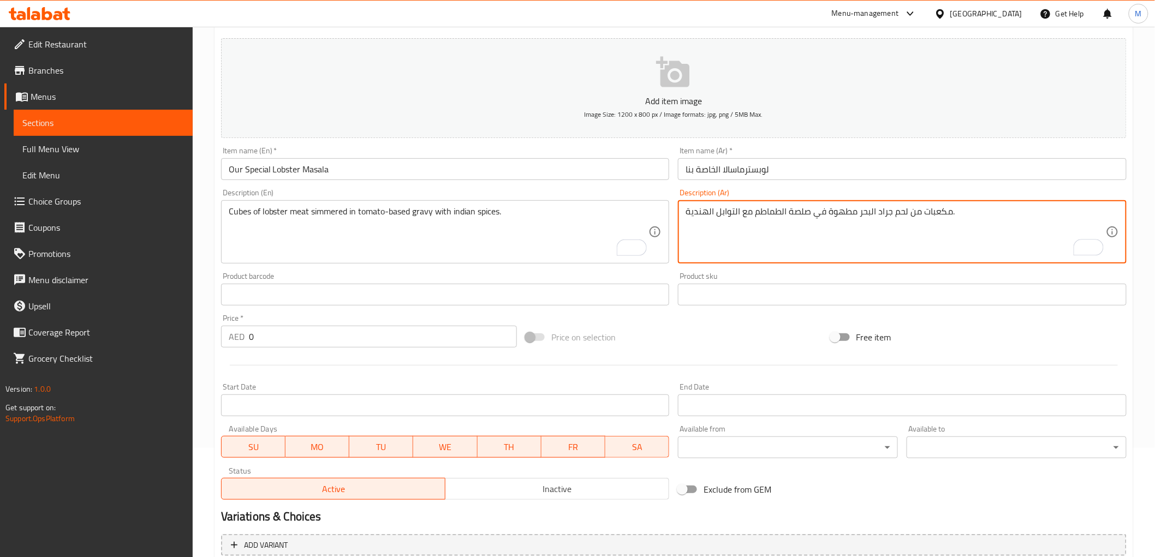
scroll to position [121, 0]
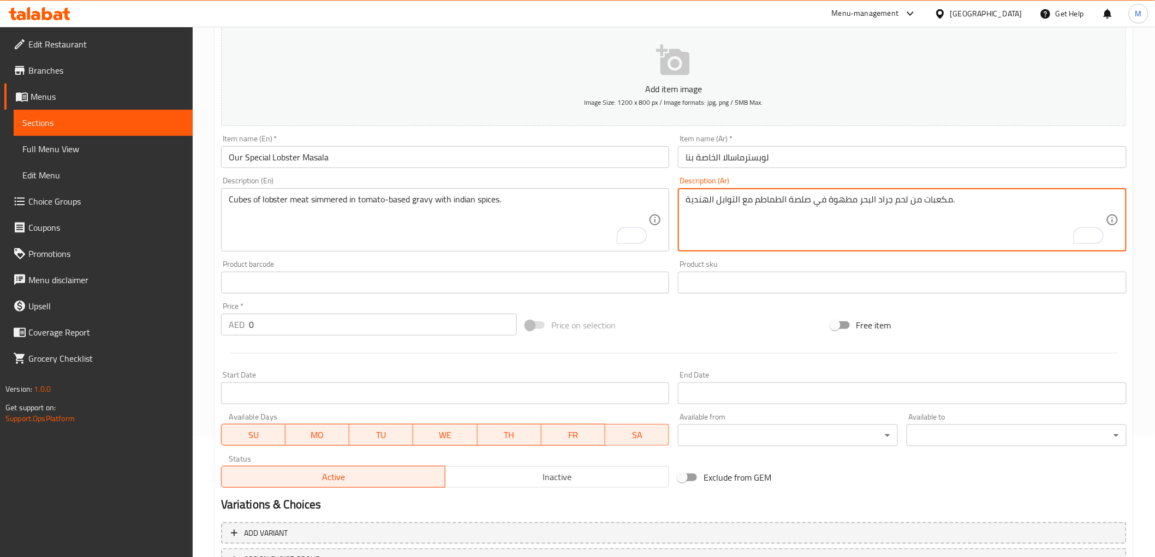
click at [307, 330] on input "0" at bounding box center [383, 325] width 268 height 22
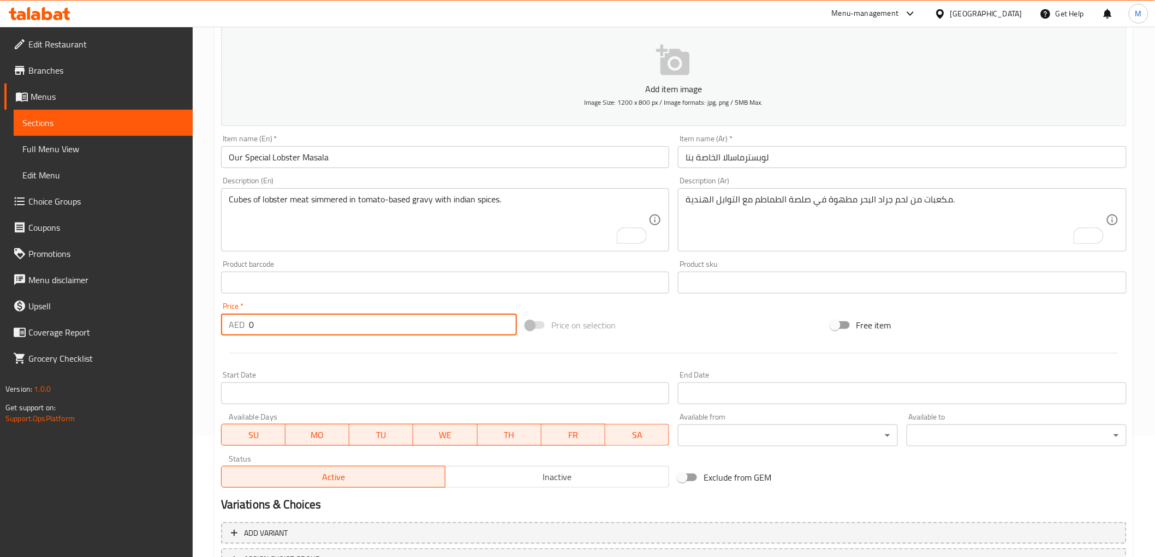
click at [307, 330] on input "0" at bounding box center [383, 325] width 268 height 22
paste input "15"
type input "150"
click at [308, 306] on div "Price   * AED 150 Price *" at bounding box center [369, 318] width 296 height 33
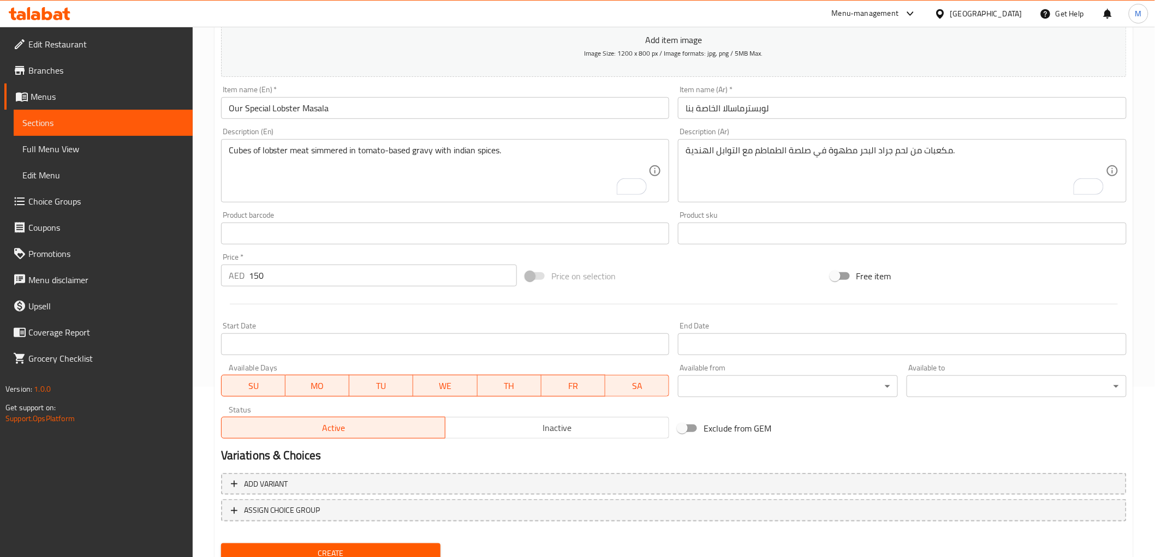
scroll to position [212, 0]
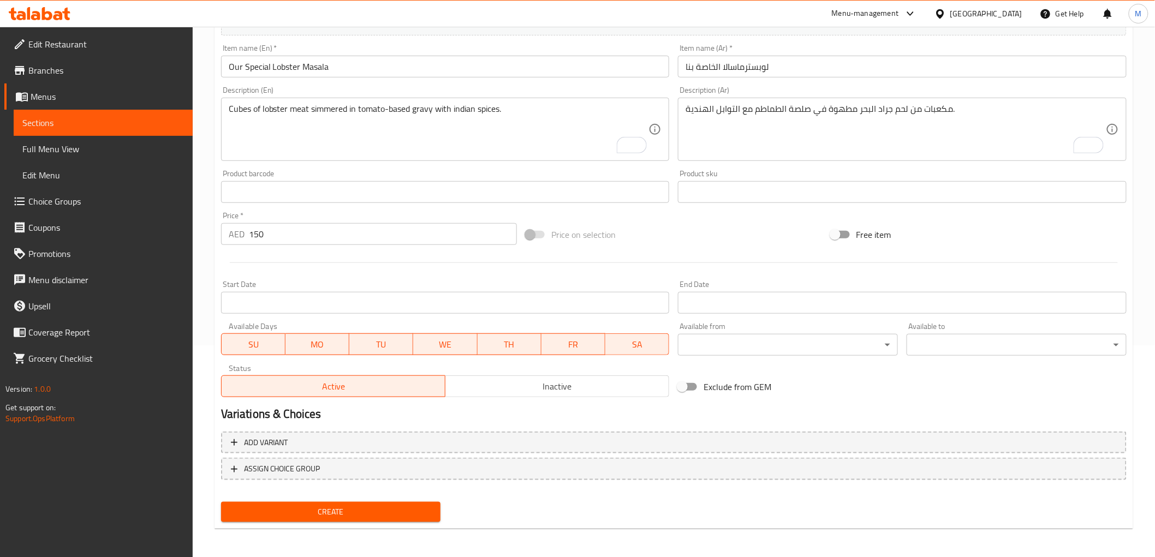
click at [393, 511] on span "Create" at bounding box center [331, 513] width 203 height 14
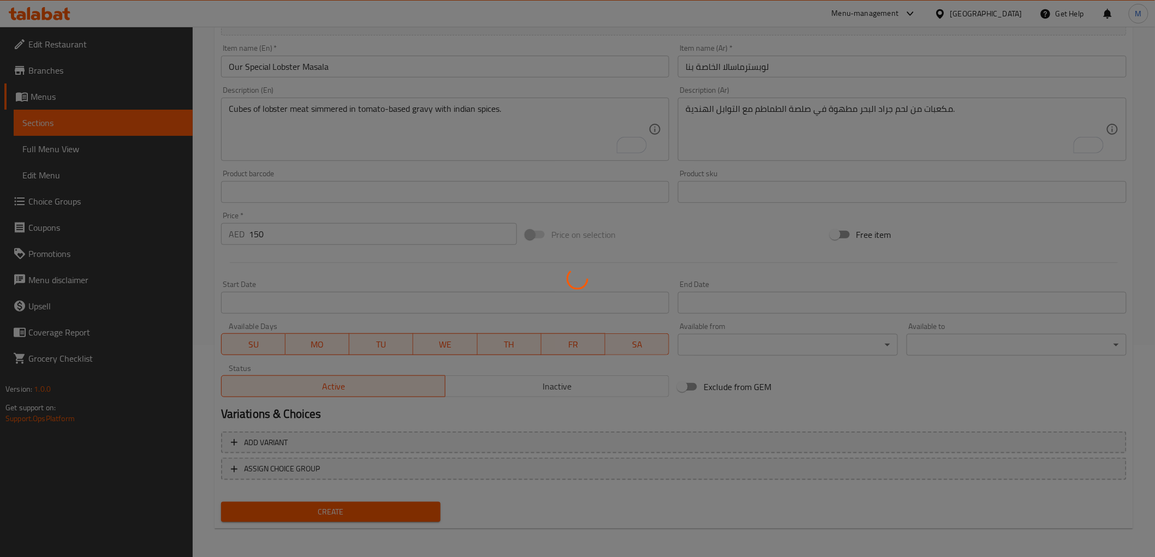
type input "0"
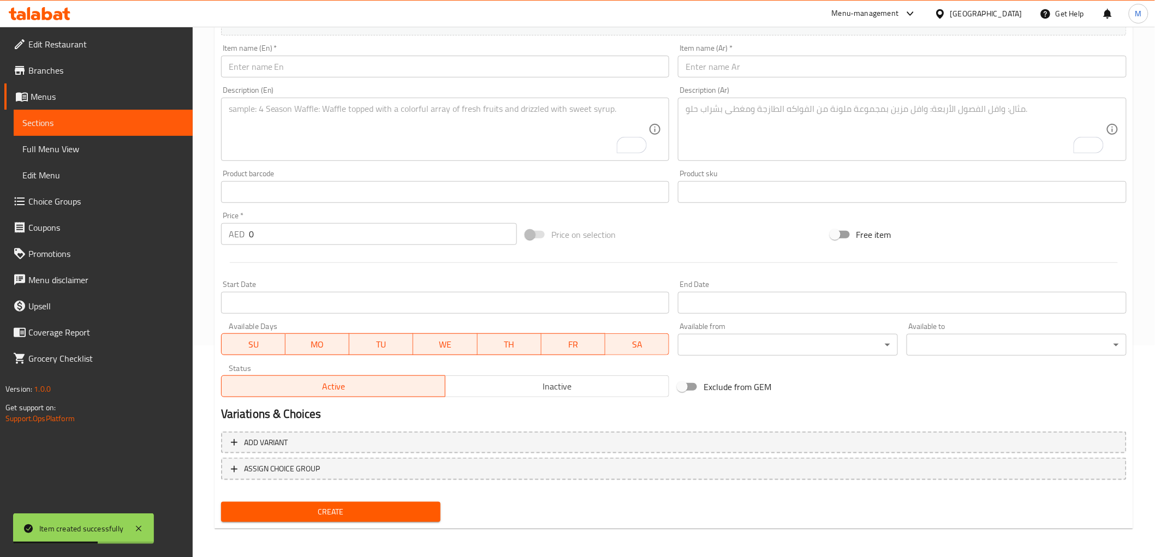
scroll to position [0, 0]
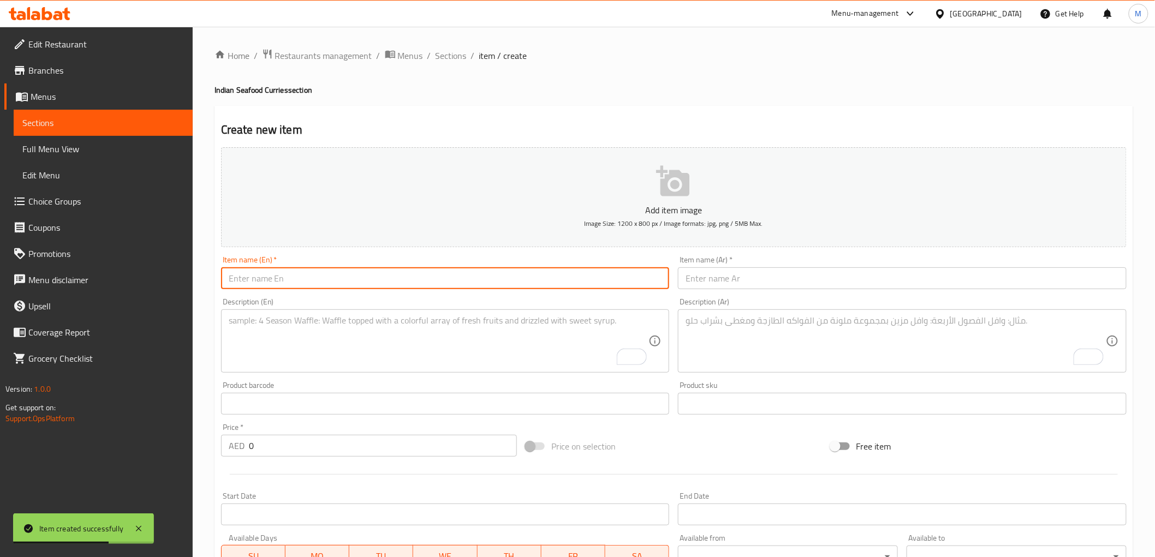
click at [415, 286] on input "text" at bounding box center [445, 279] width 449 height 22
paste input "Tiger Prawn Butter Masala"
type input "Tiger Prawn Butter Masala"
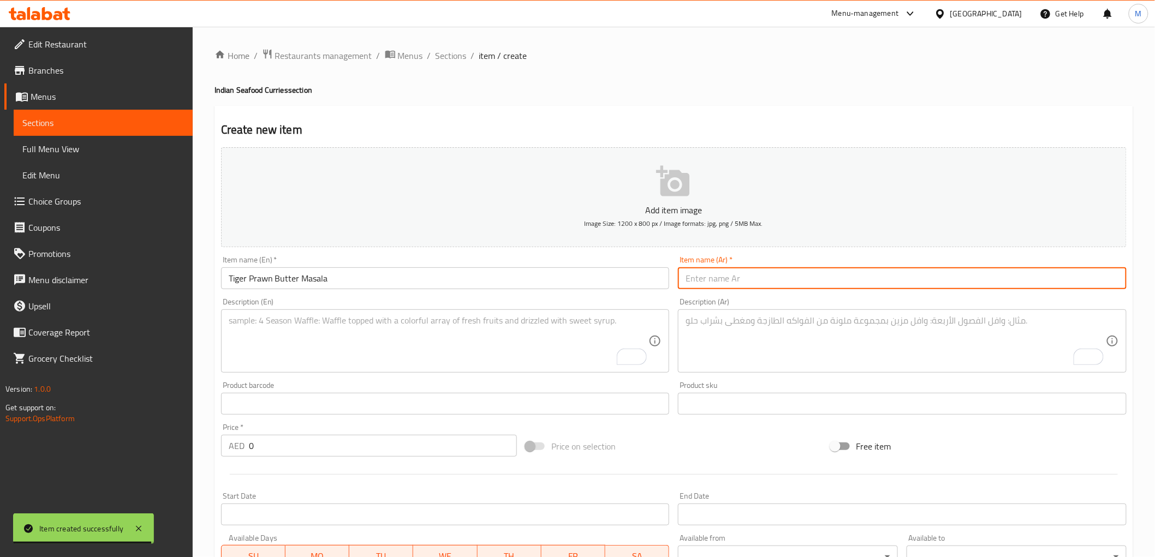
click at [750, 278] on input "text" at bounding box center [902, 279] width 449 height 22
paste input "تايغر روبيان بالزبدة ماسالا"
type input "تايغر روبيان بالزبدة ماسالا"
click at [579, 339] on textarea "To enrich screen reader interactions, please activate Accessibility in Grammarl…" at bounding box center [439, 342] width 420 height 52
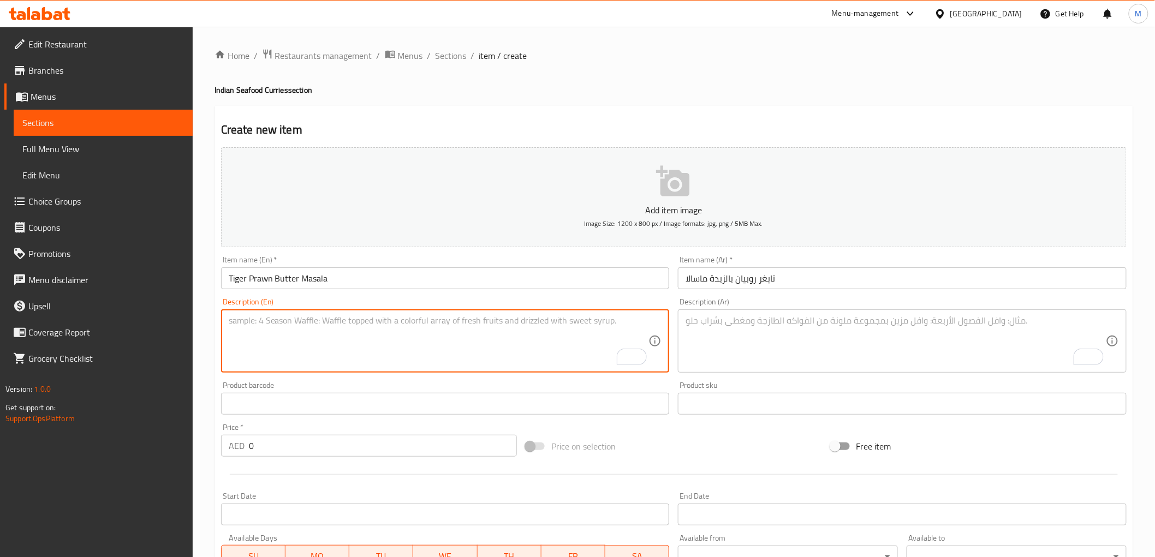
paste textarea "Tiger prawns simmered in tomato-based gravy with Indian spices"
type textarea "Tiger prawns simmered in tomato-based gravy with Indian spices"
click at [769, 326] on textarea "To enrich screen reader interactions, please activate Accessibility in Grammarl…" at bounding box center [896, 342] width 420 height 52
paste textarea "روبيان تايغر مطبوخ في صلصة الطماطم بالبهارات الهندية"
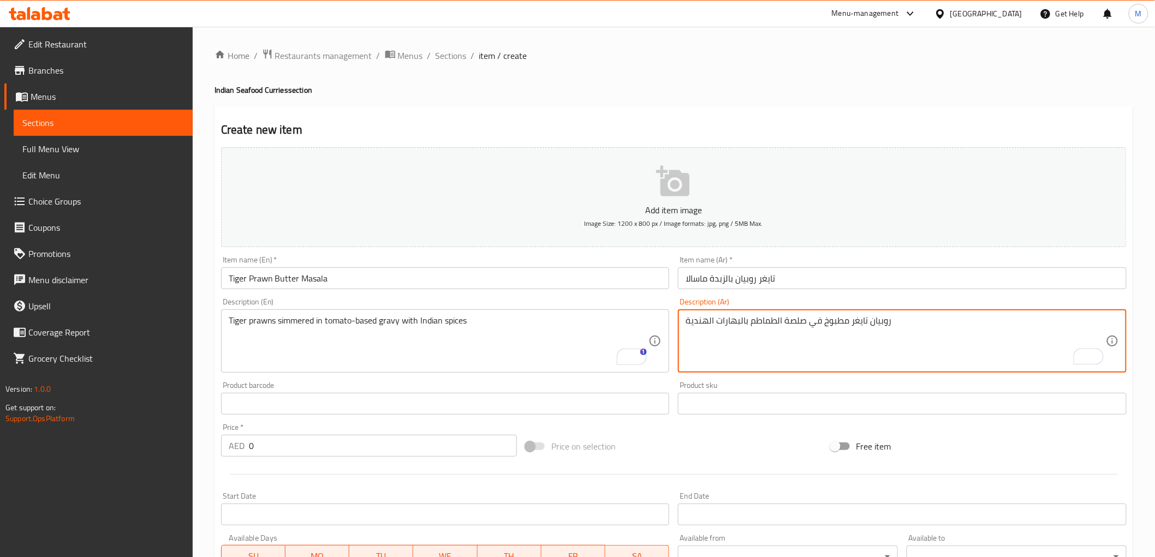
type textarea "روبيان تايغر مطبوخ في صلصة الطماطم بالبهارات الهندية"
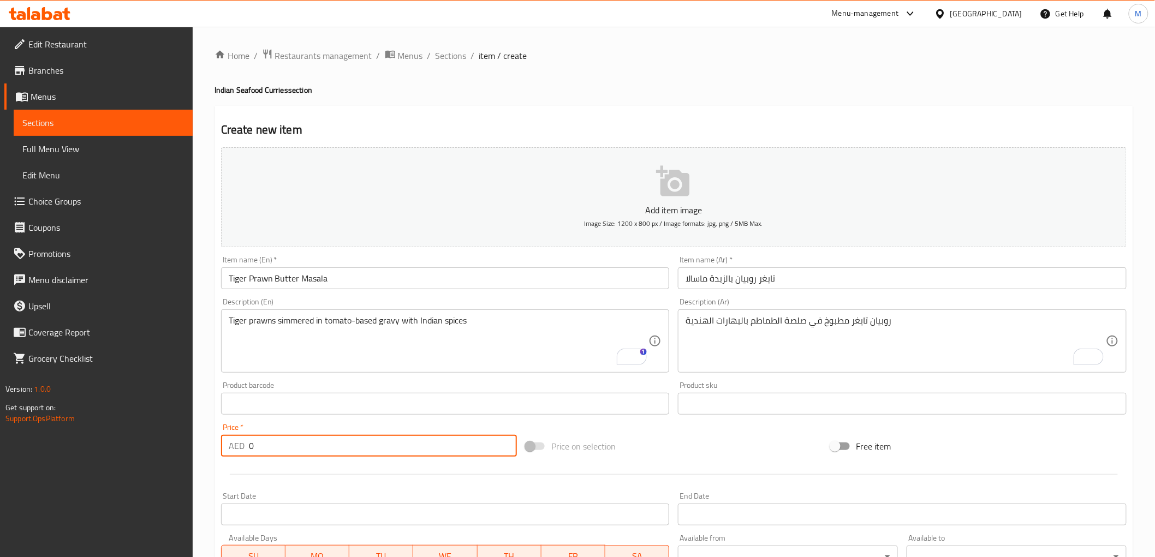
click at [322, 454] on input "0" at bounding box center [383, 446] width 268 height 22
paste input "9"
type input "90"
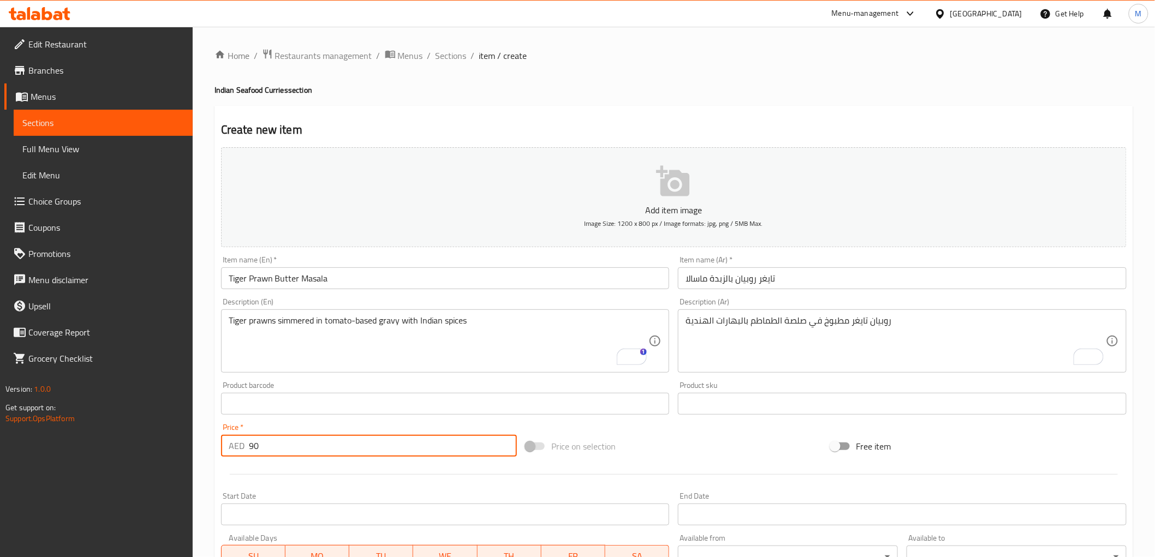
click at [324, 417] on div "Product barcode Product barcode" at bounding box center [446, 398] width 458 height 42
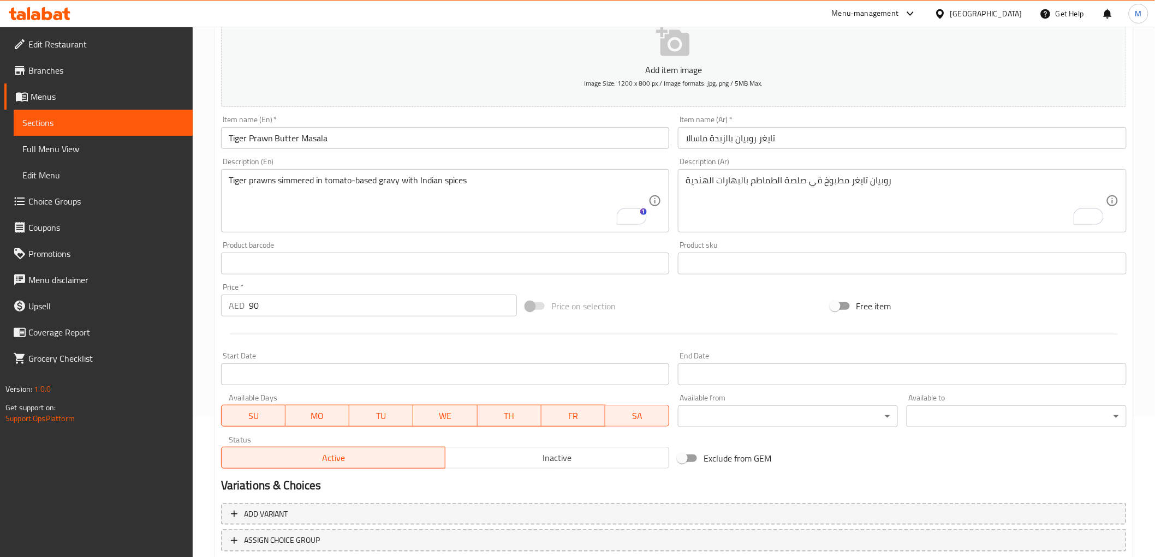
scroll to position [212, 0]
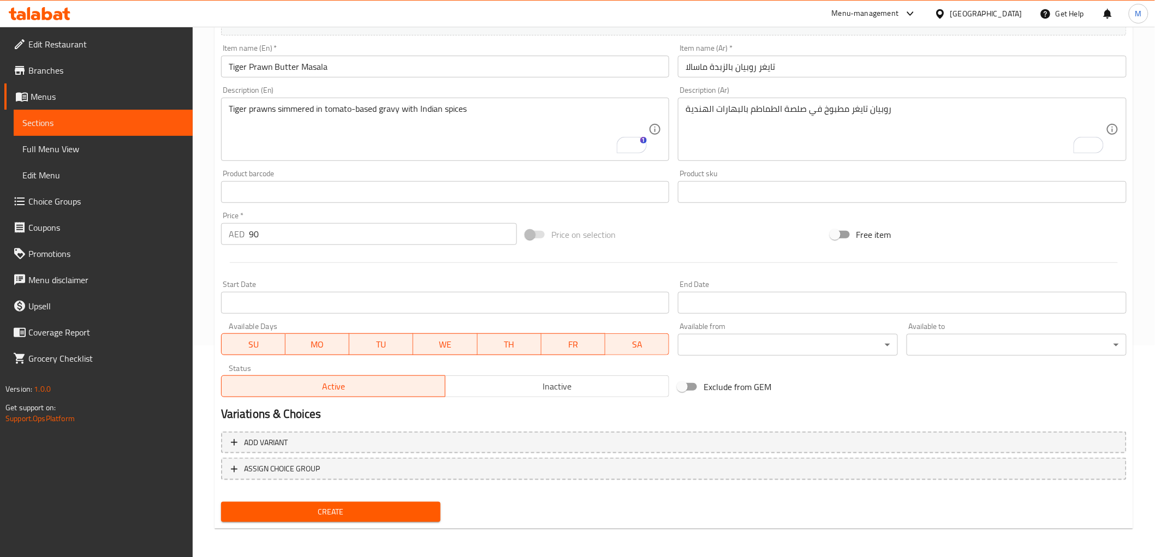
click at [318, 508] on span "Create" at bounding box center [331, 513] width 203 height 14
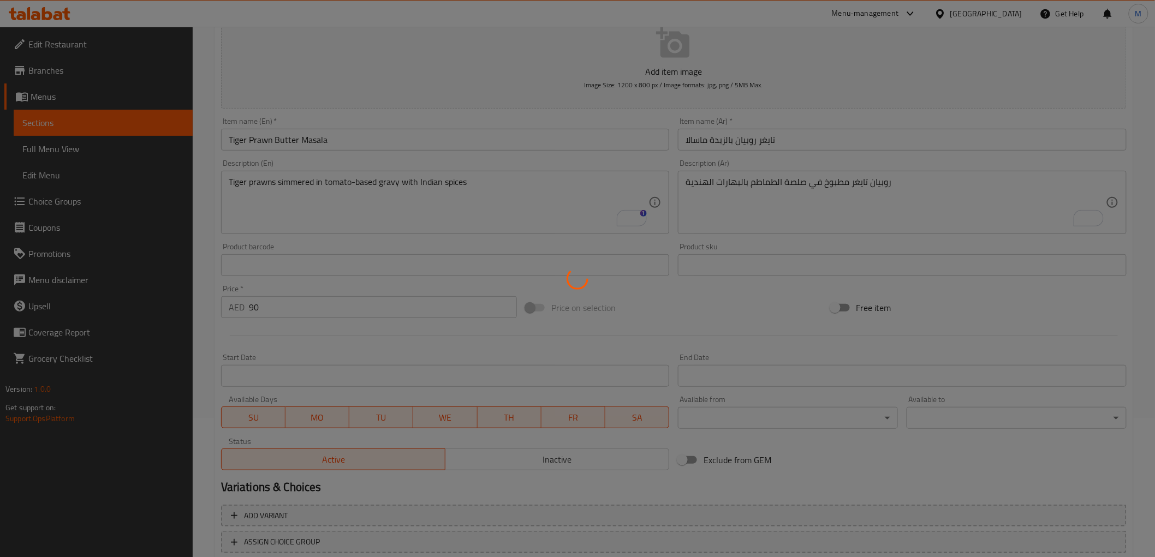
type input "0"
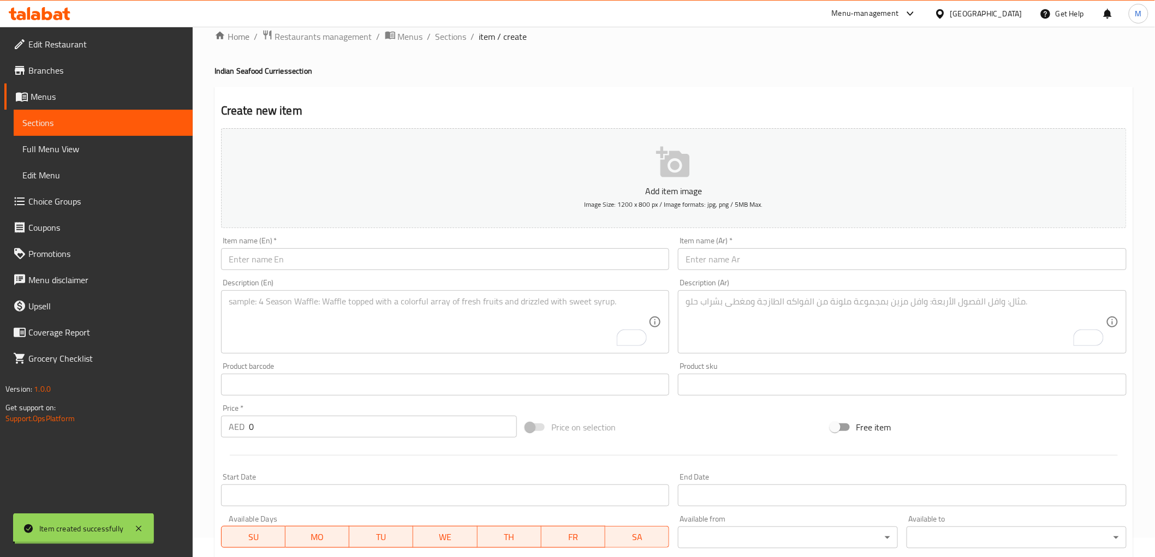
scroll to position [0, 0]
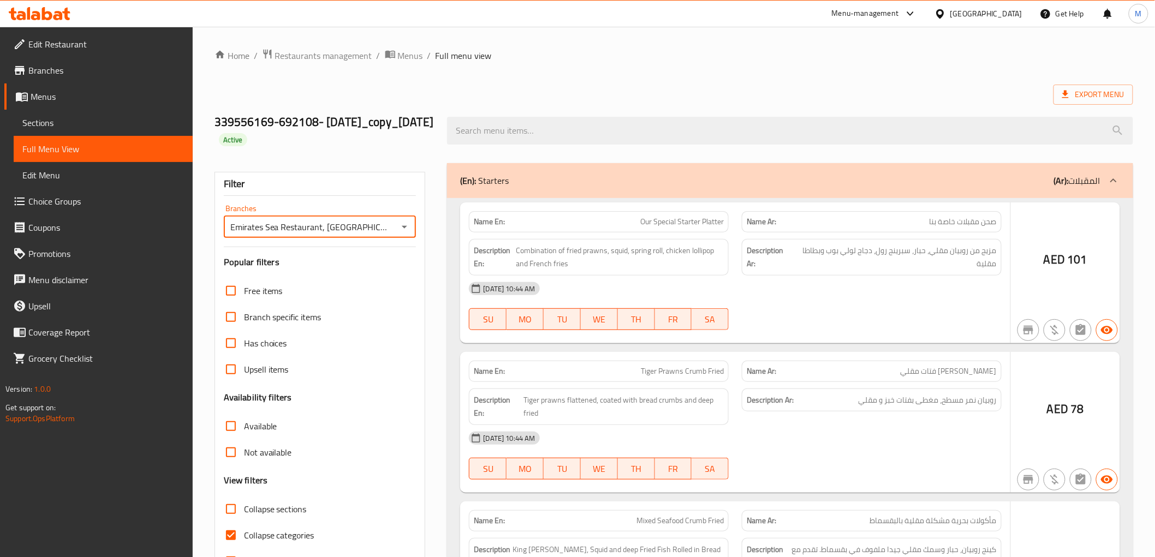
click at [230, 205] on div "Branches [GEOGRAPHIC_DATA], [GEOGRAPHIC_DATA] 3 Al Zahraa Branches" at bounding box center [320, 221] width 193 height 33
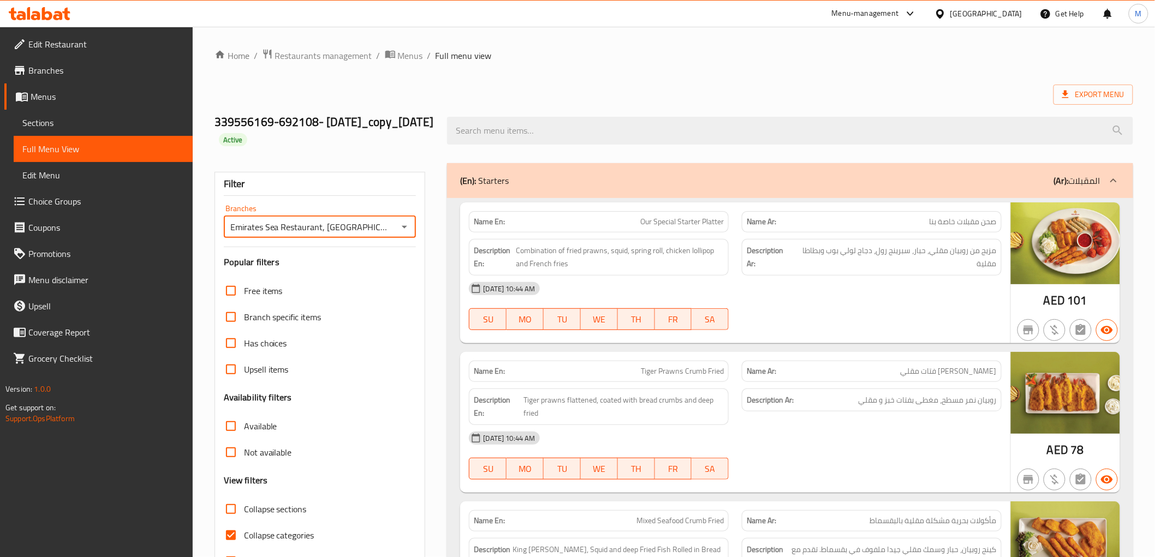
scroll to position [303, 0]
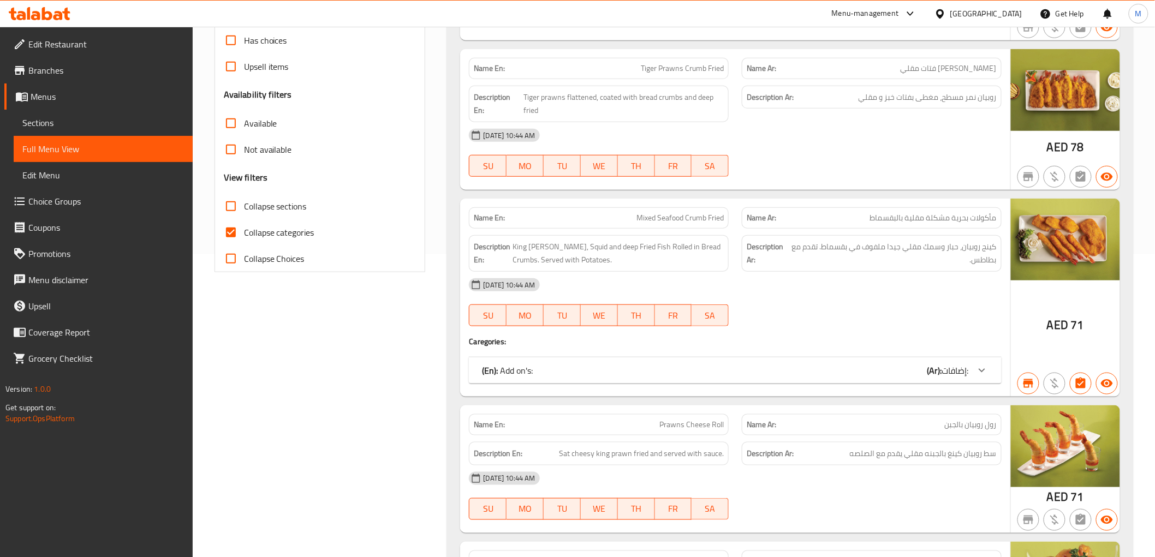
click at [259, 206] on span "Collapse sections" at bounding box center [275, 206] width 63 height 13
click at [244, 206] on input "Collapse sections" at bounding box center [231, 206] width 26 height 26
checkbox input "true"
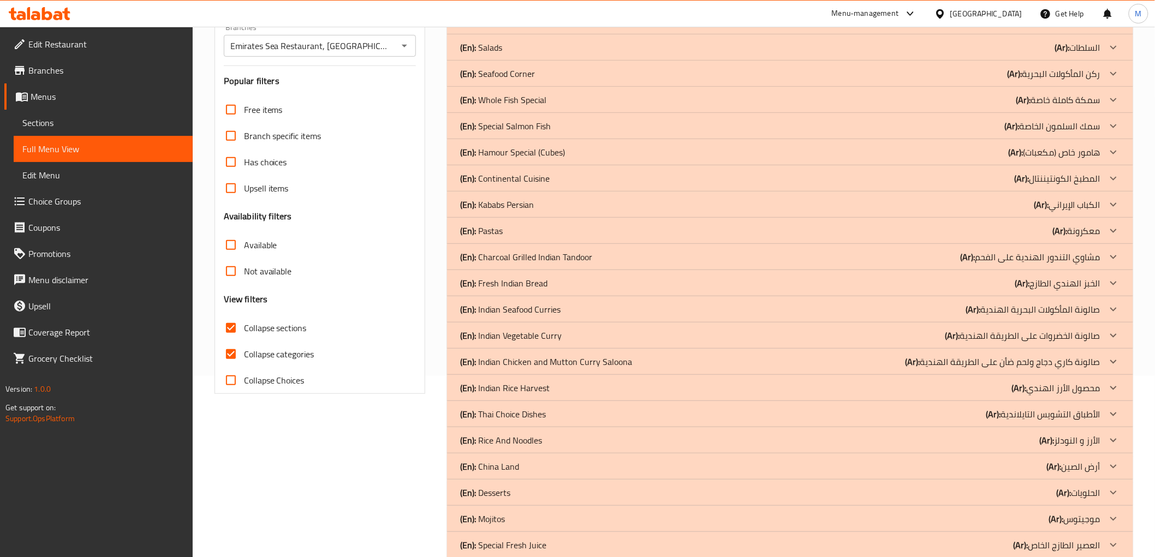
scroll to position [182, 0]
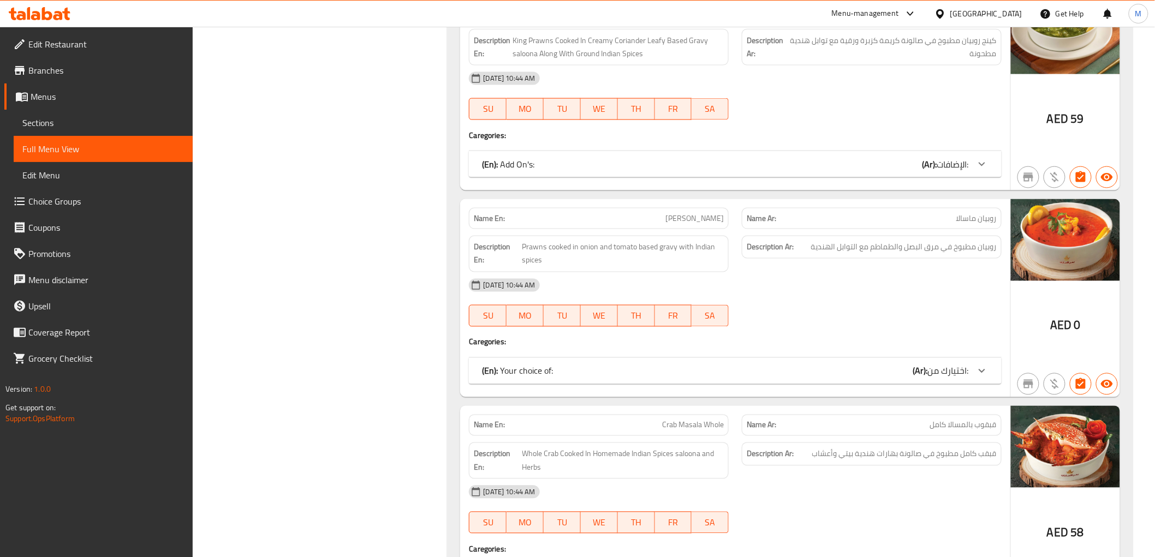
scroll to position [2366, 0]
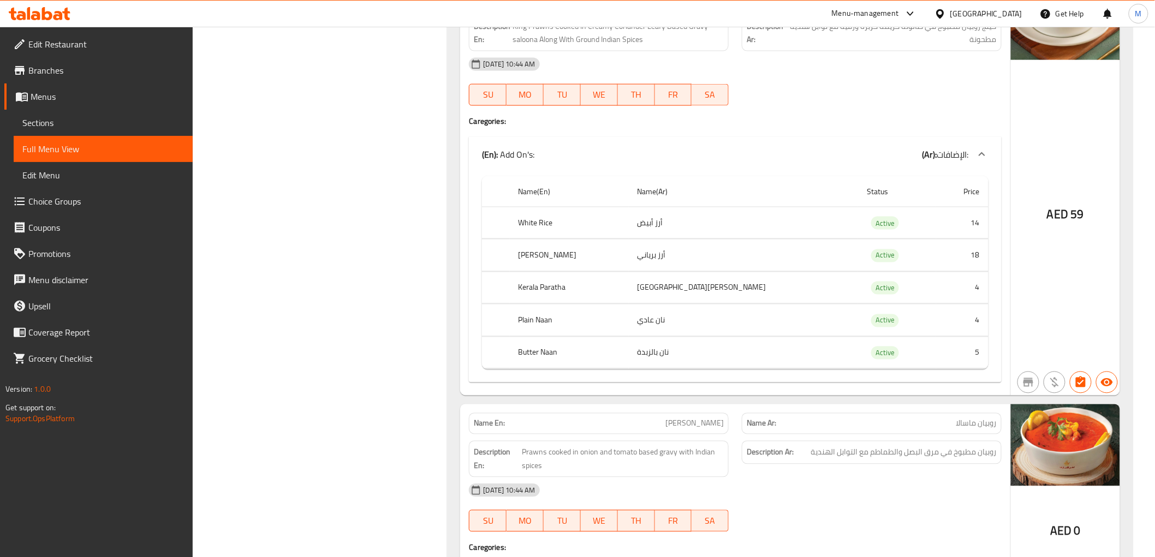
click at [985, 148] on icon at bounding box center [982, 154] width 13 height 13
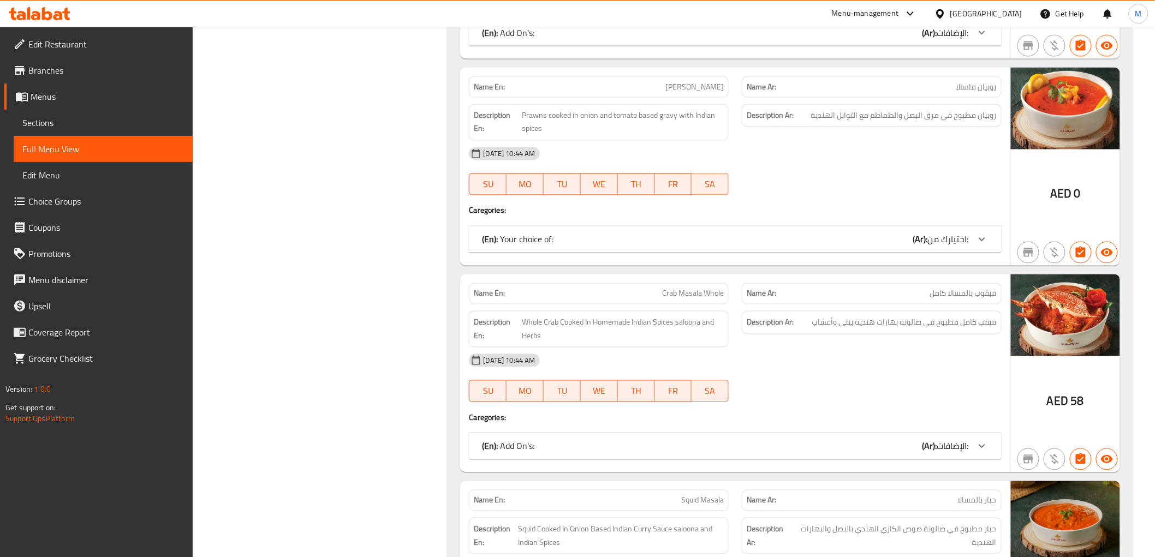
scroll to position [2487, 0]
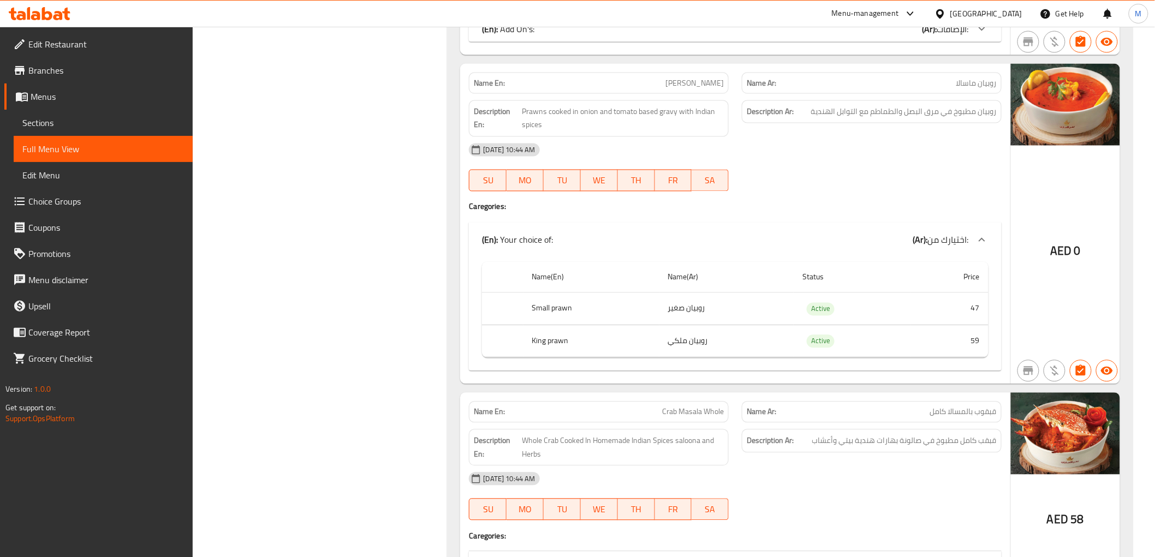
click at [982, 234] on icon at bounding box center [982, 240] width 13 height 13
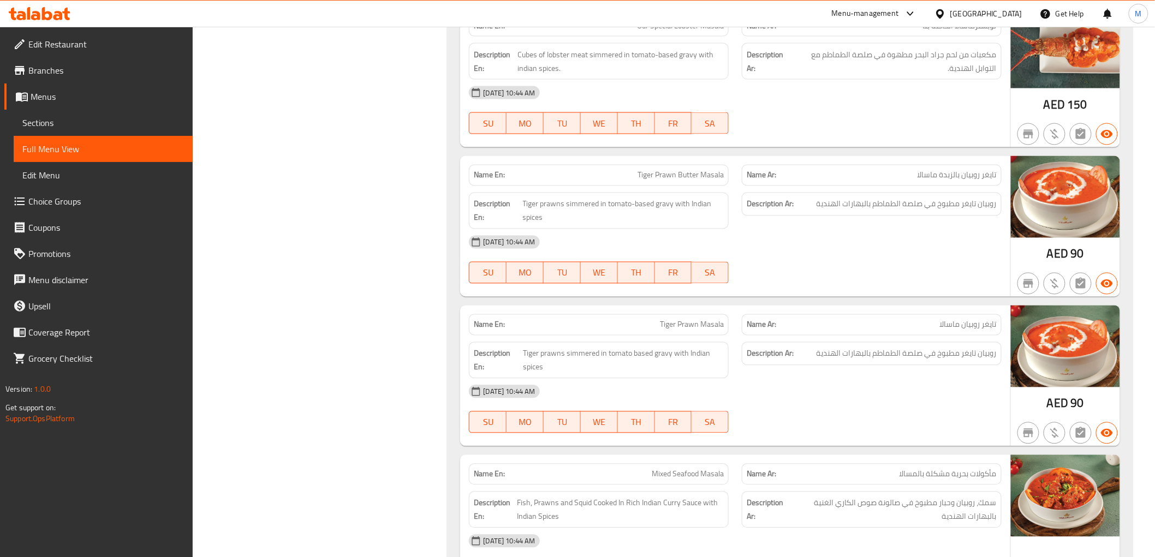
scroll to position [728, 0]
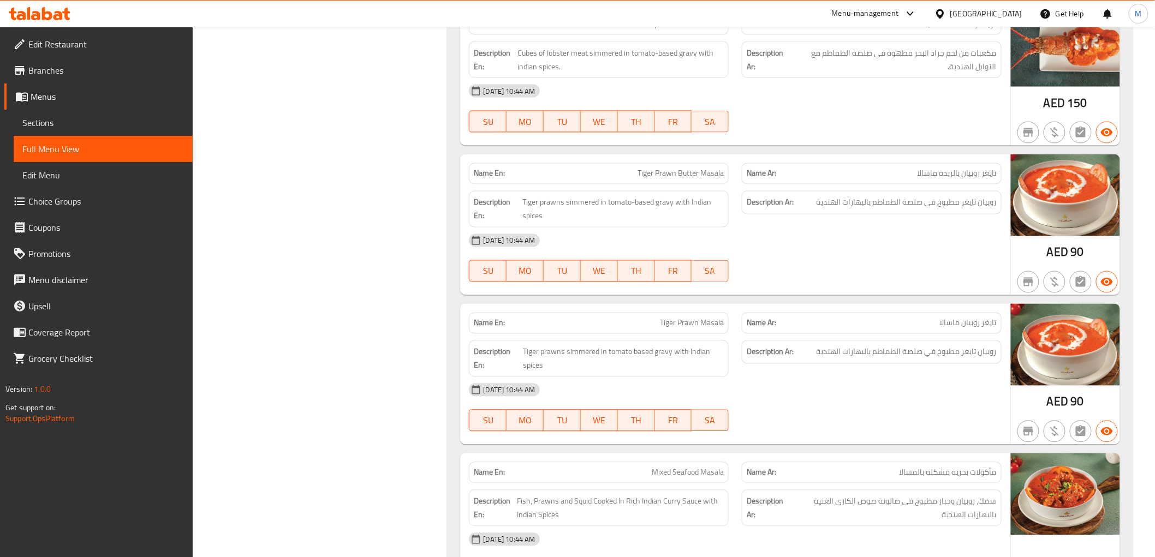
click at [672, 172] on span "Tiger Prawn Butter Masala" at bounding box center [681, 173] width 86 height 11
click at [672, 173] on span "Tiger Prawn Butter Masala" at bounding box center [681, 173] width 86 height 11
copy span "Tiger Prawn Butter Masala"
click at [940, 170] on span "تايغر روبيان بالزبدة ماسالا" at bounding box center [957, 173] width 79 height 11
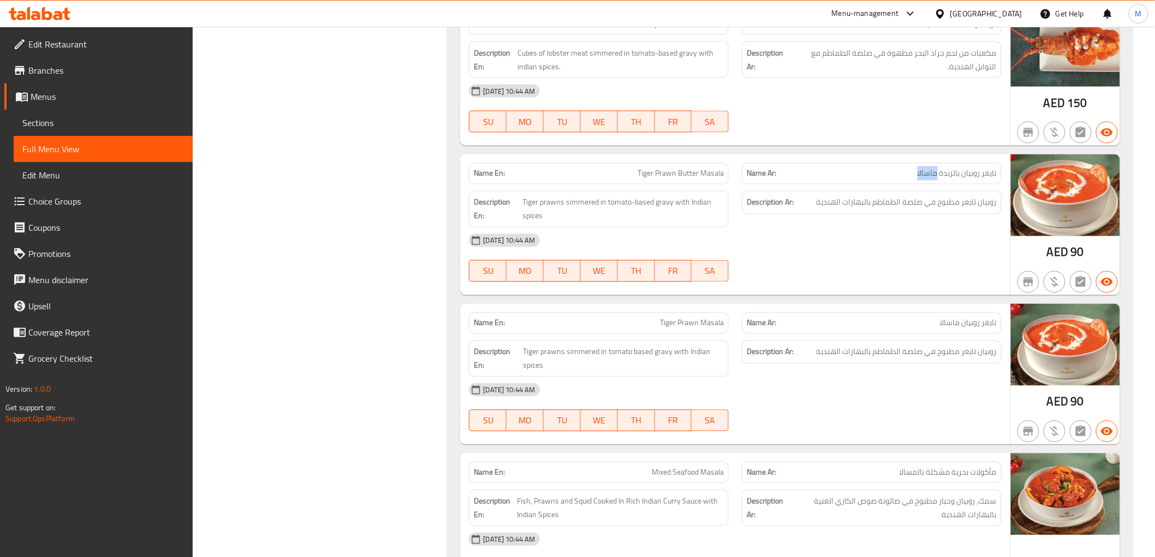
click at [940, 170] on span "تايغر روبيان بالزبدة ماسالا" at bounding box center [957, 173] width 79 height 11
copy span "تايغر روبيان بالزبدة ماسالا"
click at [555, 201] on span "Tiger prawns simmered in tomato-based gravy with Indian spices" at bounding box center [623, 209] width 201 height 27
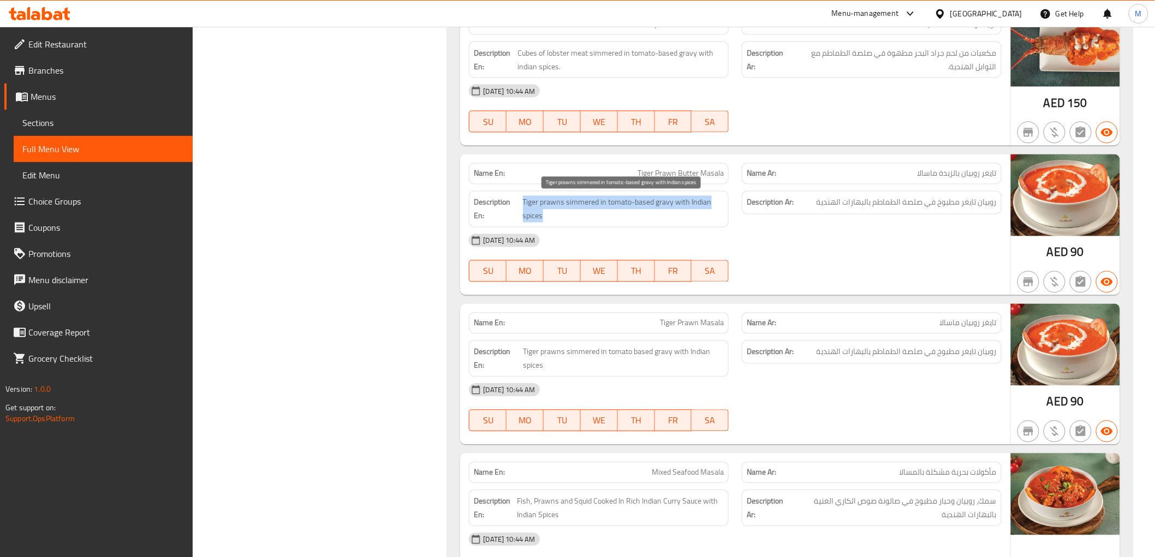
click at [555, 201] on span "Tiger prawns simmered in tomato-based gravy with Indian spices" at bounding box center [623, 209] width 201 height 27
copy span "Tiger prawns simmered in tomato-based gravy with Indian spices"
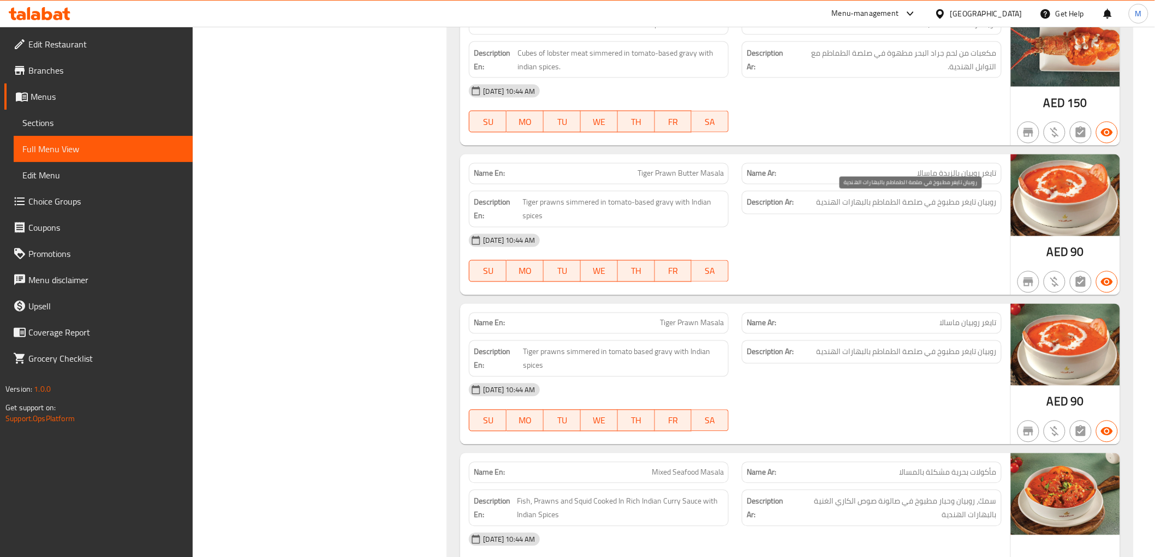
click at [849, 200] on span "روبيان تايغر مطبوخ في صلصة الطماطم بالبهارات الهندية" at bounding box center [907, 203] width 180 height 14
copy div "روبيان تايغر مطبوخ في صلصة الطماطم بالبهارات الهندية"
click at [1079, 253] on span "90" at bounding box center [1077, 252] width 13 height 21
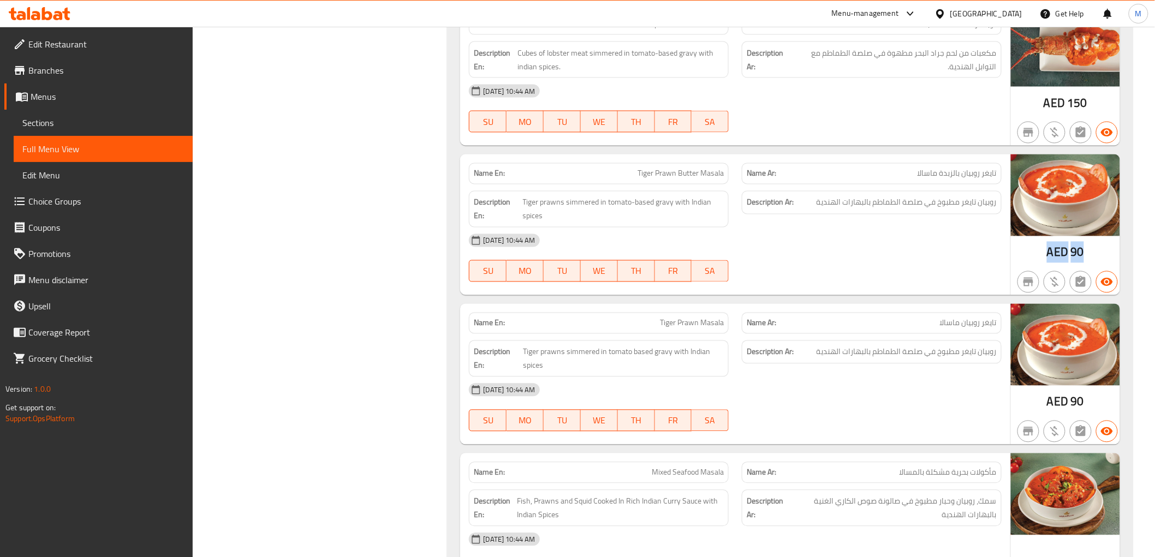
click at [1079, 253] on span "90" at bounding box center [1077, 252] width 13 height 21
click at [1076, 251] on span "90" at bounding box center [1077, 252] width 13 height 21
click at [1077, 252] on span "90" at bounding box center [1077, 252] width 13 height 21
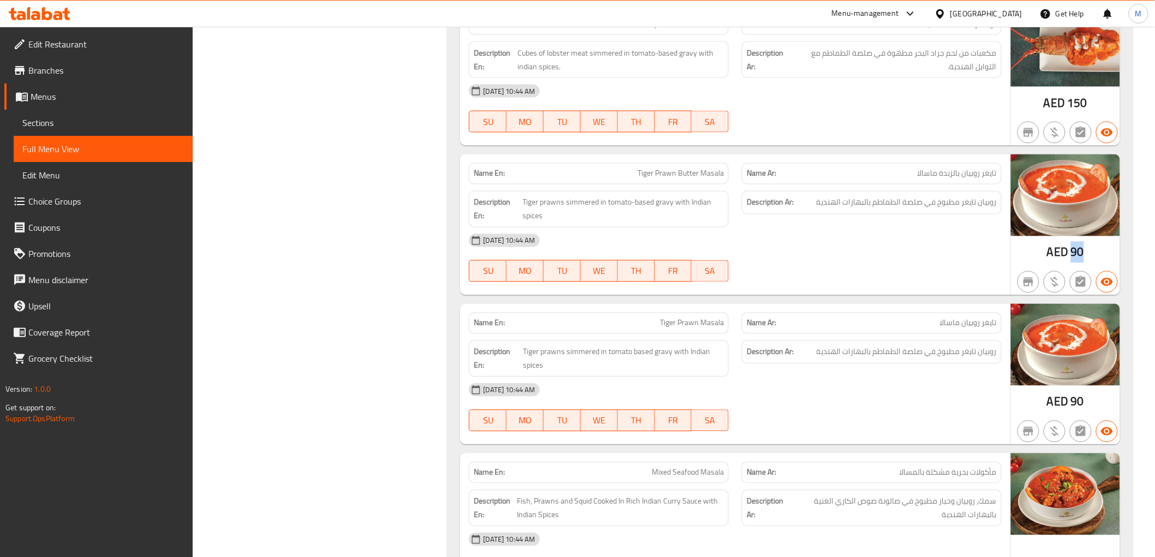
drag, startPoint x: 1071, startPoint y: 250, endPoint x: 1081, endPoint y: 251, distance: 10.4
click at [1081, 251] on span "90" at bounding box center [1077, 252] width 13 height 21
copy span "90"
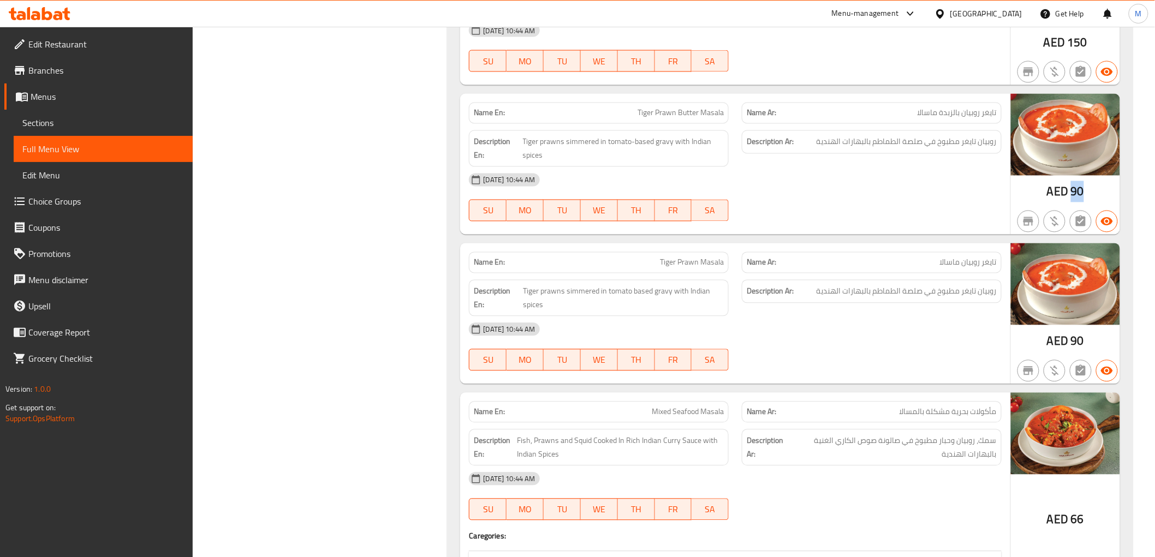
scroll to position [849, 0]
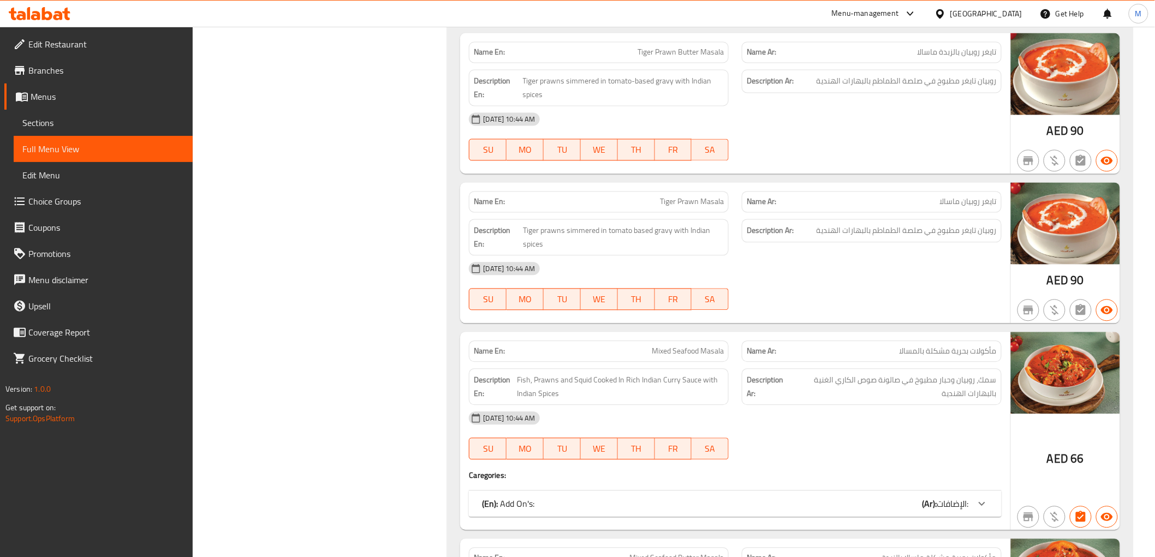
click at [676, 204] on span "Tiger Prawn Masala" at bounding box center [692, 202] width 64 height 11
click at [678, 204] on span "Tiger Prawn Masala" at bounding box center [692, 202] width 64 height 11
